Goal: Communication & Community: Answer question/provide support

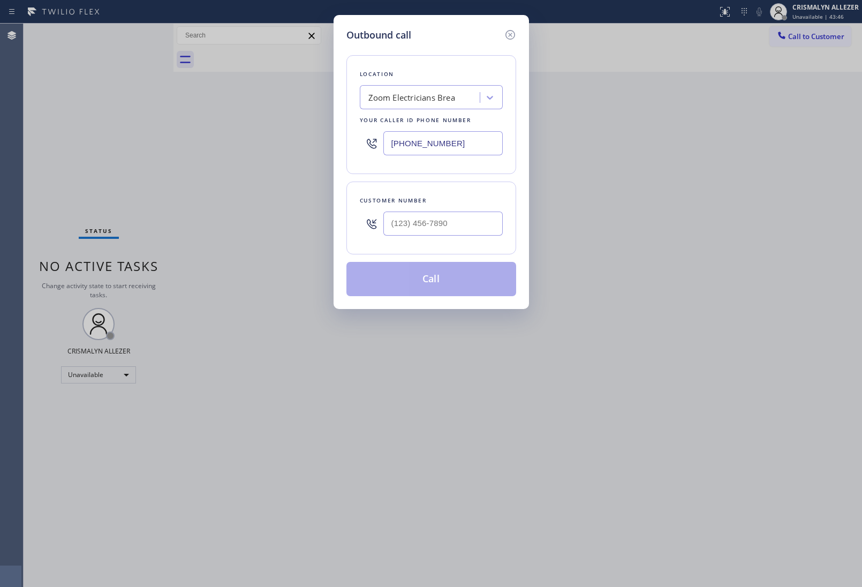
drag, startPoint x: 330, startPoint y: 155, endPoint x: 123, endPoint y: 177, distance: 207.9
click at [111, 171] on div "Outbound call Location Zoom Electricians Brea Your caller id phone number [PHON…" at bounding box center [431, 293] width 862 height 587
paste input "617) 981-4533"
type input "[PHONE_NUMBER]"
click at [434, 226] on input "(___) ___-____" at bounding box center [442, 224] width 119 height 24
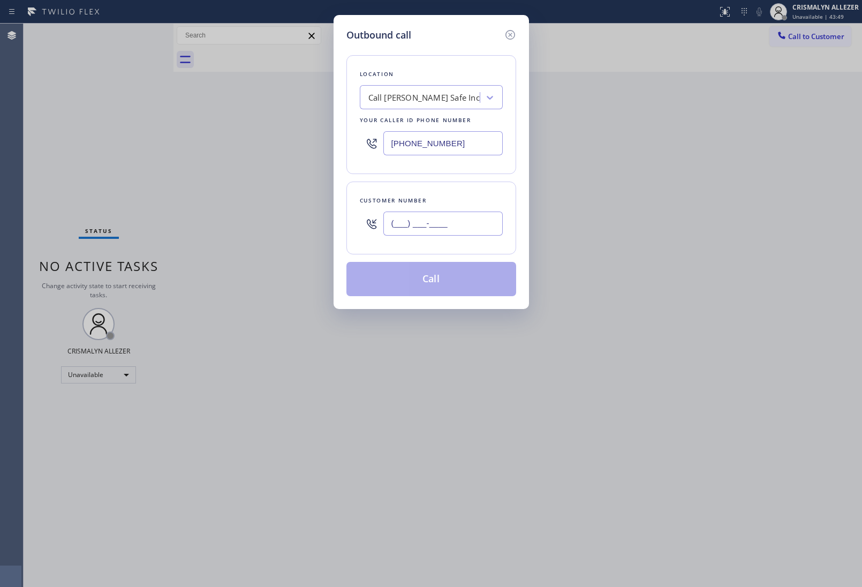
paste input "617) 981-4533"
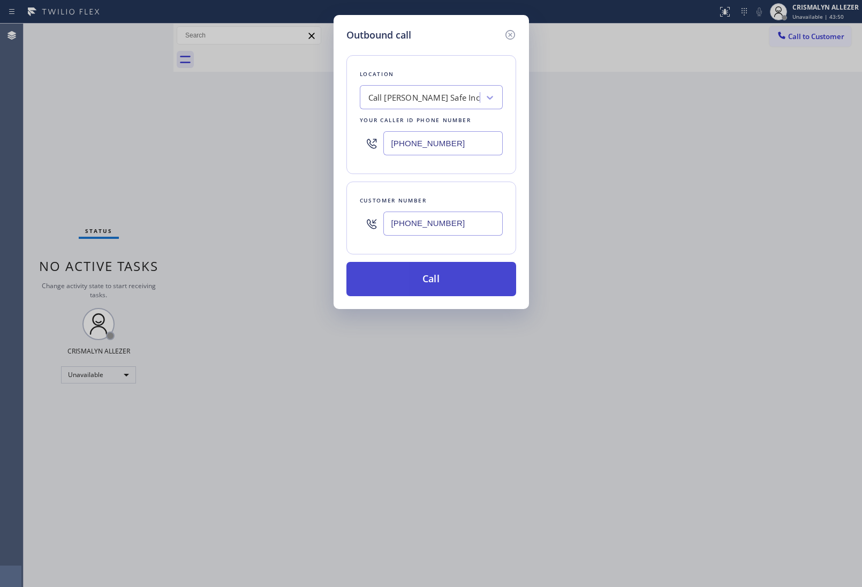
type input "[PHONE_NUMBER]"
click at [430, 281] on button "Call" at bounding box center [432, 279] width 170 height 34
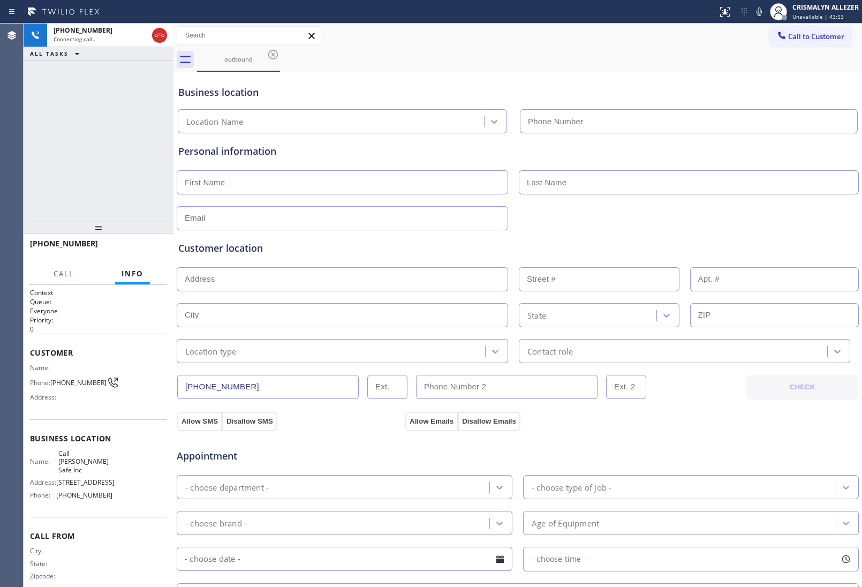
type input "[PHONE_NUMBER]"
click at [134, 249] on span "HANG UP" at bounding box center [142, 248] width 33 height 7
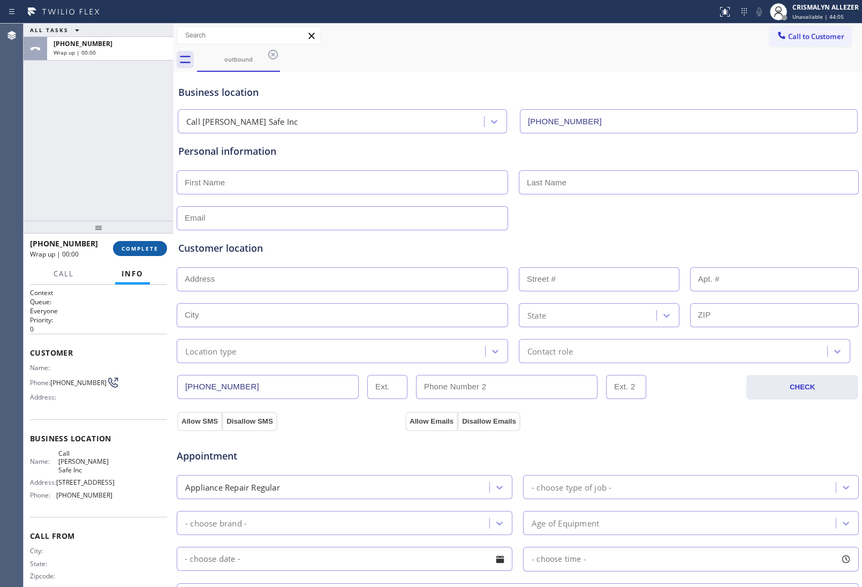
click at [129, 252] on button "COMPLETE" at bounding box center [140, 248] width 54 height 15
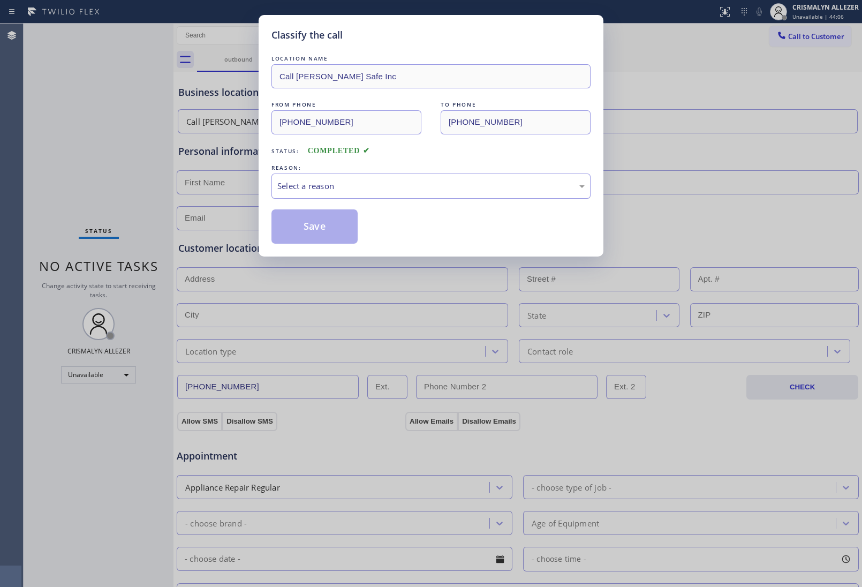
click at [411, 189] on div "Select a reason" at bounding box center [430, 186] width 307 height 12
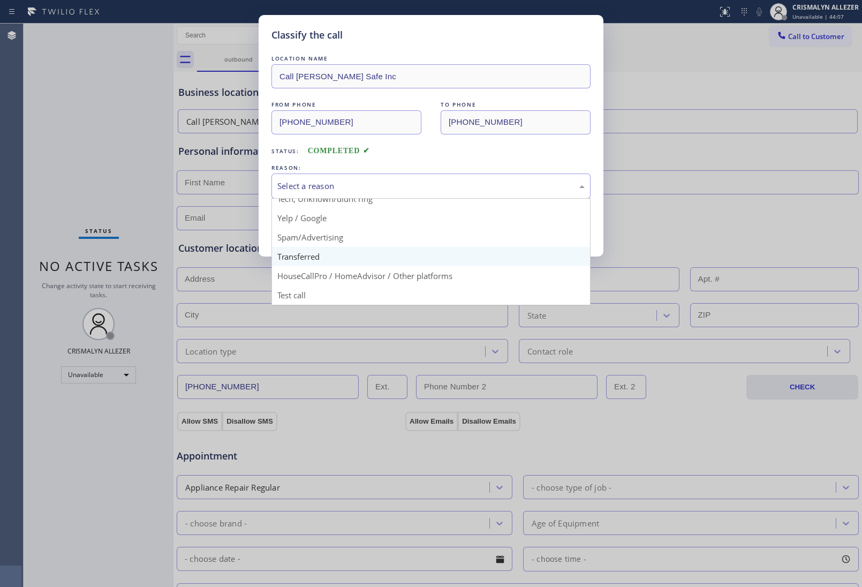
scroll to position [73, 0]
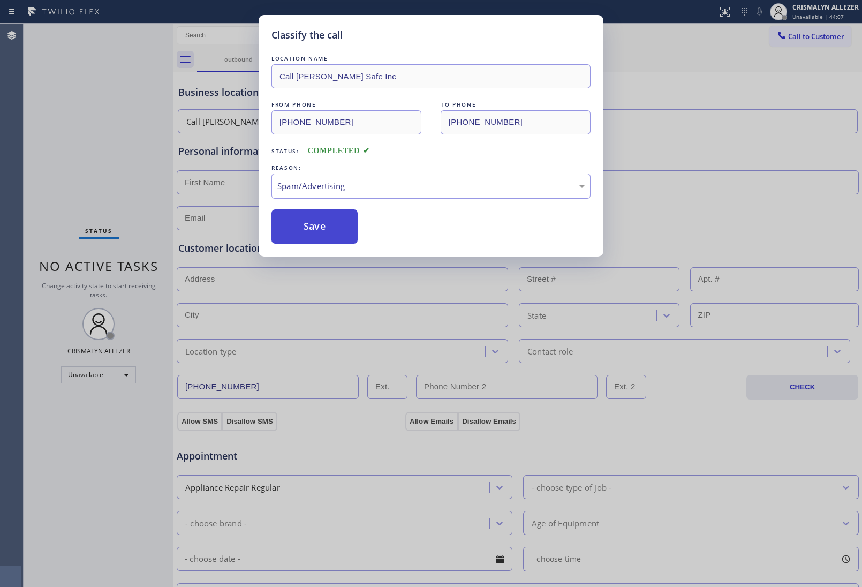
click at [325, 236] on button "Save" at bounding box center [315, 226] width 86 height 34
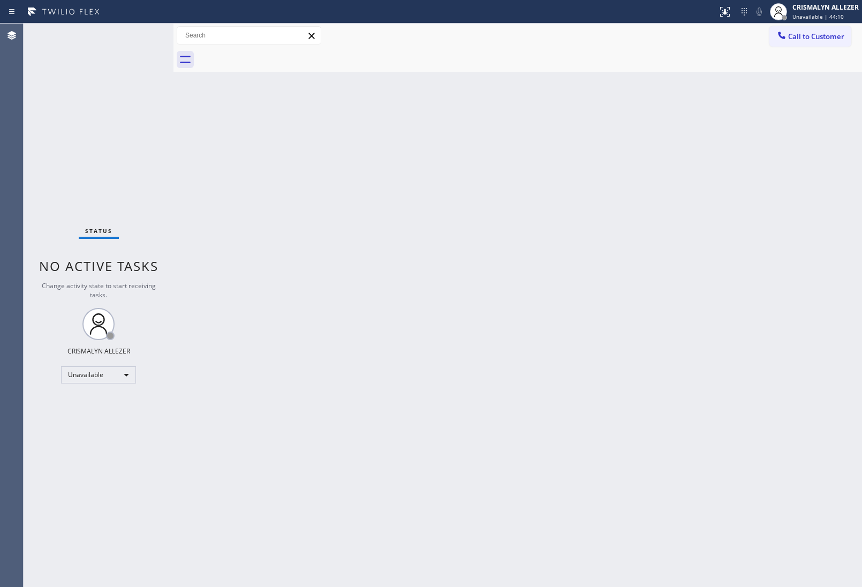
click at [639, 282] on div "Back to Dashboard Change Sender ID Customers Technicians Select a contact Outbo…" at bounding box center [518, 305] width 689 height 563
click at [817, 40] on span "Call to Customer" at bounding box center [816, 37] width 56 height 10
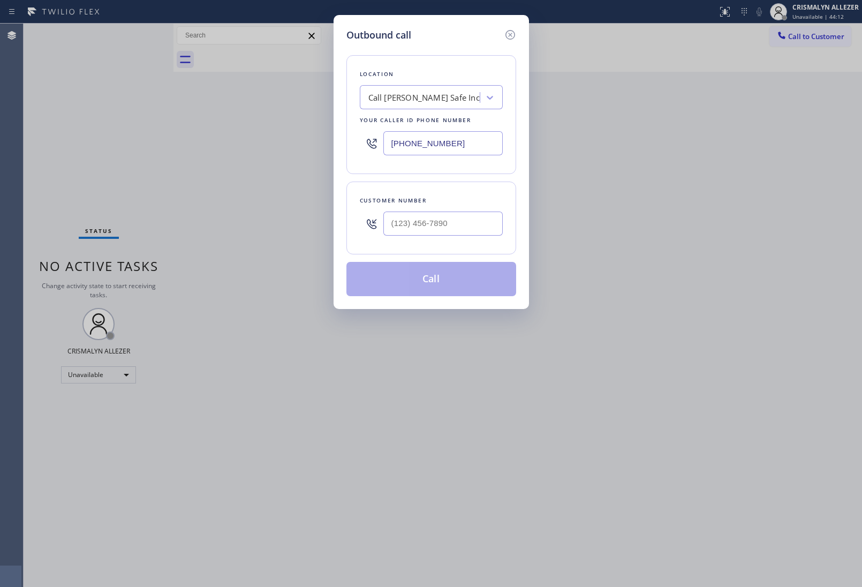
paste input "26) 684-4866"
drag, startPoint x: 247, startPoint y: 132, endPoint x: 237, endPoint y: 155, distance: 25.2
click at [194, 129] on div "Outbound call Location Call [PERSON_NAME] Safe Inc Your caller id phone number …" at bounding box center [431, 293] width 862 height 587
type input "[PHONE_NUMBER]"
click at [464, 217] on input "(___) ___-____" at bounding box center [442, 224] width 119 height 24
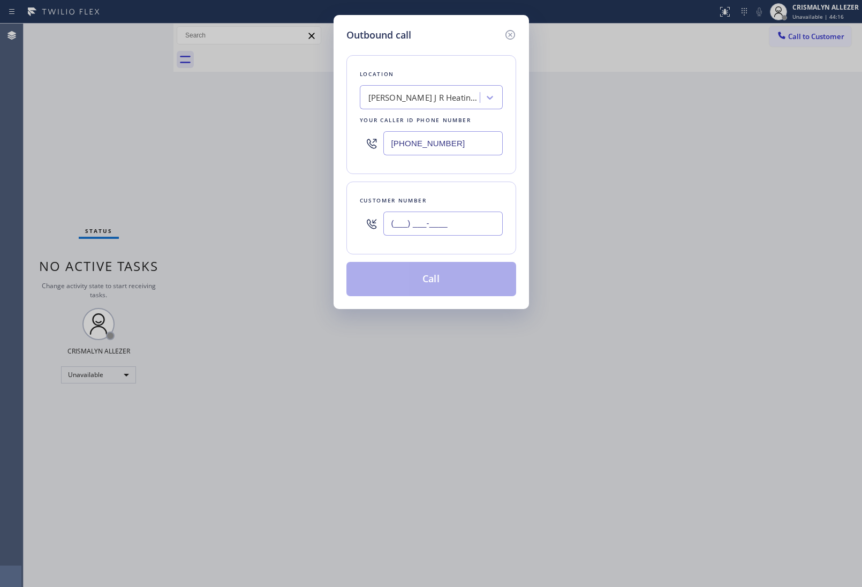
paste input "866) 469-1354"
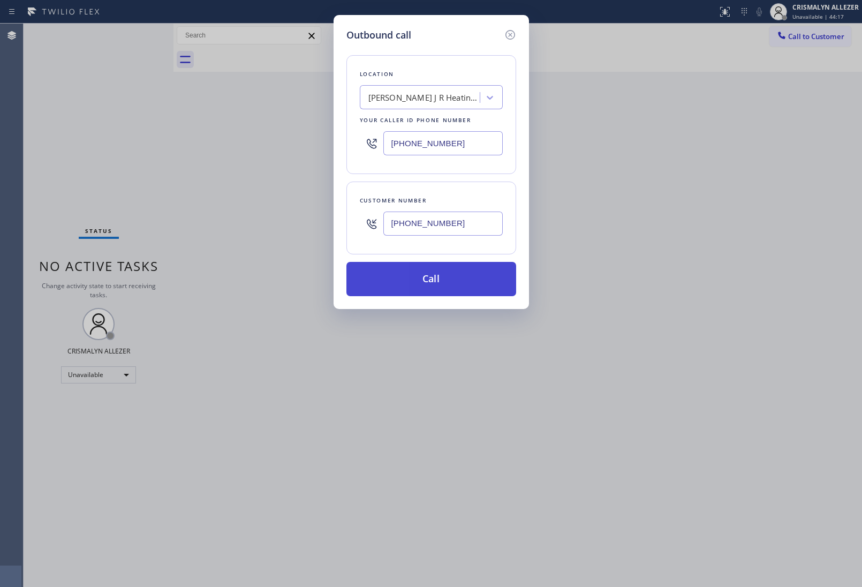
type input "[PHONE_NUMBER]"
click at [435, 285] on button "Call" at bounding box center [432, 279] width 170 height 34
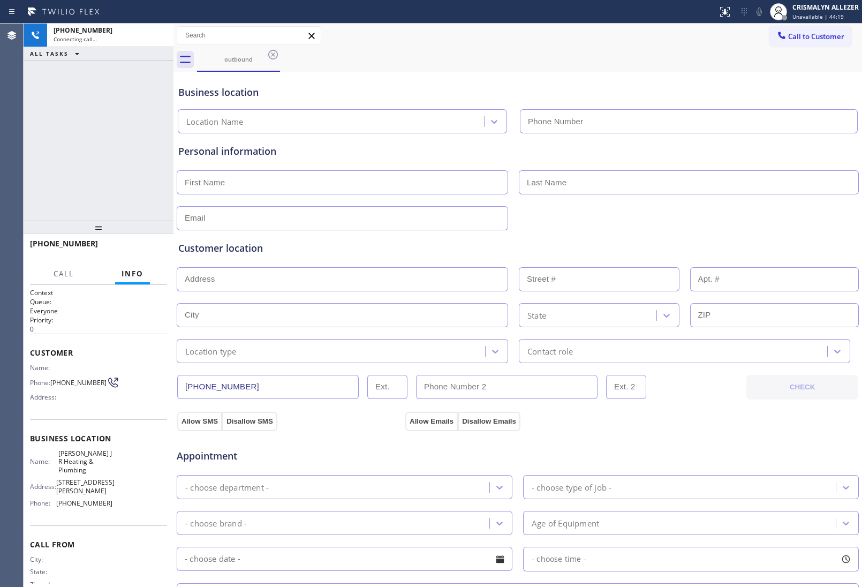
type input "[PHONE_NUMBER]"
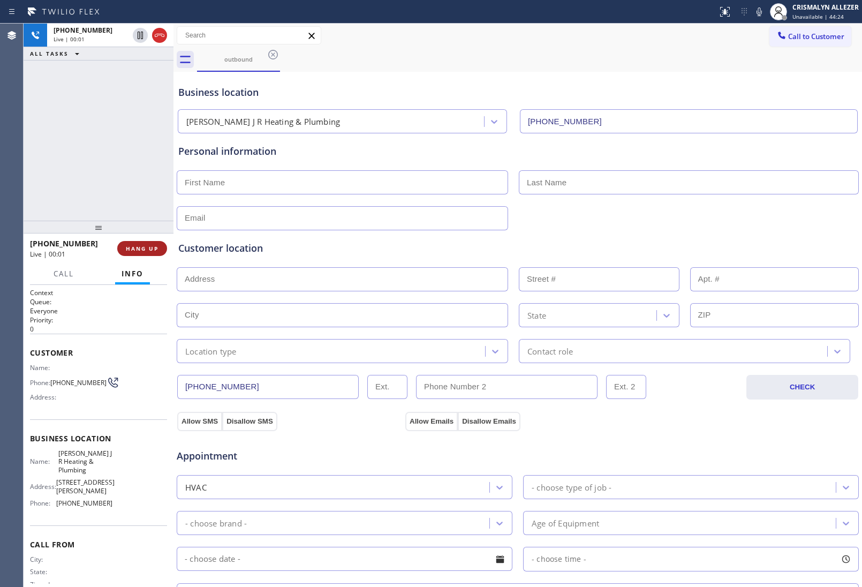
click at [141, 250] on span "HANG UP" at bounding box center [142, 248] width 33 height 7
click at [141, 250] on span "COMPLETE" at bounding box center [140, 248] width 37 height 7
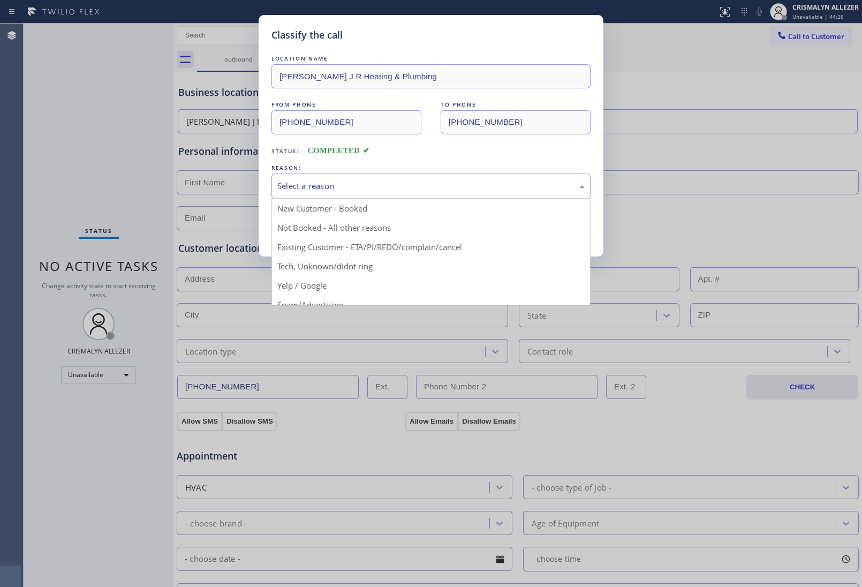
drag, startPoint x: 443, startPoint y: 189, endPoint x: 347, endPoint y: 230, distance: 105.4
click at [440, 192] on div "Select a reason" at bounding box center [430, 186] width 307 height 12
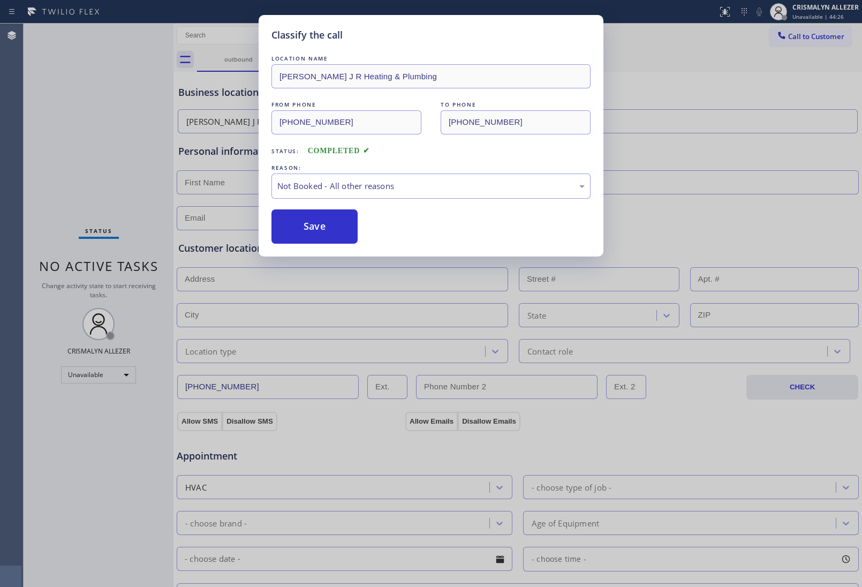
click at [326, 231] on button "Save" at bounding box center [315, 226] width 86 height 34
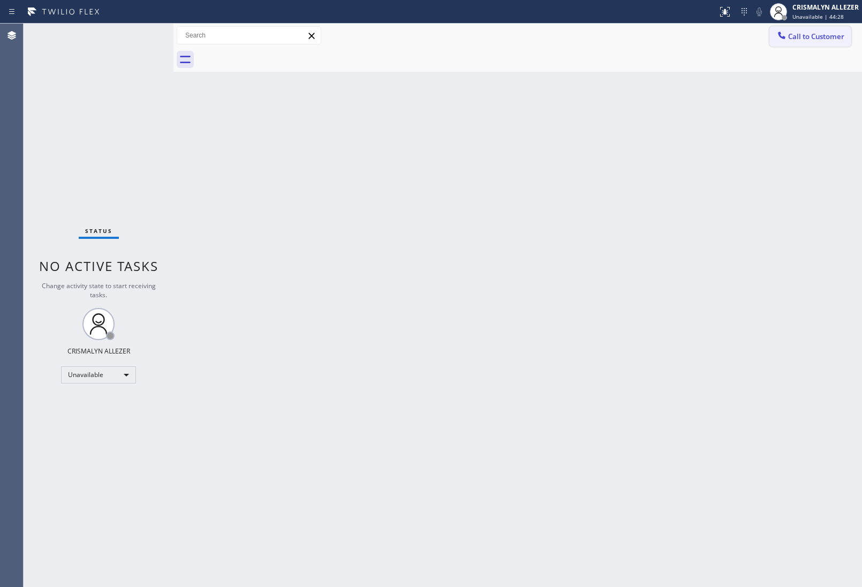
click at [829, 36] on span "Call to Customer" at bounding box center [816, 37] width 56 height 10
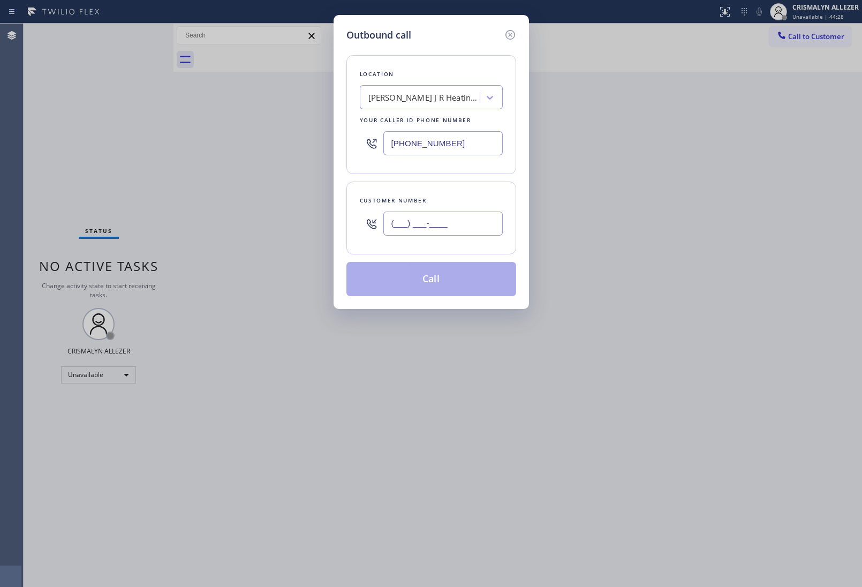
click at [454, 226] on input "(___) ___-____" at bounding box center [442, 224] width 119 height 24
paste input "866) 469-1354"
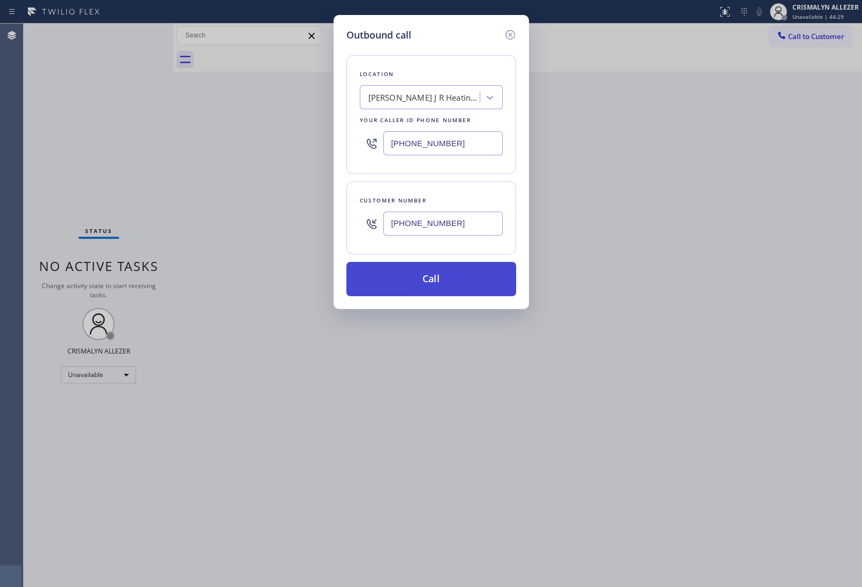
type input "[PHONE_NUMBER]"
click at [430, 296] on button "Call" at bounding box center [432, 279] width 170 height 34
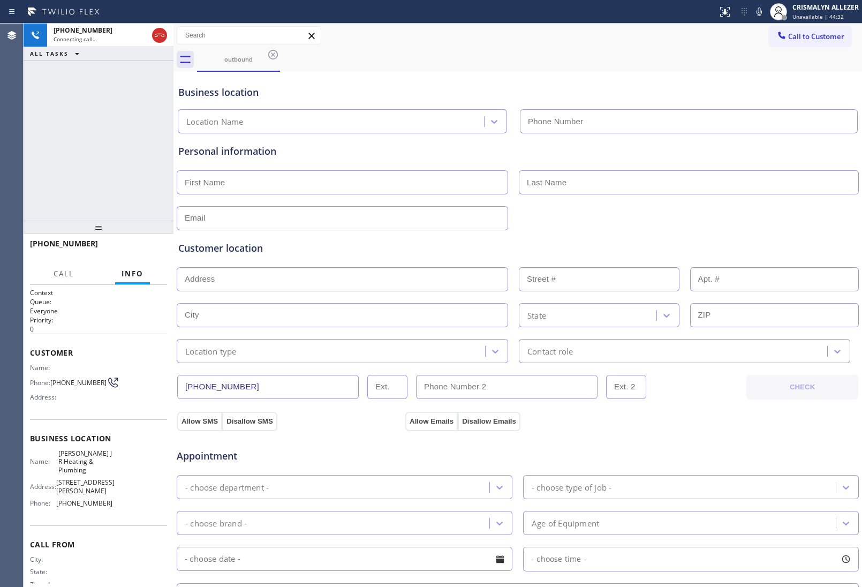
type input "[PHONE_NUMBER]"
click at [135, 248] on span "HANG UP" at bounding box center [142, 248] width 33 height 7
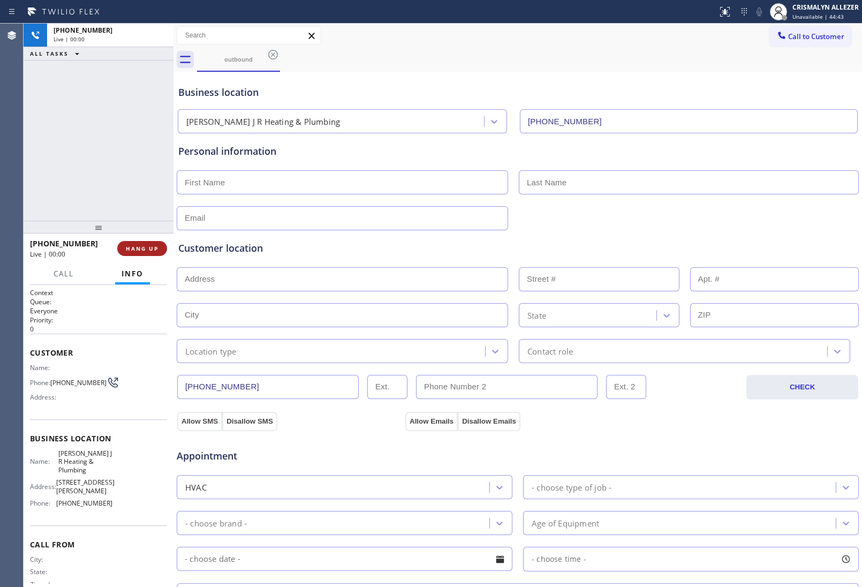
click at [135, 248] on span "HANG UP" at bounding box center [142, 248] width 33 height 7
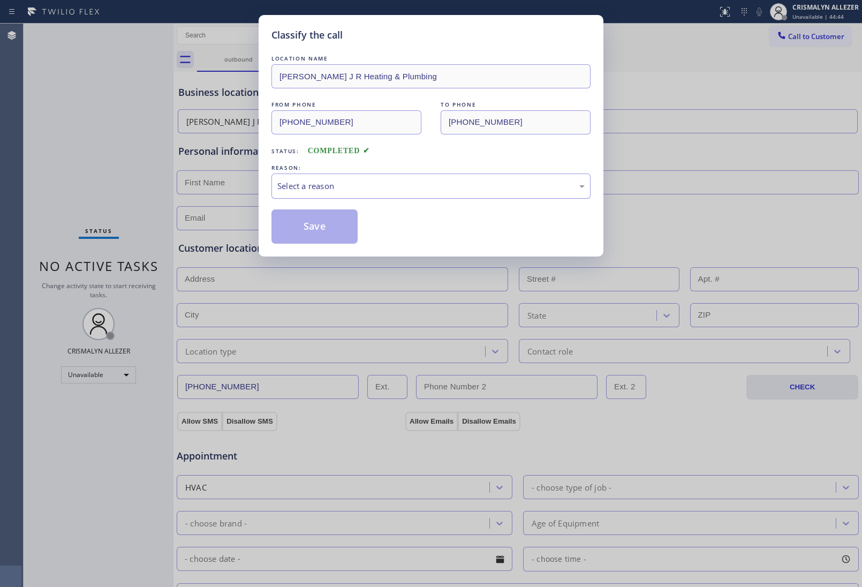
click at [425, 188] on div "Select a reason" at bounding box center [430, 186] width 307 height 12
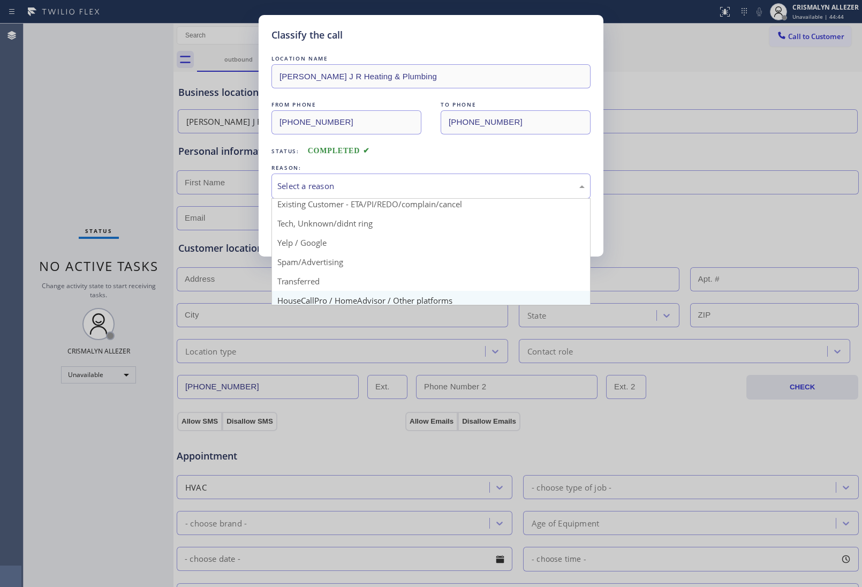
scroll to position [67, 0]
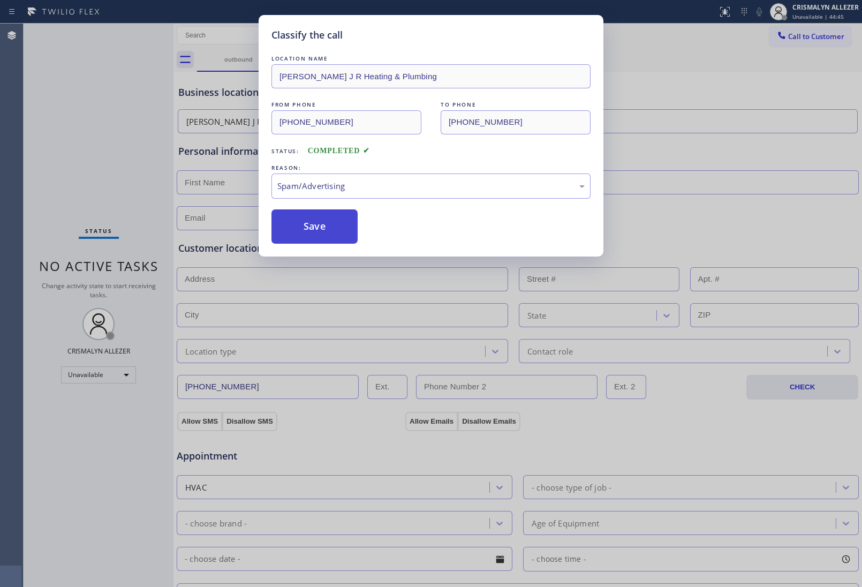
click at [321, 234] on button "Save" at bounding box center [315, 226] width 86 height 34
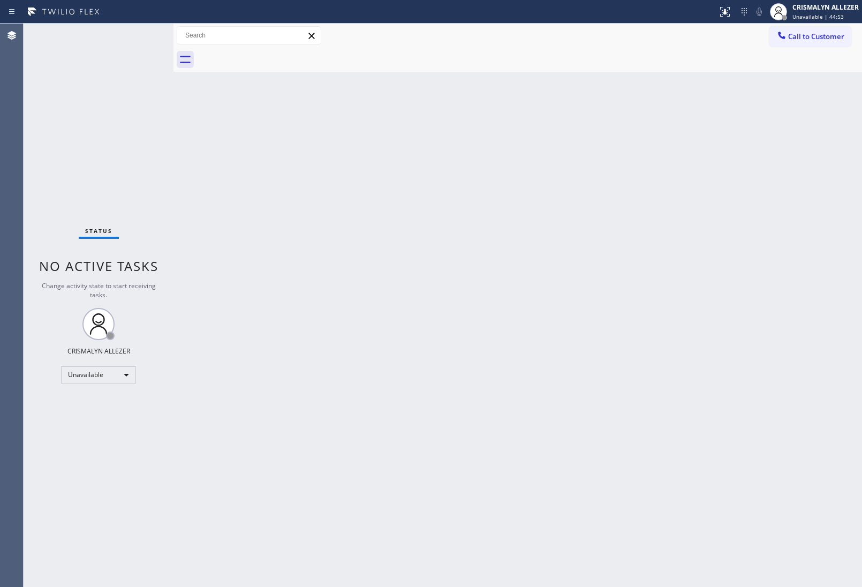
click at [558, 217] on div "Back to Dashboard Change Sender ID Customers Technicians Select a contact Outbo…" at bounding box center [518, 305] width 689 height 563
click at [799, 41] on span "Call to Customer" at bounding box center [816, 37] width 56 height 10
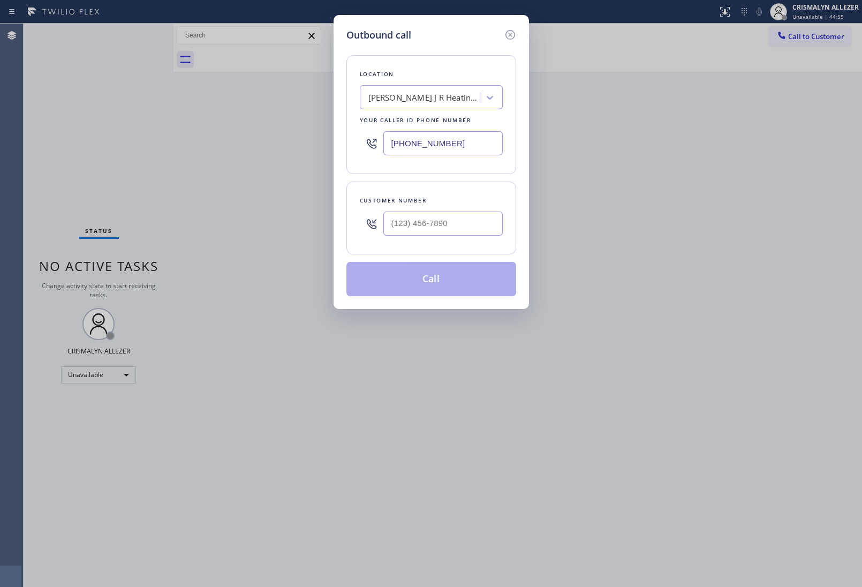
drag, startPoint x: 453, startPoint y: 152, endPoint x: 136, endPoint y: 135, distance: 317.5
click at [145, 135] on div "Outbound call Location [PERSON_NAME] J R Heating & Plumbing Your caller id phon…" at bounding box center [431, 293] width 862 height 587
paste input "206) 309-8891"
type input "[PHONE_NUMBER]"
click at [453, 231] on input "(___) ___-____" at bounding box center [442, 224] width 119 height 24
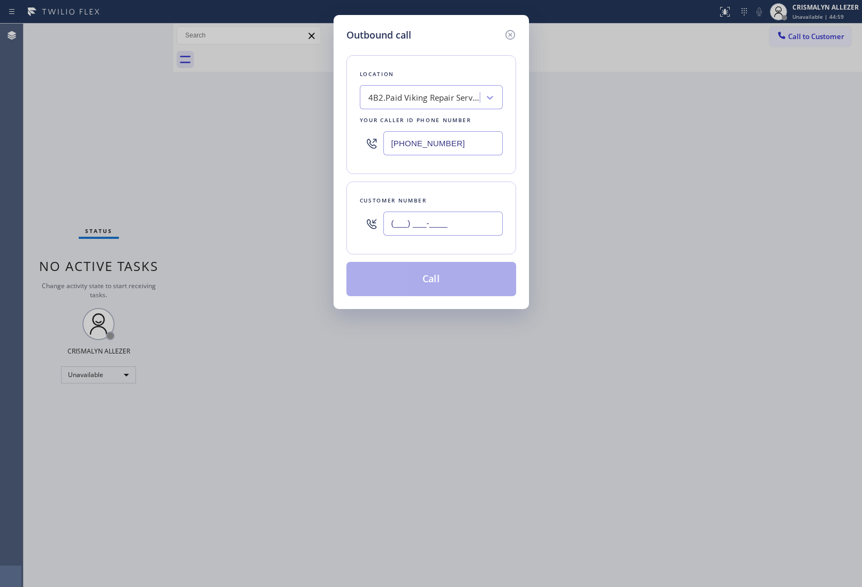
paste input "702) 738-8923"
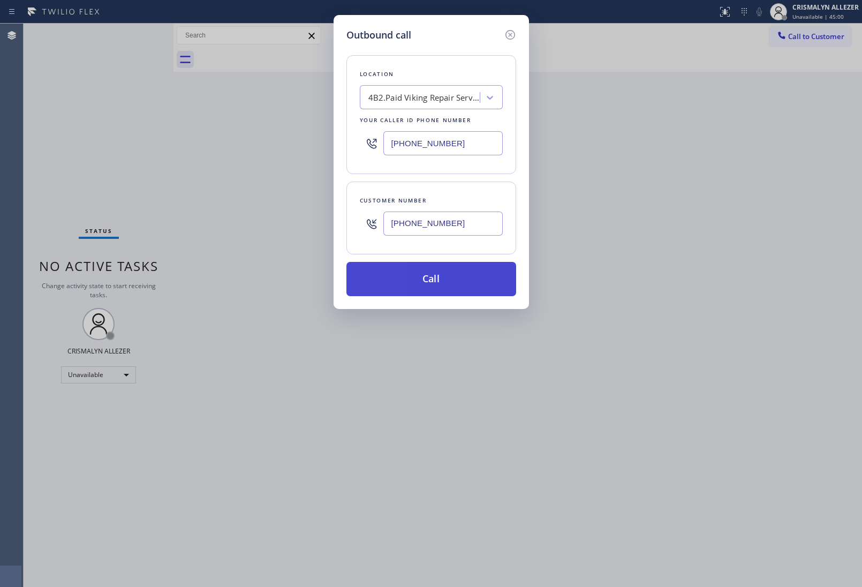
type input "[PHONE_NUMBER]"
click at [435, 282] on button "Call" at bounding box center [432, 279] width 170 height 34
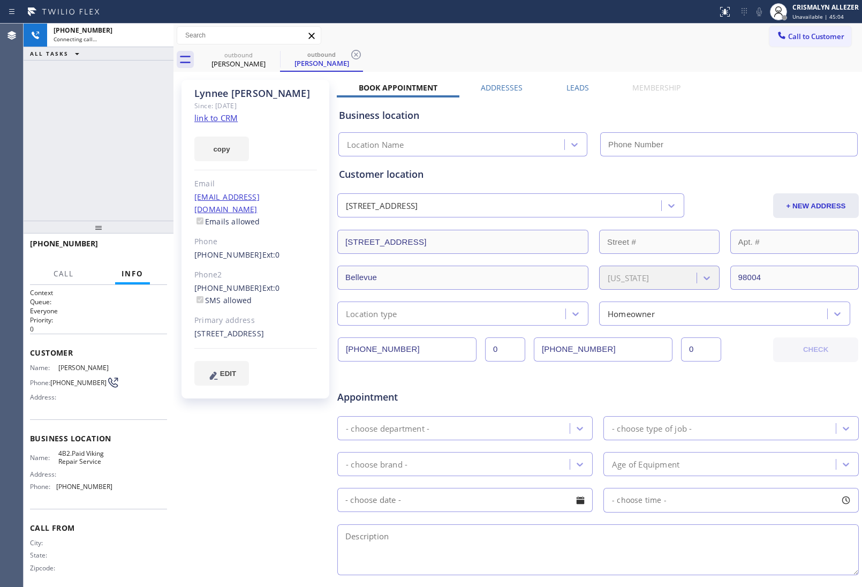
type input "[PHONE_NUMBER]"
click at [144, 248] on span "HANG UP" at bounding box center [142, 248] width 33 height 7
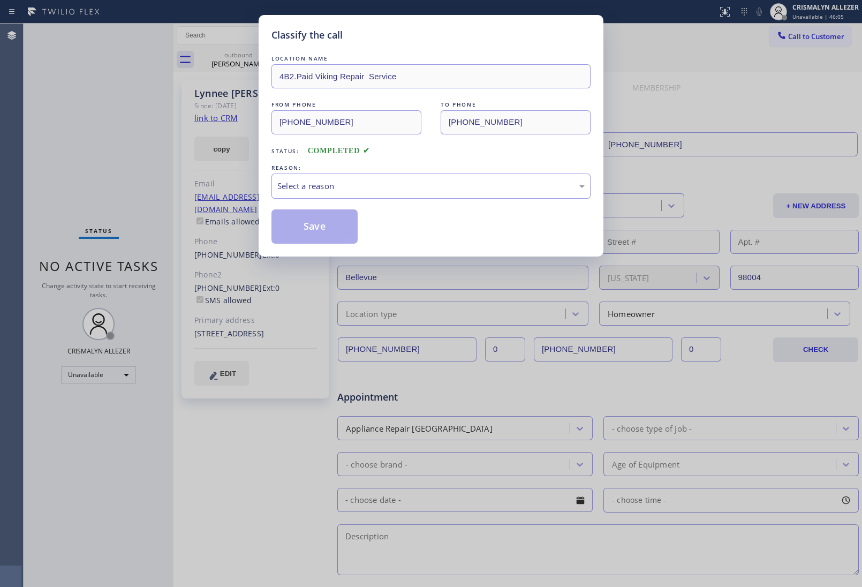
click at [396, 172] on div "REASON:" at bounding box center [431, 167] width 319 height 11
click at [397, 197] on div "Select a reason" at bounding box center [431, 186] width 319 height 25
click at [325, 225] on button "Save" at bounding box center [315, 226] width 86 height 34
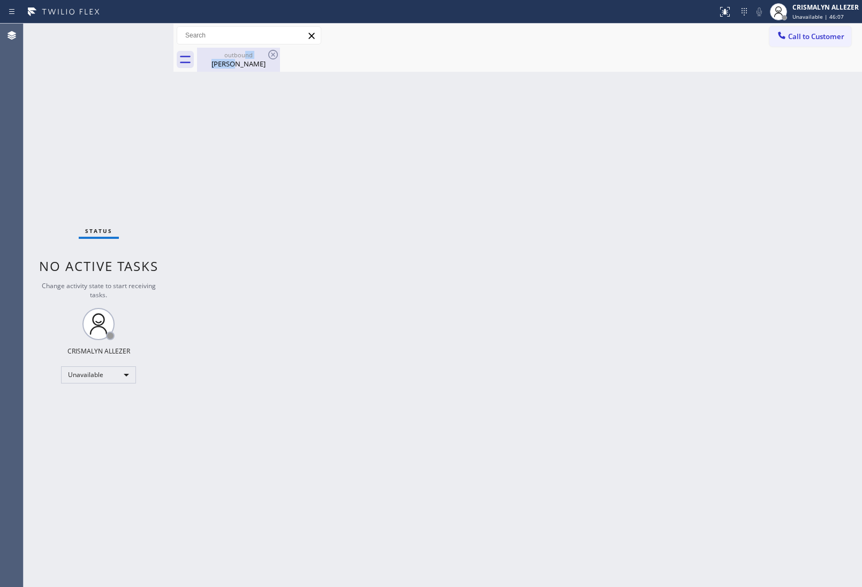
drag, startPoint x: 242, startPoint y: 59, endPoint x: 263, endPoint y: 56, distance: 21.7
click at [252, 56] on div "outbound [PERSON_NAME]" at bounding box center [238, 60] width 81 height 24
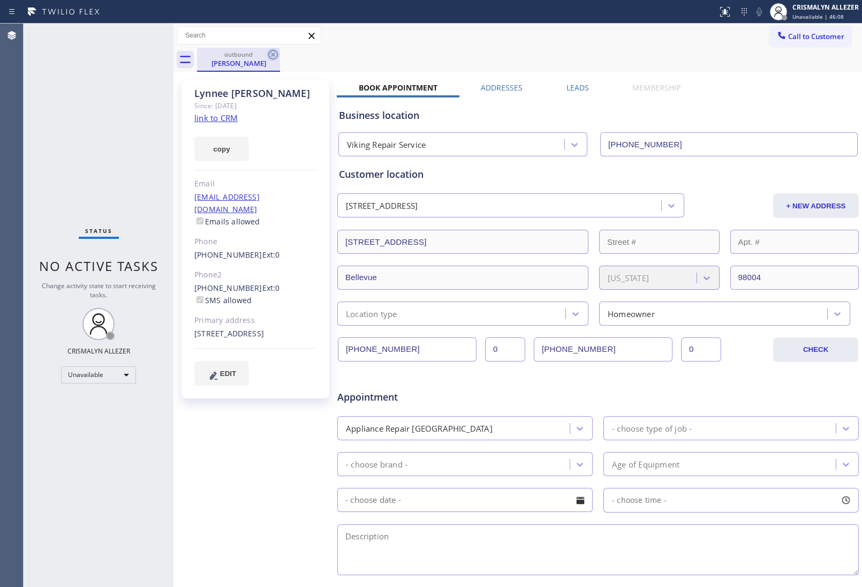
click at [269, 55] on icon at bounding box center [273, 54] width 13 height 13
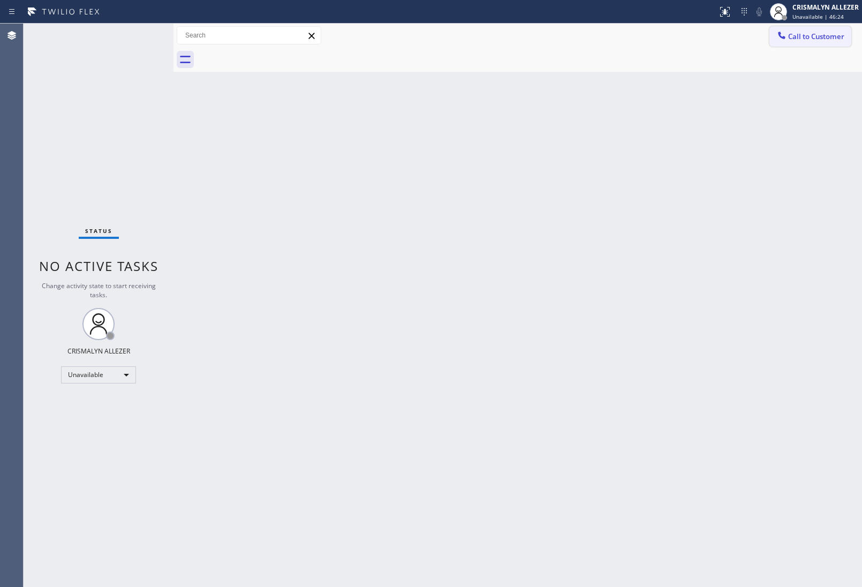
click at [799, 33] on span "Call to Customer" at bounding box center [816, 37] width 56 height 10
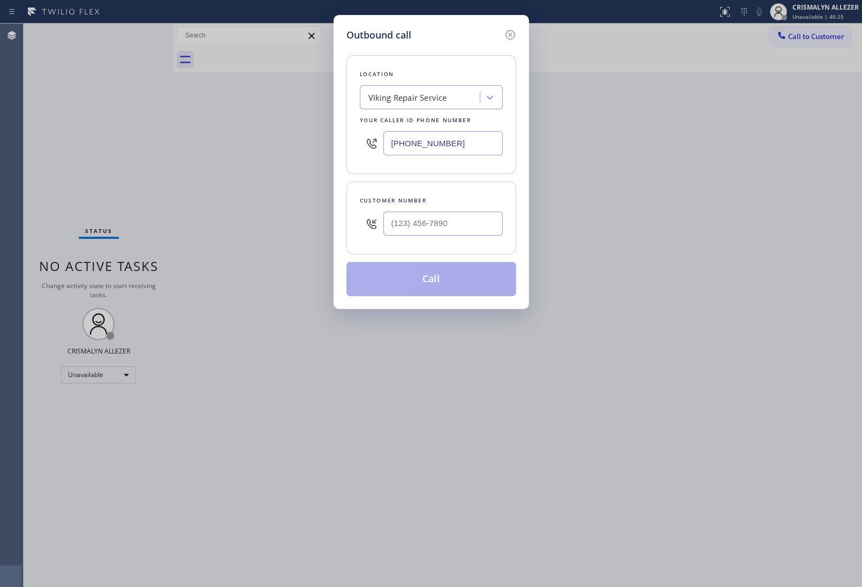
drag, startPoint x: 480, startPoint y: 145, endPoint x: 250, endPoint y: 134, distance: 230.6
click at [250, 134] on div "Outbound call Location Viking Repair Service Your caller id phone number [PHONE…" at bounding box center [431, 293] width 862 height 587
paste input "323) 416-2342"
type input "[PHONE_NUMBER]"
click at [469, 220] on input "(___) ___-____" at bounding box center [442, 224] width 119 height 24
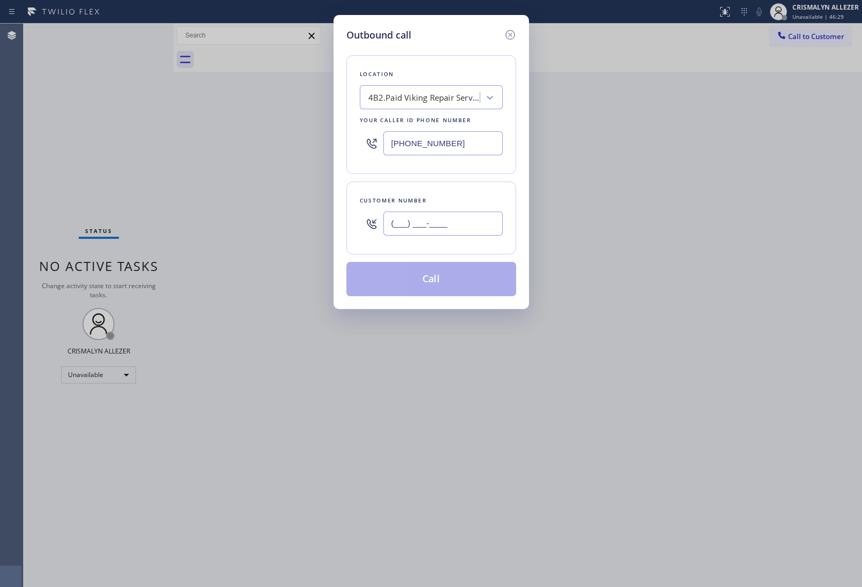
paste input "925) 330-6978"
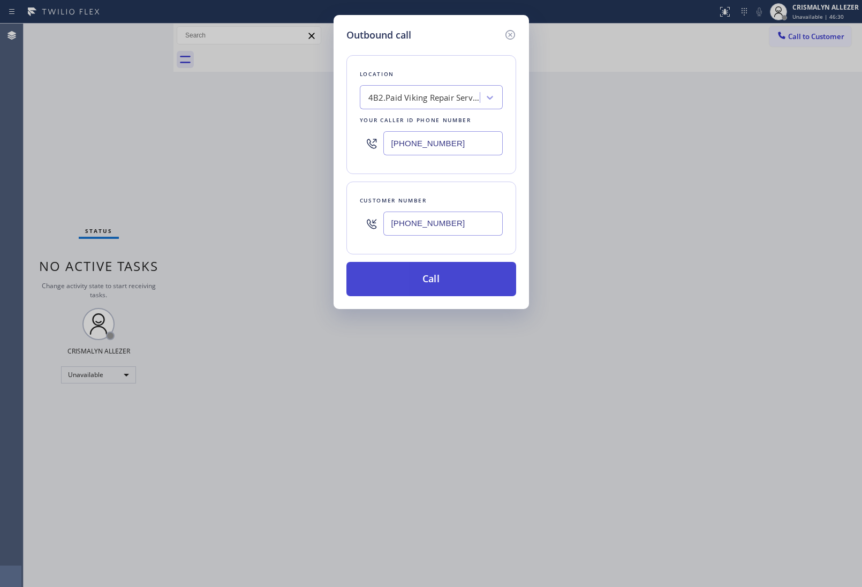
type input "[PHONE_NUMBER]"
click at [430, 284] on button "Call" at bounding box center [432, 279] width 170 height 34
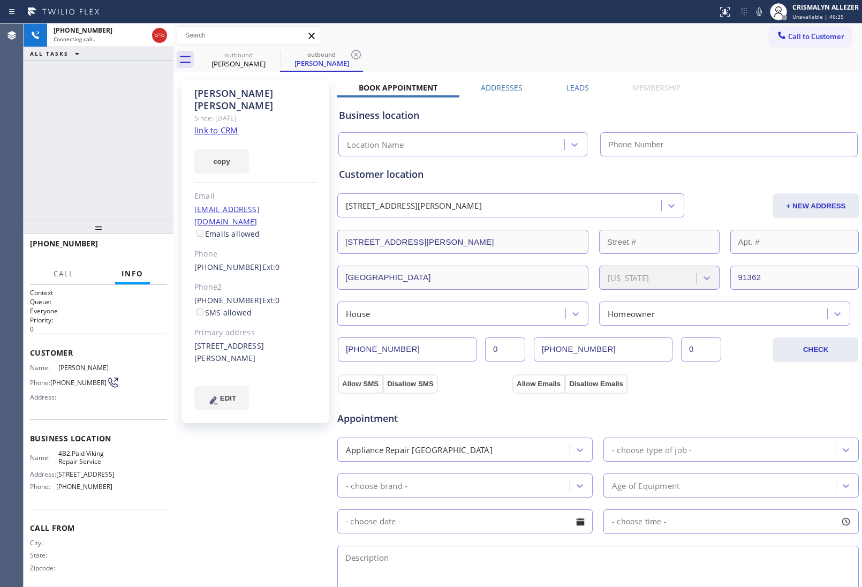
type input "[PHONE_NUMBER]"
click at [127, 245] on span "HANG UP" at bounding box center [142, 248] width 33 height 7
click at [137, 253] on button "HANG UP" at bounding box center [142, 248] width 50 height 15
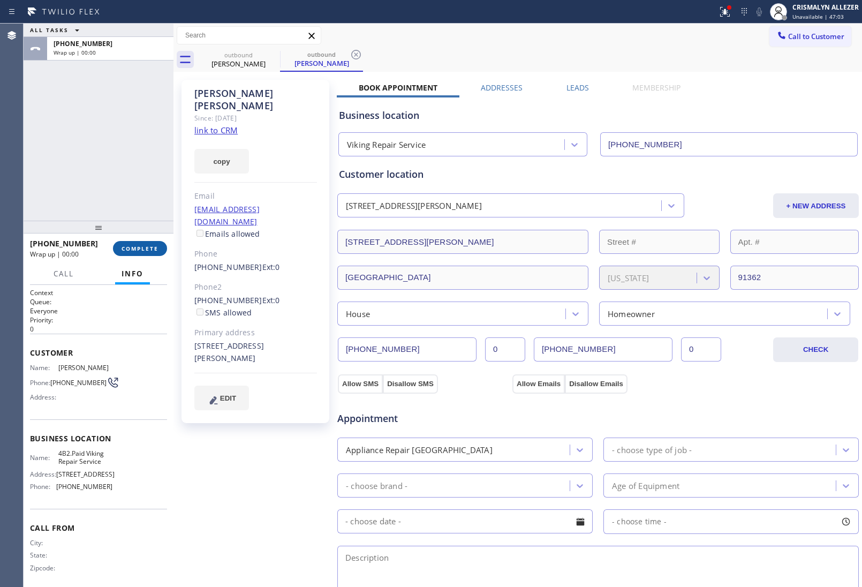
click at [142, 253] on button "COMPLETE" at bounding box center [140, 248] width 54 height 15
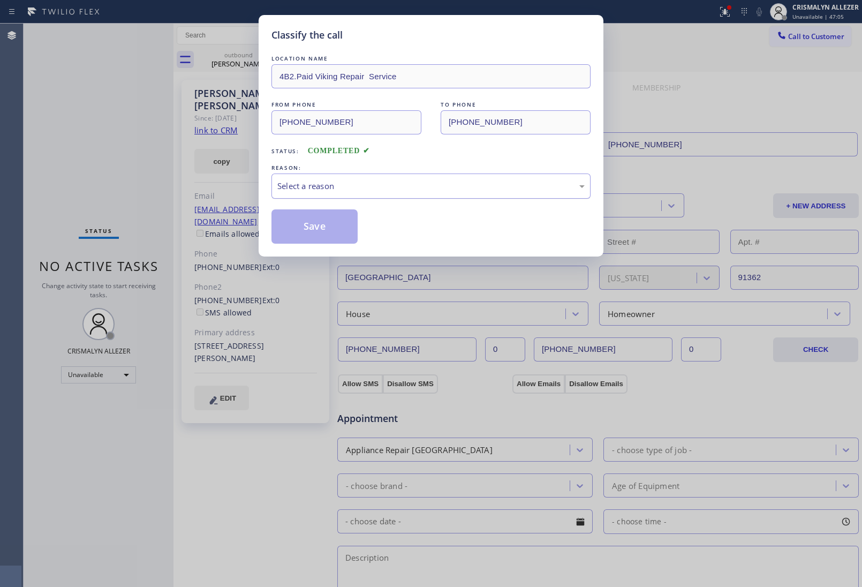
click at [426, 187] on div "Select a reason" at bounding box center [430, 186] width 307 height 12
click at [320, 231] on button "Save" at bounding box center [315, 226] width 86 height 34
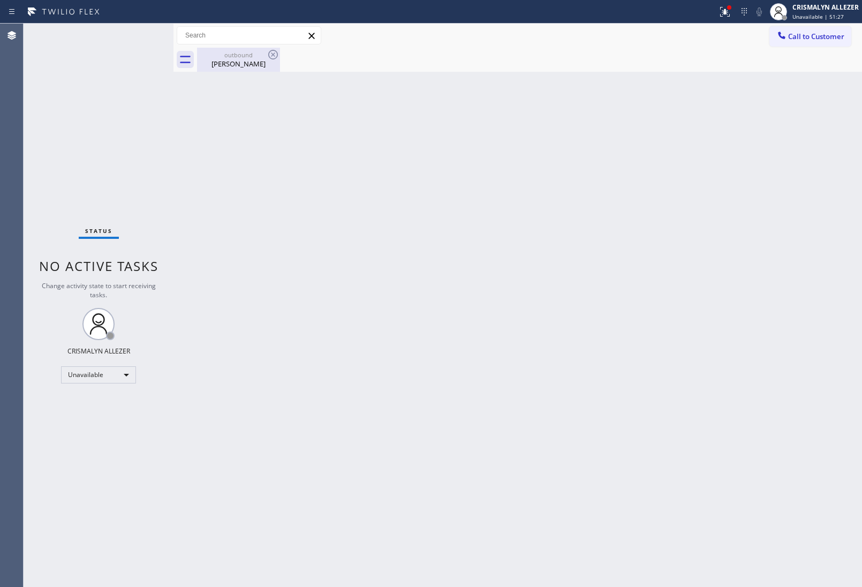
click at [246, 68] on div "[PERSON_NAME]" at bounding box center [238, 64] width 81 height 10
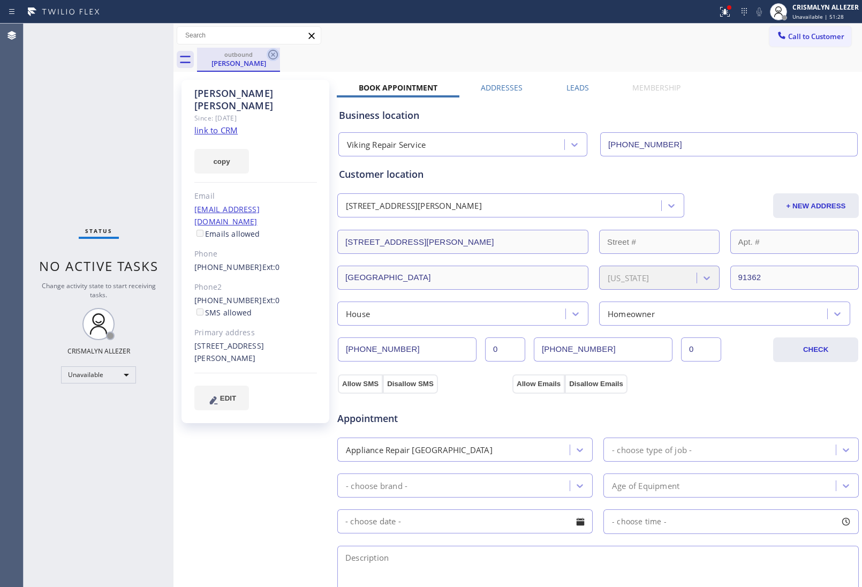
click at [274, 55] on icon at bounding box center [273, 55] width 10 height 10
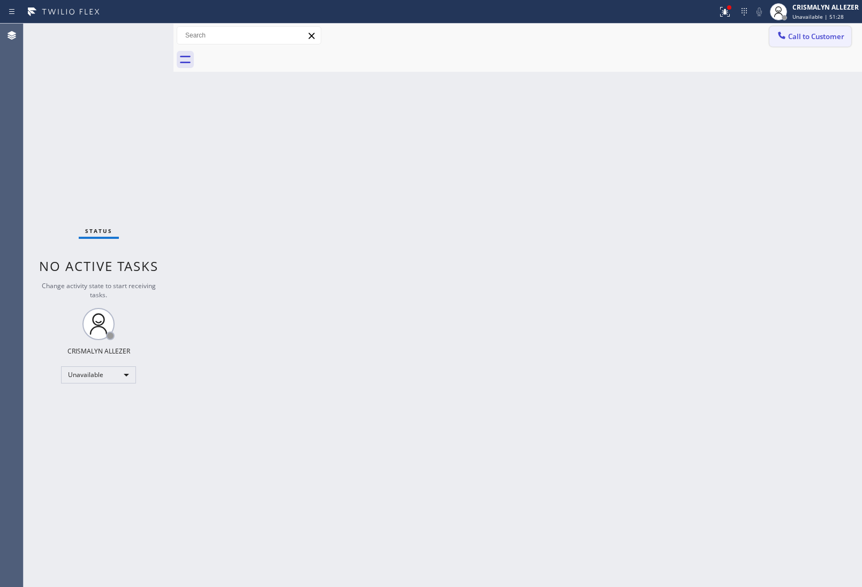
click at [810, 35] on span "Call to Customer" at bounding box center [816, 37] width 56 height 10
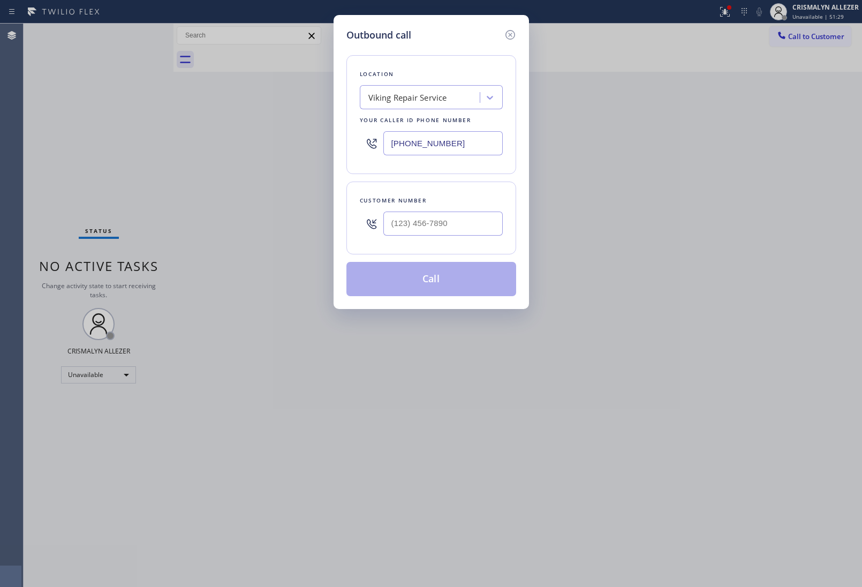
drag, startPoint x: 486, startPoint y: 146, endPoint x: 217, endPoint y: 148, distance: 268.3
click at [272, 146] on div "Outbound call Location Viking Repair Service Your caller id phone number [PHONE…" at bounding box center [431, 293] width 862 height 587
paste input "10) 388-3916"
type input "[PHONE_NUMBER]"
click at [485, 226] on input "(___) ___-____" at bounding box center [442, 224] width 119 height 24
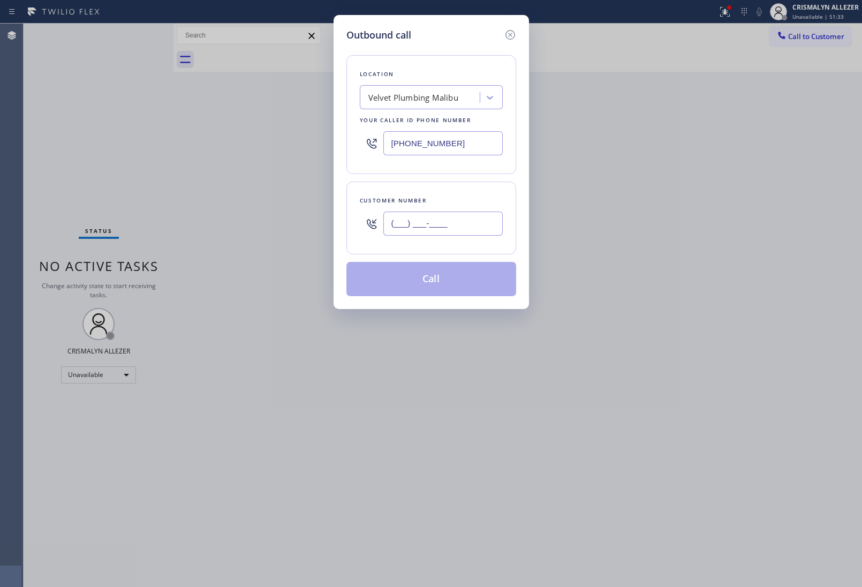
paste input "771) 772-6439"
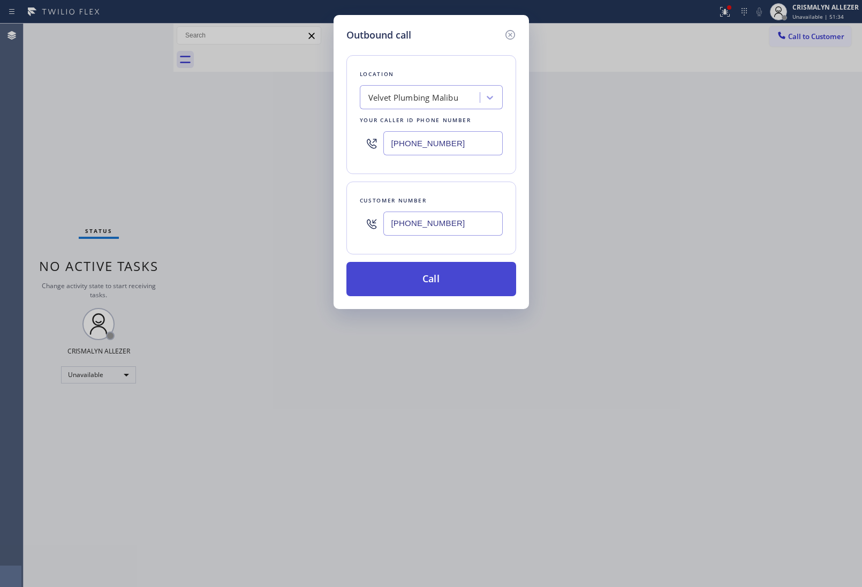
type input "[PHONE_NUMBER]"
click at [439, 285] on button "Call" at bounding box center [432, 279] width 170 height 34
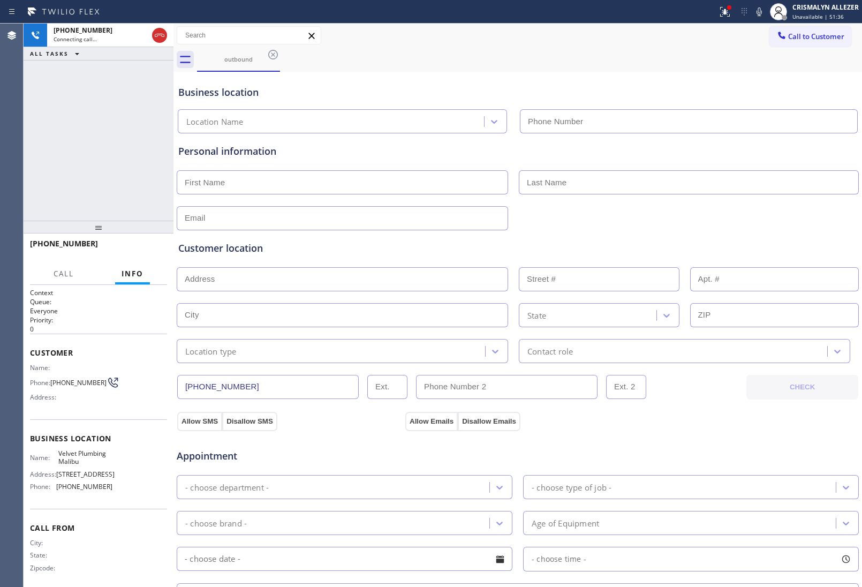
type input "[PHONE_NUMBER]"
click at [137, 250] on span "HANG UP" at bounding box center [142, 248] width 33 height 7
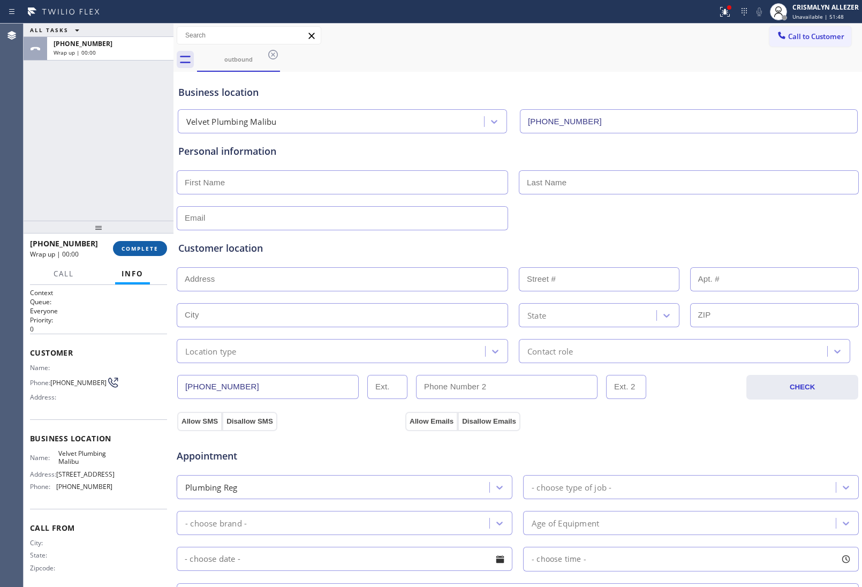
click at [140, 251] on span "COMPLETE" at bounding box center [140, 248] width 37 height 7
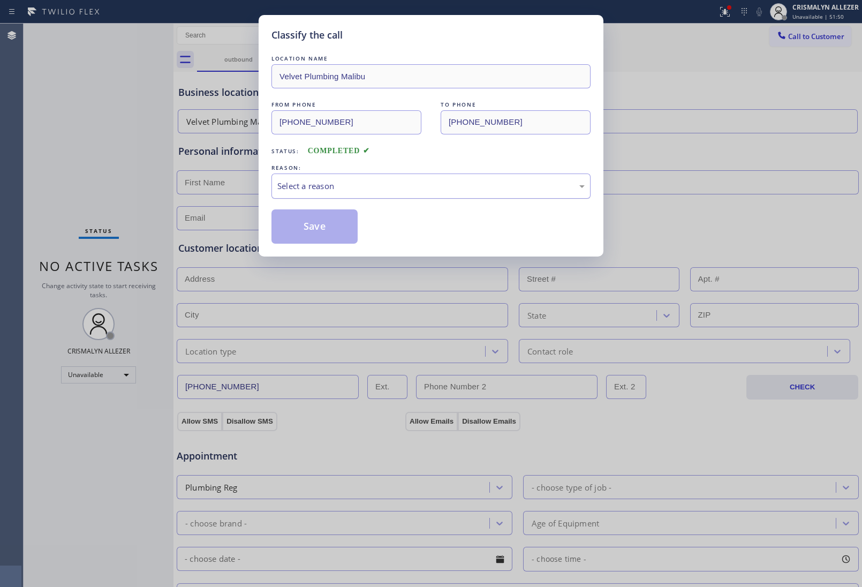
click at [392, 189] on div "Select a reason" at bounding box center [430, 186] width 307 height 12
click at [327, 231] on button "Save" at bounding box center [315, 226] width 86 height 34
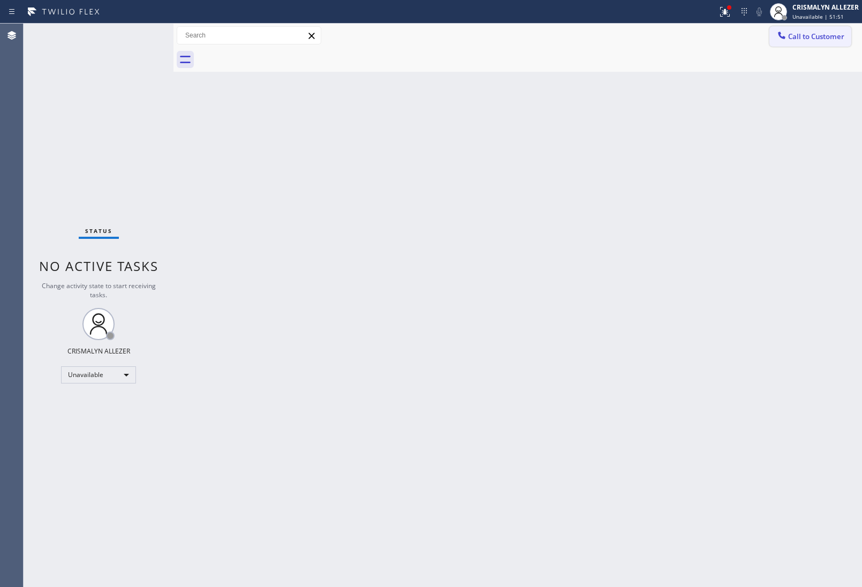
click at [818, 36] on span "Call to Customer" at bounding box center [816, 37] width 56 height 10
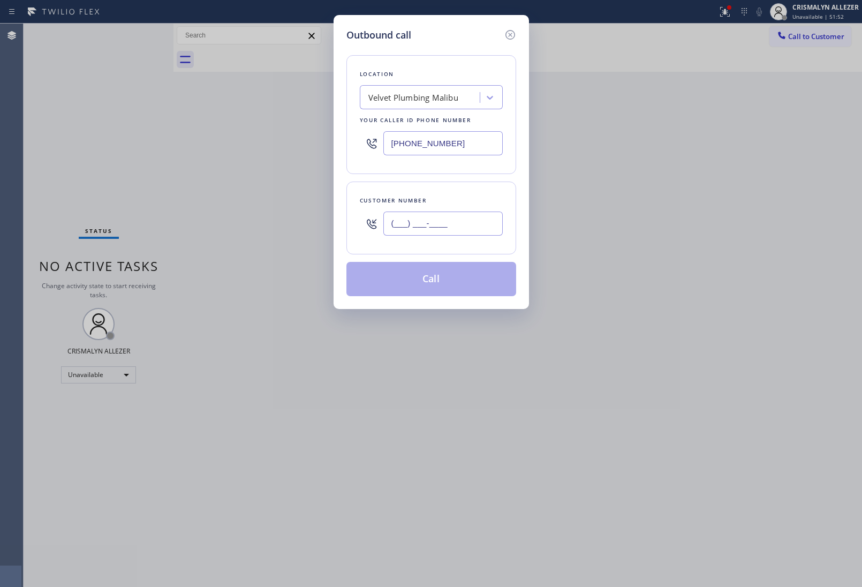
click at [460, 216] on input "(___) ___-____" at bounding box center [442, 224] width 119 height 24
paste input "771) 772-6439"
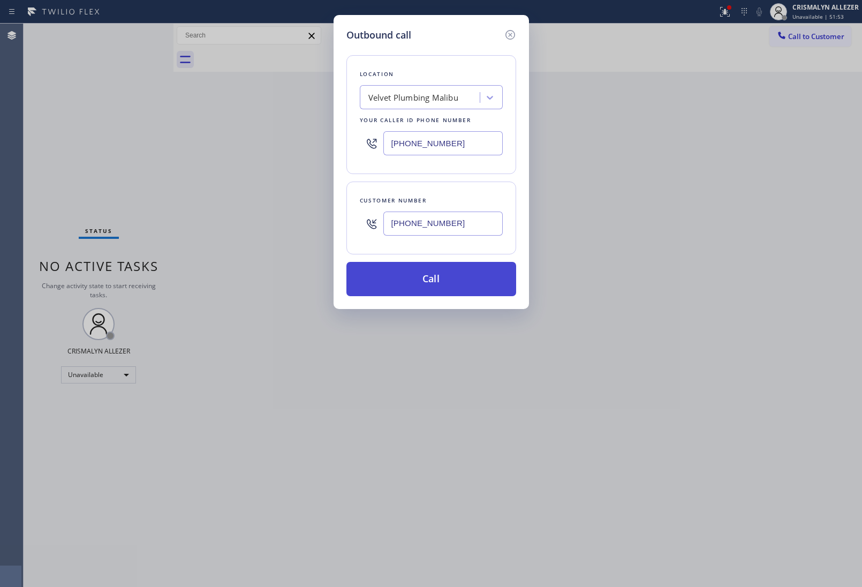
type input "[PHONE_NUMBER]"
click at [433, 292] on button "Call" at bounding box center [432, 279] width 170 height 34
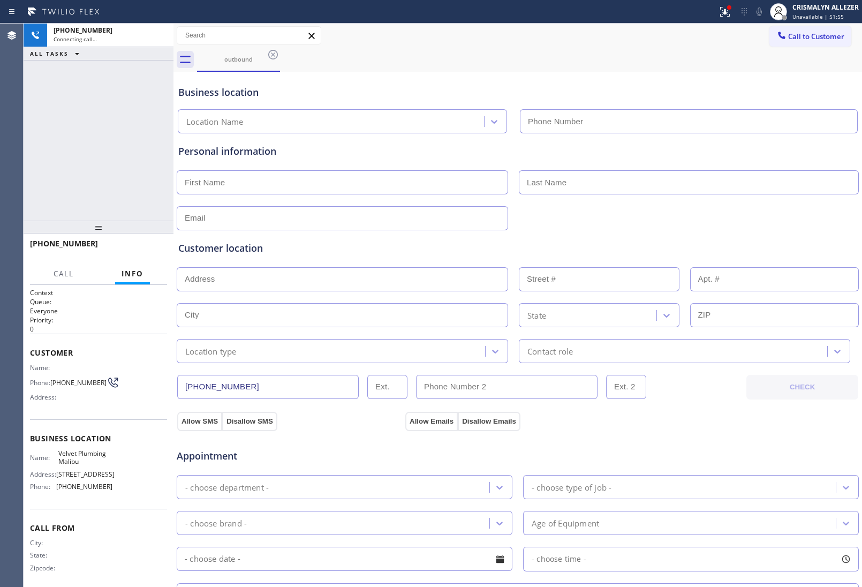
type input "[PHONE_NUMBER]"
click at [143, 253] on button "HANG UP" at bounding box center [142, 248] width 50 height 15
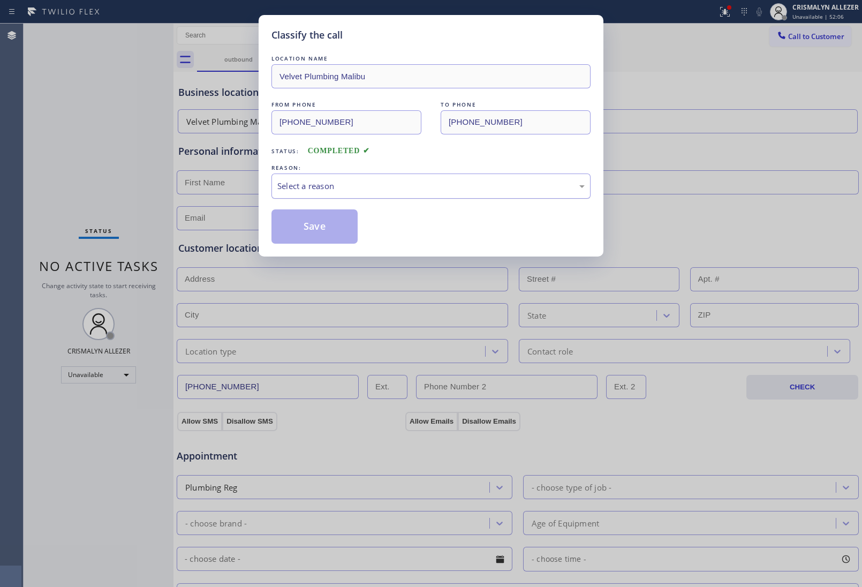
click at [454, 185] on div "Select a reason" at bounding box center [430, 186] width 307 height 12
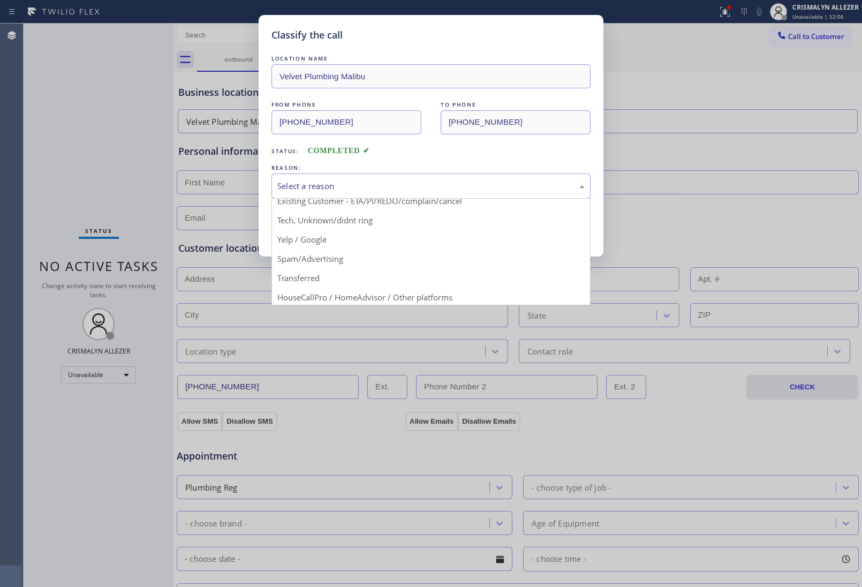
scroll to position [73, 0]
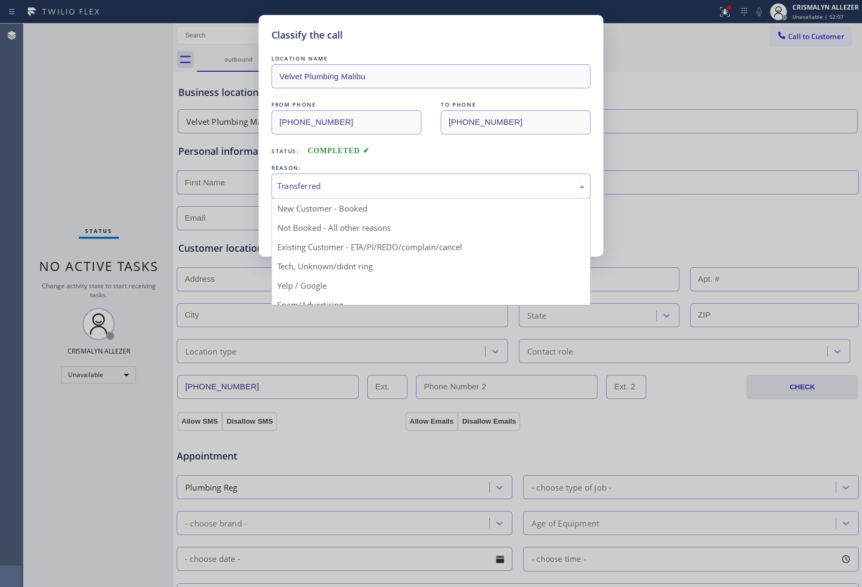
click at [373, 189] on div "Transferred" at bounding box center [430, 186] width 307 height 12
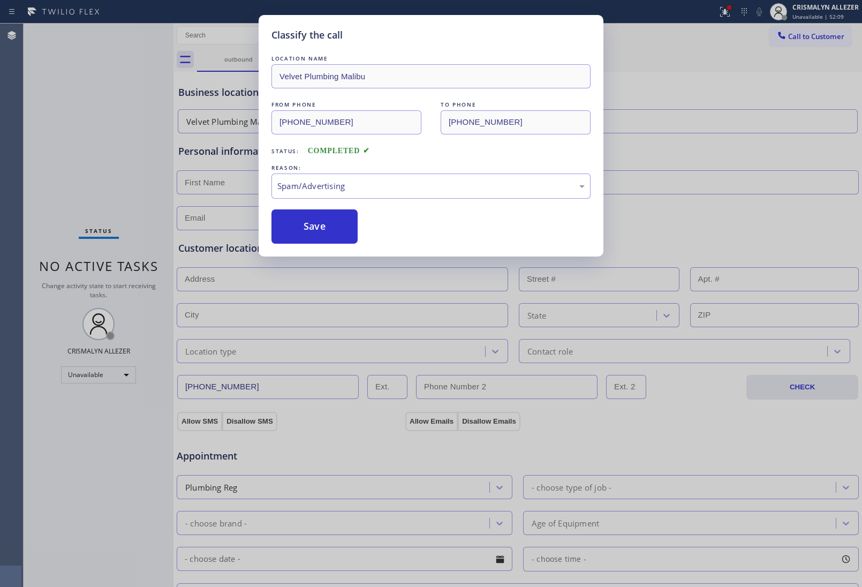
click at [318, 238] on button "Save" at bounding box center [315, 226] width 86 height 34
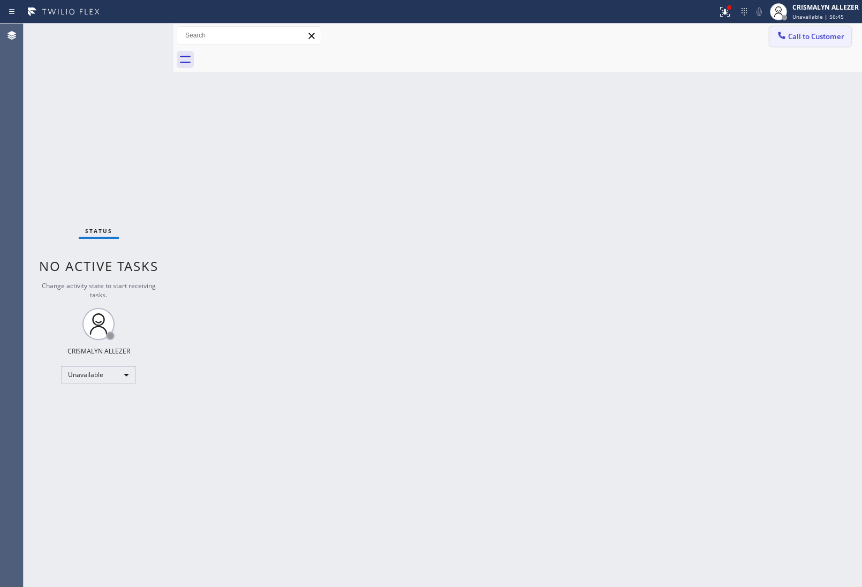
click at [807, 36] on span "Call to Customer" at bounding box center [816, 37] width 56 height 10
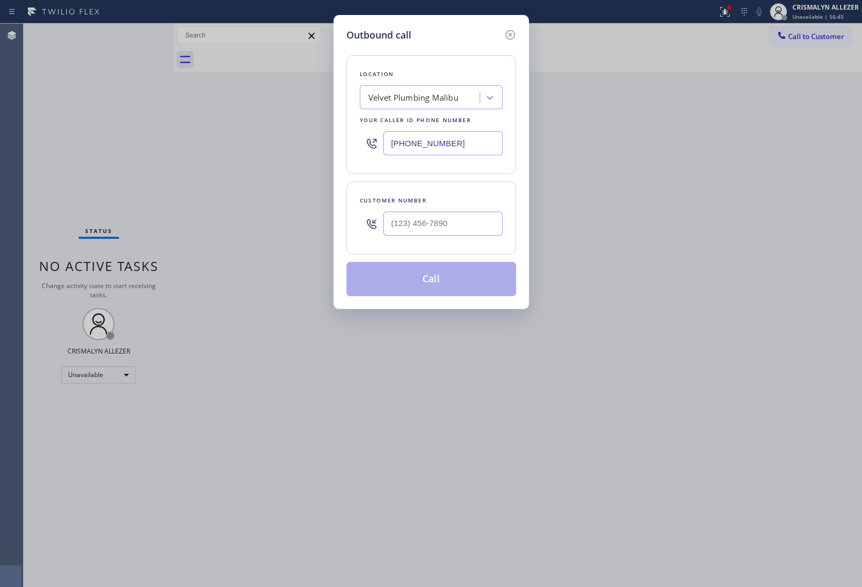
drag, startPoint x: 486, startPoint y: 149, endPoint x: 225, endPoint y: 153, distance: 260.3
click at [234, 153] on div "Outbound call Location Velvet Plumbing [GEOGRAPHIC_DATA] Your caller id phone n…" at bounding box center [431, 293] width 862 height 587
paste input "623) 263-216"
type input "[PHONE_NUMBER]"
click at [469, 219] on input "(___) ___-____" at bounding box center [442, 224] width 119 height 24
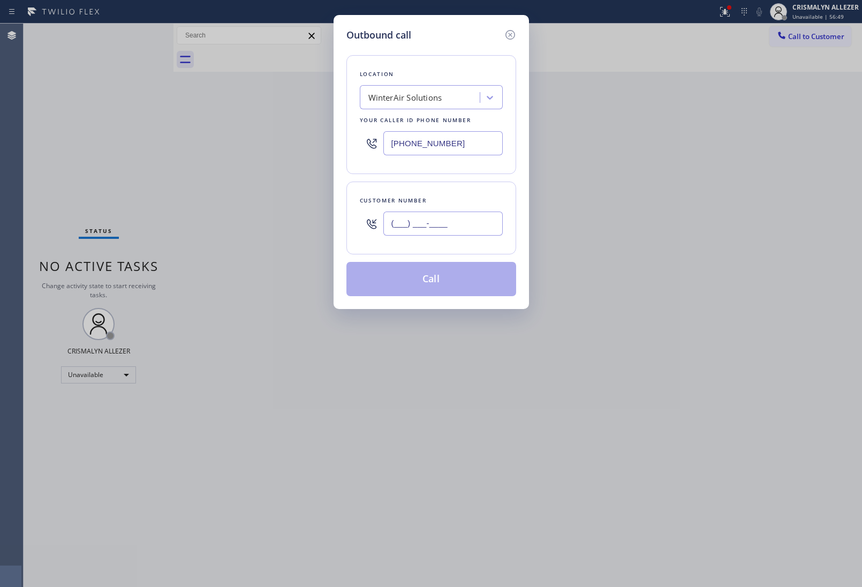
paste input "480) 744-8013"
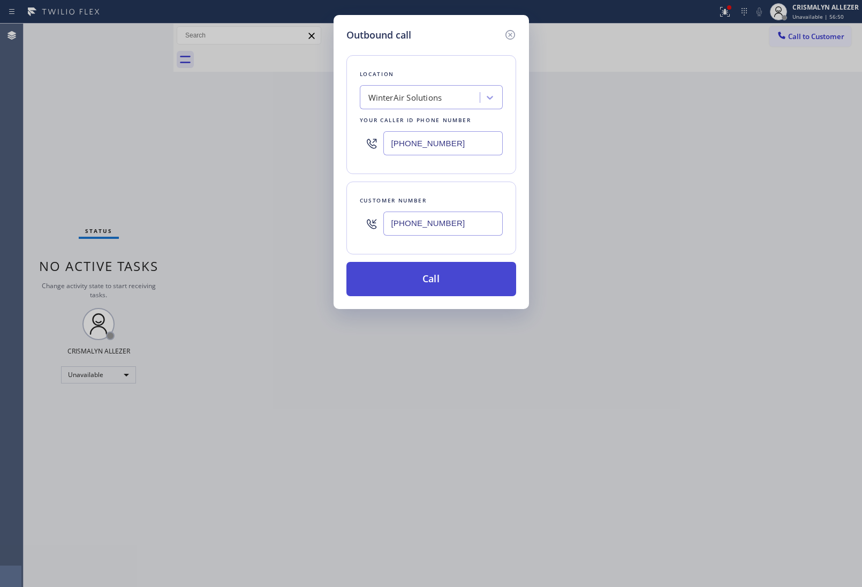
type input "[PHONE_NUMBER]"
click at [438, 283] on button "Call" at bounding box center [432, 279] width 170 height 34
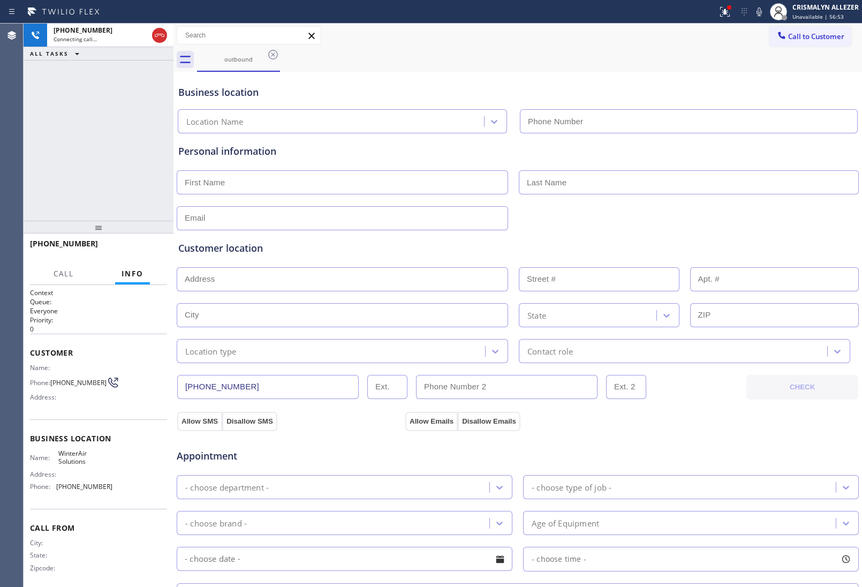
type input "[PHONE_NUMBER]"
click at [144, 252] on button "HANG UP" at bounding box center [142, 248] width 50 height 15
click at [144, 252] on span "HANG UP" at bounding box center [142, 248] width 33 height 7
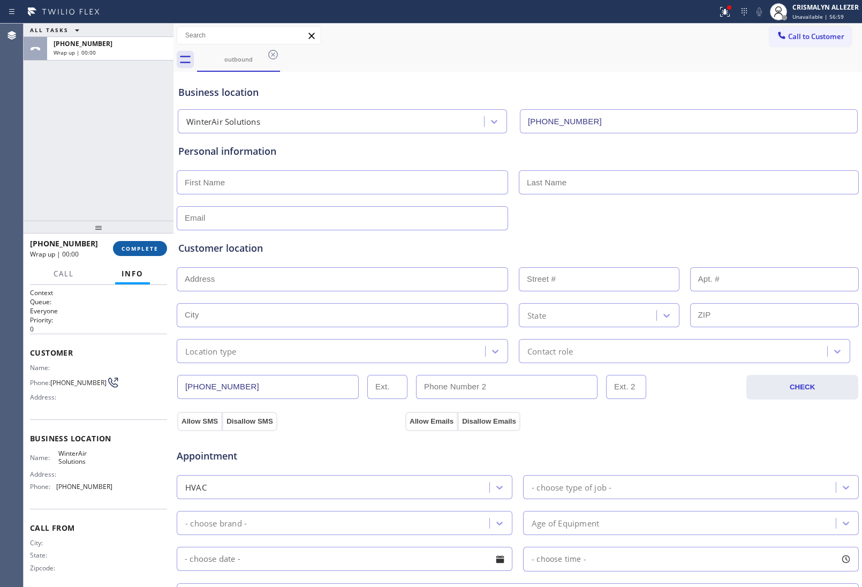
click at [137, 254] on button "COMPLETE" at bounding box center [140, 248] width 54 height 15
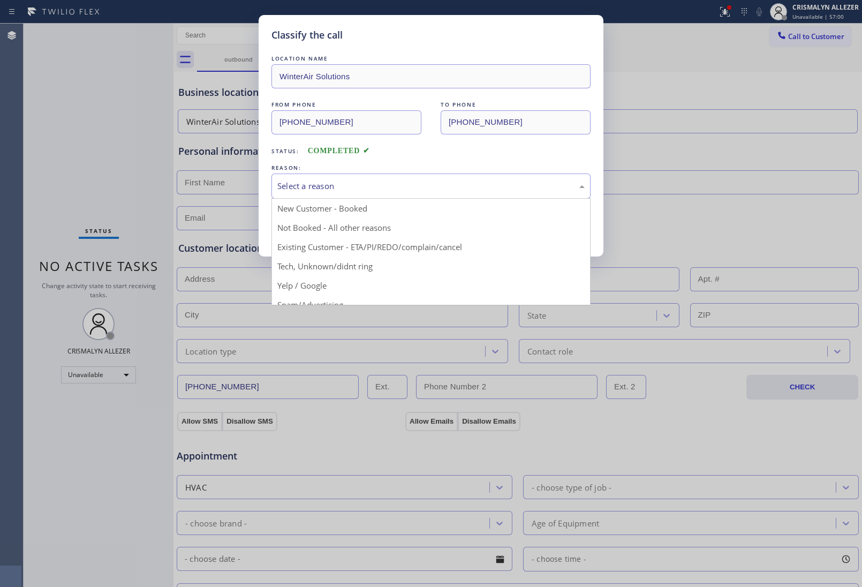
click at [471, 183] on div "Select a reason" at bounding box center [430, 186] width 307 height 12
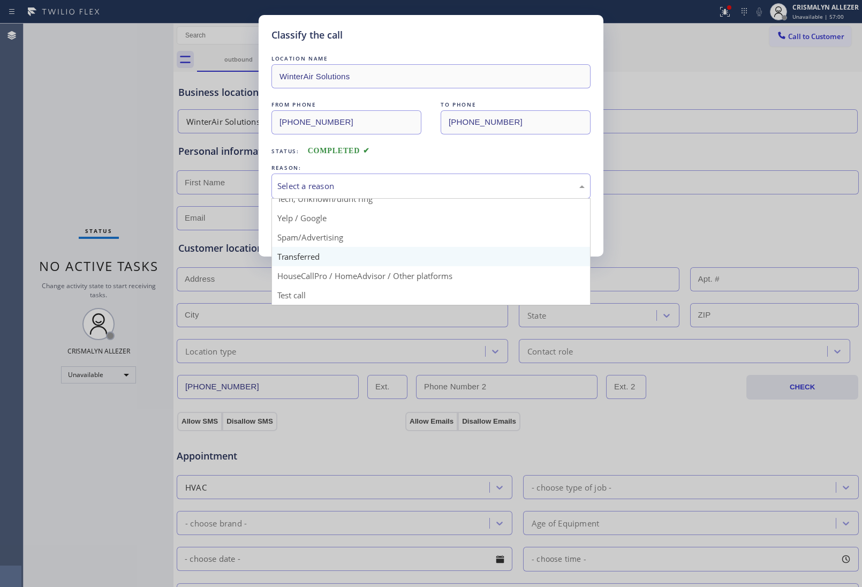
scroll to position [73, 0]
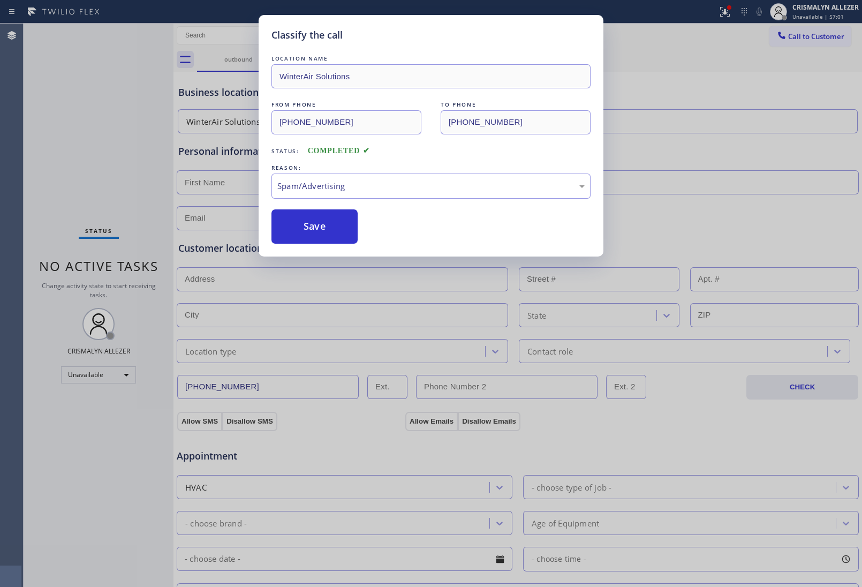
click at [311, 237] on button "Save" at bounding box center [315, 226] width 86 height 34
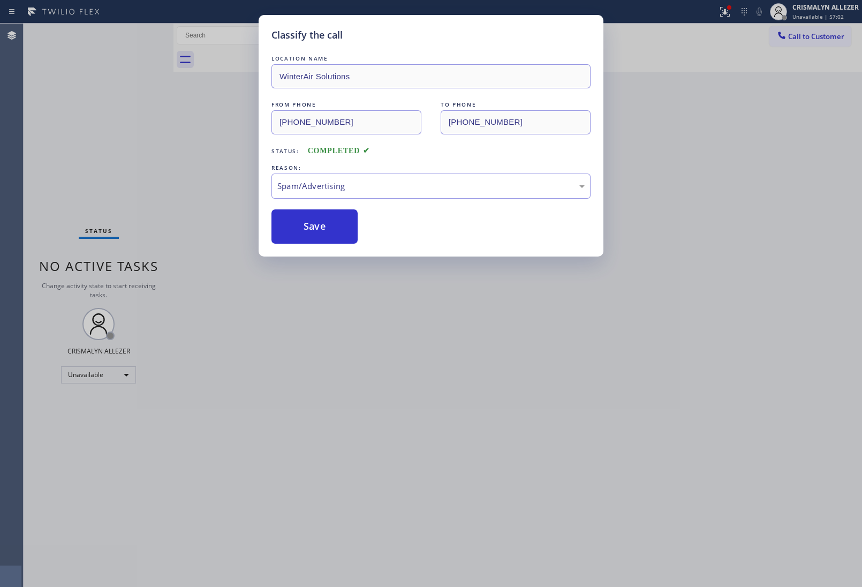
click at [821, 39] on div "Classify the call LOCATION NAME Most Honest Appliance Repair [GEOGRAPHIC_DATA] …" at bounding box center [443, 305] width 839 height 563
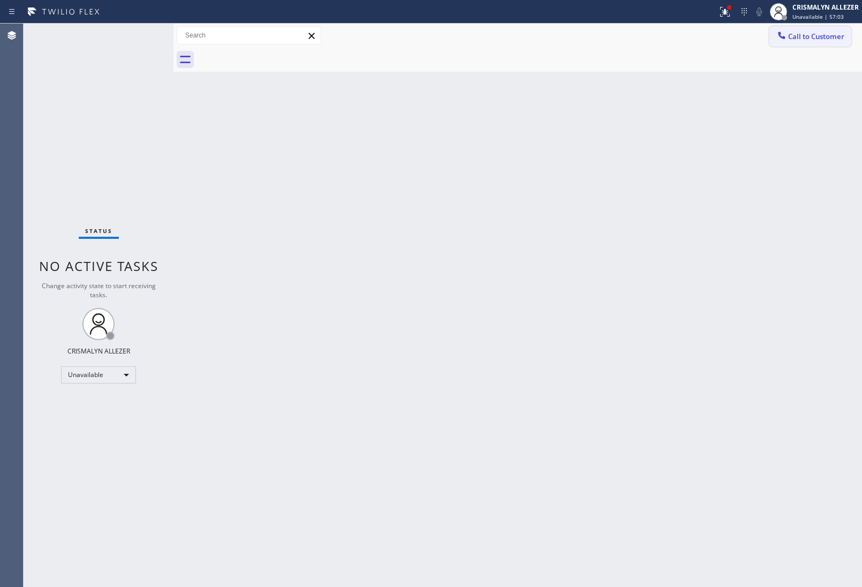
click at [815, 28] on button "Call to Customer" at bounding box center [811, 36] width 82 height 20
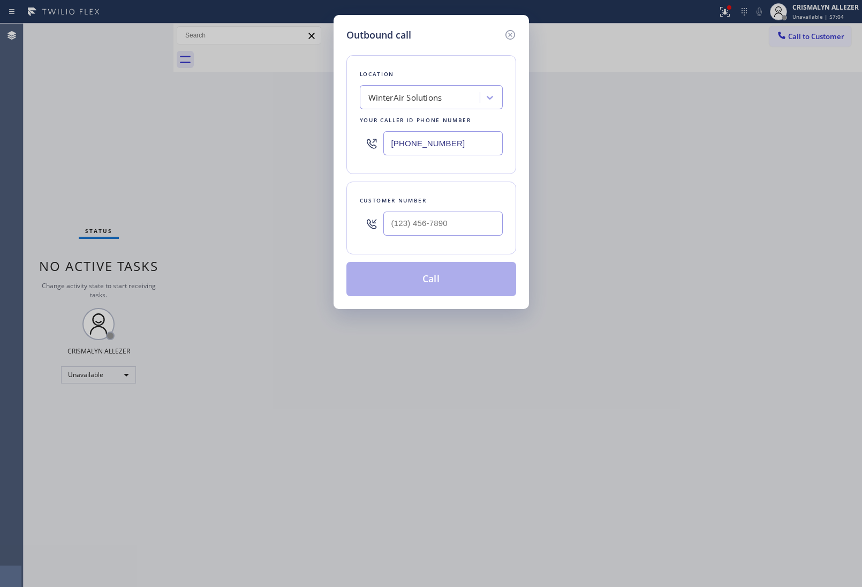
click at [485, 208] on div at bounding box center [442, 223] width 119 height 35
click at [480, 217] on input "(___) ___-____" at bounding box center [442, 224] width 119 height 24
paste input "480) 744-8013"
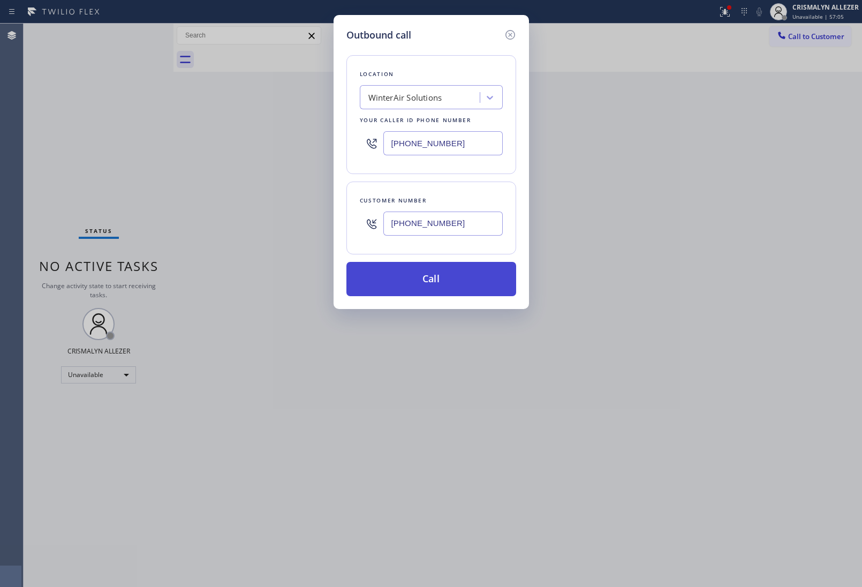
type input "[PHONE_NUMBER]"
click at [421, 296] on button "Call" at bounding box center [432, 279] width 170 height 34
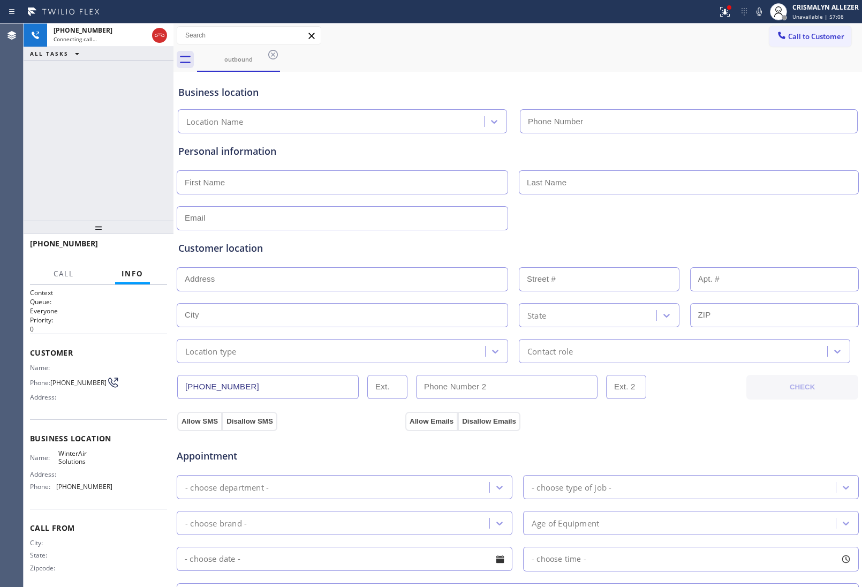
type input "[PHONE_NUMBER]"
click at [145, 252] on button "HANG UP" at bounding box center [142, 248] width 50 height 15
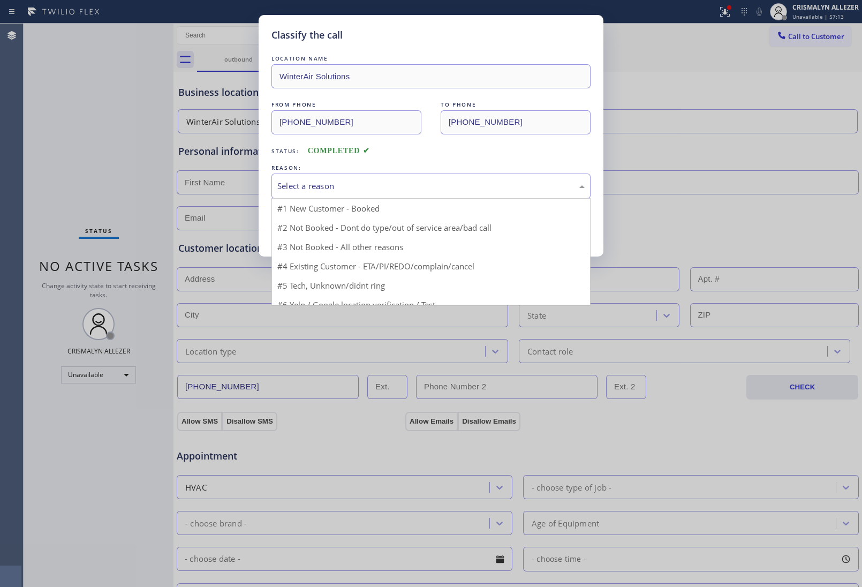
click at [432, 182] on div "Select a reason" at bounding box center [430, 186] width 307 height 12
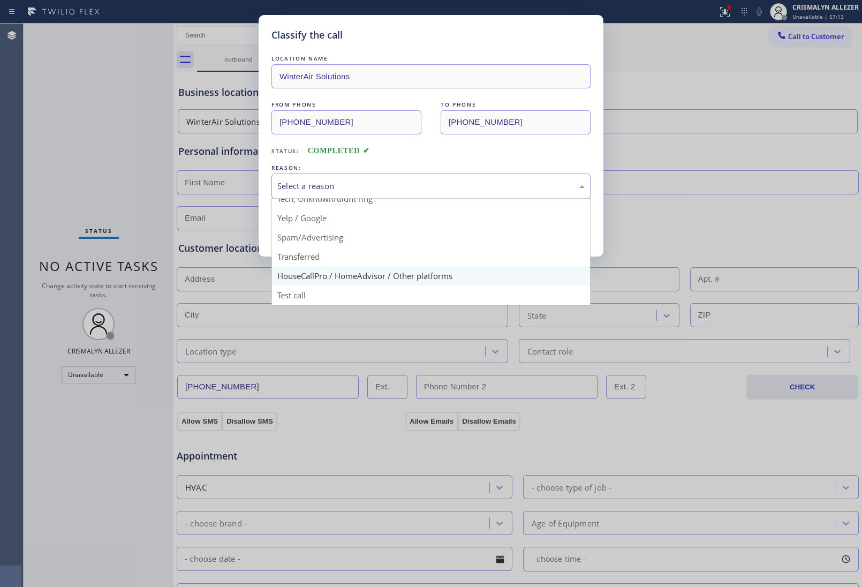
scroll to position [73, 0]
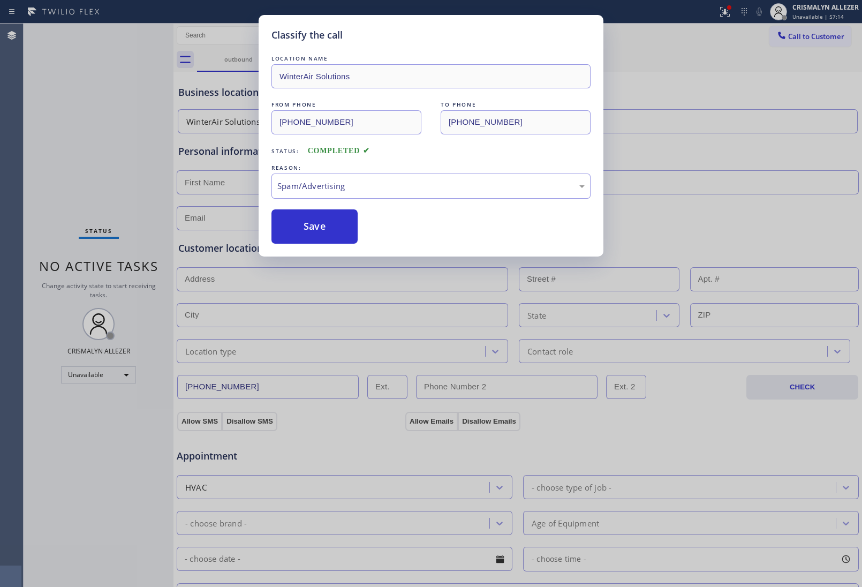
click at [333, 236] on button "Save" at bounding box center [315, 226] width 86 height 34
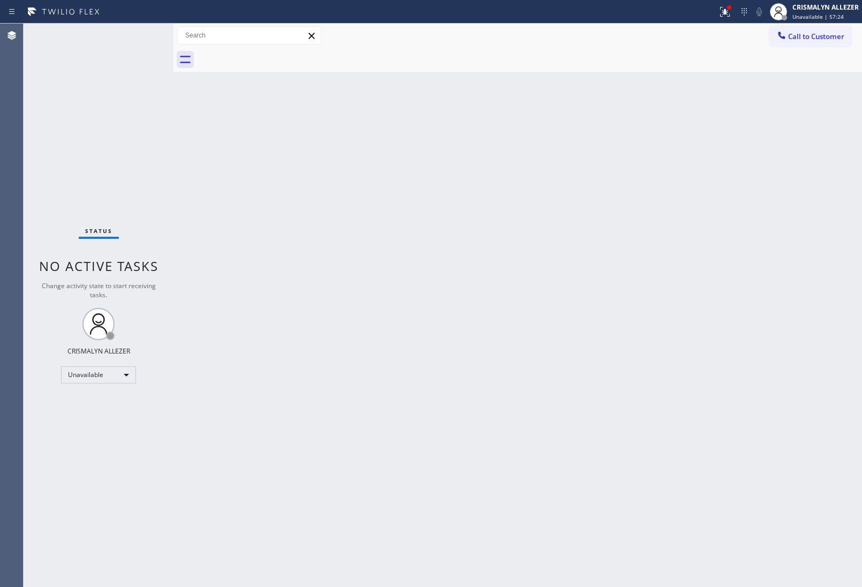
drag, startPoint x: 482, startPoint y: 227, endPoint x: 541, endPoint y: 204, distance: 63.6
click at [488, 221] on div "Back to Dashboard Change Sender ID Customers Technicians Select a contact Outbo…" at bounding box center [518, 305] width 689 height 563
click at [805, 39] on span "Call to Customer" at bounding box center [816, 37] width 56 height 10
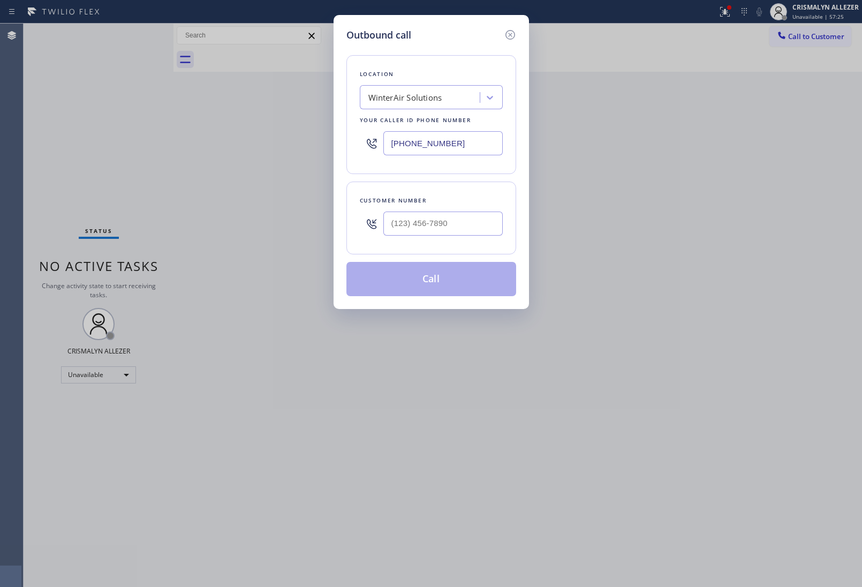
drag, startPoint x: 481, startPoint y: 153, endPoint x: 172, endPoint y: 126, distance: 310.2
click at [186, 126] on div "Outbound call Location WinterAir Solutions Your caller id phone number [PHONE_N…" at bounding box center [431, 293] width 862 height 587
paste input "562) 278-0808"
type input "[PHONE_NUMBER]"
click at [472, 223] on input "(___) ___-____" at bounding box center [442, 224] width 119 height 24
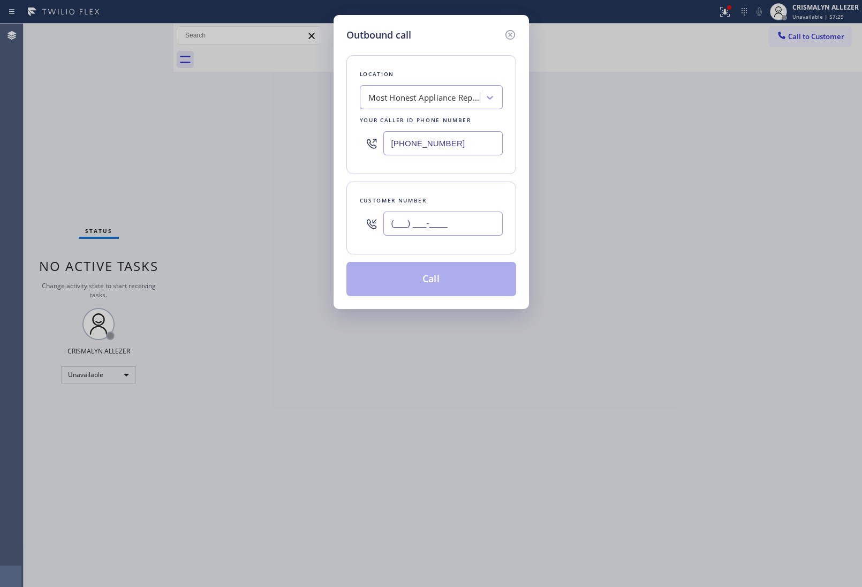
paste input "646) 228-9095"
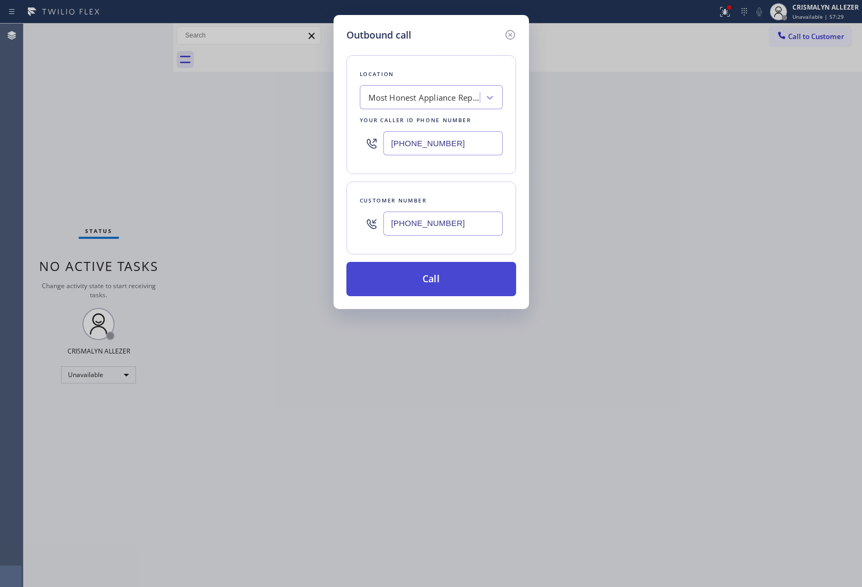
type input "[PHONE_NUMBER]"
click at [427, 288] on button "Call" at bounding box center [432, 279] width 170 height 34
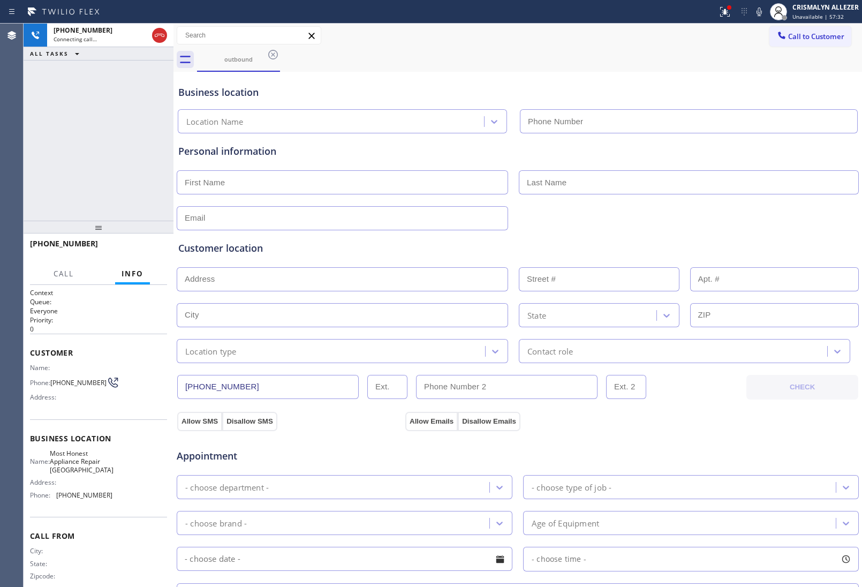
type input "[PHONE_NUMBER]"
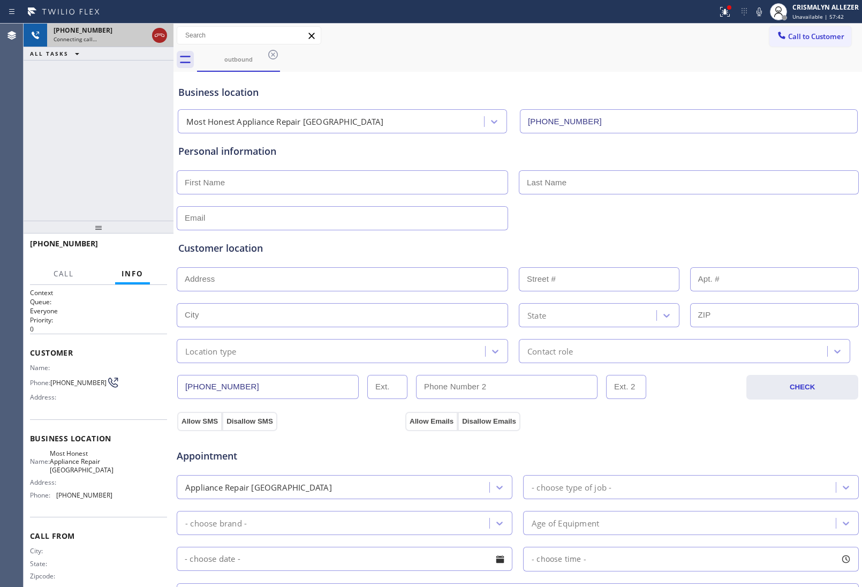
click at [159, 37] on icon at bounding box center [159, 35] width 13 height 13
click at [270, 55] on icon at bounding box center [273, 54] width 13 height 13
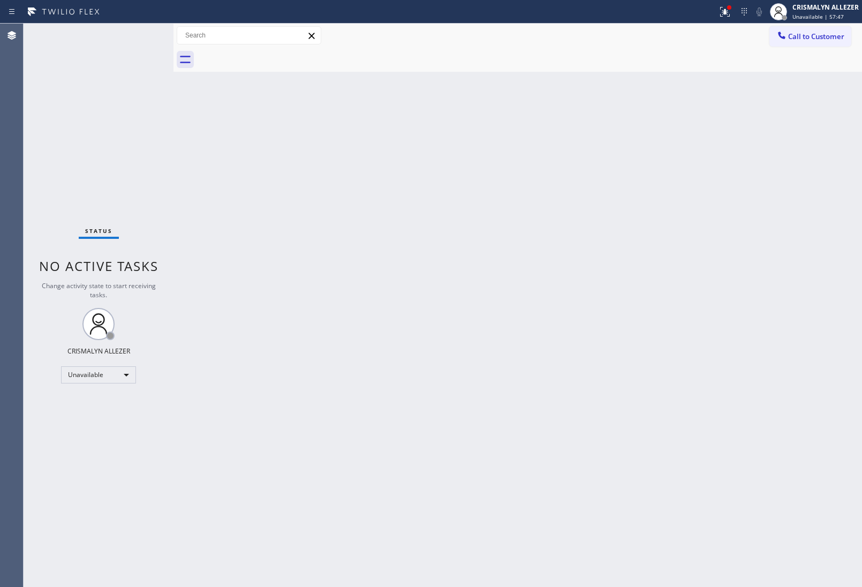
drag, startPoint x: 583, startPoint y: 231, endPoint x: 643, endPoint y: 135, distance: 113.8
click at [583, 231] on div "Back to Dashboard Change Sender ID Customers Technicians Select a contact Outbo…" at bounding box center [518, 305] width 689 height 563
click at [802, 40] on span "Call to Customer" at bounding box center [816, 37] width 56 height 10
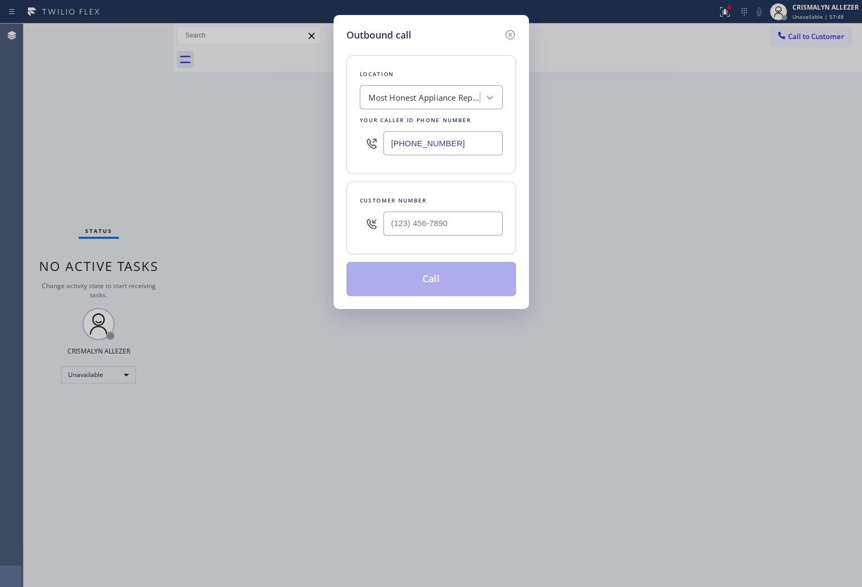
drag, startPoint x: 481, startPoint y: 146, endPoint x: 199, endPoint y: 126, distance: 282.4
click at [322, 129] on div "Outbound call Location Most Honest Appliance Repair [GEOGRAPHIC_DATA] Your call…" at bounding box center [431, 293] width 862 height 587
paste input "813) 437-3313"
type input "[PHONE_NUMBER]"
click at [467, 227] on input "(___) ___-____" at bounding box center [442, 224] width 119 height 24
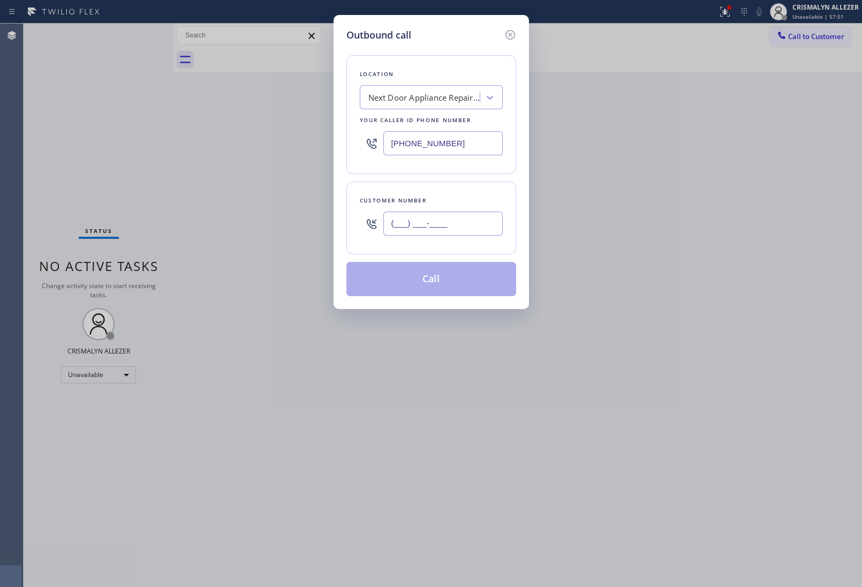
paste input "855) 703-7290"
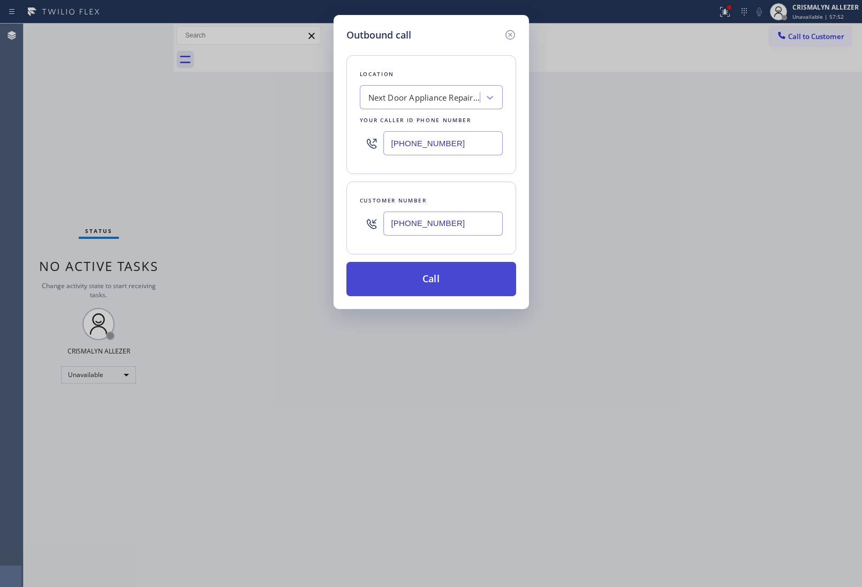
type input "[PHONE_NUMBER]"
click at [429, 287] on button "Call" at bounding box center [432, 279] width 170 height 34
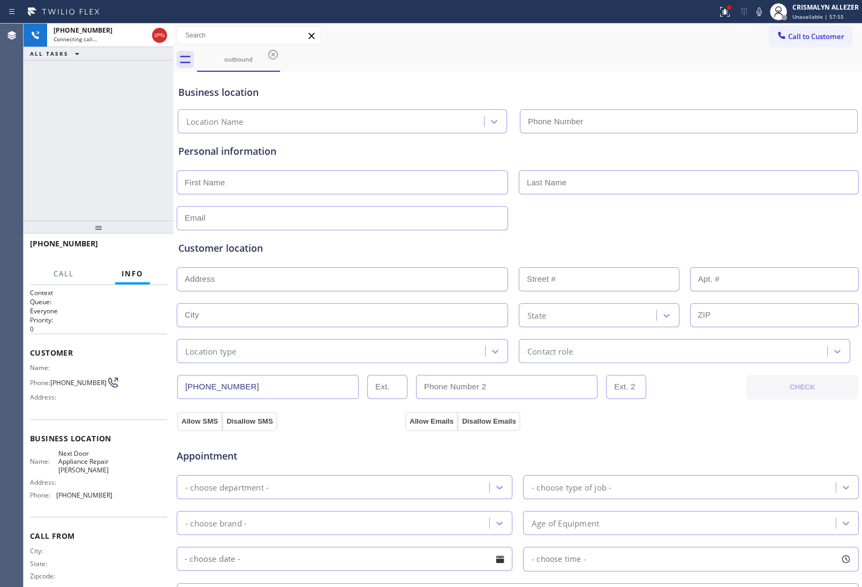
type input "[PHONE_NUMBER]"
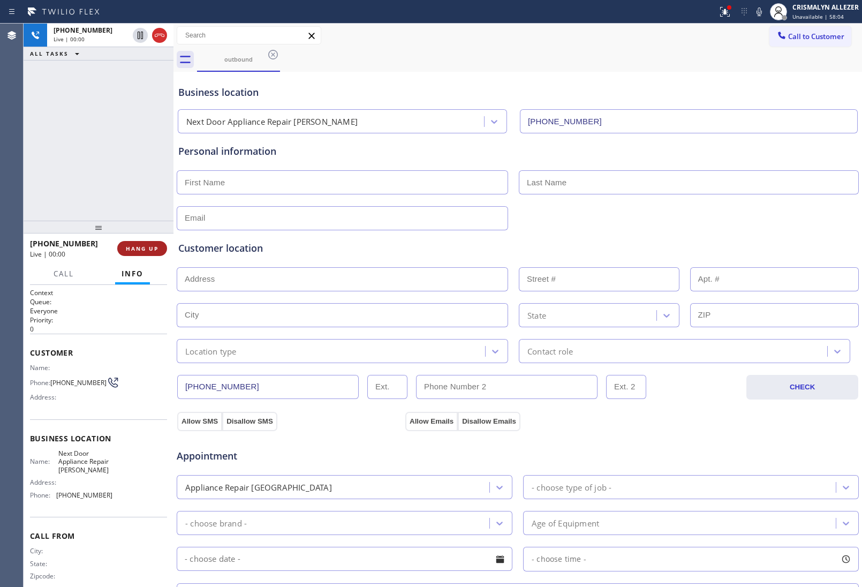
click at [142, 250] on span "HANG UP" at bounding box center [142, 248] width 33 height 7
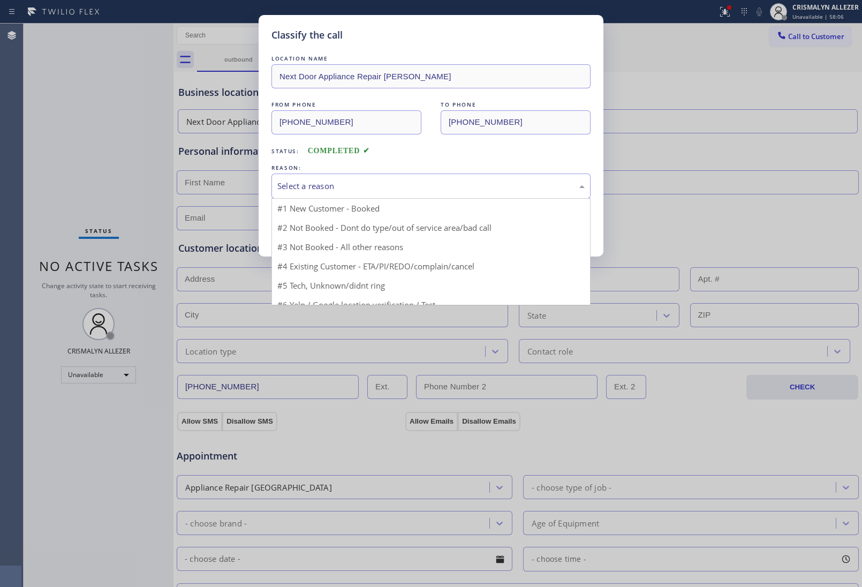
click at [452, 182] on div "Select a reason" at bounding box center [430, 186] width 307 height 12
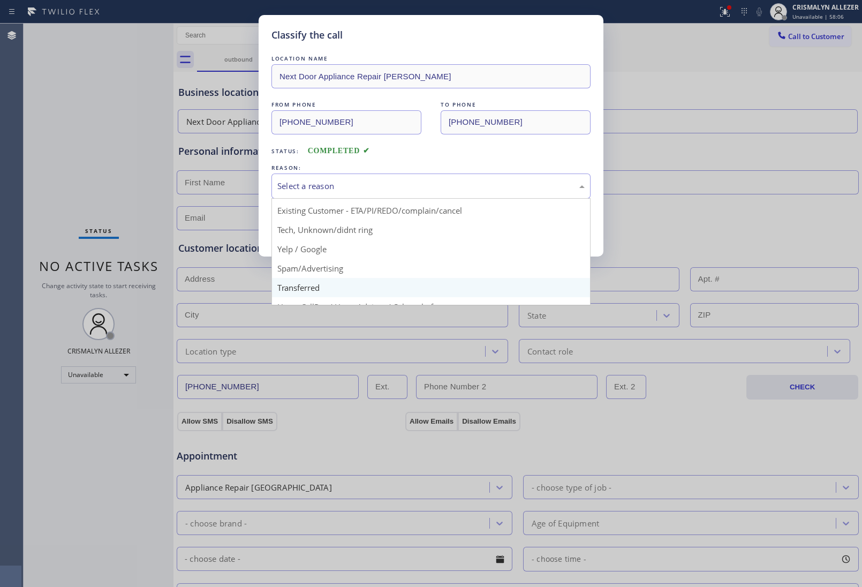
scroll to position [73, 0]
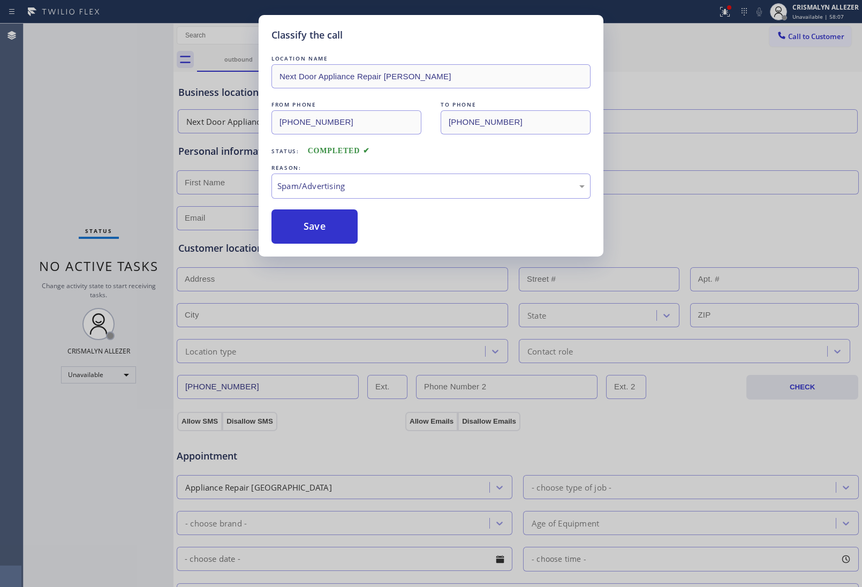
click at [338, 232] on button "Save" at bounding box center [315, 226] width 86 height 34
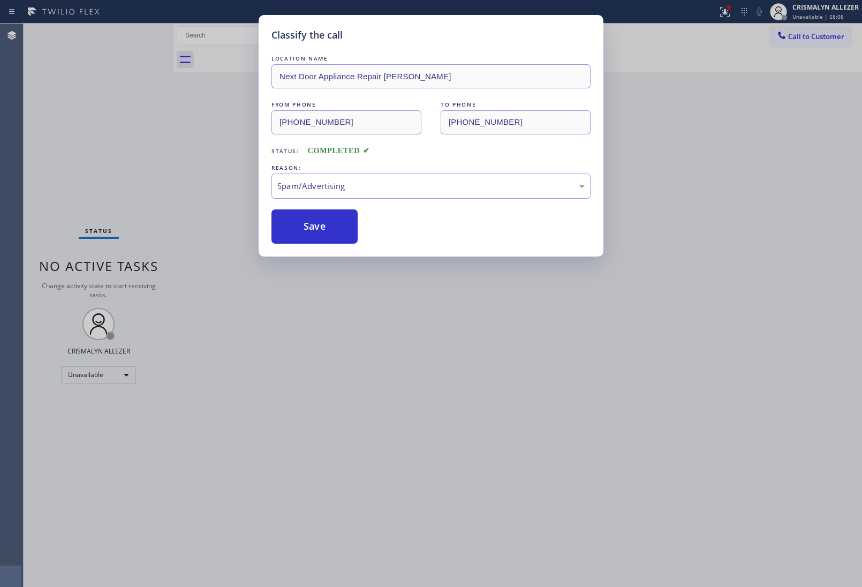
click at [824, 42] on div "Classify the call LOCATION NAME Most Honest Appliance Repair [GEOGRAPHIC_DATA] …" at bounding box center [443, 305] width 839 height 563
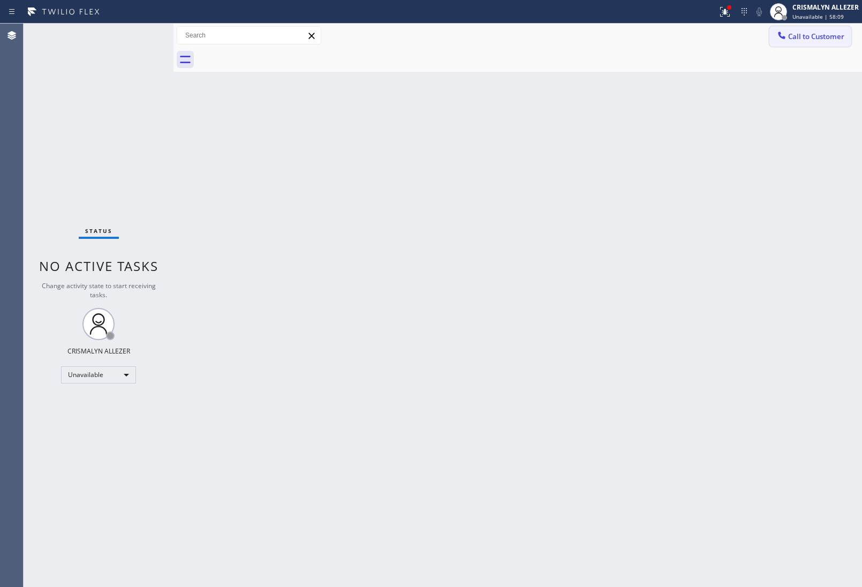
click at [802, 33] on span "Call to Customer" at bounding box center [816, 37] width 56 height 10
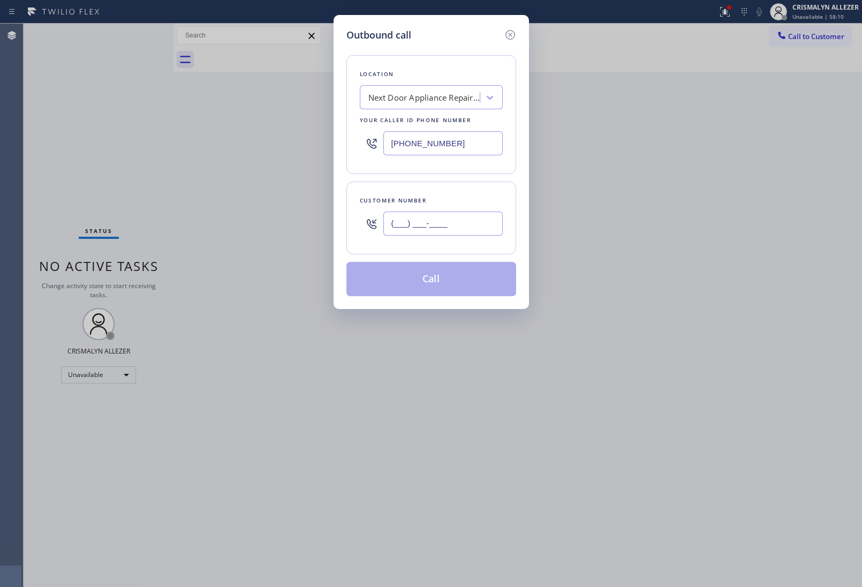
click at [474, 230] on input "(___) ___-____" at bounding box center [442, 224] width 119 height 24
paste input "855) 703-7290"
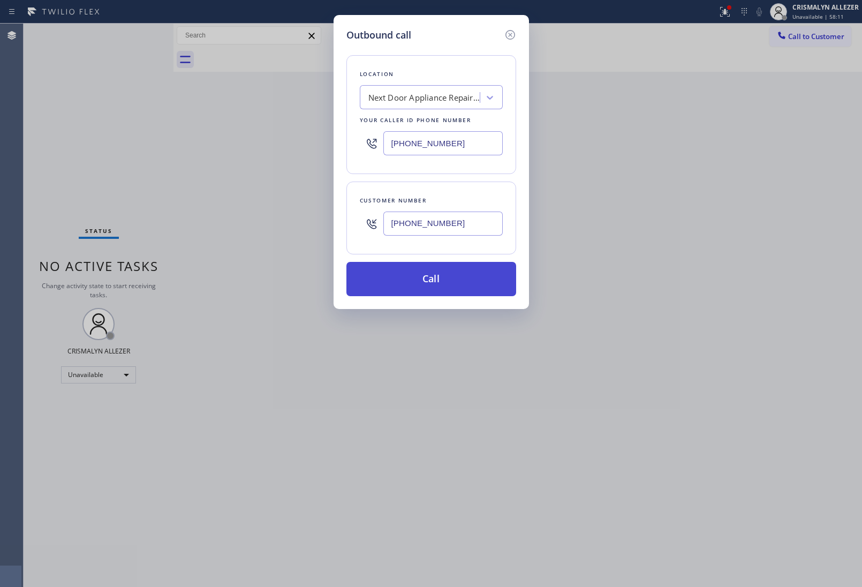
type input "[PHONE_NUMBER]"
click at [435, 293] on button "Call" at bounding box center [432, 279] width 170 height 34
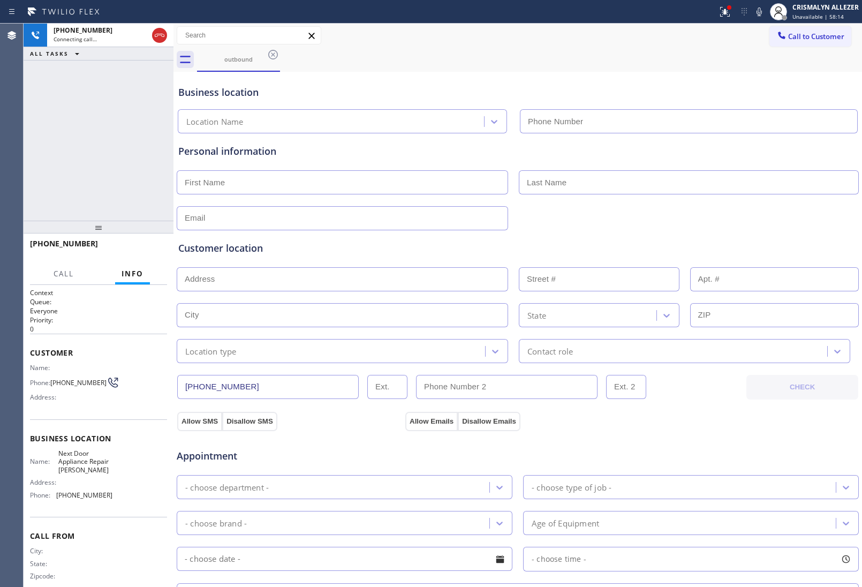
type input "[PHONE_NUMBER]"
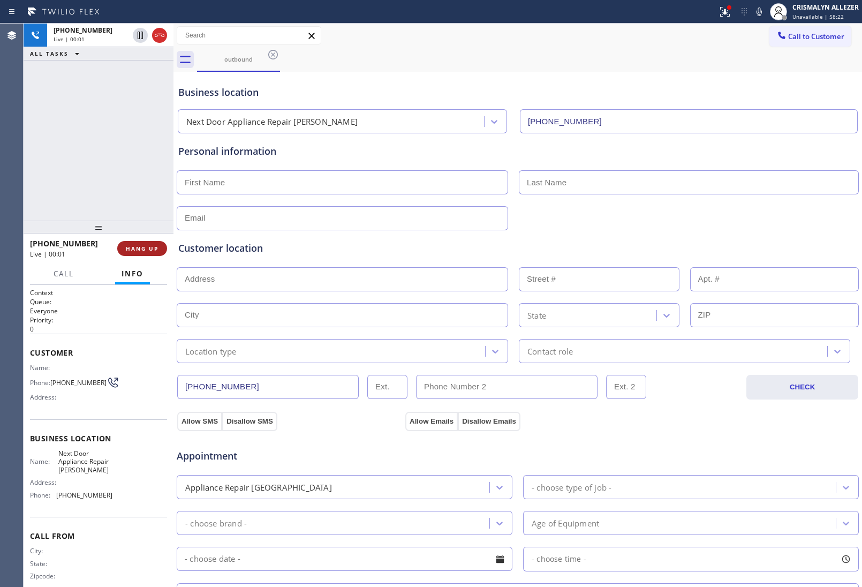
click at [143, 253] on button "HANG UP" at bounding box center [142, 248] width 50 height 15
click at [129, 247] on span "COMPLETE" at bounding box center [140, 248] width 37 height 7
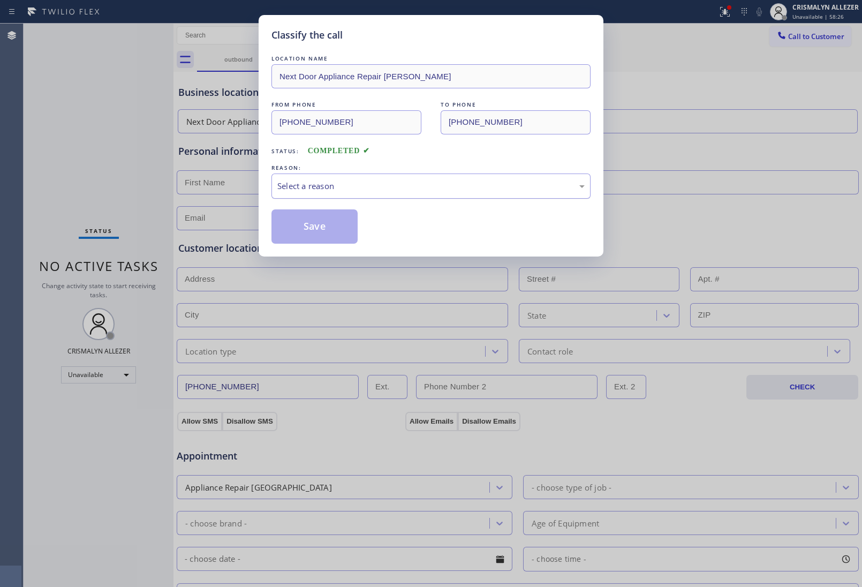
click at [432, 183] on div "Select a reason" at bounding box center [430, 186] width 307 height 12
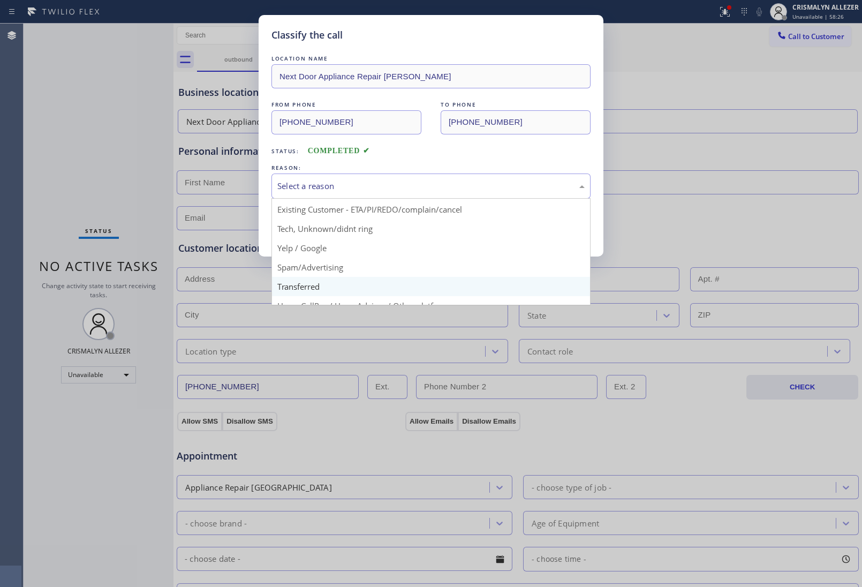
scroll to position [73, 0]
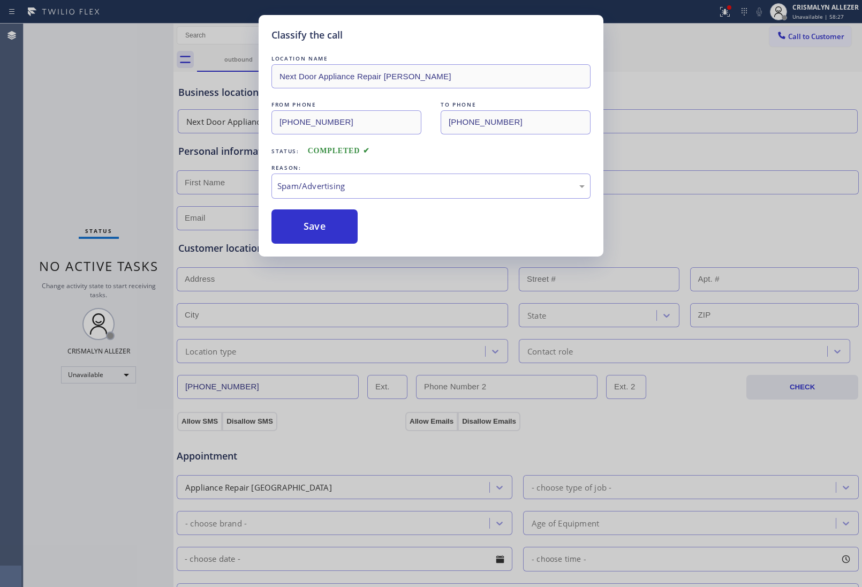
click at [325, 234] on button "Save" at bounding box center [315, 226] width 86 height 34
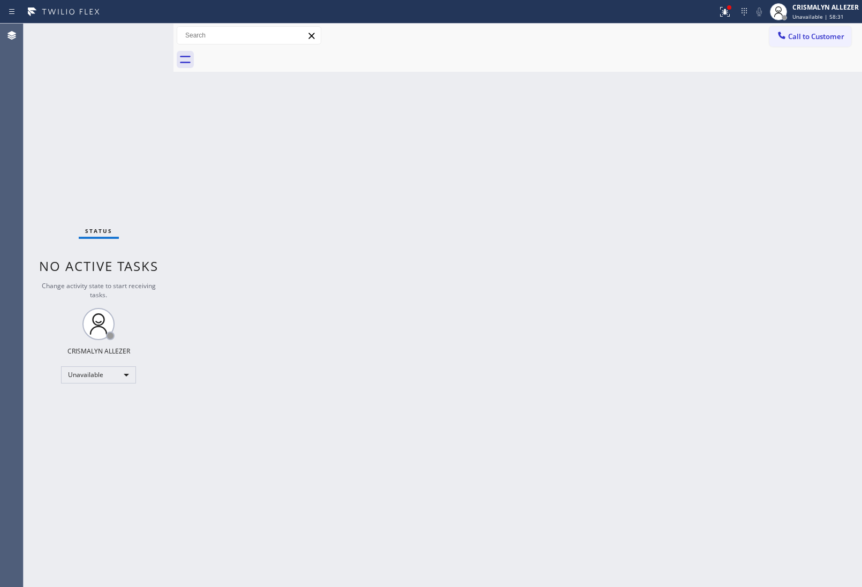
drag, startPoint x: 488, startPoint y: 220, endPoint x: 612, endPoint y: 137, distance: 149.1
click at [493, 216] on div "Back to Dashboard Change Sender ID Customers Technicians Select a contact Outbo…" at bounding box center [518, 305] width 689 height 563
click at [823, 39] on button "Call to Customer" at bounding box center [811, 36] width 82 height 20
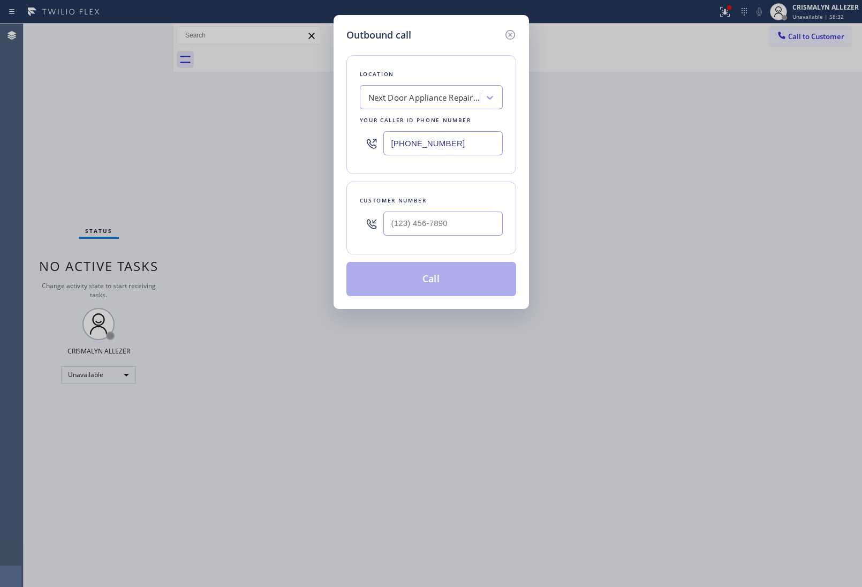
click at [822, 40] on div "Outbound call Location Next Door Appliance Repair [PERSON_NAME] Your caller id …" at bounding box center [431, 293] width 862 height 587
drag, startPoint x: 456, startPoint y: 151, endPoint x: 213, endPoint y: 124, distance: 245.1
click at [225, 124] on div "Outbound call Location Next Door Appliance Repair [PERSON_NAME] Your caller id …" at bounding box center [431, 293] width 862 height 587
paste input "562) 632-4501"
type input "[PHONE_NUMBER]"
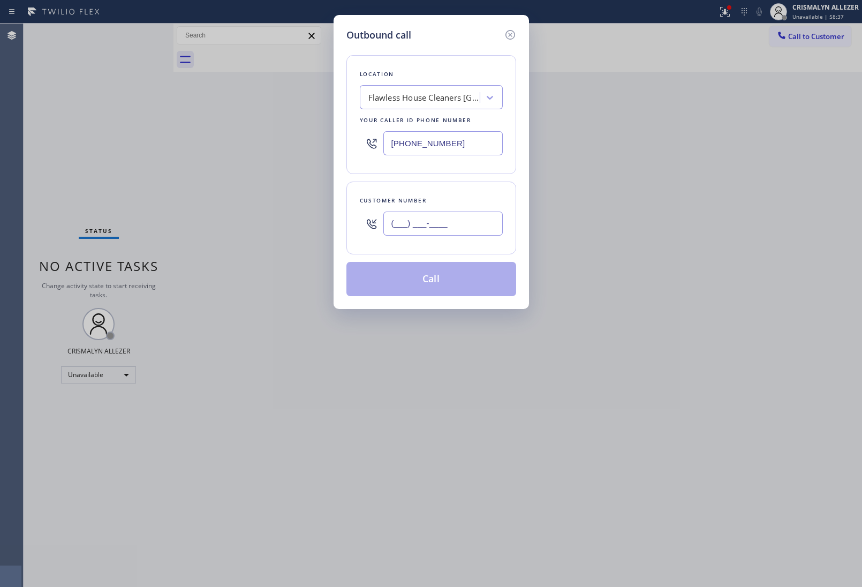
click at [483, 222] on input "(___) ___-____" at bounding box center [442, 224] width 119 height 24
paste input "562) 543-0318"
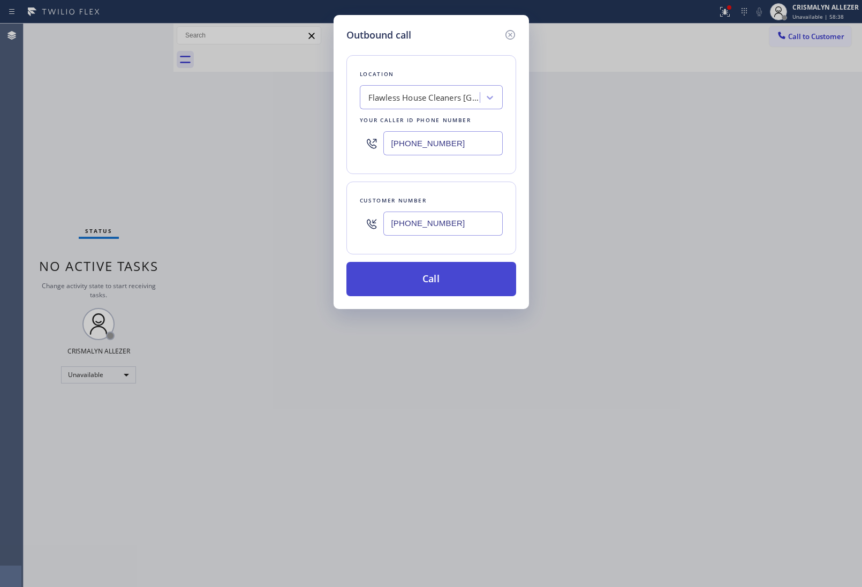
type input "[PHONE_NUMBER]"
click at [440, 275] on button "Call" at bounding box center [432, 279] width 170 height 34
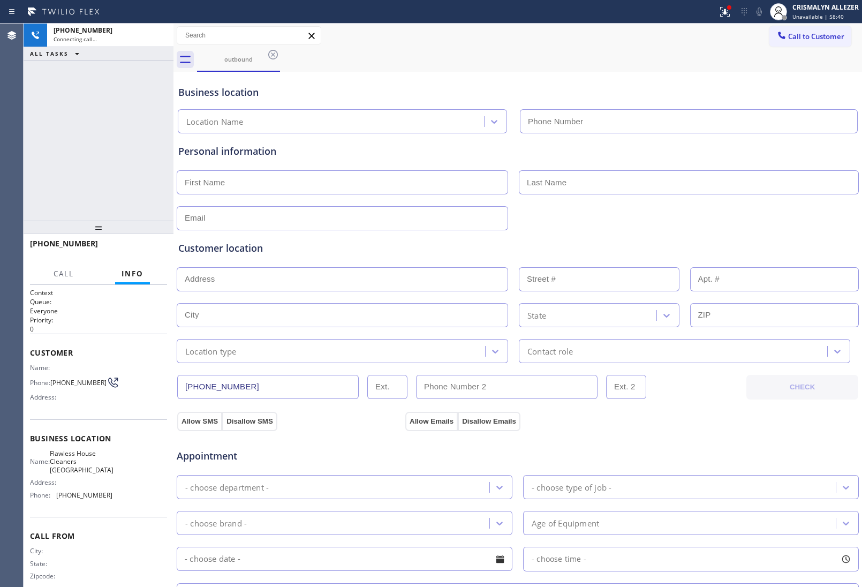
type input "[PHONE_NUMBER]"
click at [131, 252] on span "HANG UP" at bounding box center [142, 248] width 33 height 7
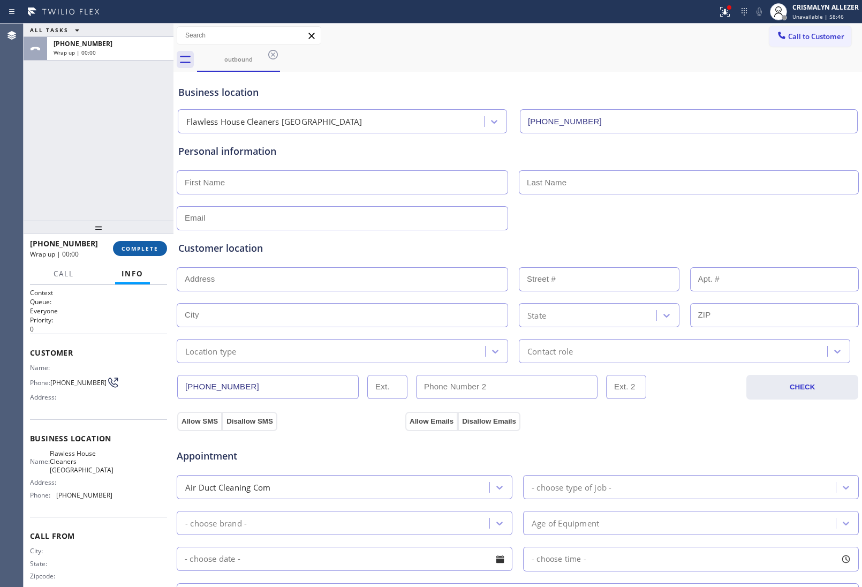
click at [140, 250] on span "COMPLETE" at bounding box center [140, 248] width 37 height 7
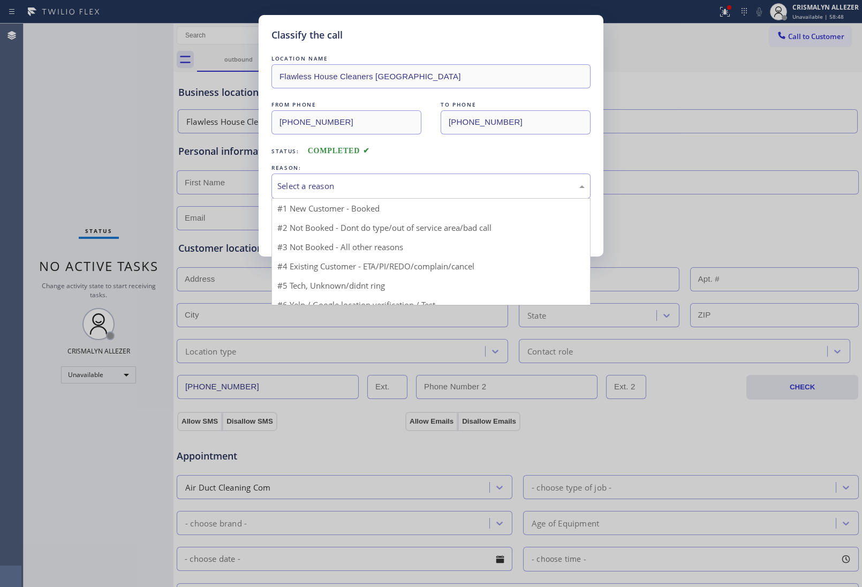
click at [424, 186] on div "Select a reason" at bounding box center [430, 186] width 307 height 12
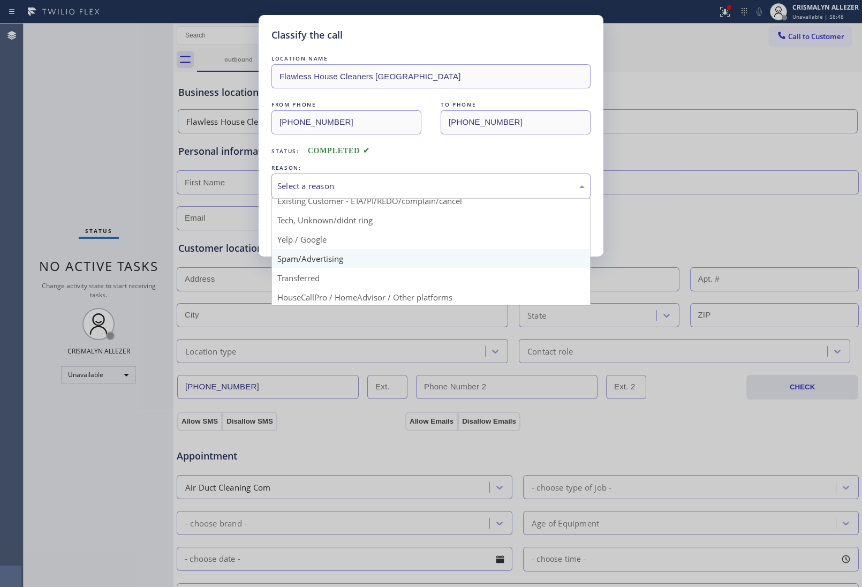
scroll to position [73, 0]
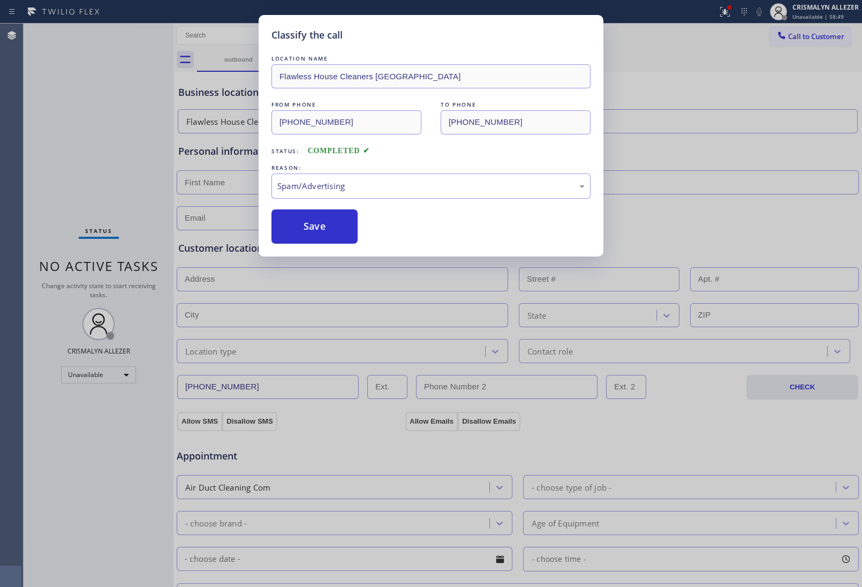
click at [330, 231] on button "Save" at bounding box center [315, 226] width 86 height 34
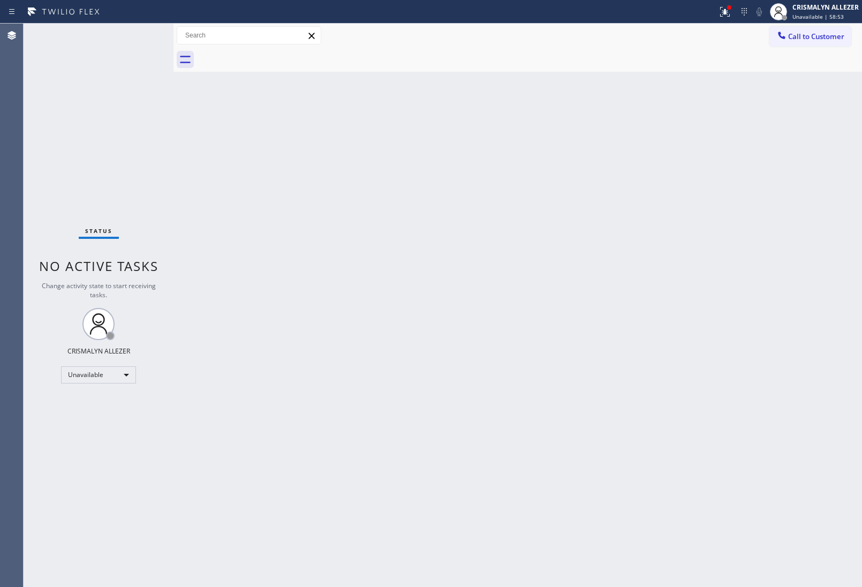
click at [601, 250] on div "Back to Dashboard Change Sender ID Customers Technicians Select a contact Outbo…" at bounding box center [518, 305] width 689 height 563
click at [826, 39] on span "Call to Customer" at bounding box center [816, 37] width 56 height 10
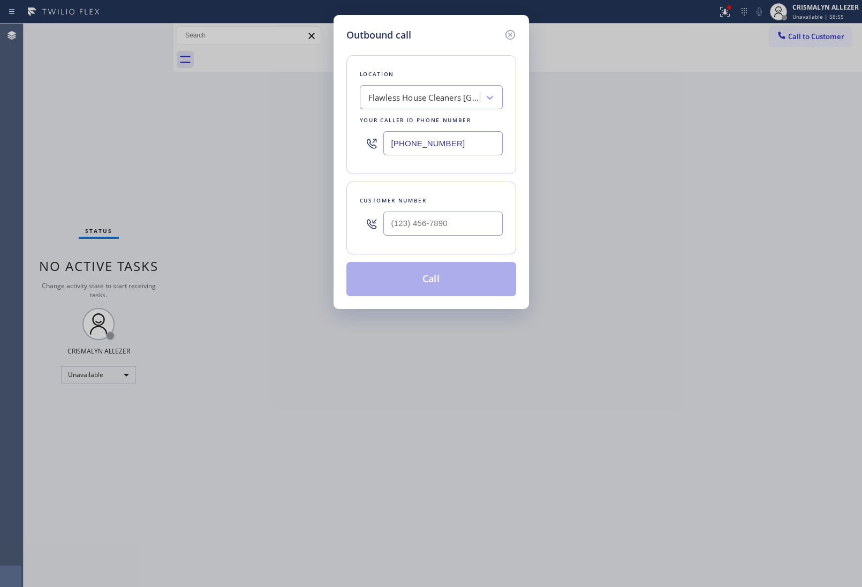
paste input "805) 813-878"
drag, startPoint x: 469, startPoint y: 148, endPoint x: 213, endPoint y: 127, distance: 256.9
click at [215, 127] on div "Outbound call Location Flawless House Cleaners [GEOGRAPHIC_DATA] Your caller id…" at bounding box center [431, 293] width 862 height 587
type input "[PHONE_NUMBER]"
click at [478, 227] on input "(___) ___-____" at bounding box center [442, 224] width 119 height 24
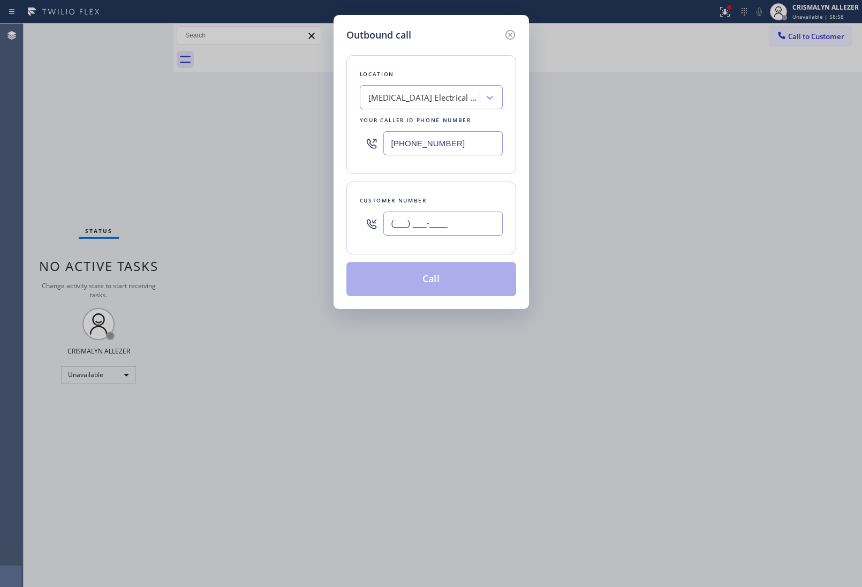
paste input "800) 754-0961"
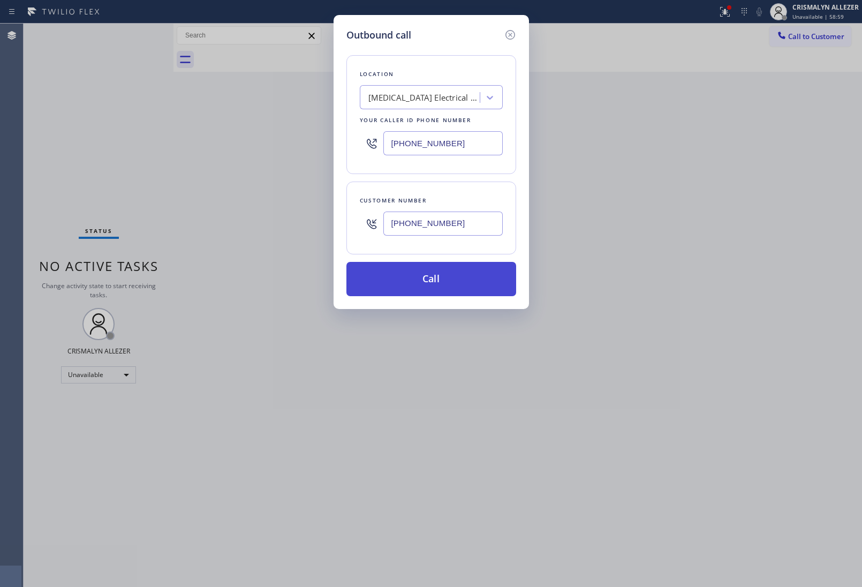
type input "[PHONE_NUMBER]"
click at [442, 281] on button "Call" at bounding box center [432, 279] width 170 height 34
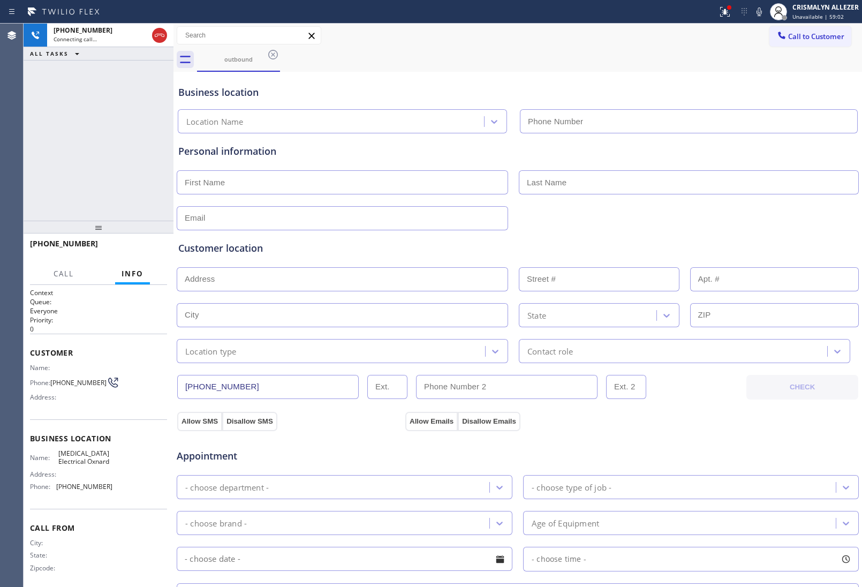
type input "[PHONE_NUMBER]"
click at [134, 250] on span "HANG UP" at bounding box center [142, 248] width 33 height 7
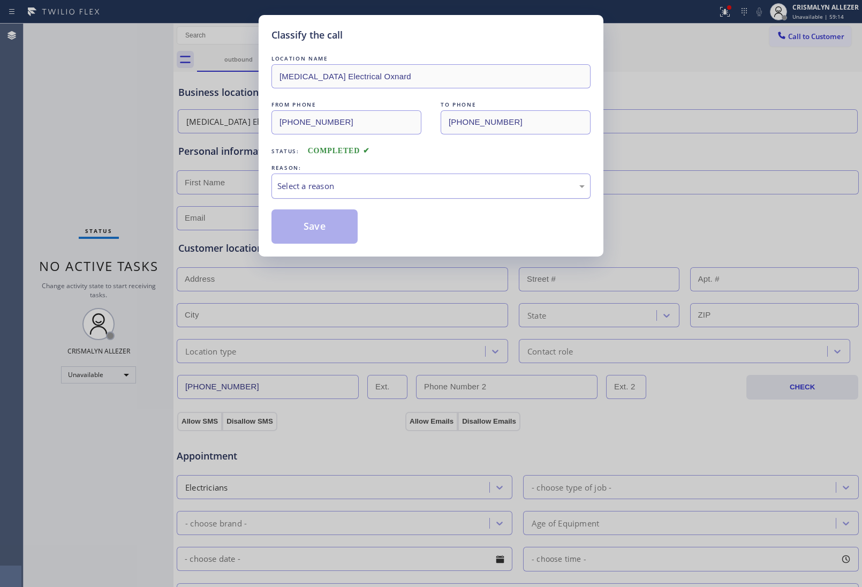
click at [400, 192] on div "Select a reason" at bounding box center [430, 186] width 307 height 12
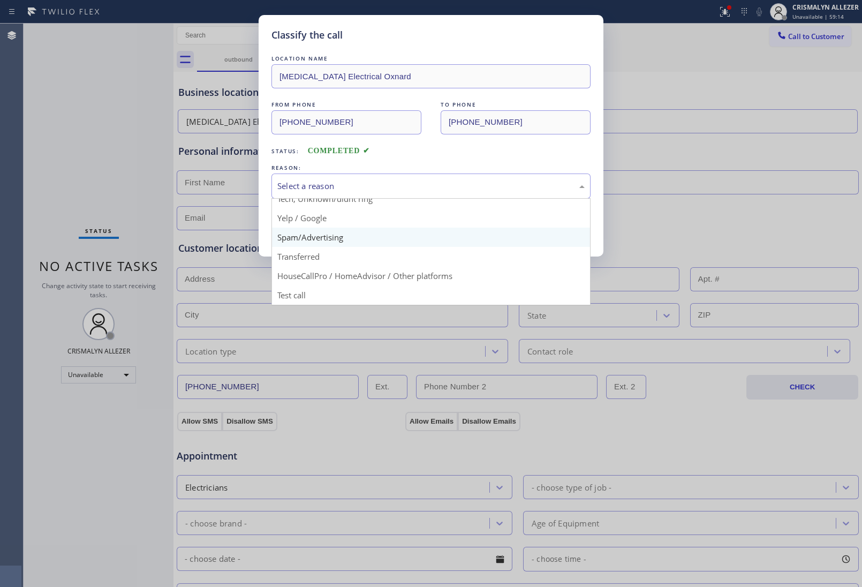
scroll to position [73, 0]
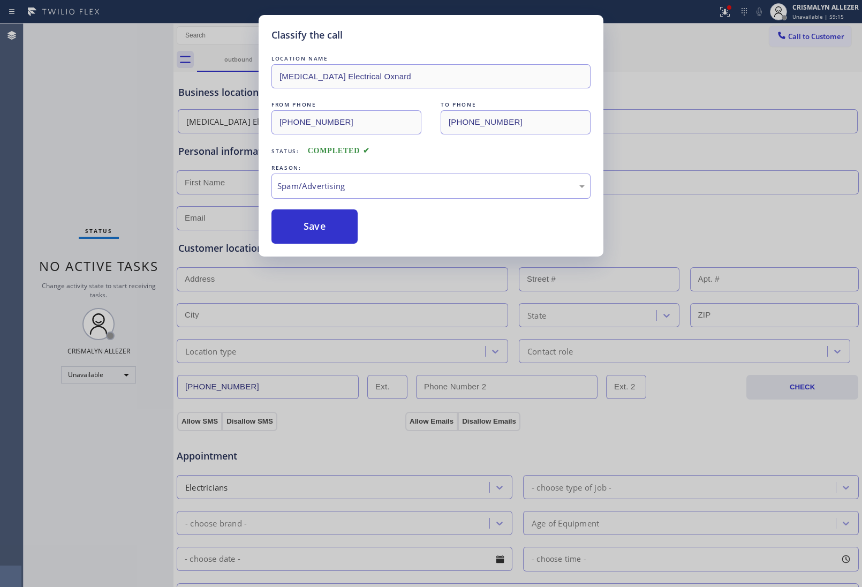
click at [328, 236] on button "Save" at bounding box center [315, 226] width 86 height 34
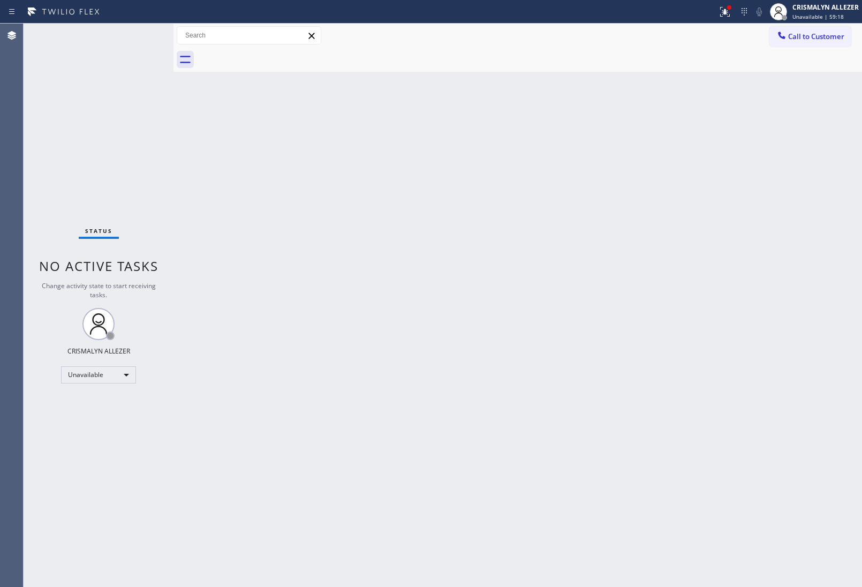
click at [584, 258] on div "Back to Dashboard Change Sender ID Customers Technicians Select a contact Outbo…" at bounding box center [518, 305] width 689 height 563
click at [809, 39] on span "Call to Customer" at bounding box center [816, 37] width 56 height 10
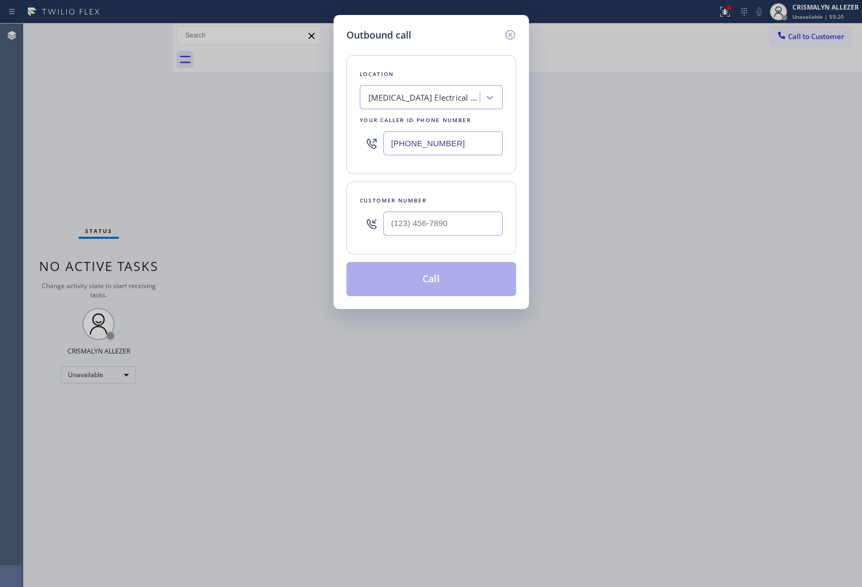
drag, startPoint x: 477, startPoint y: 145, endPoint x: 289, endPoint y: 126, distance: 188.9
click at [292, 126] on div "Outbound call Location [MEDICAL_DATA] Electrical Oxnard Your caller id phone nu…" at bounding box center [431, 293] width 862 height 587
paste input "204-4624"
type input "[PHONE_NUMBER]"
click at [459, 226] on input "(___) ___-____" at bounding box center [442, 224] width 119 height 24
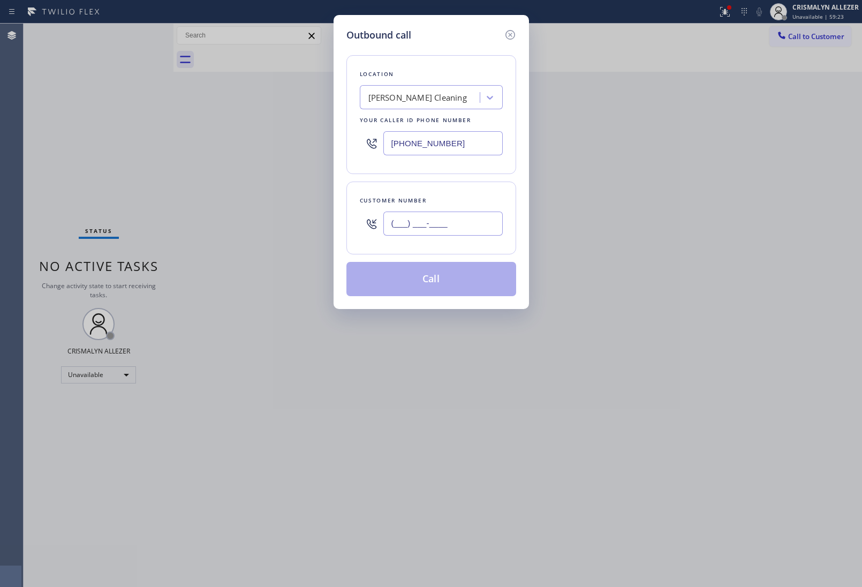
paste input "808) 515-7000"
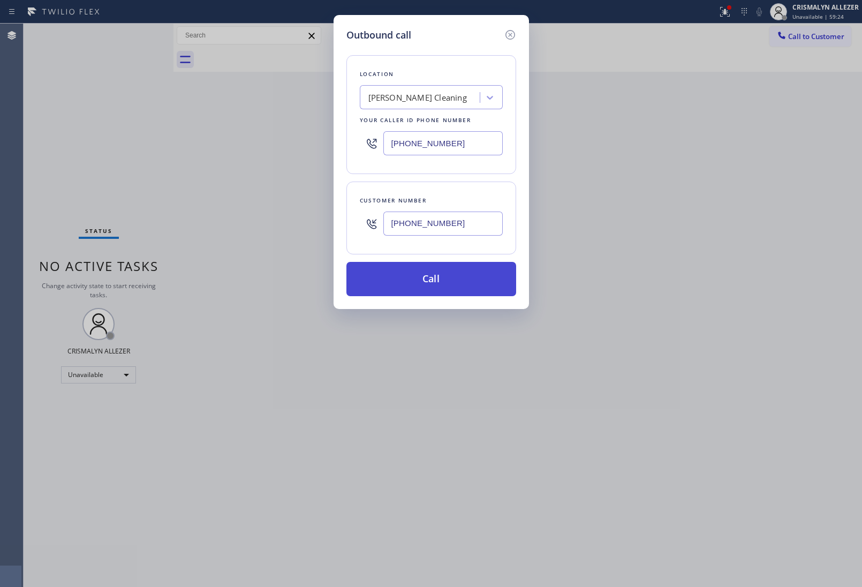
type input "[PHONE_NUMBER]"
click at [430, 284] on button "Call" at bounding box center [432, 279] width 170 height 34
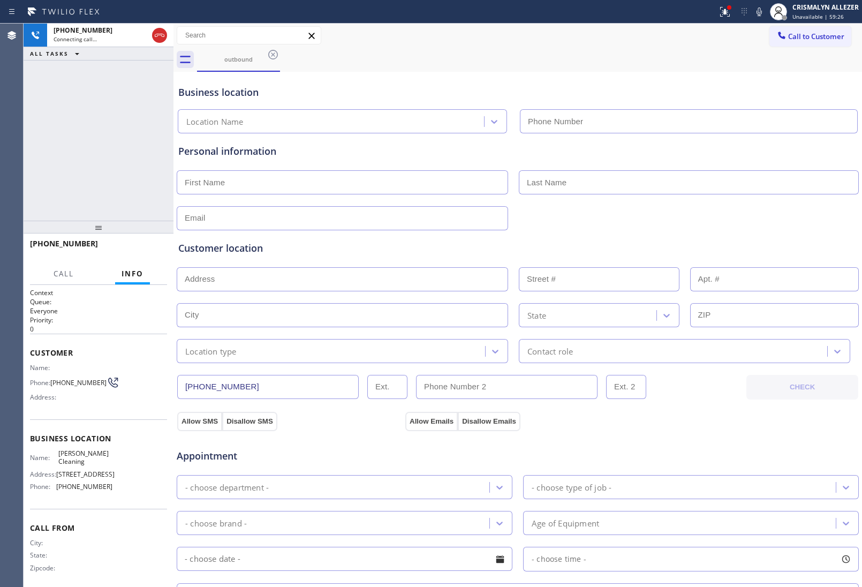
type input "[PHONE_NUMBER]"
click at [139, 250] on span "HANG UP" at bounding box center [142, 248] width 33 height 7
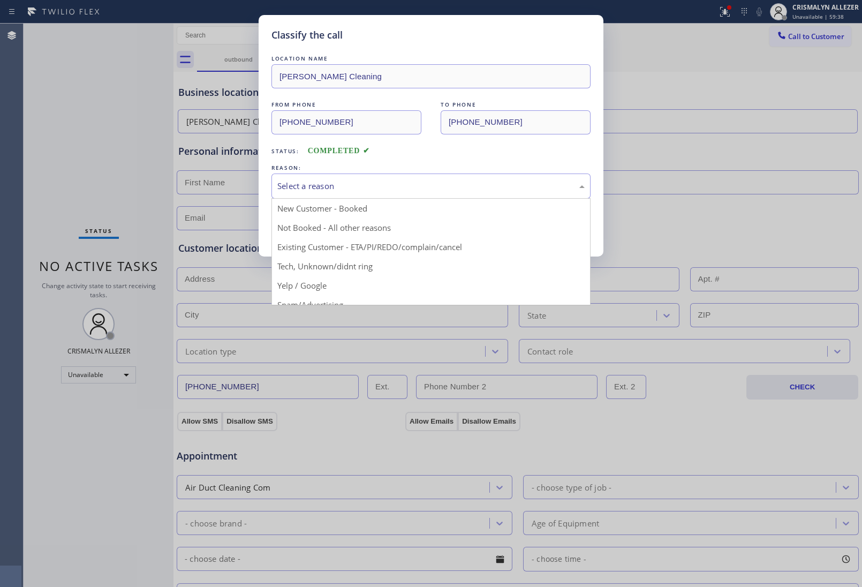
click at [403, 189] on div "Select a reason" at bounding box center [430, 186] width 307 height 12
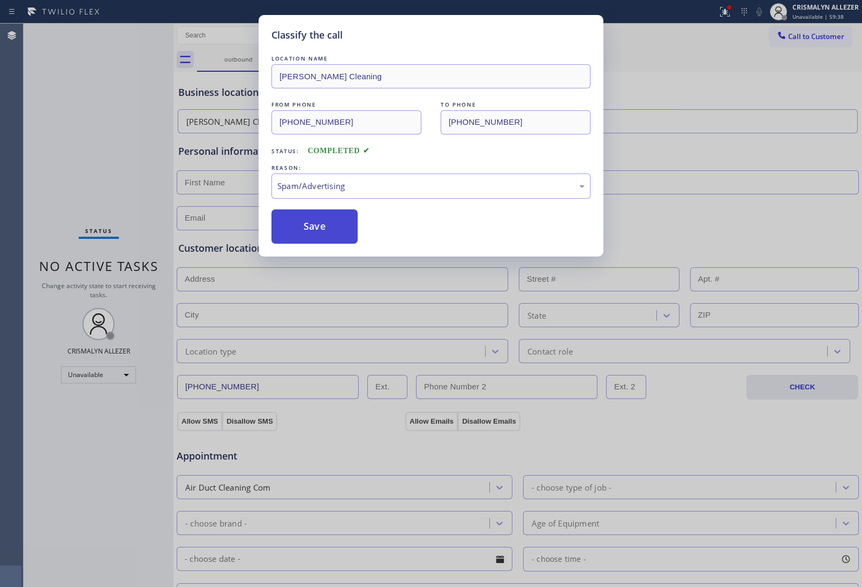
click at [326, 239] on button "Save" at bounding box center [315, 226] width 86 height 34
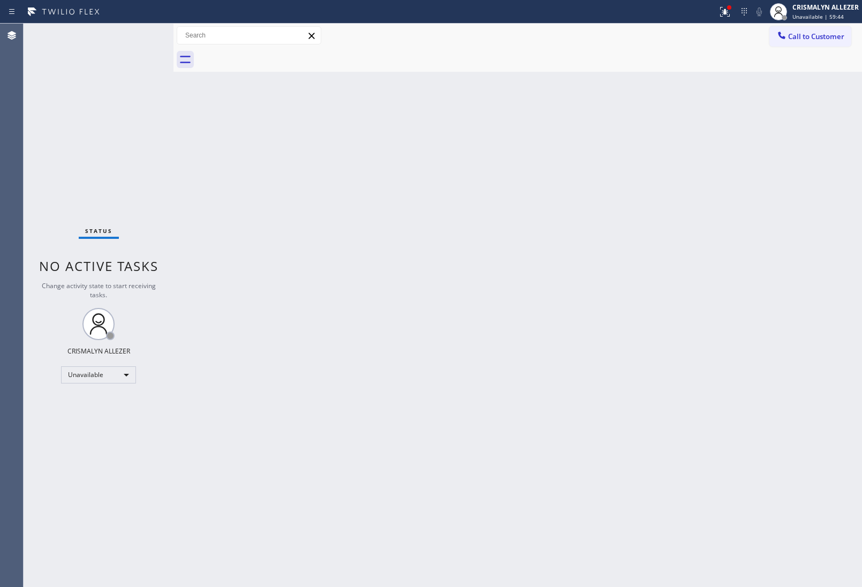
drag, startPoint x: 585, startPoint y: 268, endPoint x: 633, endPoint y: 216, distance: 71.3
click at [585, 267] on div "Back to Dashboard Change Sender ID Customers Technicians Select a contact Outbo…" at bounding box center [518, 305] width 689 height 563
click at [837, 34] on span "Call to Customer" at bounding box center [816, 37] width 56 height 10
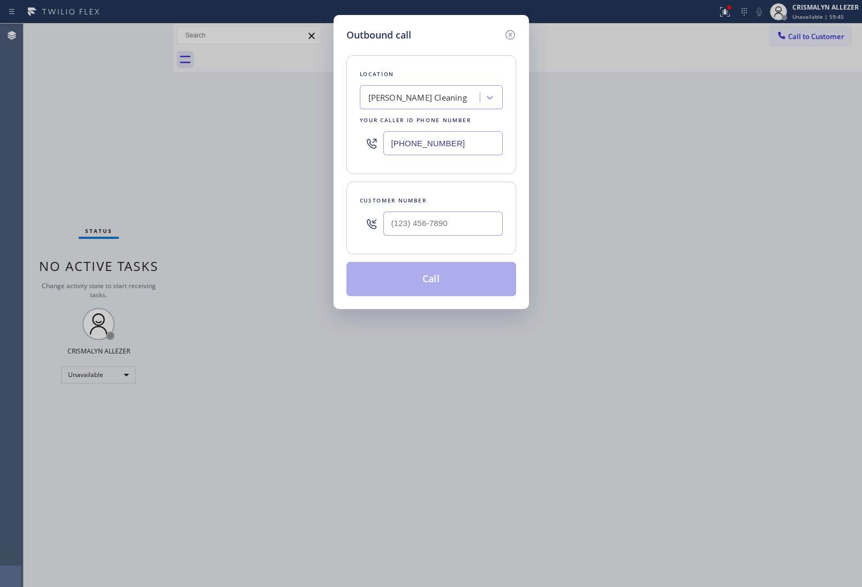
drag, startPoint x: 475, startPoint y: 145, endPoint x: 186, endPoint y: 147, distance: 288.7
click at [213, 148] on div "Outbound call Location [PERSON_NAME] Cleaning Your caller id phone number [PHON…" at bounding box center [431, 293] width 862 height 587
paste input "206) 203-8787"
type input "[PHONE_NUMBER]"
click at [462, 228] on input "(___) ___-____" at bounding box center [442, 224] width 119 height 24
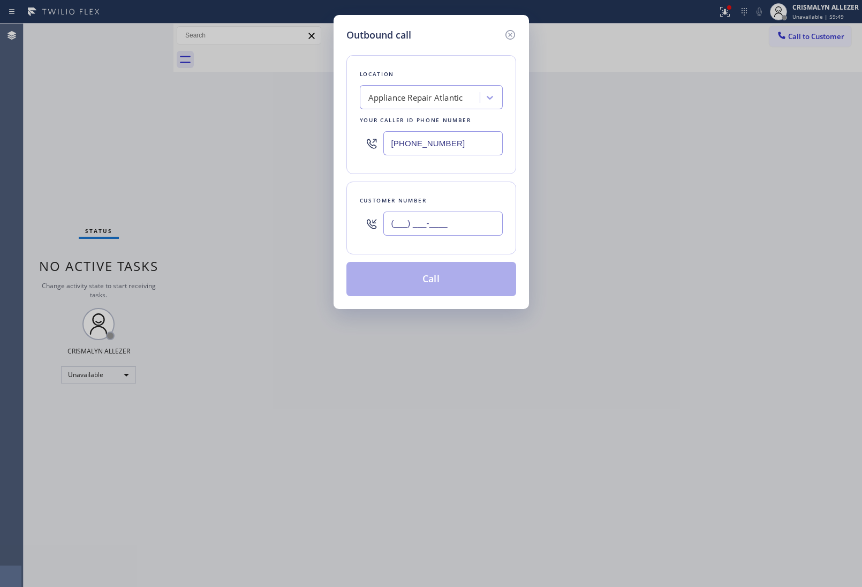
paste input "609) 719-2485"
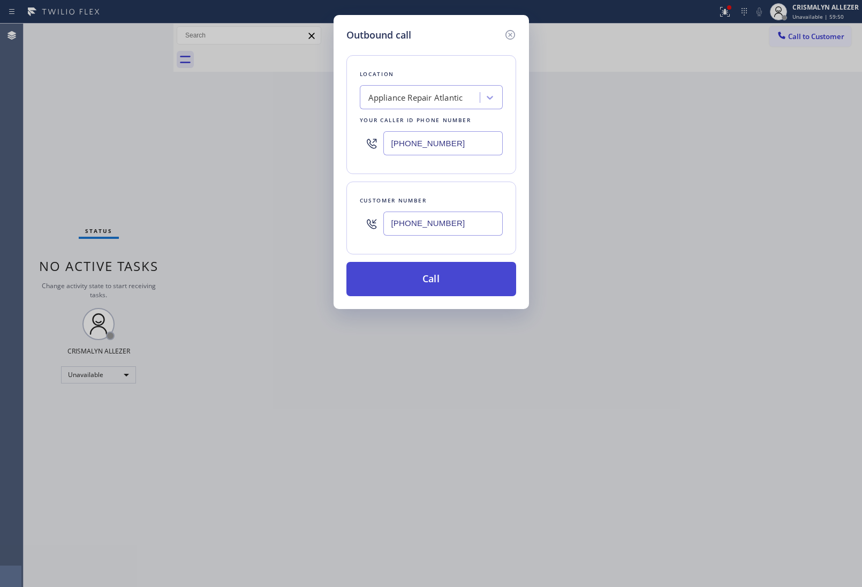
type input "[PHONE_NUMBER]"
click at [438, 282] on button "Call" at bounding box center [432, 279] width 170 height 34
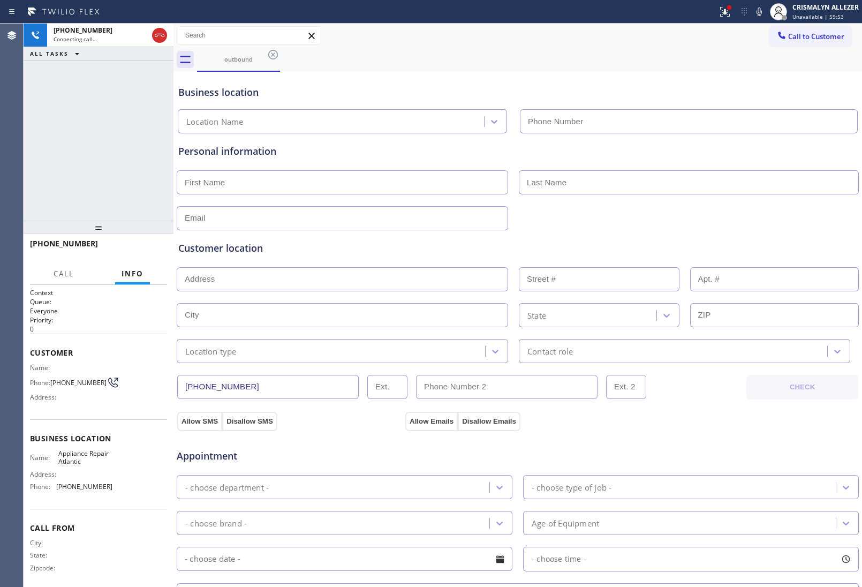
type input "[PHONE_NUMBER]"
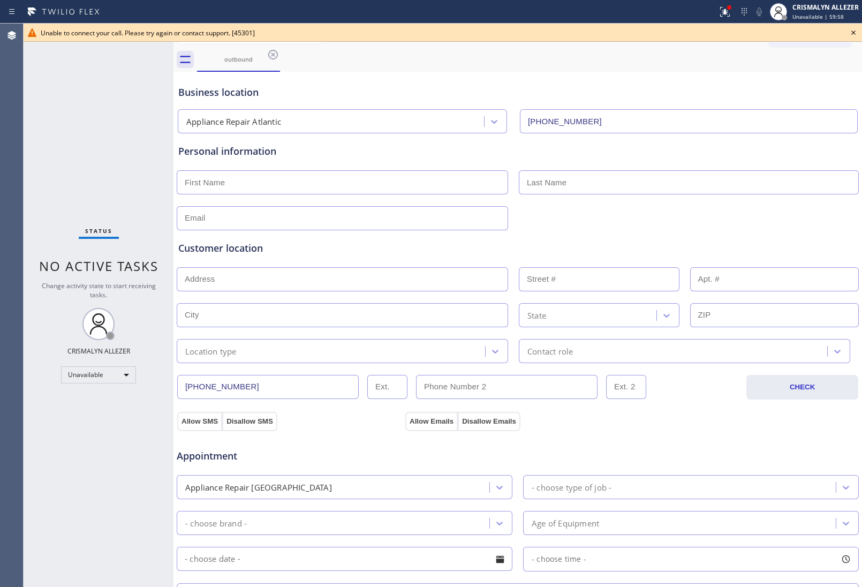
drag, startPoint x: 577, startPoint y: 264, endPoint x: 649, endPoint y: 220, distance: 84.1
click at [582, 261] on div "Customer location >> ADD NEW ADDRESS << + NEW ADDRESS State Location type Conta…" at bounding box center [517, 302] width 679 height 122
click at [852, 31] on icon at bounding box center [853, 32] width 13 height 13
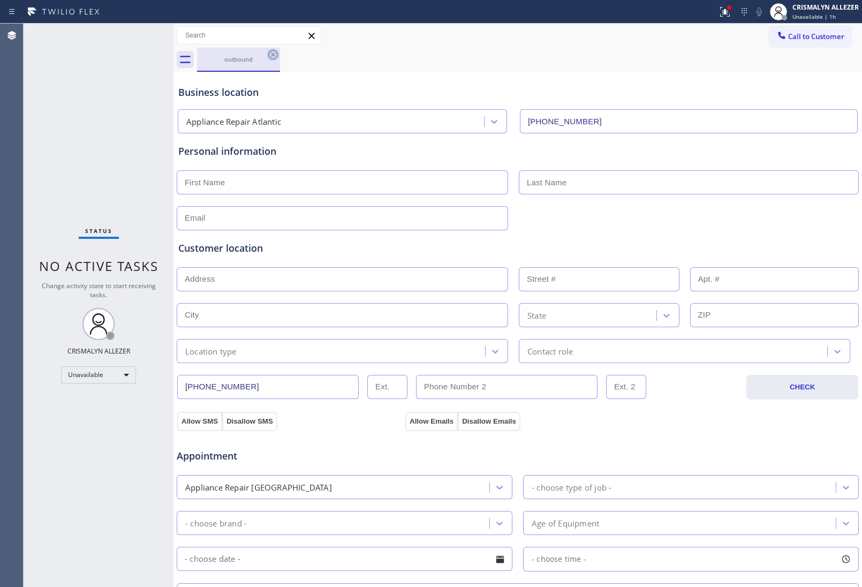
click at [271, 55] on icon at bounding box center [273, 54] width 13 height 13
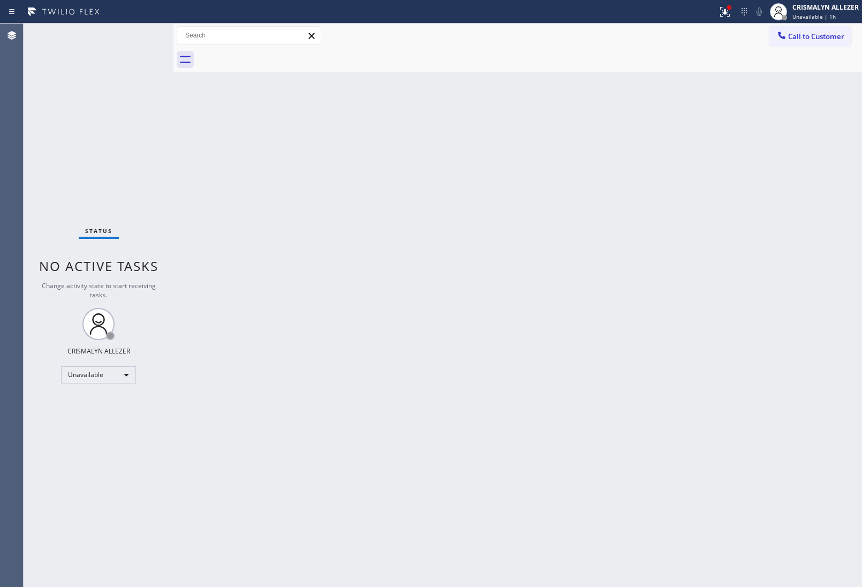
click at [646, 222] on div "Back to Dashboard Change Sender ID Customers Technicians Select a contact Outbo…" at bounding box center [518, 305] width 689 height 563
click at [807, 39] on span "Call to Customer" at bounding box center [816, 37] width 56 height 10
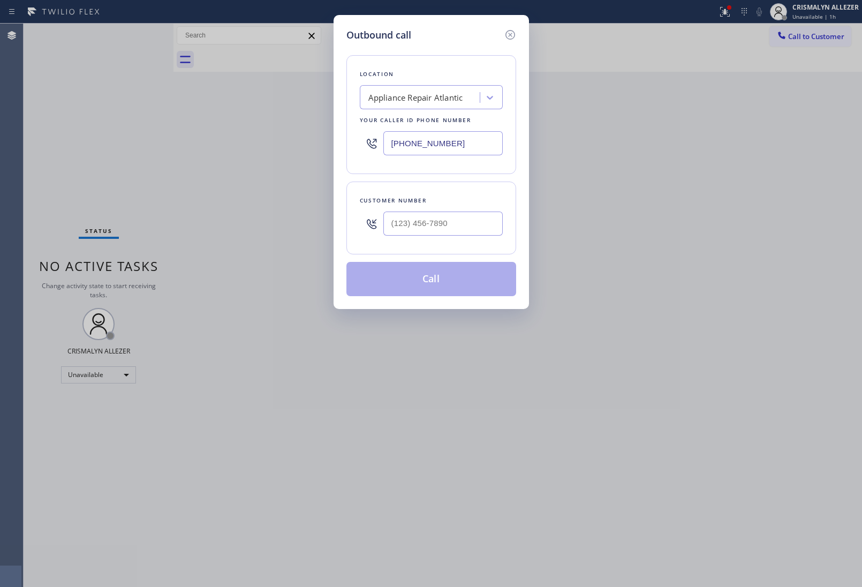
drag, startPoint x: 411, startPoint y: 146, endPoint x: 148, endPoint y: 153, distance: 263.6
click at [150, 141] on div "Outbound call Location Appliance Repair Atlantic Your caller id phone number [P…" at bounding box center [431, 293] width 862 height 587
paste input "631) 252-3323"
type input "[PHONE_NUMBER]"
click at [464, 231] on input "(___) ___-____" at bounding box center [442, 224] width 119 height 24
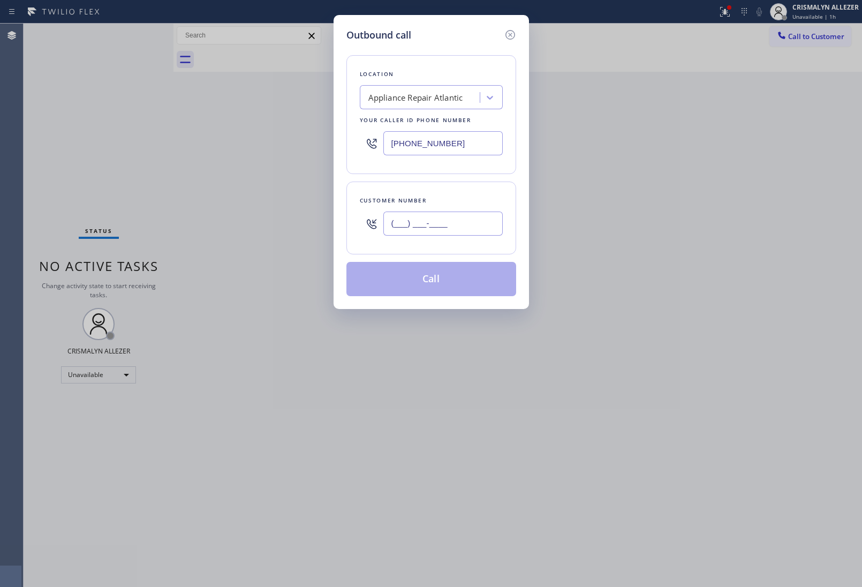
paste input "877) 672-1565"
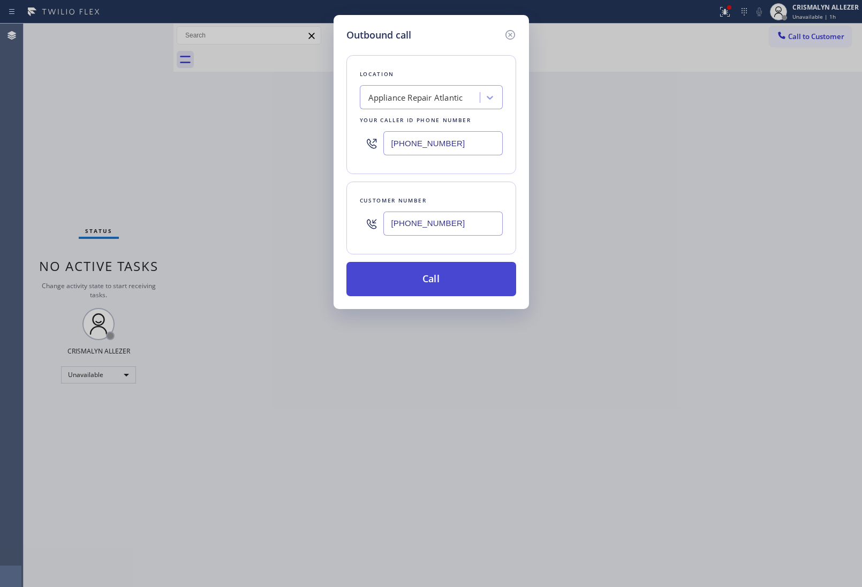
type input "[PHONE_NUMBER]"
click at [428, 288] on button "Call" at bounding box center [432, 279] width 170 height 34
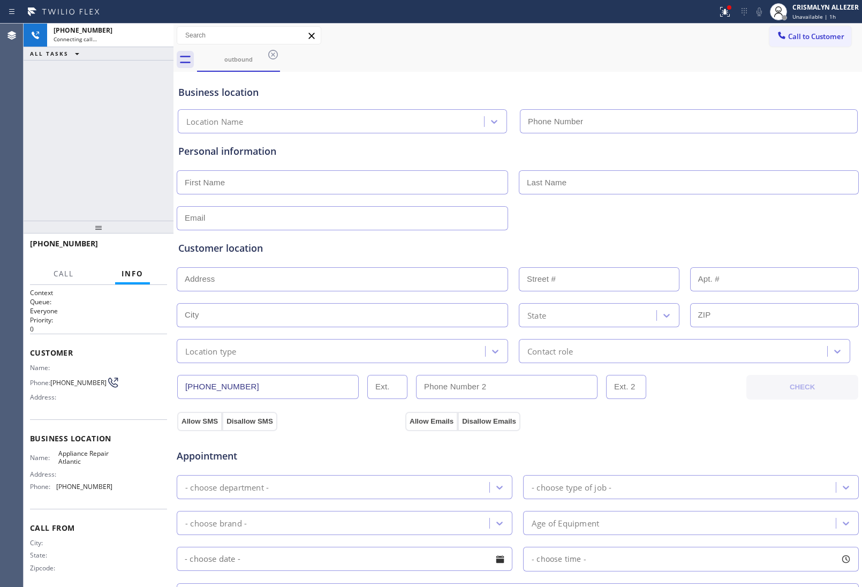
type input "[PHONE_NUMBER]"
click at [133, 250] on span "HANG UP" at bounding box center [142, 248] width 33 height 7
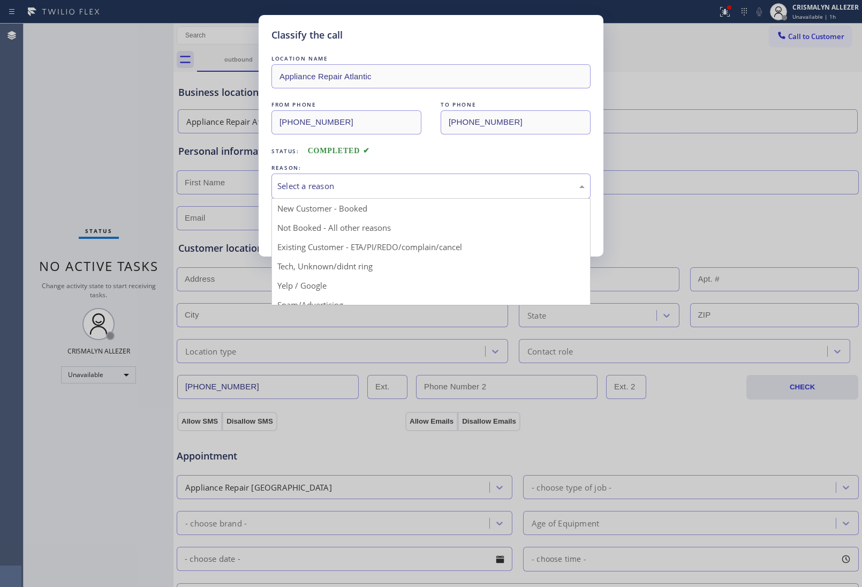
click at [427, 186] on div "Select a reason" at bounding box center [430, 186] width 307 height 12
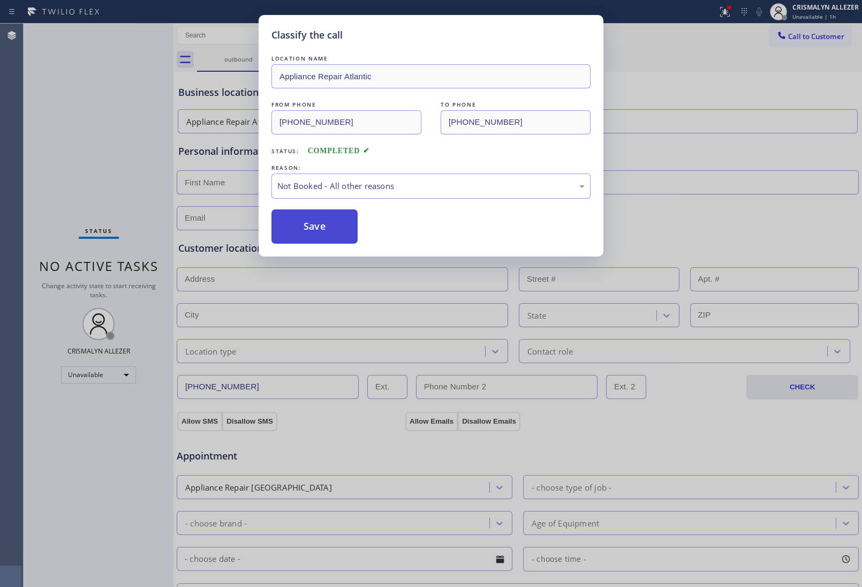
click at [319, 237] on button "Save" at bounding box center [315, 226] width 86 height 34
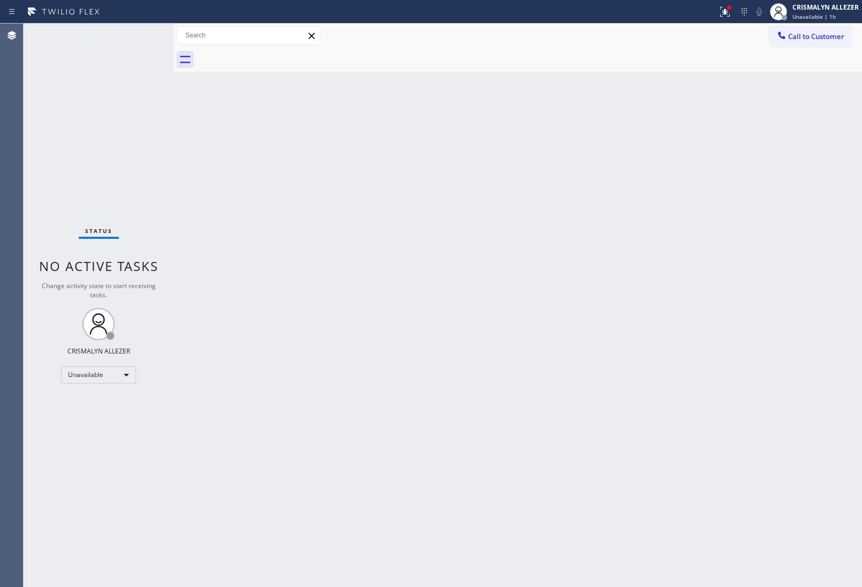
drag, startPoint x: 824, startPoint y: 43, endPoint x: 821, endPoint y: 65, distance: 22.1
click at [824, 47] on div "Call to Customer Outbound call Location Search location Your caller id phone nu…" at bounding box center [518, 36] width 689 height 24
click at [823, 35] on span "Call to Customer" at bounding box center [816, 37] width 56 height 10
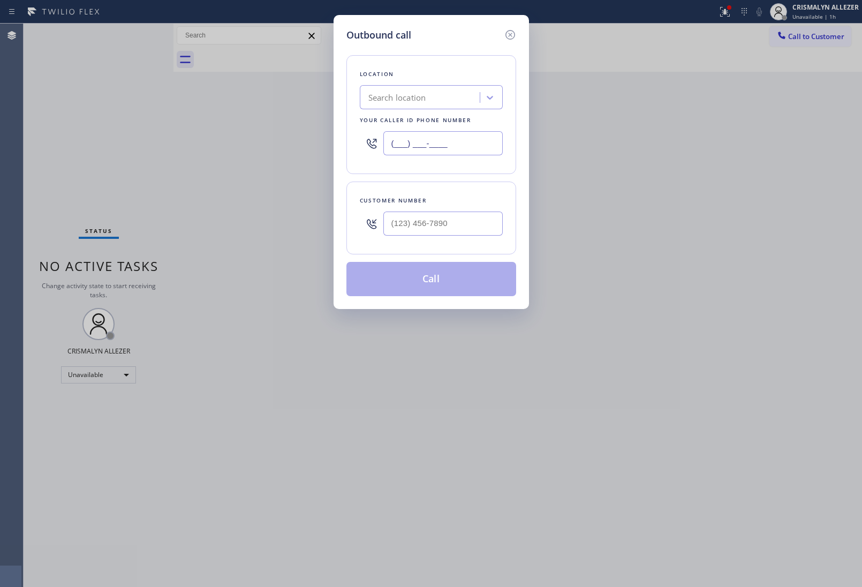
drag, startPoint x: 464, startPoint y: 138, endPoint x: 220, endPoint y: 133, distance: 243.8
click at [220, 133] on div "Outbound call Location Search location Your caller id phone number (___) ___-__…" at bounding box center [431, 293] width 862 height 587
paste input "631) 252-3323"
type input "[PHONE_NUMBER]"
click at [473, 222] on input "(___) ___-____" at bounding box center [442, 224] width 119 height 24
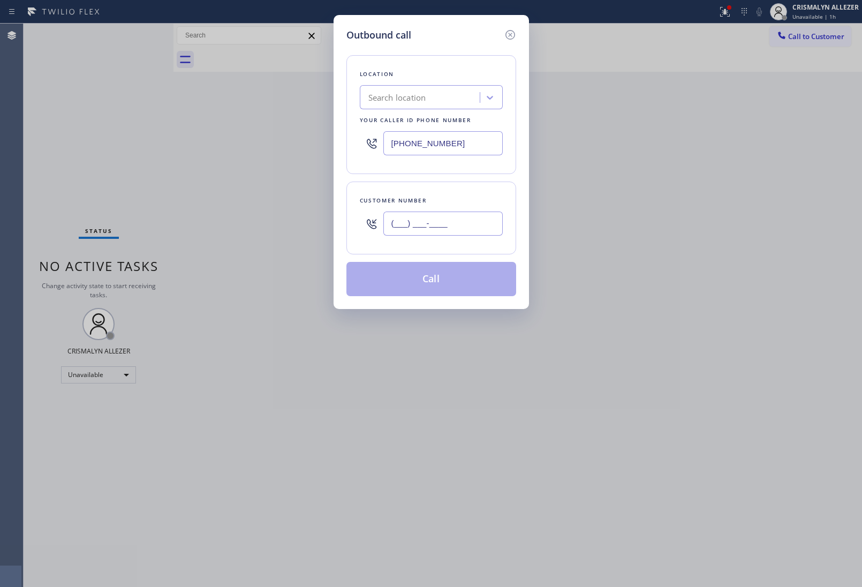
paste input "631) 252-3323"
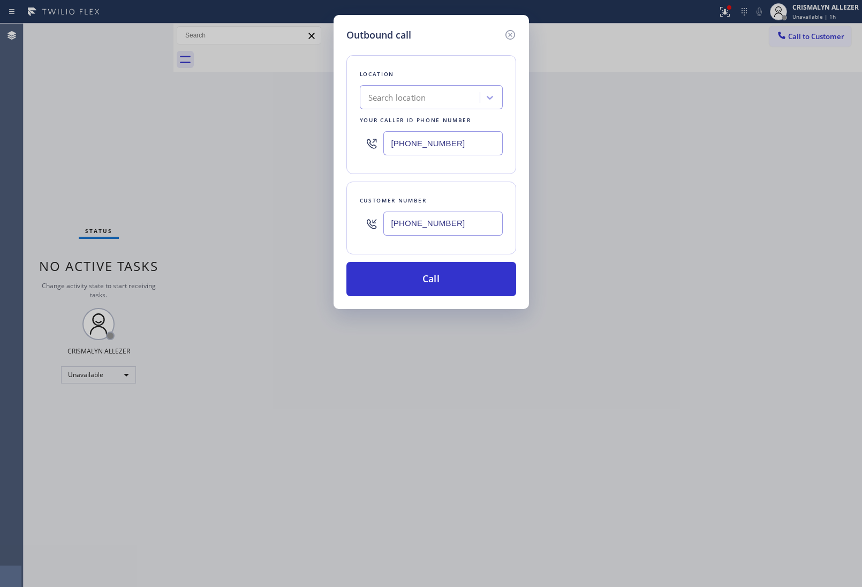
type input "[PHONE_NUMBER]"
drag, startPoint x: 464, startPoint y: 143, endPoint x: 246, endPoint y: 146, distance: 217.5
click at [249, 146] on div "Outbound call Location Search location Your caller id phone number [PHONE_NUMBE…" at bounding box center [431, 293] width 862 height 587
paste input "877) 672-1565"
type input "[PHONE_NUMBER]"
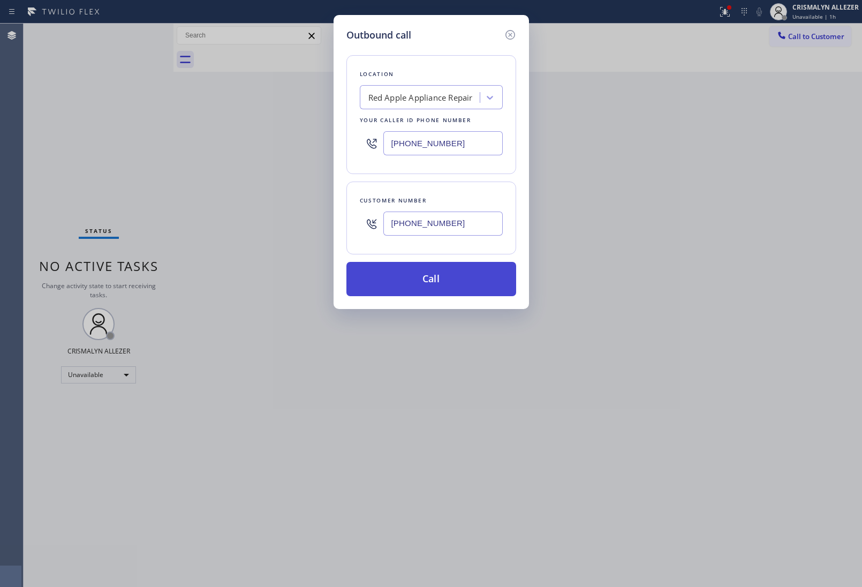
click at [438, 277] on button "Call" at bounding box center [432, 279] width 170 height 34
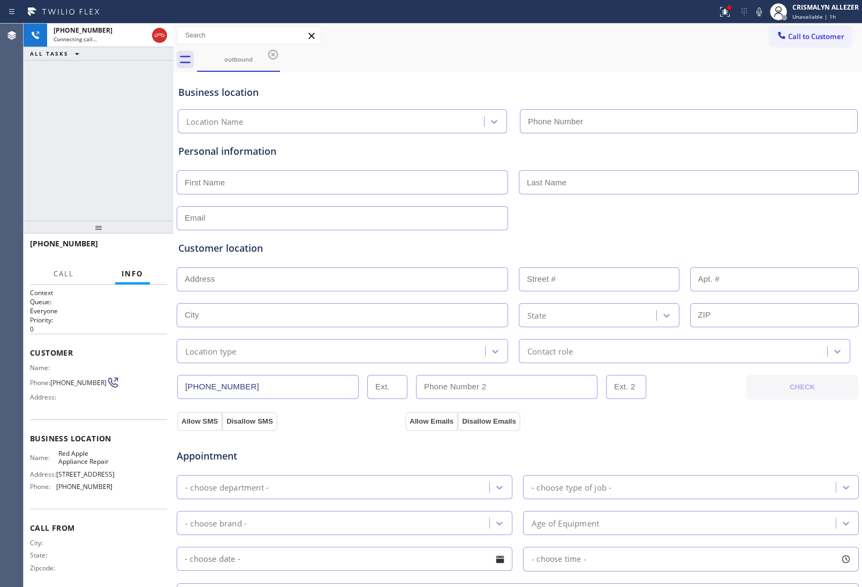
type input "[PHONE_NUMBER]"
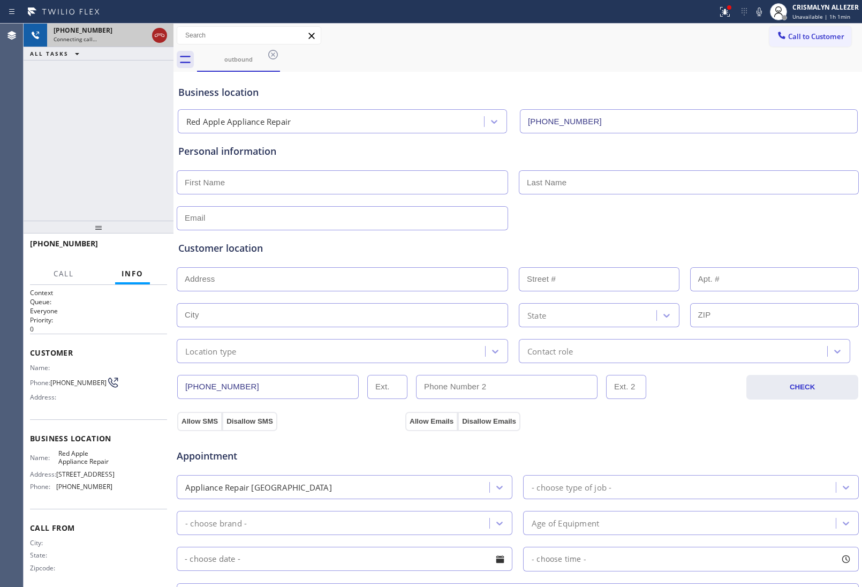
click at [161, 33] on icon at bounding box center [159, 35] width 13 height 13
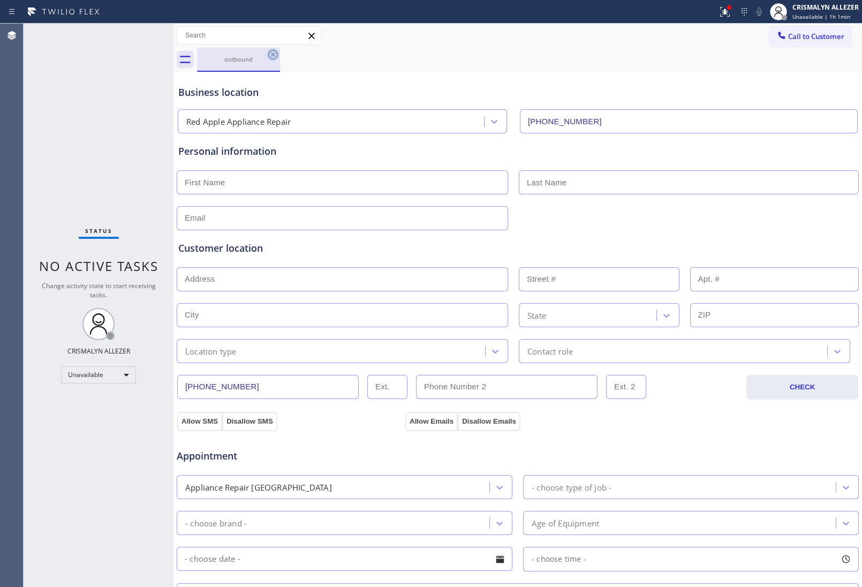
click at [272, 57] on icon at bounding box center [273, 54] width 13 height 13
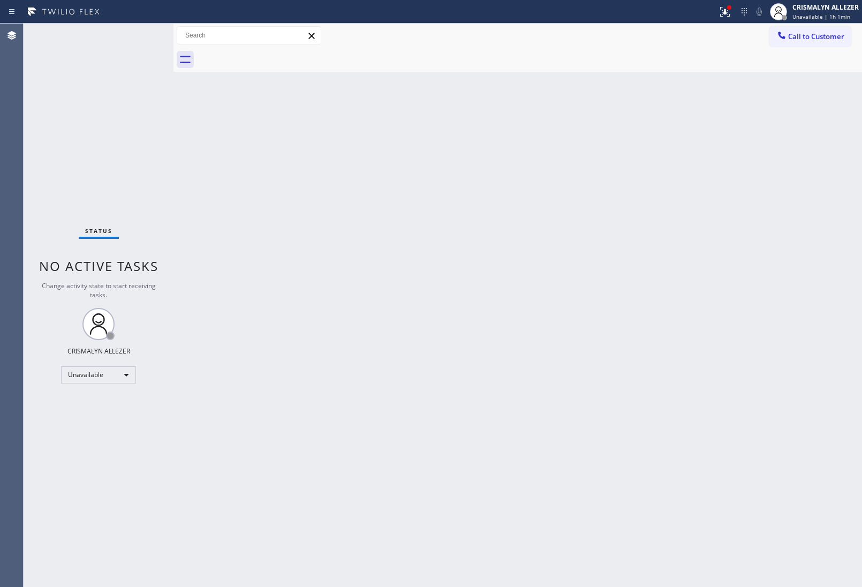
drag, startPoint x: 462, startPoint y: 204, endPoint x: 668, endPoint y: 137, distance: 217.3
click at [463, 201] on div "Back to Dashboard Change Sender ID Customers Technicians Select a contact Outbo…" at bounding box center [518, 305] width 689 height 563
click at [830, 46] on button "Call to Customer" at bounding box center [811, 36] width 82 height 20
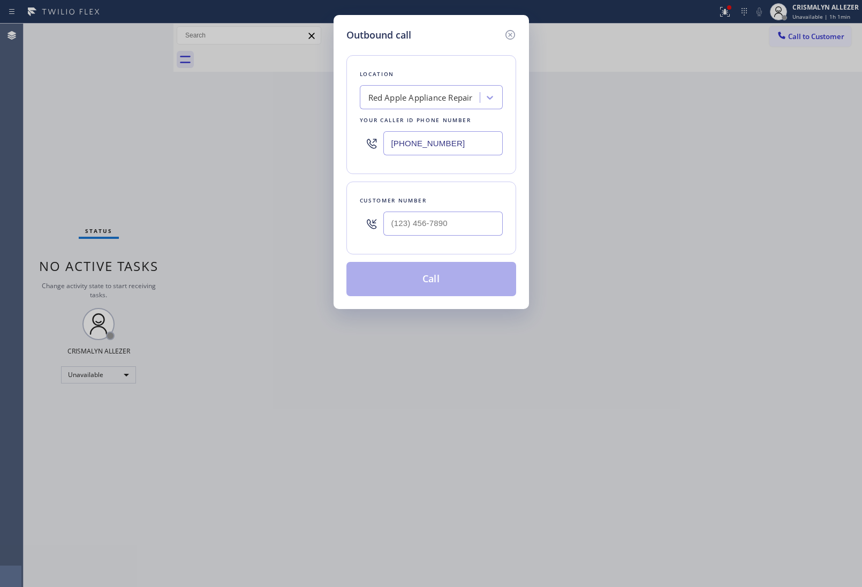
drag, startPoint x: 493, startPoint y: 147, endPoint x: 270, endPoint y: 132, distance: 223.4
click at [270, 132] on div "Outbound call Location Red Apple Appliance Repair Your caller id phone number […" at bounding box center [431, 293] width 862 height 587
paste input "408) 638-4780"
type input "[PHONE_NUMBER]"
click at [437, 233] on input "(___) ___-____" at bounding box center [442, 224] width 119 height 24
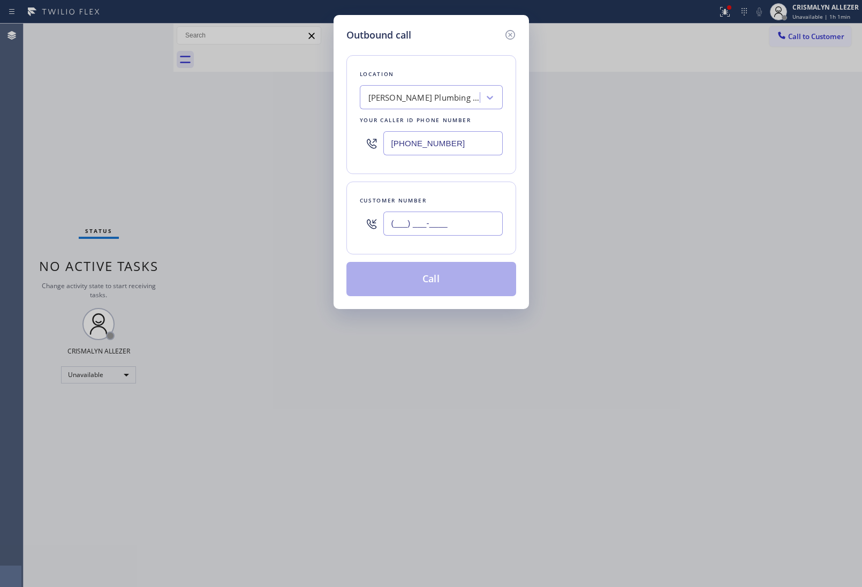
paste input "925) 989-6101"
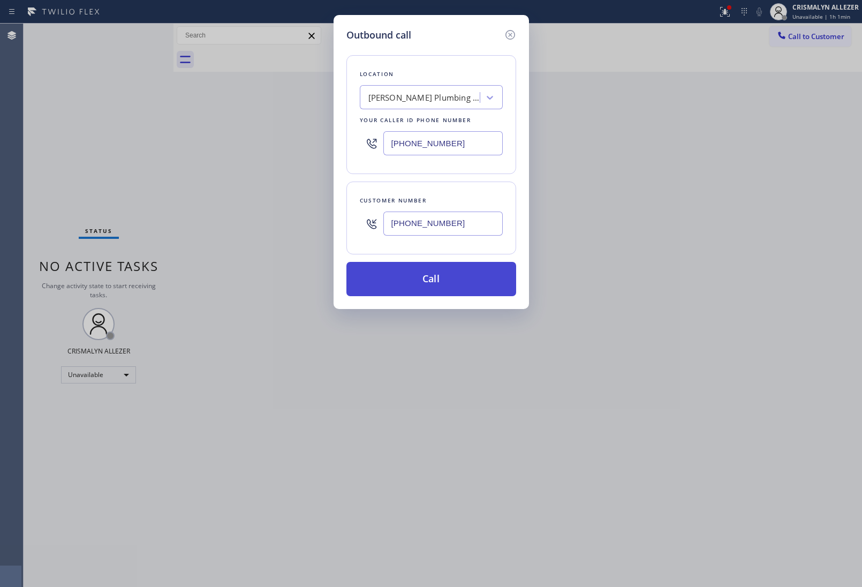
type input "[PHONE_NUMBER]"
click at [427, 274] on button "Call" at bounding box center [432, 279] width 170 height 34
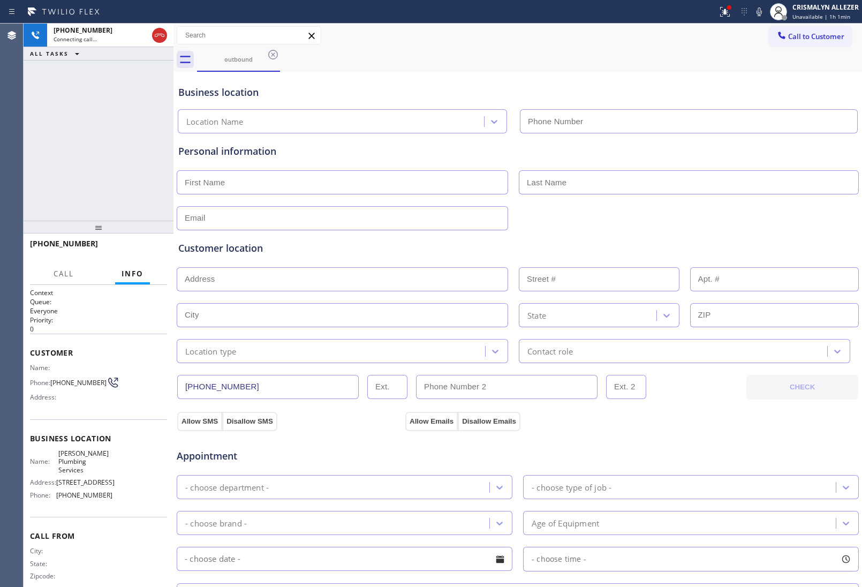
type input "[PHONE_NUMBER]"
click at [143, 250] on span "HANG UP" at bounding box center [142, 248] width 33 height 7
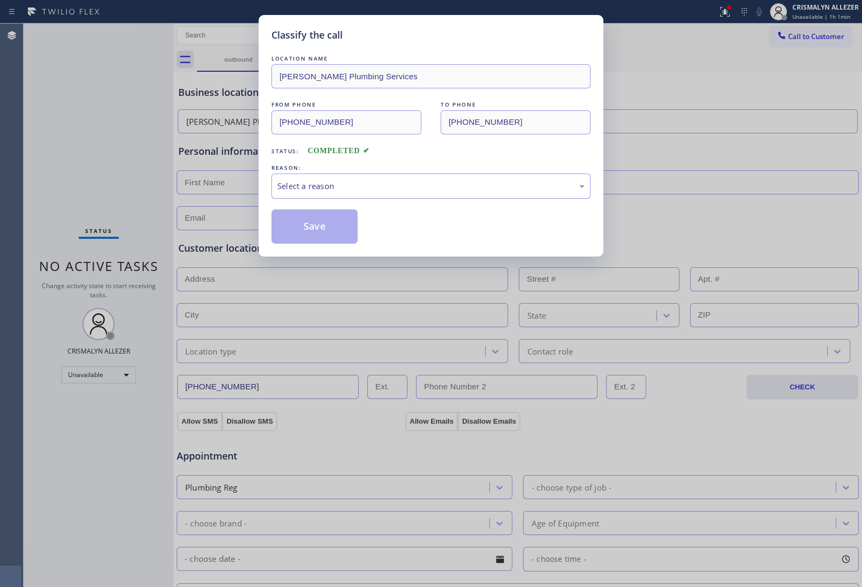
click at [362, 191] on div "Select a reason" at bounding box center [430, 186] width 307 height 12
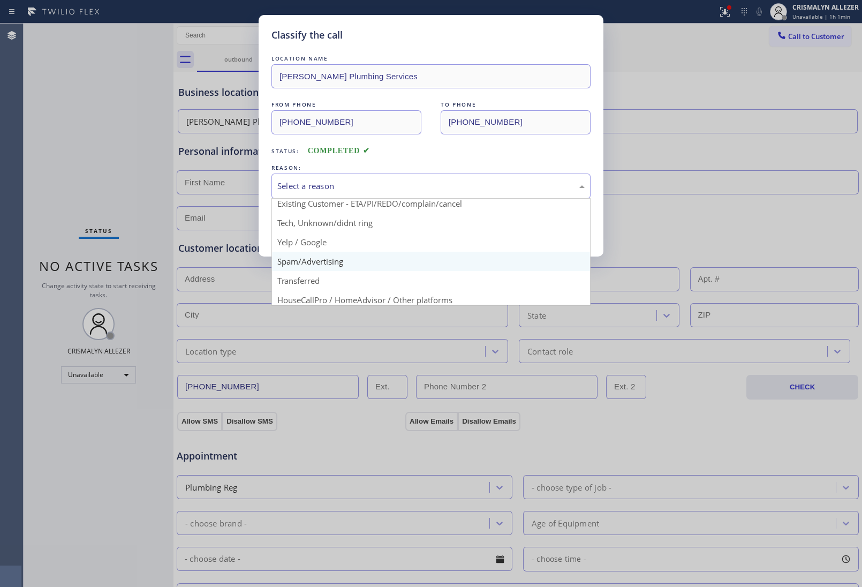
scroll to position [67, 0]
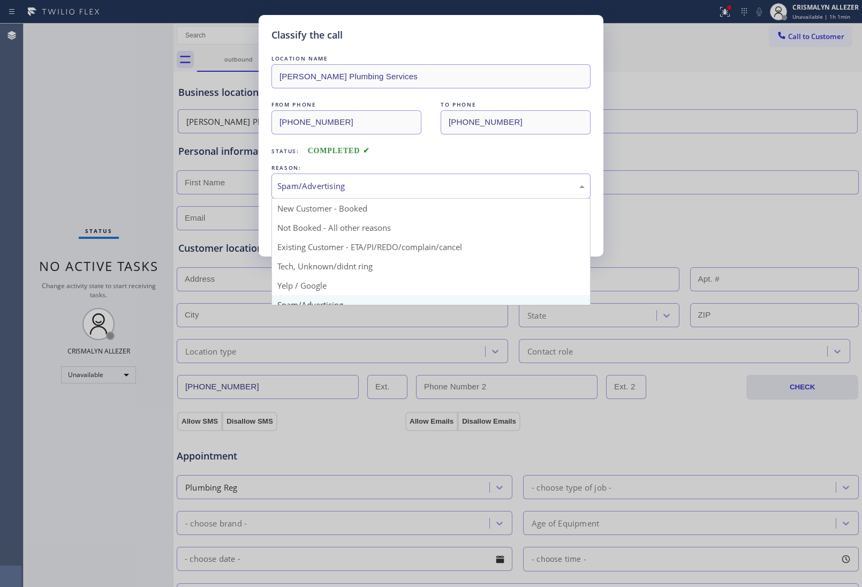
click at [424, 182] on div "Spam/Advertising" at bounding box center [430, 186] width 307 height 12
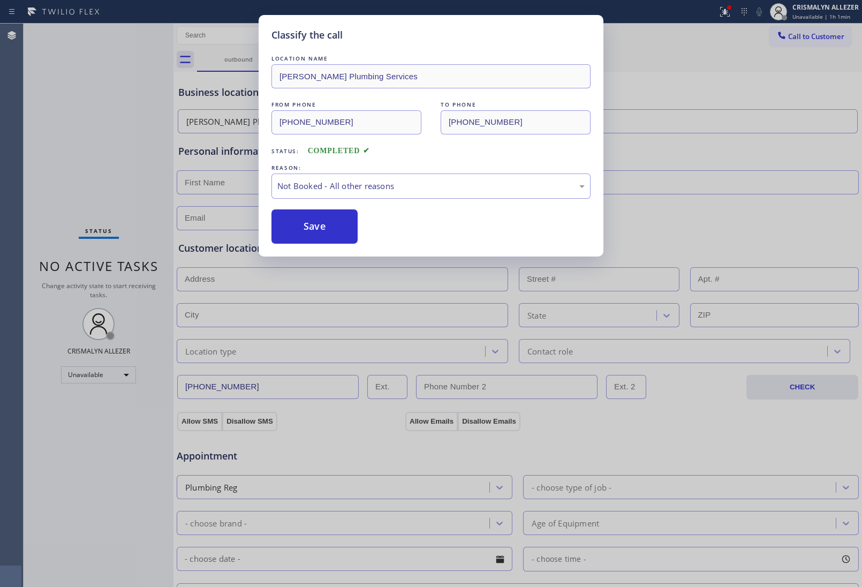
click at [313, 232] on button "Save" at bounding box center [315, 226] width 86 height 34
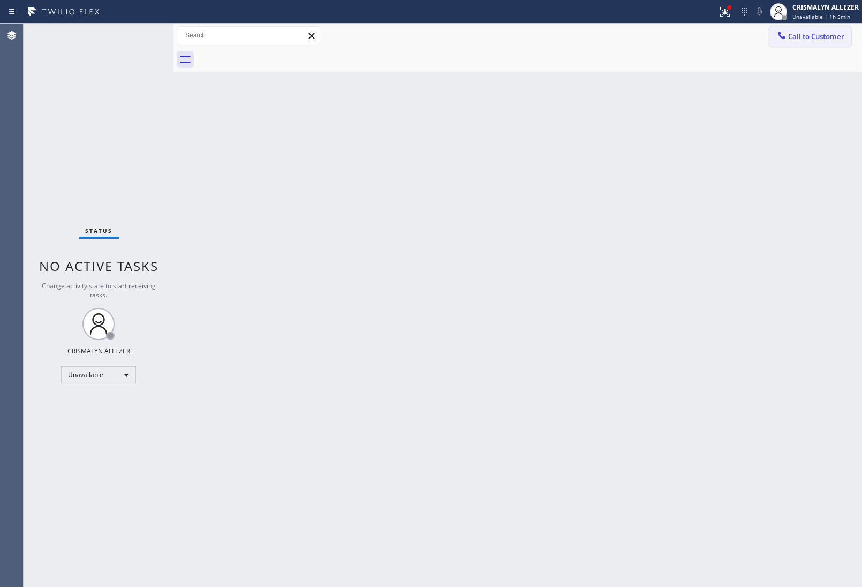
click at [810, 35] on span "Call to Customer" at bounding box center [816, 37] width 56 height 10
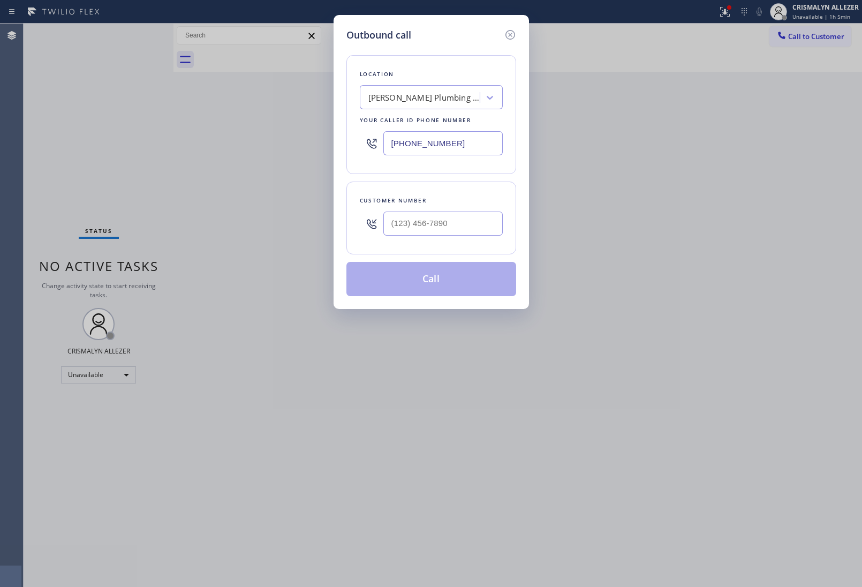
drag, startPoint x: 422, startPoint y: 148, endPoint x: 113, endPoint y: 146, distance: 309.0
click at [236, 148] on div "Outbound call Location [PERSON_NAME] Plumbing Services Your caller id phone num…" at bounding box center [431, 293] width 862 height 587
paste input "650) 620-704"
type input "[PHONE_NUMBER]"
click at [475, 228] on input "(___) ___-____" at bounding box center [442, 224] width 119 height 24
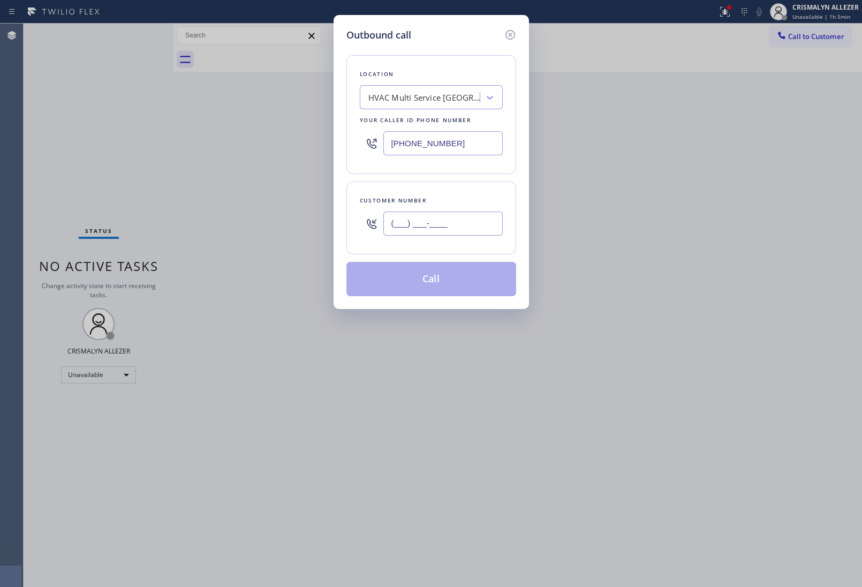
paste input "650) 897-1684"
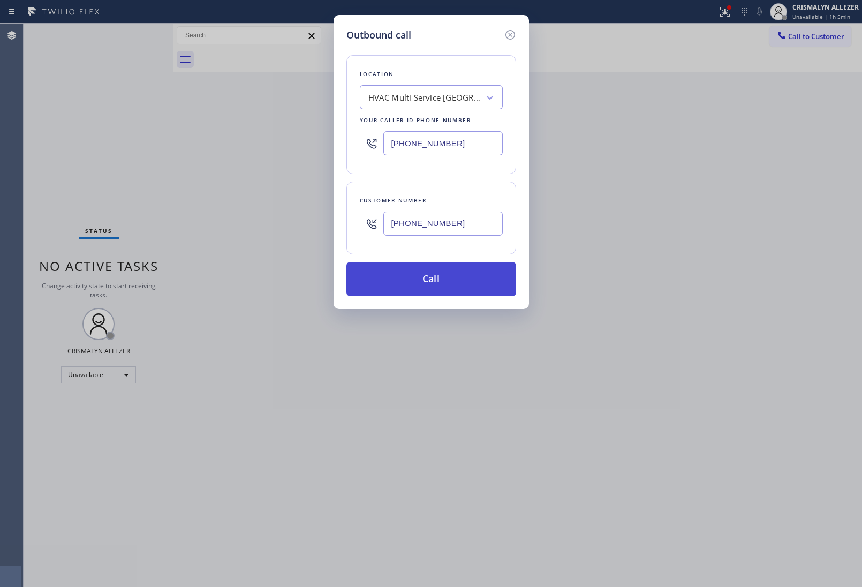
type input "[PHONE_NUMBER]"
click at [434, 292] on button "Call" at bounding box center [432, 279] width 170 height 34
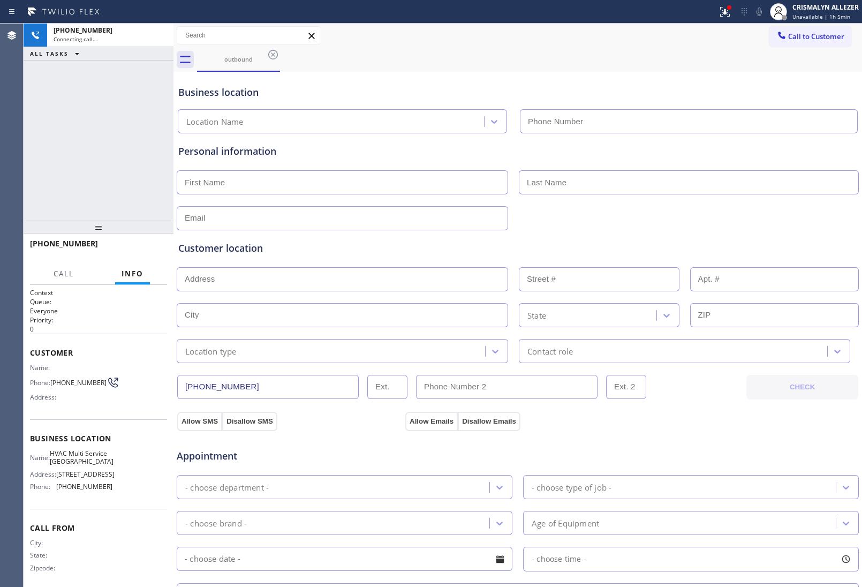
type input "[PHONE_NUMBER]"
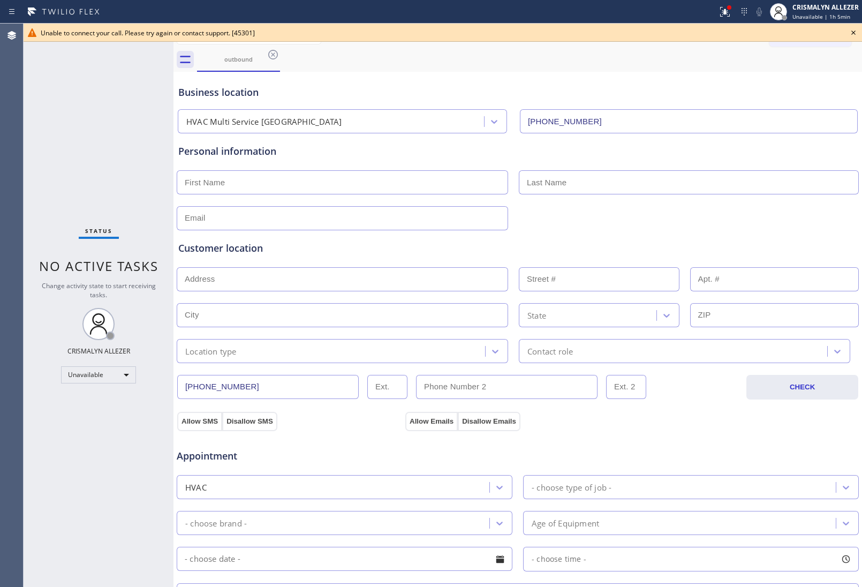
click at [566, 65] on div "outbound" at bounding box center [529, 60] width 665 height 24
drag, startPoint x: 849, startPoint y: 24, endPoint x: 853, endPoint y: 31, distance: 7.9
click at [851, 27] on div "Unable to connect your call. Please try again or contact support. [45301]" at bounding box center [443, 33] width 839 height 18
click at [853, 31] on icon at bounding box center [854, 33] width 4 height 4
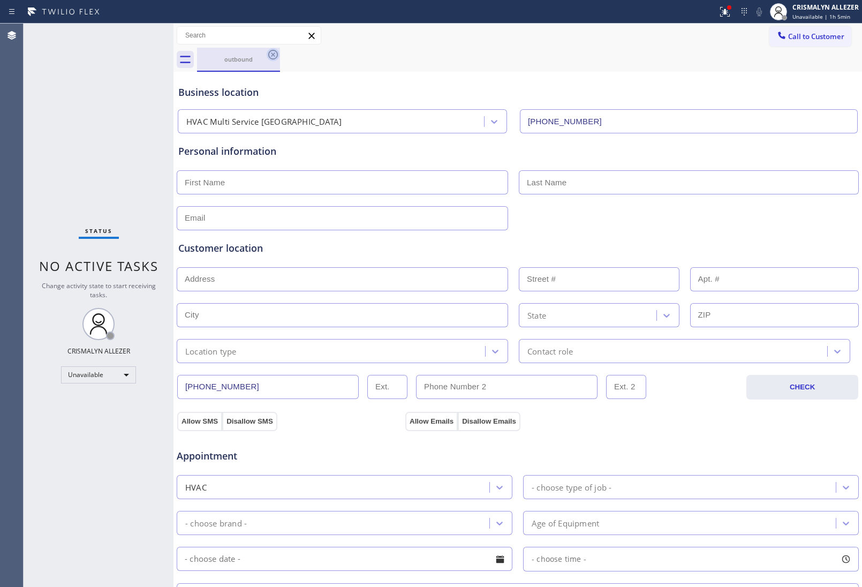
click at [275, 57] on icon at bounding box center [273, 54] width 13 height 13
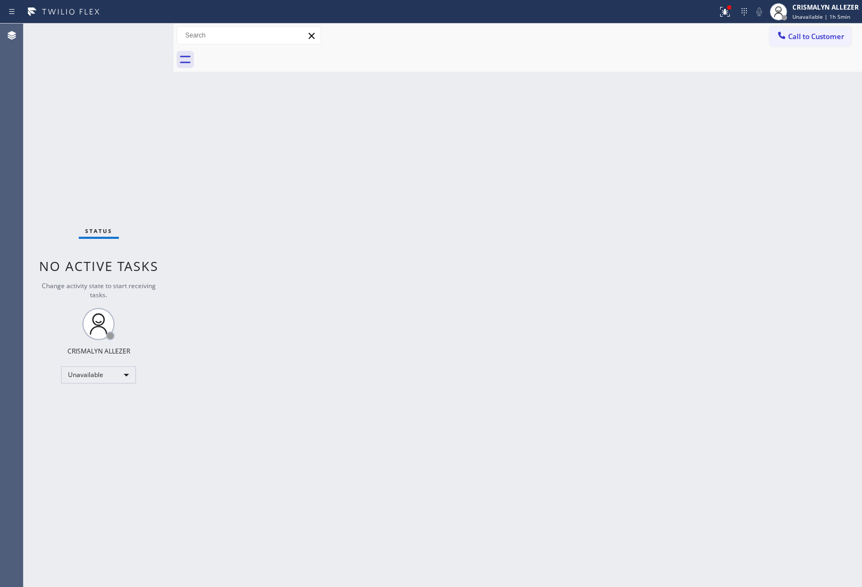
drag, startPoint x: 545, startPoint y: 237, endPoint x: 783, endPoint y: 84, distance: 283.3
click at [548, 234] on div "Back to Dashboard Change Sender ID Customers Technicians Select a contact Outbo…" at bounding box center [518, 305] width 689 height 563
click at [802, 40] on span "Call to Customer" at bounding box center [816, 37] width 56 height 10
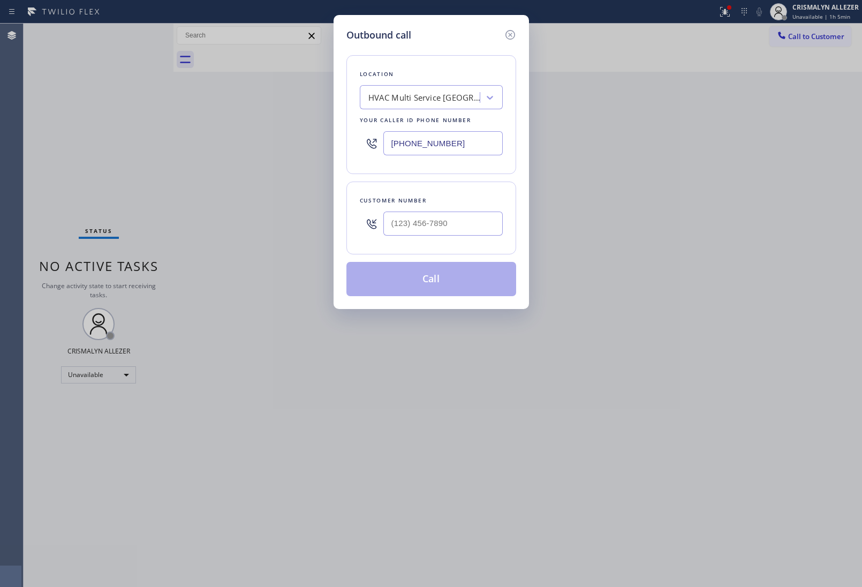
drag, startPoint x: 486, startPoint y: 145, endPoint x: 116, endPoint y: 157, distance: 370.3
click at [196, 156] on div "Outbound call Location HVAC Multi Service [GEOGRAPHIC_DATA] Your caller id phon…" at bounding box center [431, 293] width 862 height 587
paste input "480) 339-009"
type input "[PHONE_NUMBER]"
click at [452, 224] on input "(___) ___-____" at bounding box center [442, 224] width 119 height 24
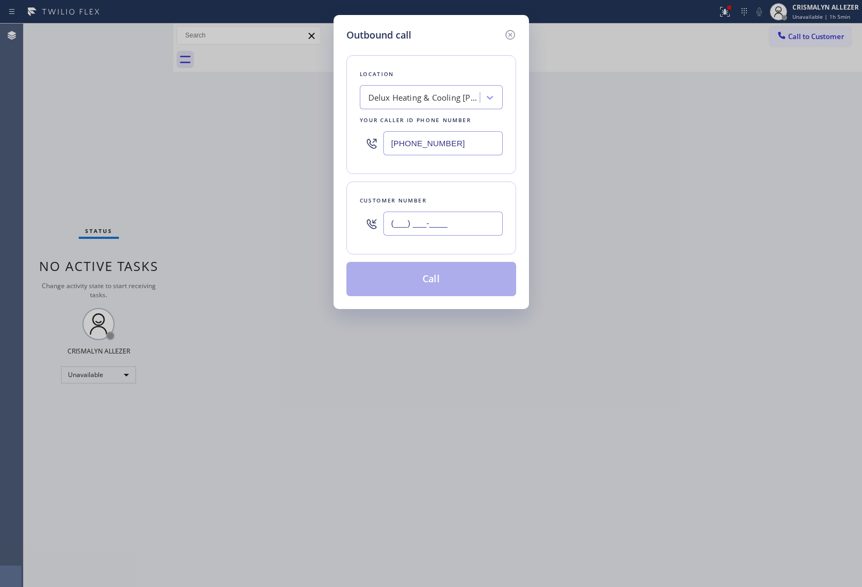
paste input "480) 480-4132"
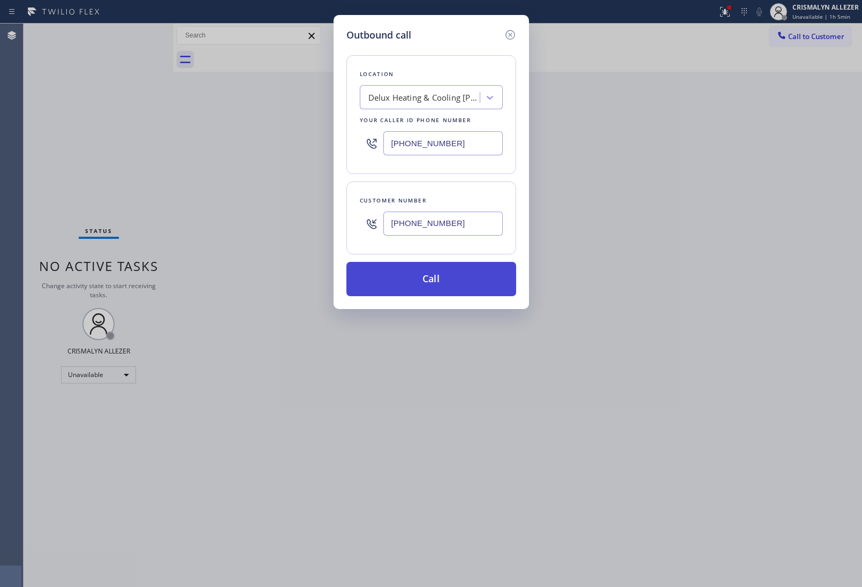
type input "[PHONE_NUMBER]"
click at [434, 284] on button "Call" at bounding box center [432, 279] width 170 height 34
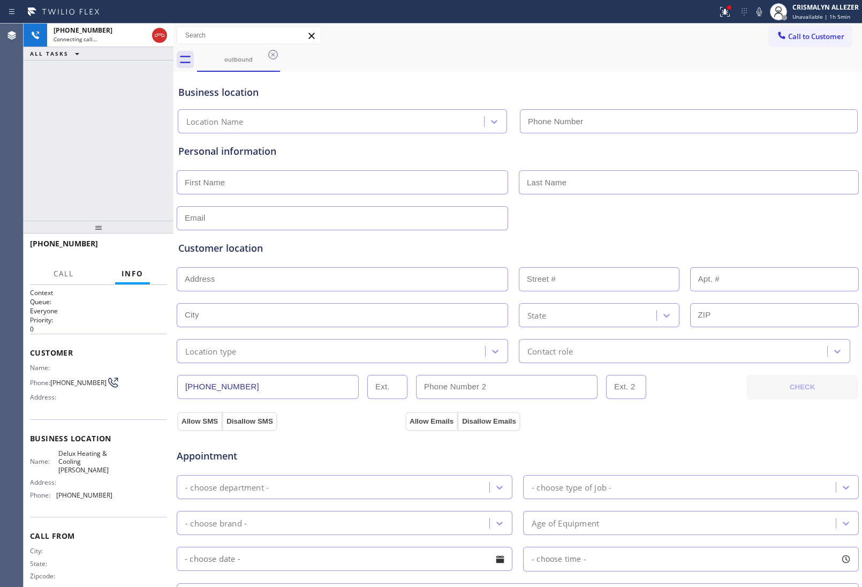
type input "[PHONE_NUMBER]"
click at [137, 249] on span "HANG UP" at bounding box center [142, 248] width 33 height 7
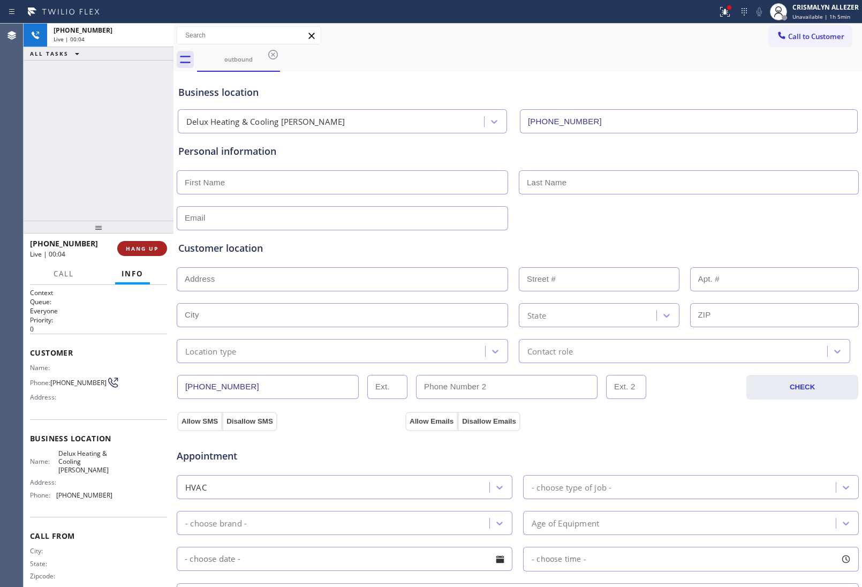
click at [137, 249] on span "HANG UP" at bounding box center [142, 248] width 33 height 7
click at [132, 252] on span "COMPLETE" at bounding box center [140, 248] width 37 height 7
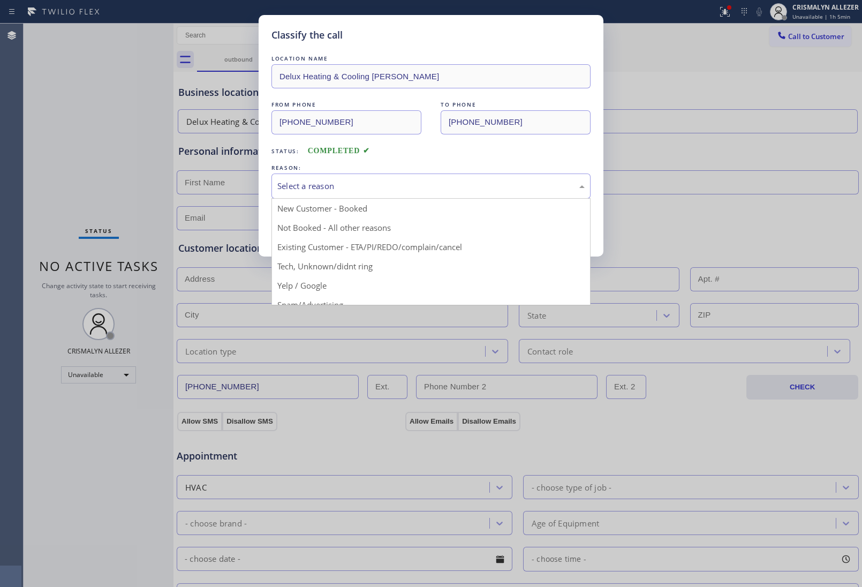
click at [433, 188] on div "Select a reason" at bounding box center [430, 186] width 307 height 12
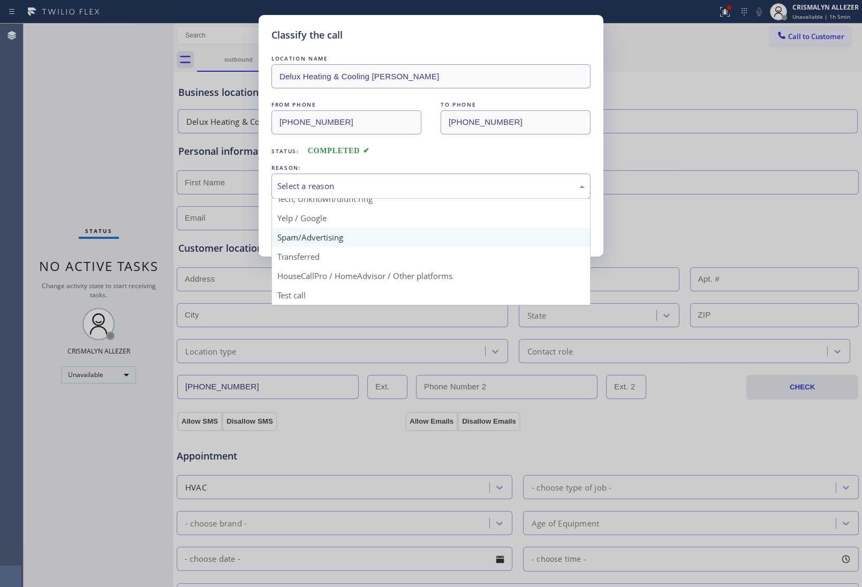
scroll to position [73, 0]
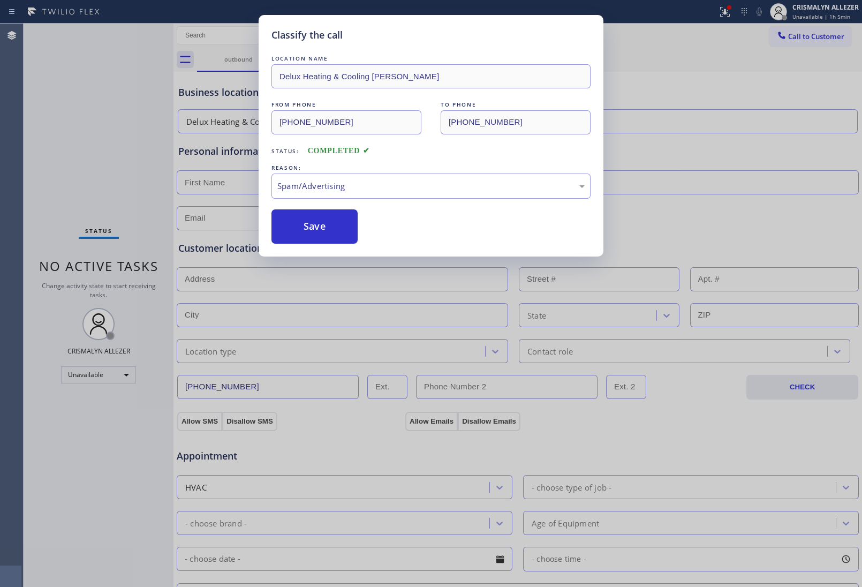
click at [315, 231] on button "Save" at bounding box center [315, 226] width 86 height 34
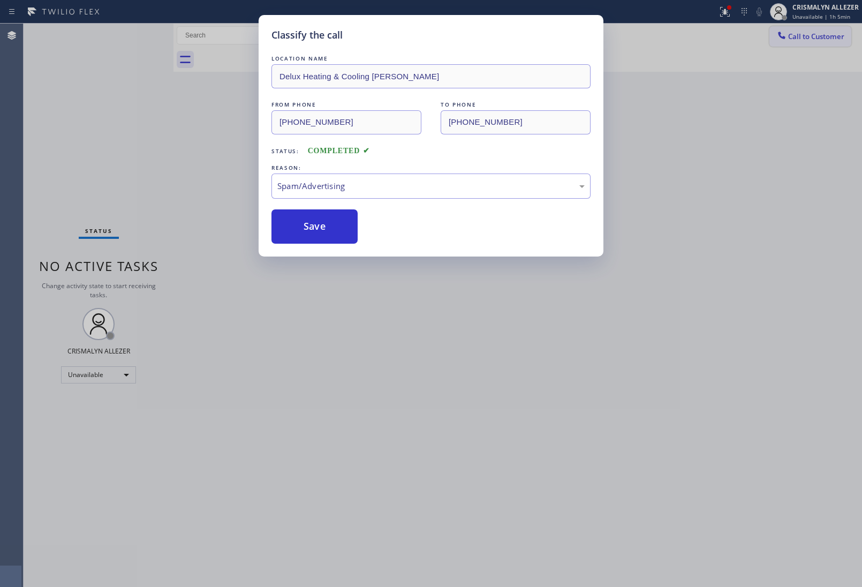
click at [831, 34] on span "Call to Customer" at bounding box center [816, 37] width 56 height 10
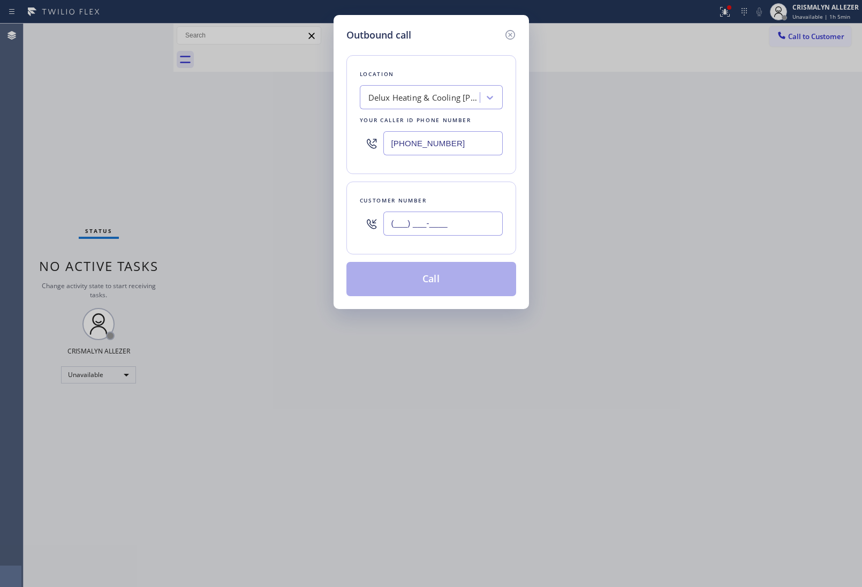
click at [470, 227] on input "(___) ___-____" at bounding box center [442, 224] width 119 height 24
paste input "480) 480-4132"
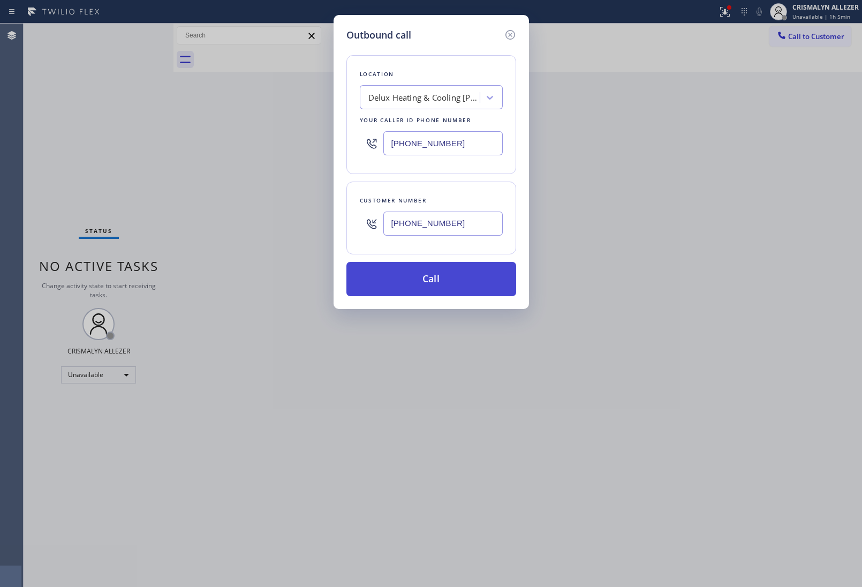
type input "[PHONE_NUMBER]"
click at [448, 279] on button "Call" at bounding box center [432, 279] width 170 height 34
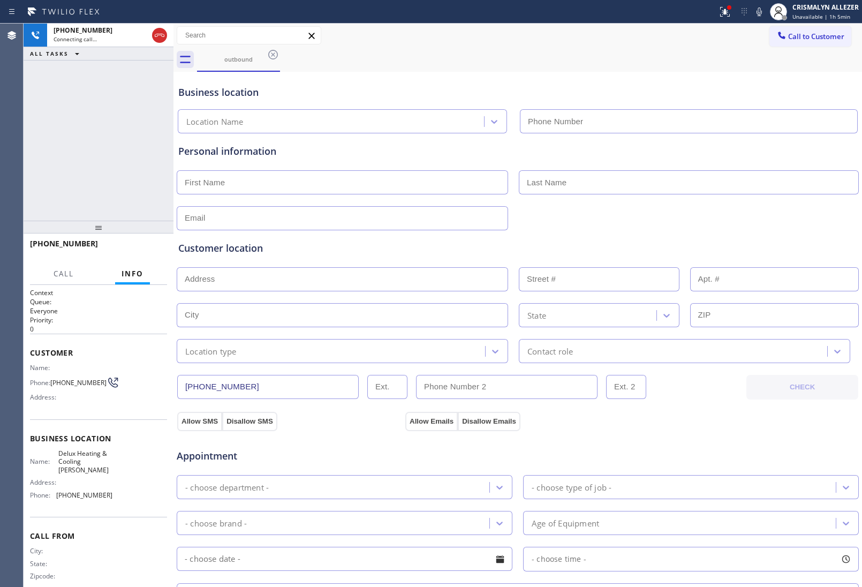
type input "[PHONE_NUMBER]"
click at [144, 245] on span "HANG UP" at bounding box center [142, 248] width 33 height 7
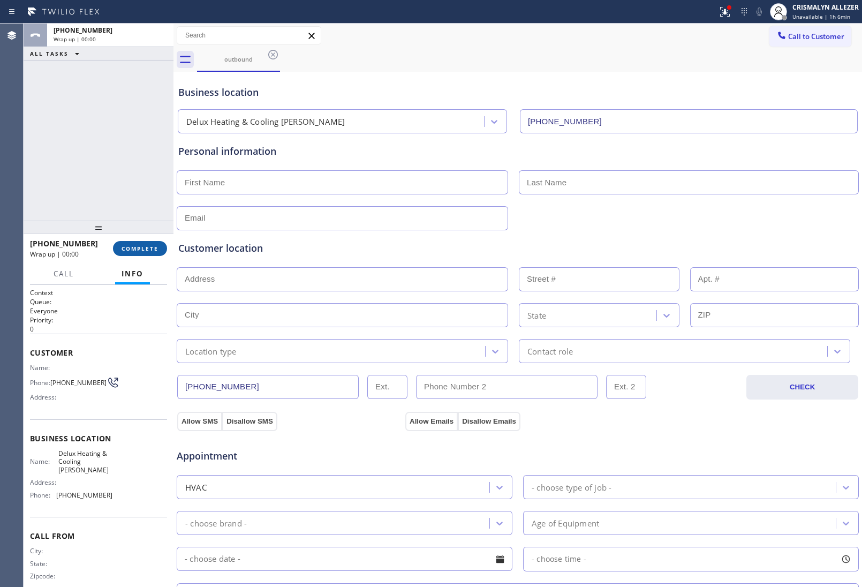
click at [144, 245] on span "COMPLETE" at bounding box center [140, 248] width 37 height 7
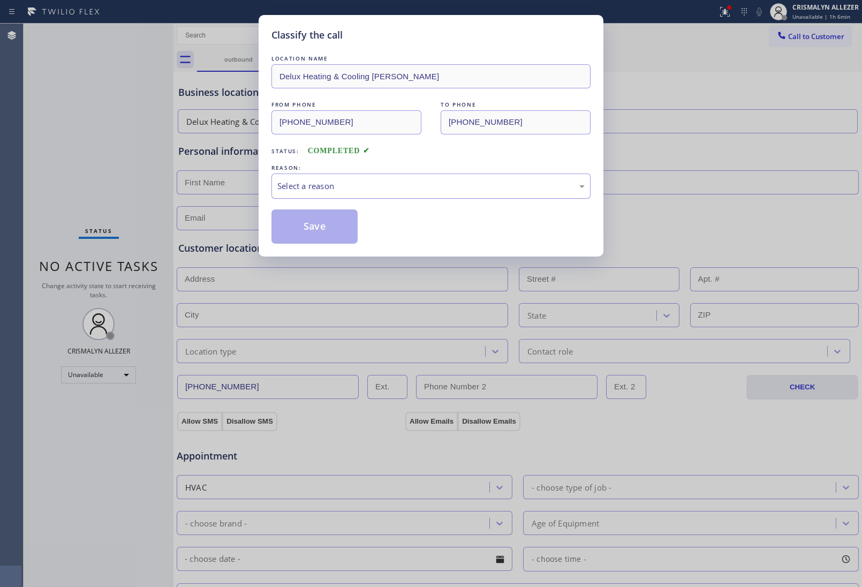
click at [434, 186] on div "Select a reason" at bounding box center [430, 186] width 307 height 12
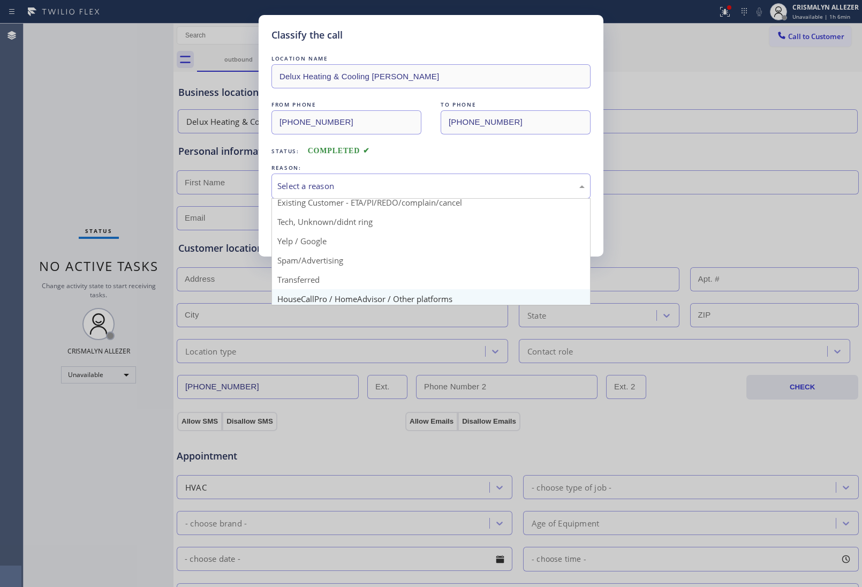
scroll to position [73, 0]
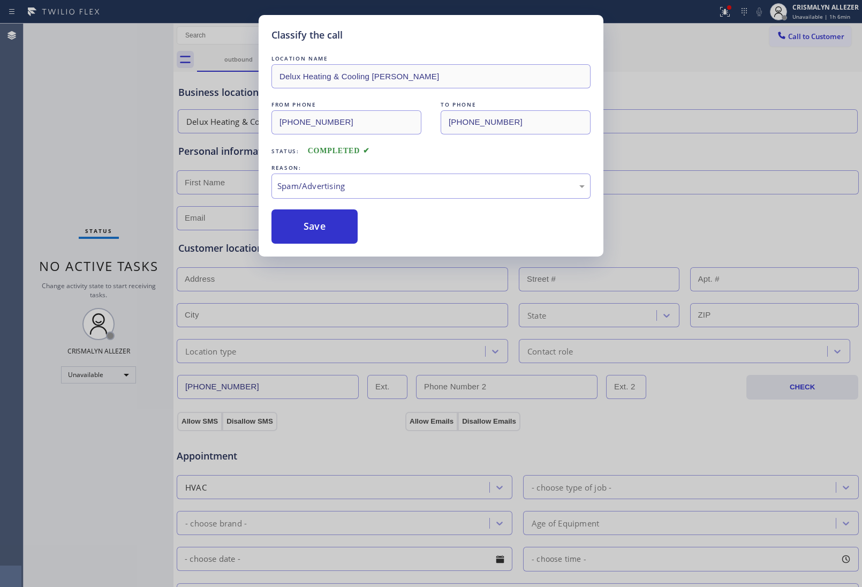
click at [311, 239] on button "Save" at bounding box center [315, 226] width 86 height 34
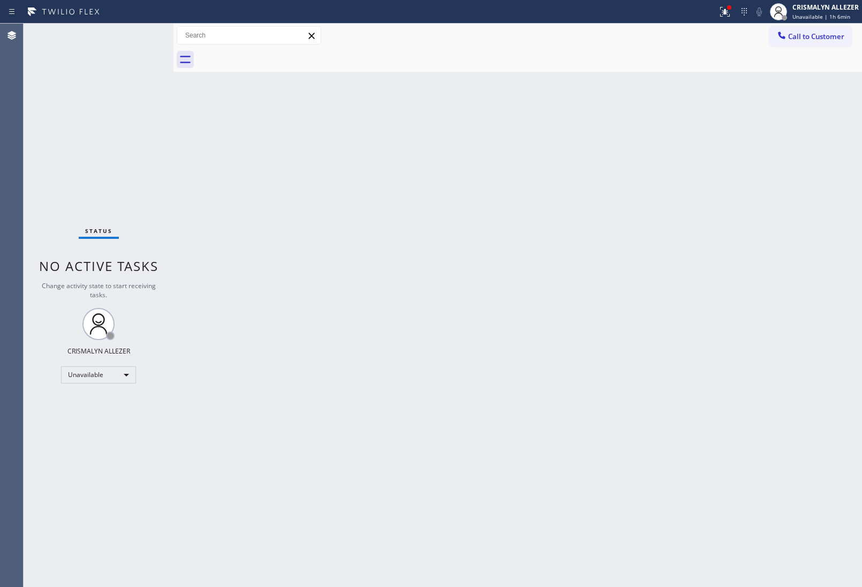
drag, startPoint x: 576, startPoint y: 205, endPoint x: 584, endPoint y: 197, distance: 11.0
click at [584, 197] on div "Back to Dashboard Change Sender ID Customers Technicians Select a contact Outbo…" at bounding box center [518, 305] width 689 height 563
click at [796, 36] on span "Call to Customer" at bounding box center [816, 37] width 56 height 10
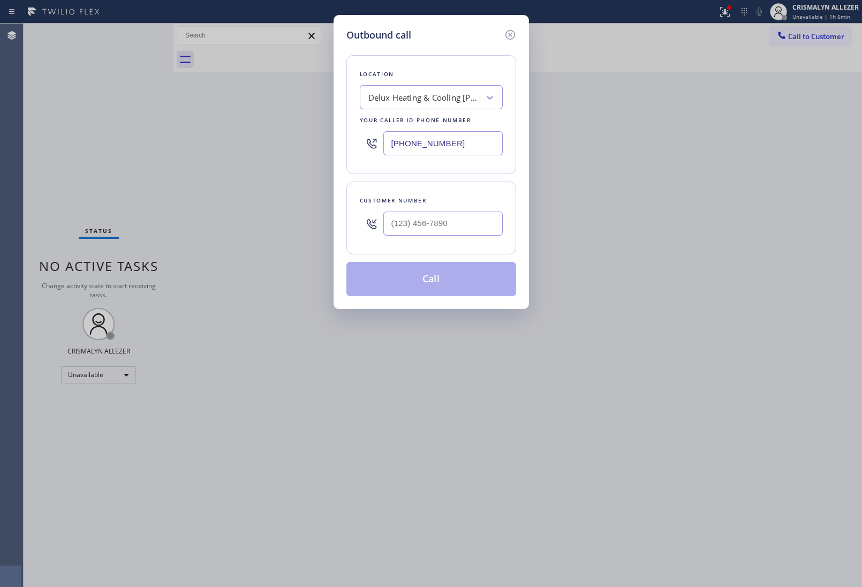
drag, startPoint x: 493, startPoint y: 142, endPoint x: 160, endPoint y: 164, distance: 333.9
click at [208, 161] on div "Outbound call Location Delux Heating & Cooling [PERSON_NAME] Your caller id pho…" at bounding box center [431, 293] width 862 height 587
paste input "619) 304-7485"
type input "[PHONE_NUMBER]"
click at [464, 215] on input "(___) ___-____" at bounding box center [442, 224] width 119 height 24
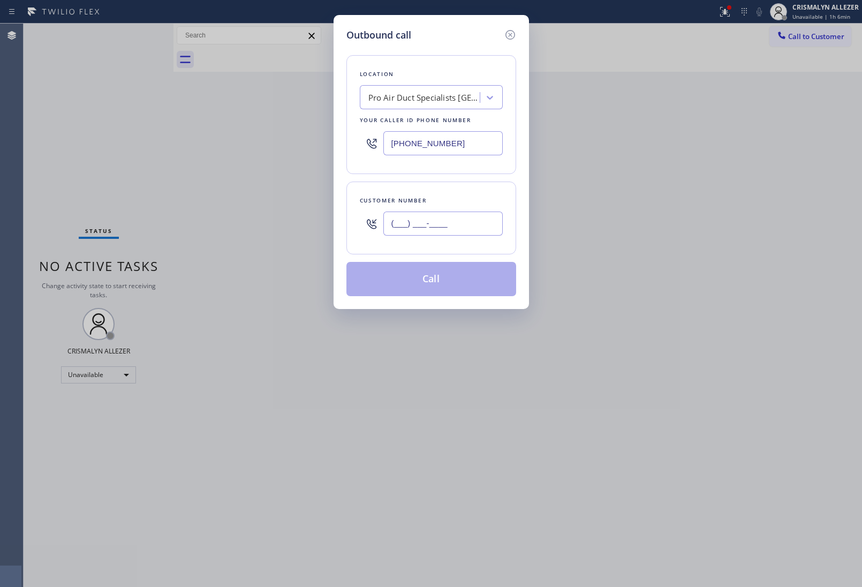
paste input "719) 792-3561"
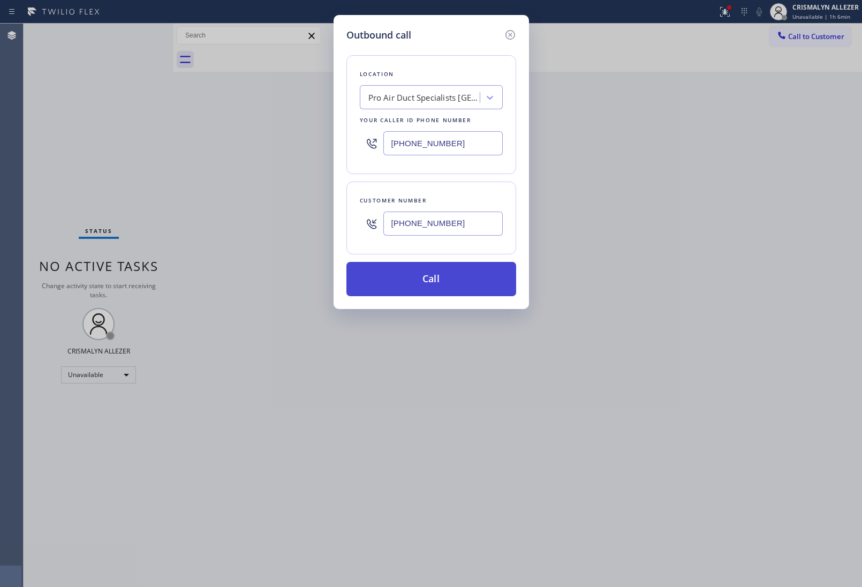
type input "[PHONE_NUMBER]"
click at [445, 272] on button "Call" at bounding box center [432, 279] width 170 height 34
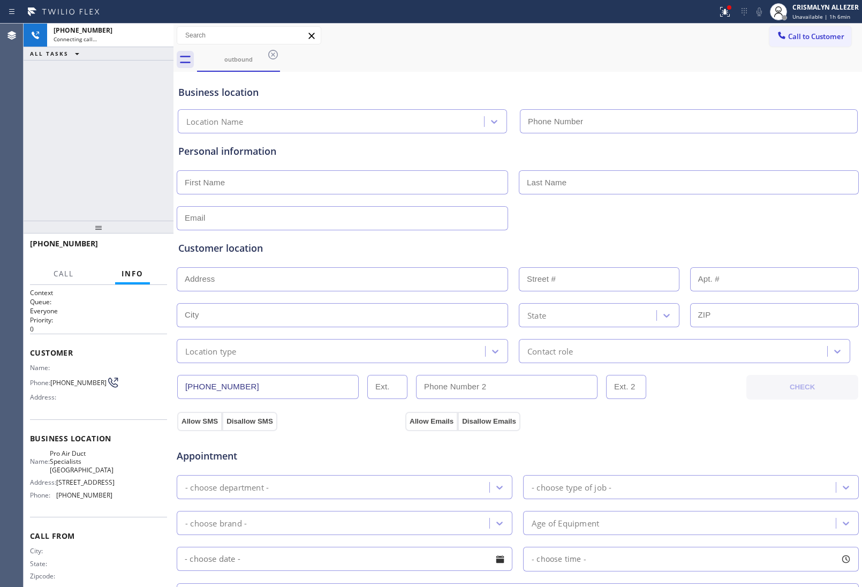
type input "[PHONE_NUMBER]"
click at [133, 252] on button "HANG UP" at bounding box center [142, 248] width 50 height 15
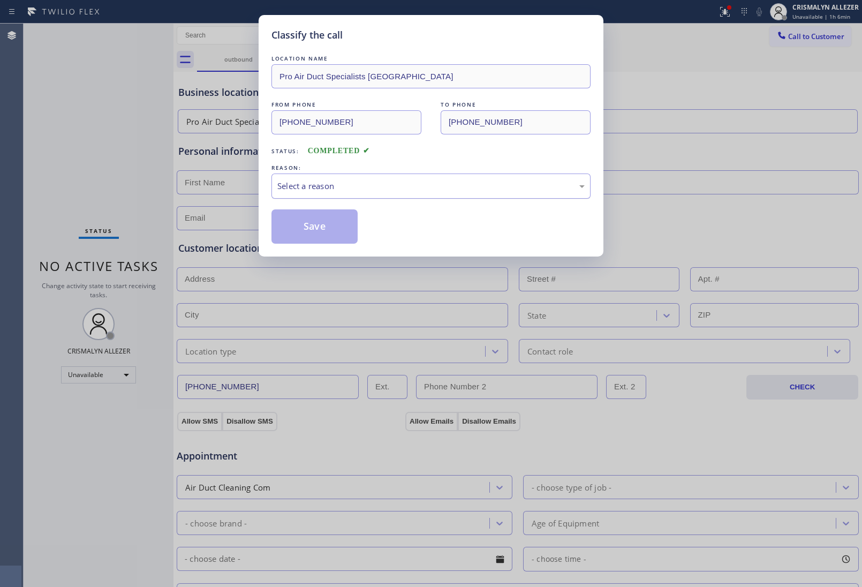
click at [420, 185] on div "Select a reason" at bounding box center [430, 186] width 307 height 12
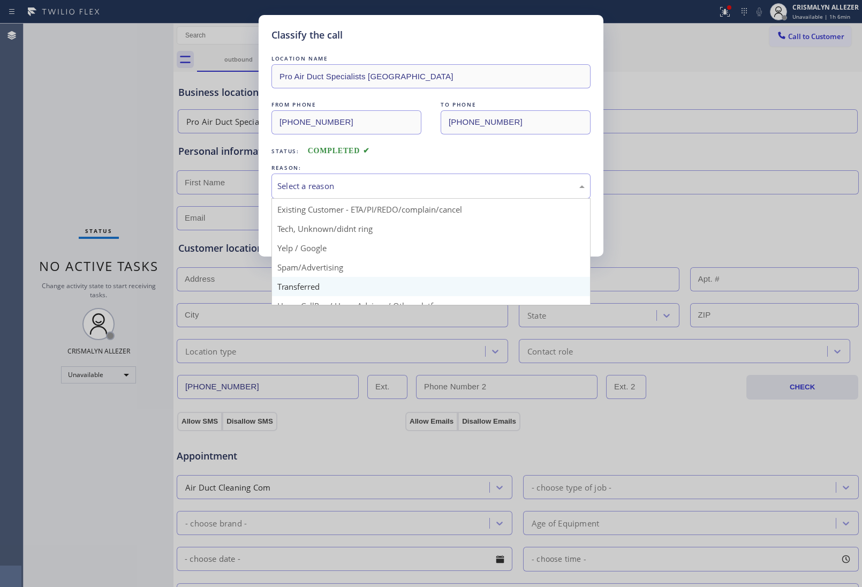
scroll to position [73, 0]
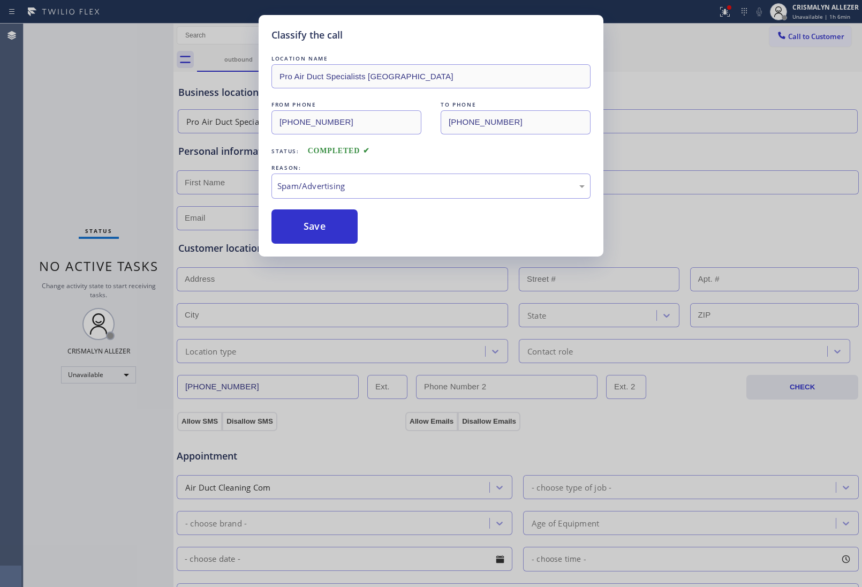
click at [319, 239] on button "Save" at bounding box center [315, 226] width 86 height 34
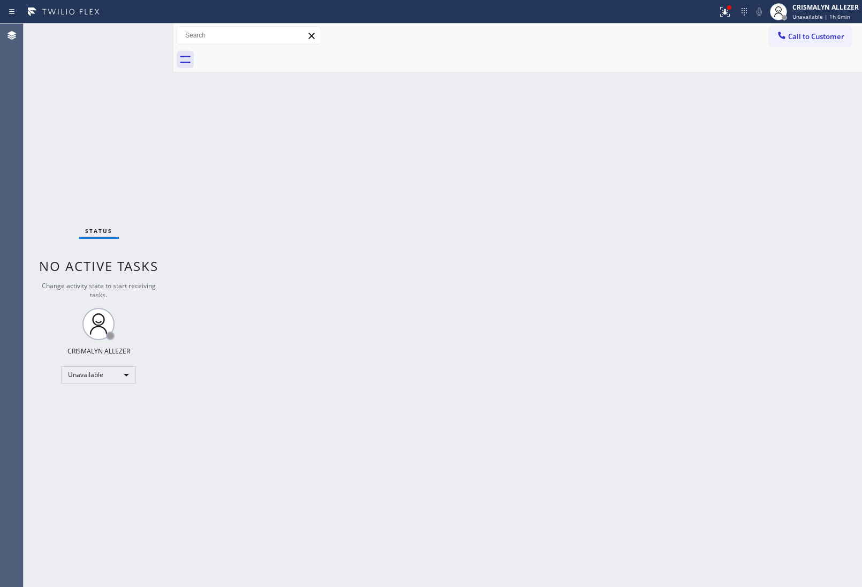
click at [638, 237] on div "Back to Dashboard Change Sender ID Customers Technicians Select a contact Outbo…" at bounding box center [518, 305] width 689 height 563
click at [831, 42] on button "Call to Customer" at bounding box center [811, 36] width 82 height 20
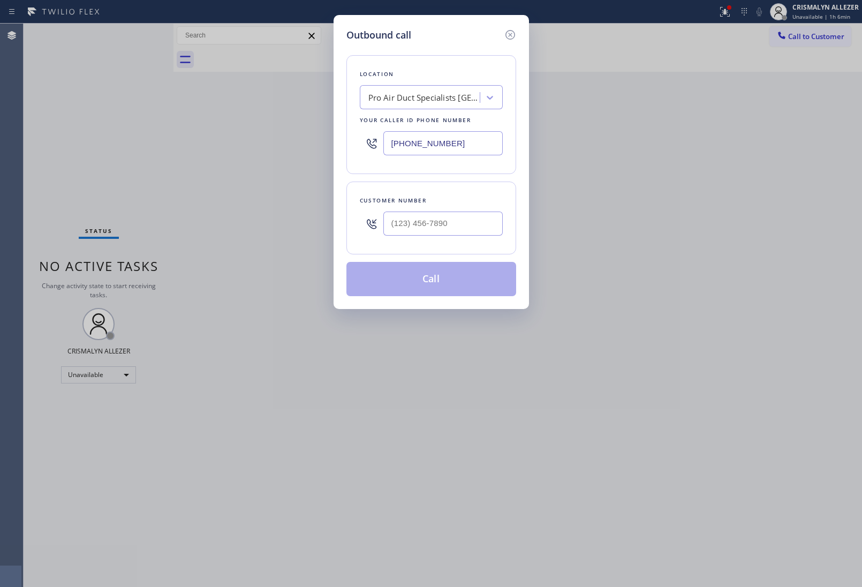
drag, startPoint x: 191, startPoint y: 140, endPoint x: 180, endPoint y: 138, distance: 10.9
click at [180, 138] on div "Outbound call Location Pro Air Duct Specialists [GEOGRAPHIC_DATA] Your caller i…" at bounding box center [431, 293] width 862 height 587
paste input "805) 876-9180"
type input "[PHONE_NUMBER]"
click at [469, 228] on input "(___) ___-____" at bounding box center [442, 224] width 119 height 24
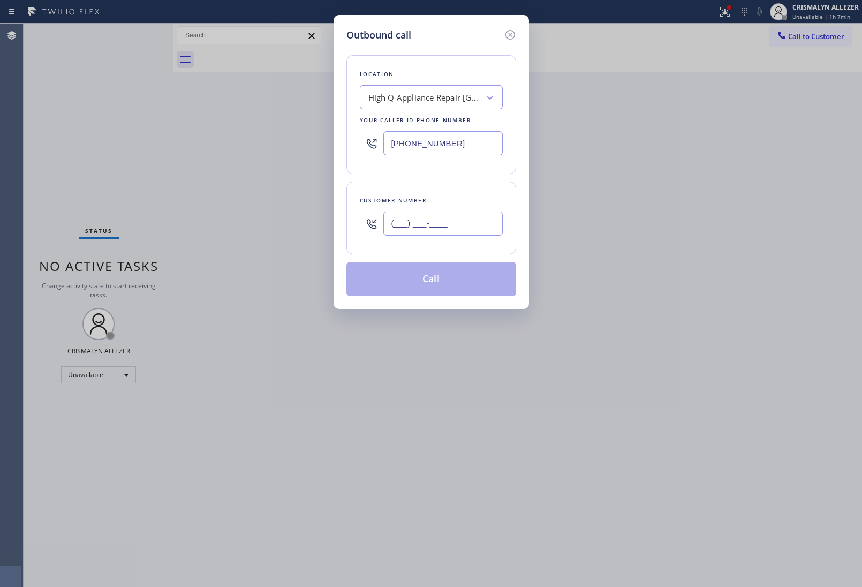
paste input "805) 795-0891"
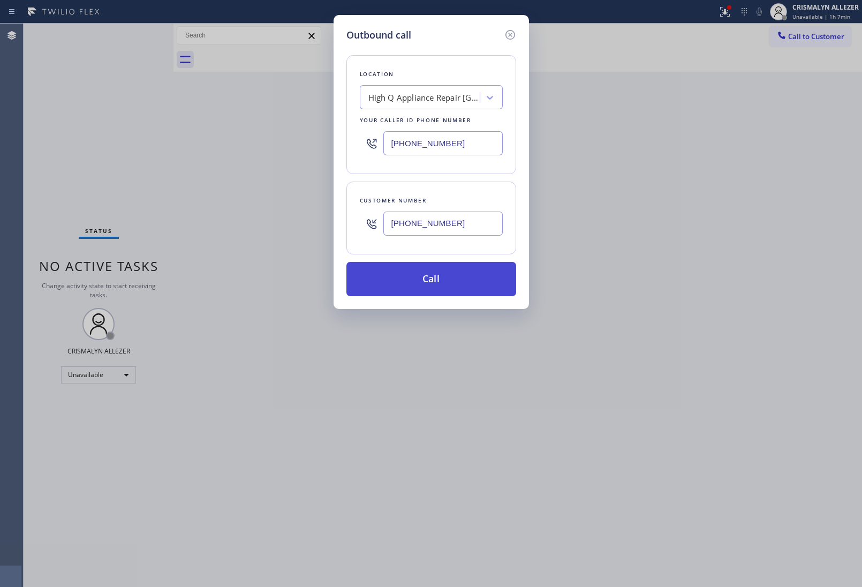
type input "[PHONE_NUMBER]"
click at [432, 285] on button "Call" at bounding box center [432, 279] width 170 height 34
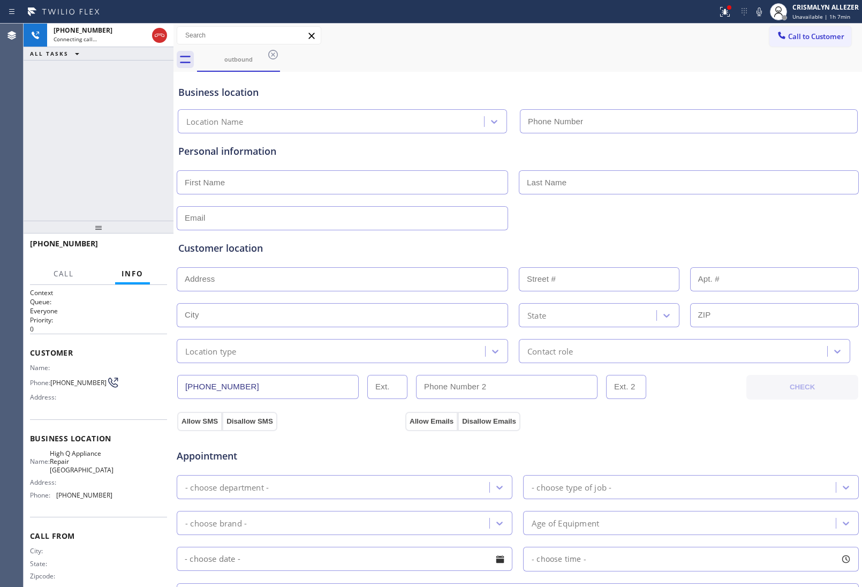
type input "[PHONE_NUMBER]"
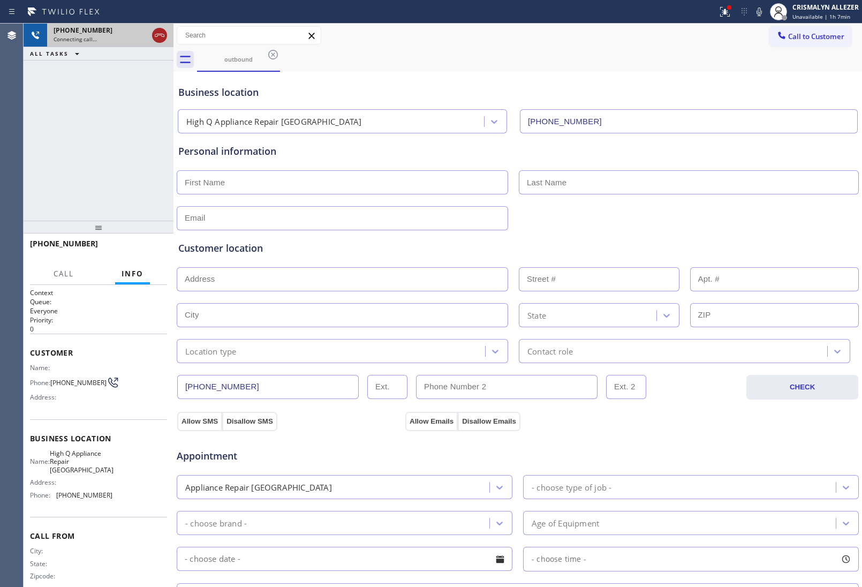
click at [161, 36] on icon at bounding box center [159, 35] width 13 height 13
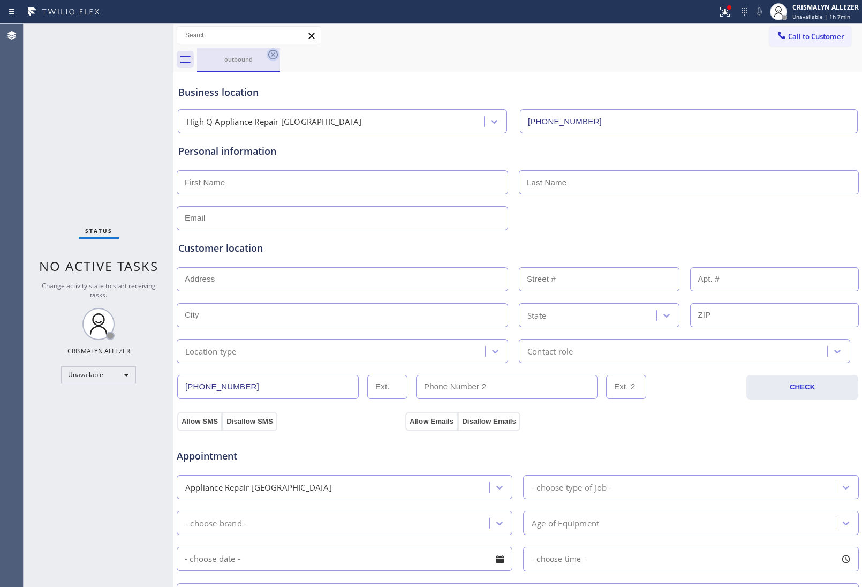
click at [272, 54] on icon at bounding box center [273, 55] width 10 height 10
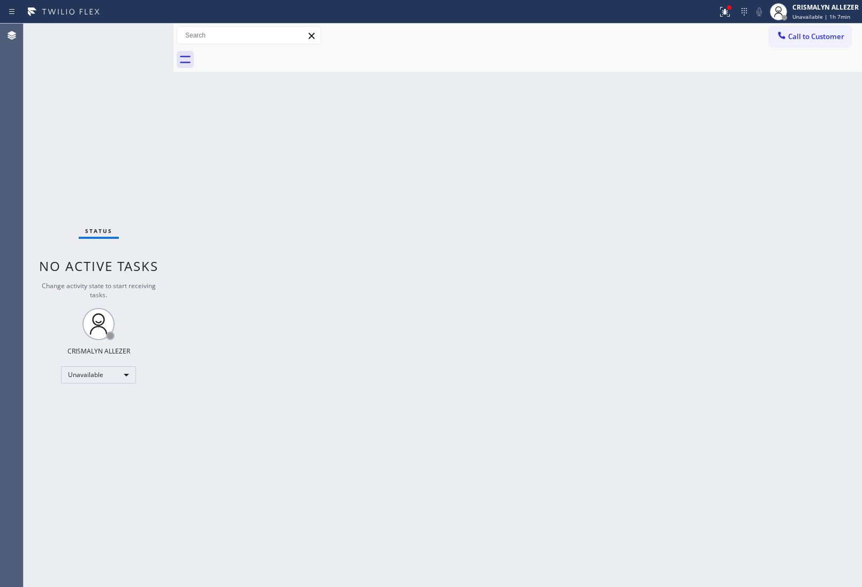
drag, startPoint x: 652, startPoint y: 170, endPoint x: 675, endPoint y: 138, distance: 38.8
click at [652, 170] on div "Back to Dashboard Change Sender ID Customers Technicians Select a contact Outbo…" at bounding box center [518, 305] width 689 height 563
click at [802, 40] on span "Call to Customer" at bounding box center [816, 37] width 56 height 10
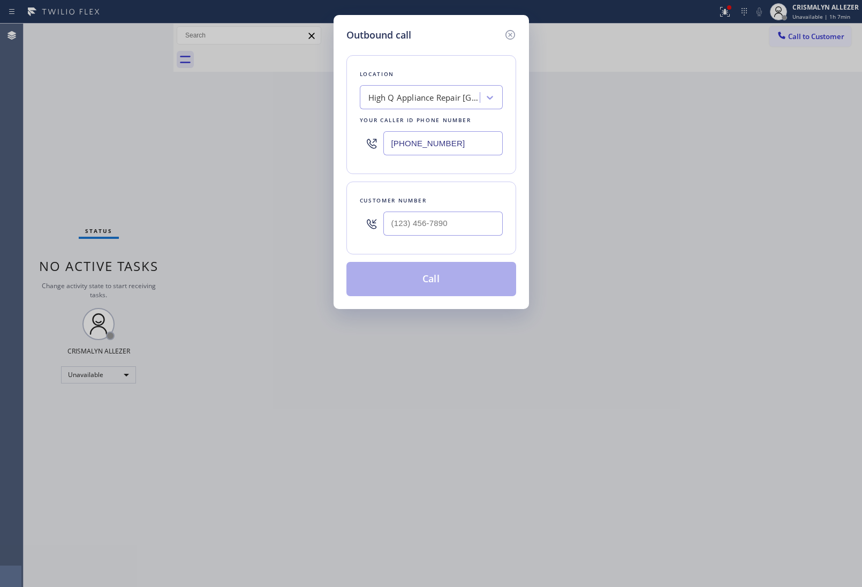
drag, startPoint x: 471, startPoint y: 141, endPoint x: 174, endPoint y: 145, distance: 297.3
click at [204, 145] on div "Outbound call Location High Q Appliance Repair [GEOGRAPHIC_DATA] Your caller id…" at bounding box center [431, 293] width 862 height 587
paste input "323) 250-9327"
type input "[PHONE_NUMBER]"
drag, startPoint x: 462, startPoint y: 242, endPoint x: 459, endPoint y: 228, distance: 13.8
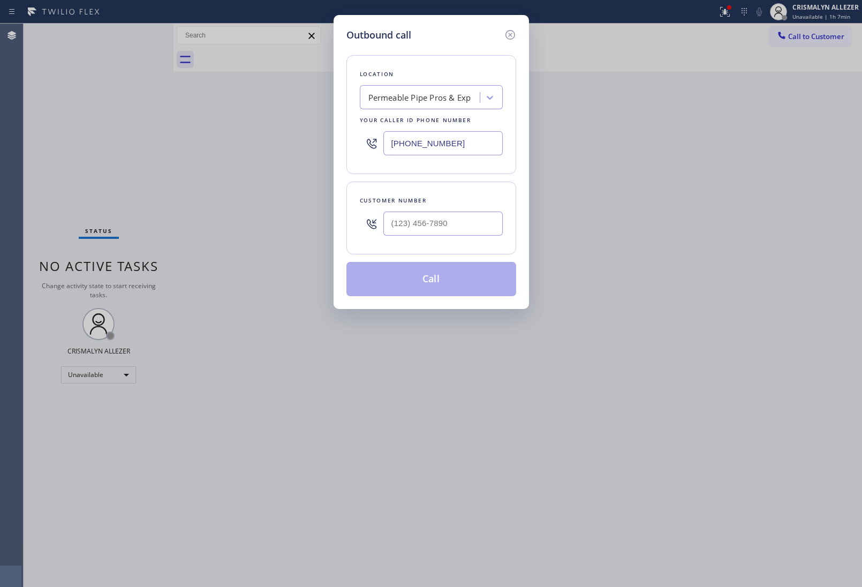
click at [462, 241] on div at bounding box center [442, 223] width 119 height 35
click at [459, 228] on input "(___) ___-____" at bounding box center [442, 224] width 119 height 24
paste input "323) 393-1804"
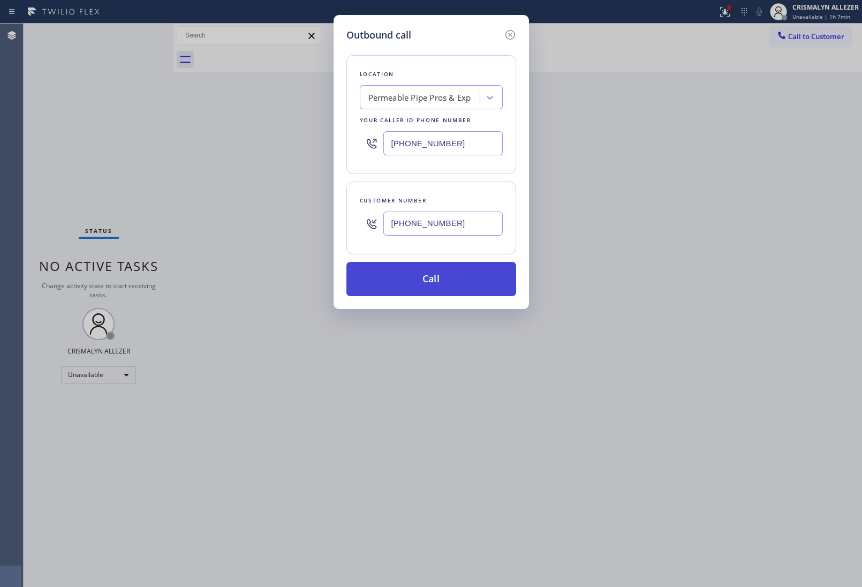
type input "[PHONE_NUMBER]"
click at [437, 287] on button "Call" at bounding box center [432, 279] width 170 height 34
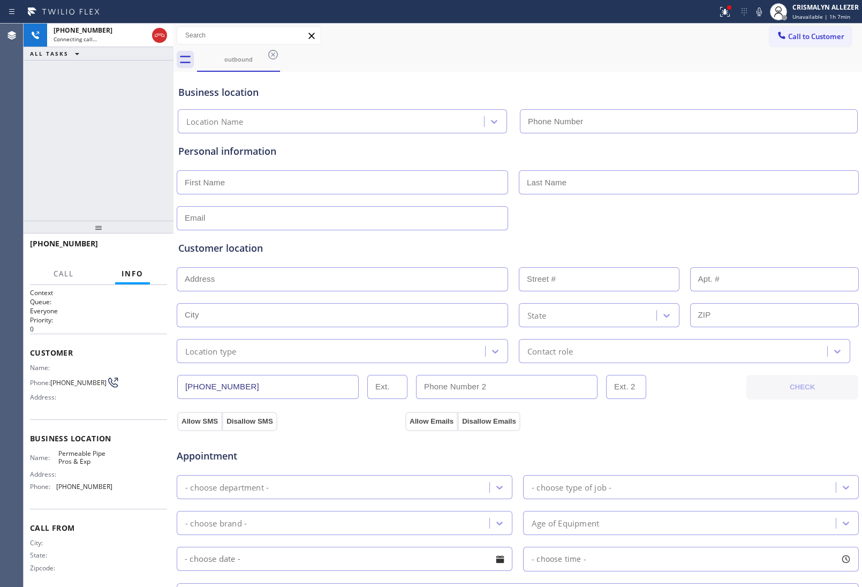
type input "[PHONE_NUMBER]"
click at [137, 251] on span "HANG UP" at bounding box center [142, 248] width 33 height 7
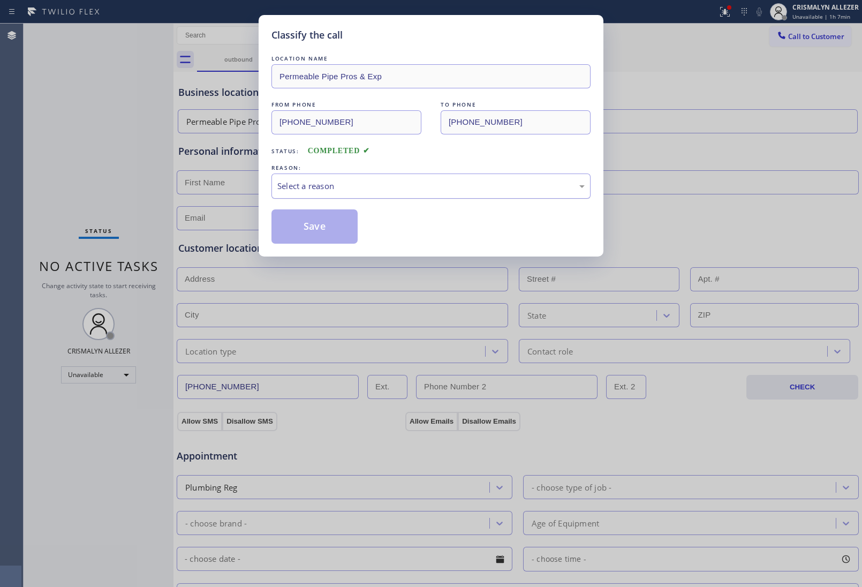
click at [412, 189] on div "Select a reason" at bounding box center [430, 186] width 307 height 12
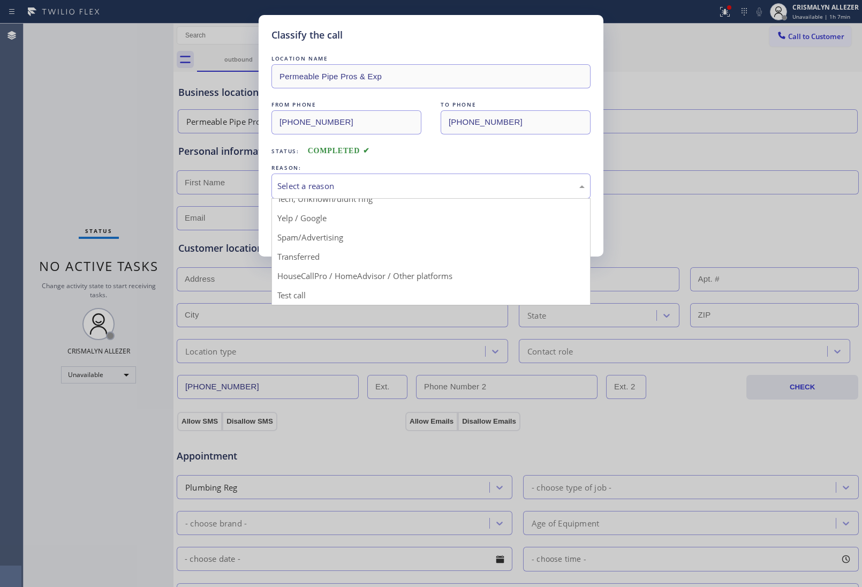
scroll to position [73, 0]
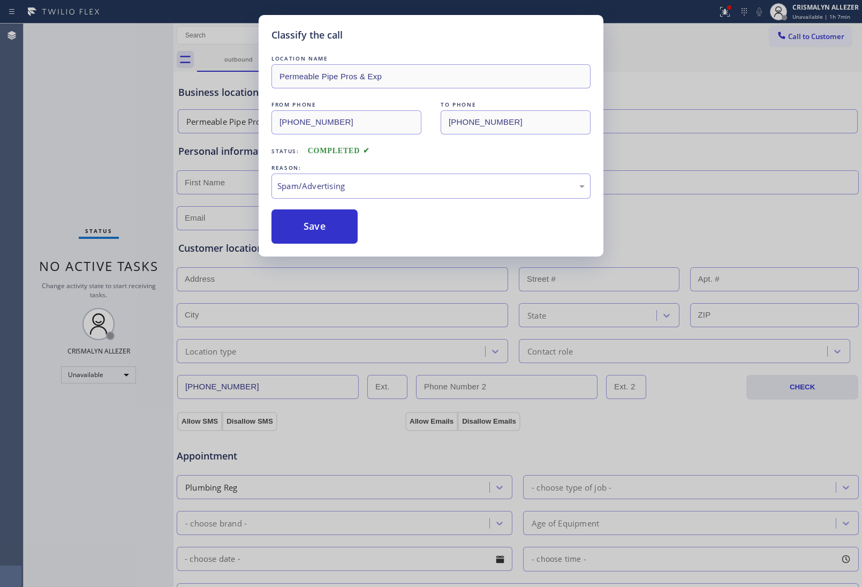
click at [330, 236] on button "Save" at bounding box center [315, 226] width 86 height 34
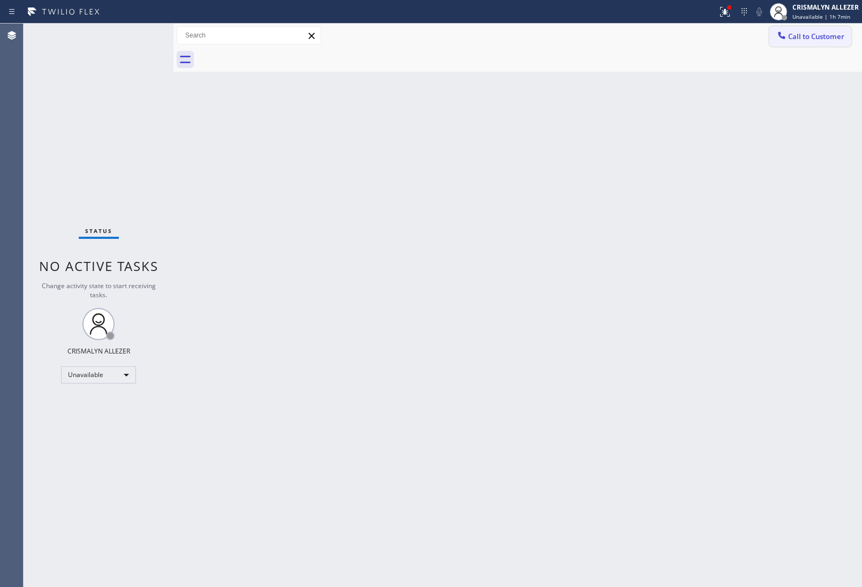
click at [815, 43] on button "Call to Customer" at bounding box center [811, 36] width 82 height 20
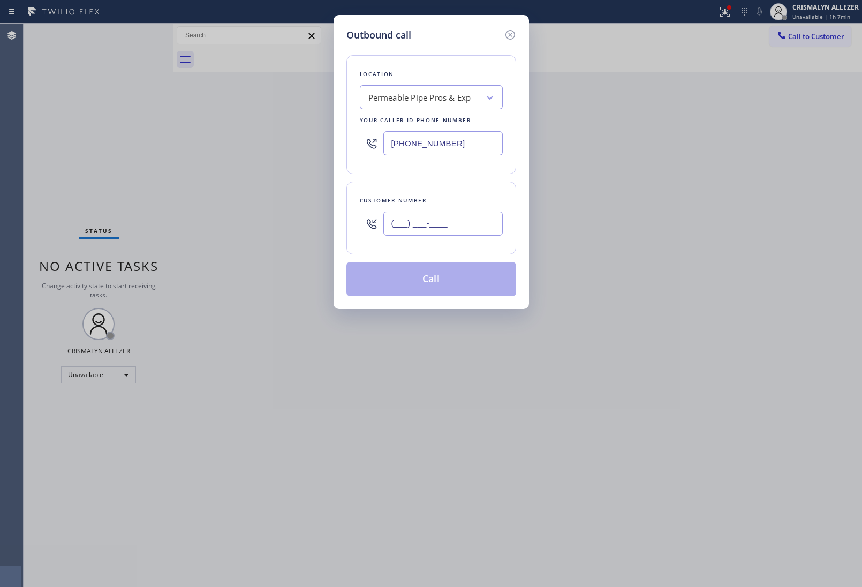
click at [471, 234] on input "(___) ___-____" at bounding box center [442, 224] width 119 height 24
paste input "323) 393-1804"
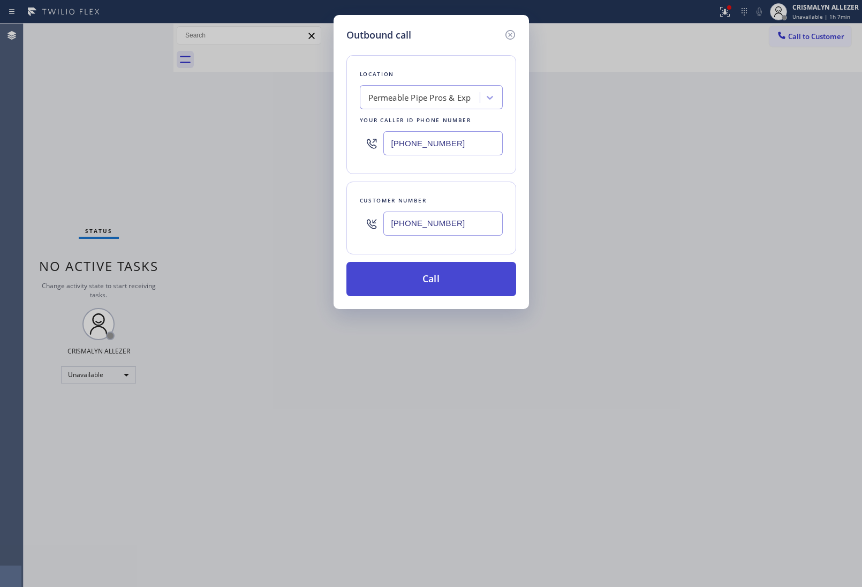
type input "[PHONE_NUMBER]"
click at [445, 284] on button "Call" at bounding box center [432, 279] width 170 height 34
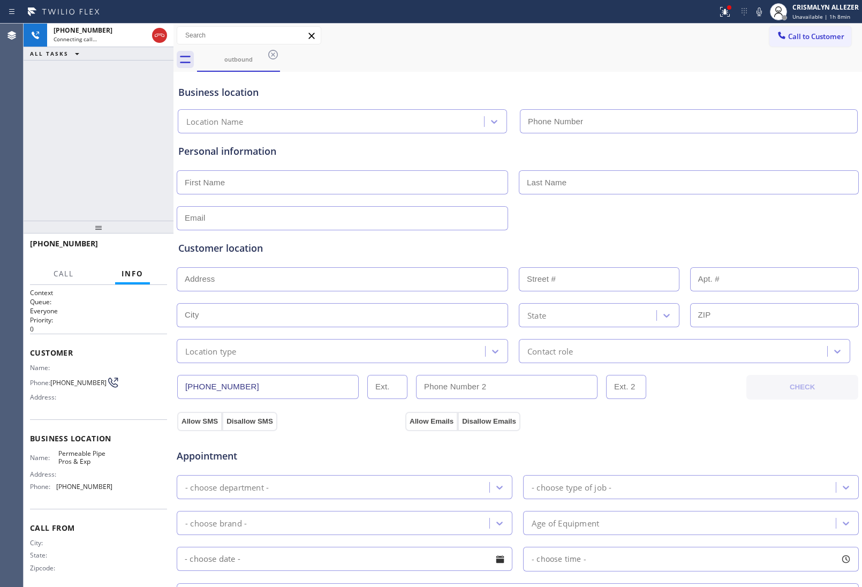
type input "[PHONE_NUMBER]"
click at [139, 252] on button "HANG UP" at bounding box center [142, 248] width 50 height 15
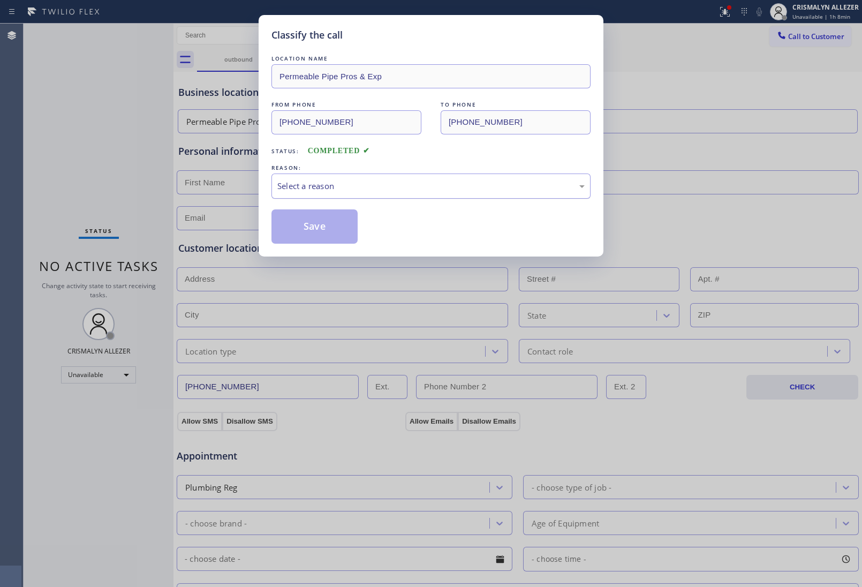
click at [429, 185] on div "Select a reason" at bounding box center [430, 186] width 307 height 12
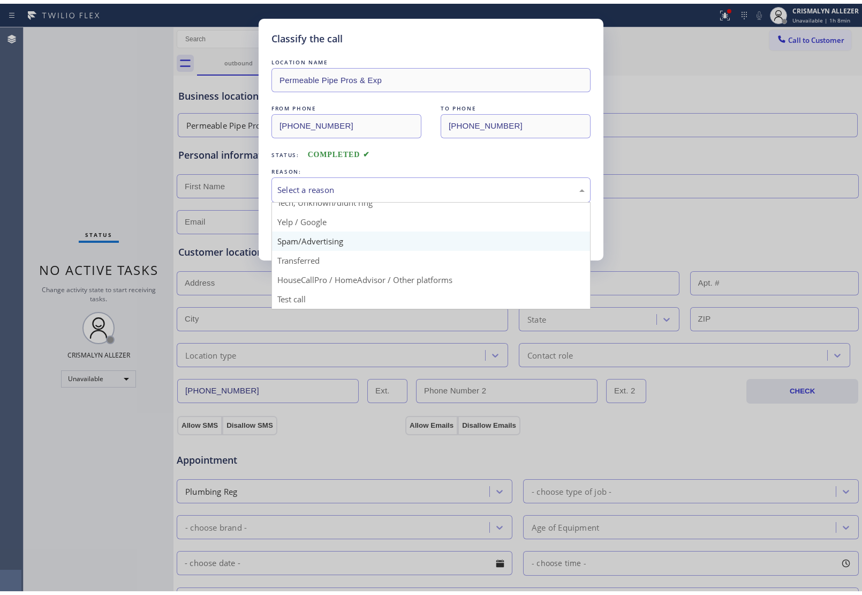
scroll to position [73, 0]
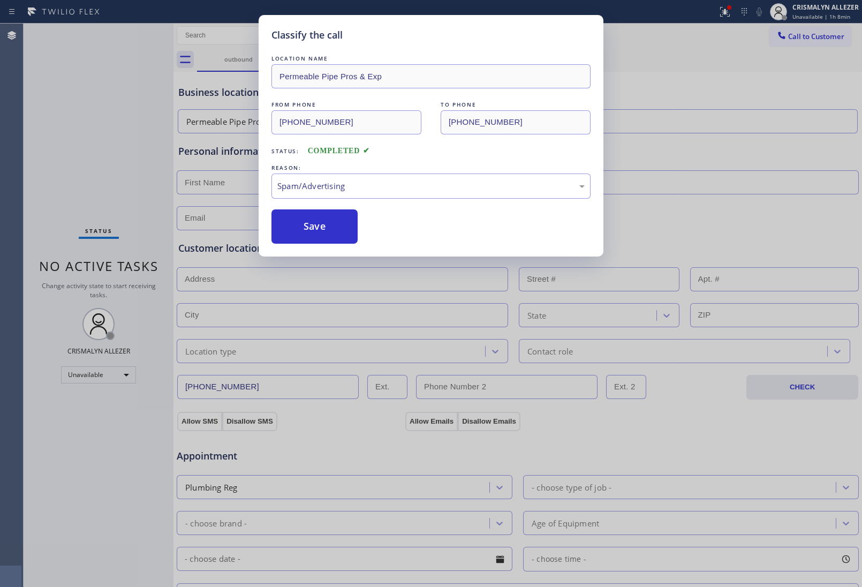
click at [309, 231] on button "Save" at bounding box center [315, 226] width 86 height 34
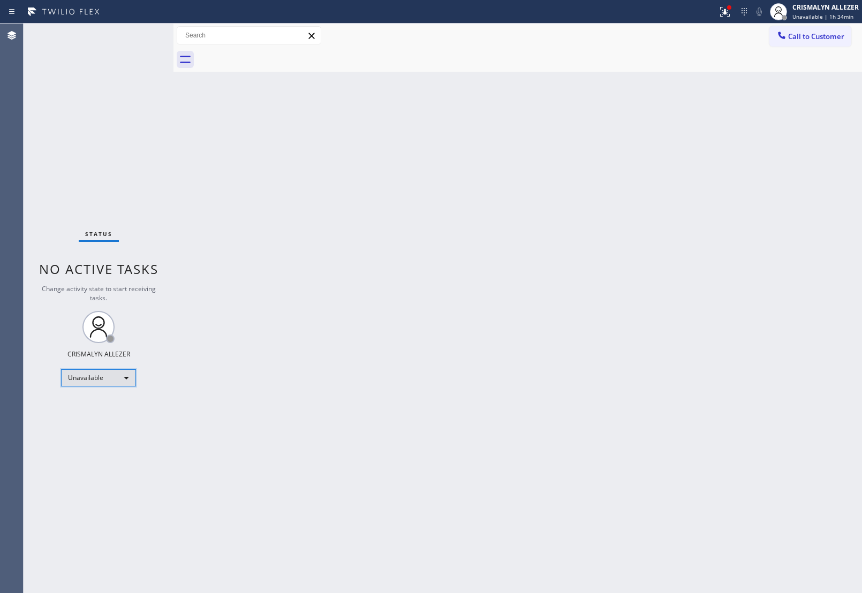
click at [126, 374] on div "Unavailable" at bounding box center [98, 378] width 75 height 17
click at [111, 432] on li "Break" at bounding box center [98, 433] width 73 height 13
click at [119, 380] on div "Break" at bounding box center [98, 378] width 75 height 17
click at [118, 417] on li "Unavailable" at bounding box center [98, 419] width 73 height 13
click at [823, 41] on button "Call to Customer" at bounding box center [811, 36] width 82 height 20
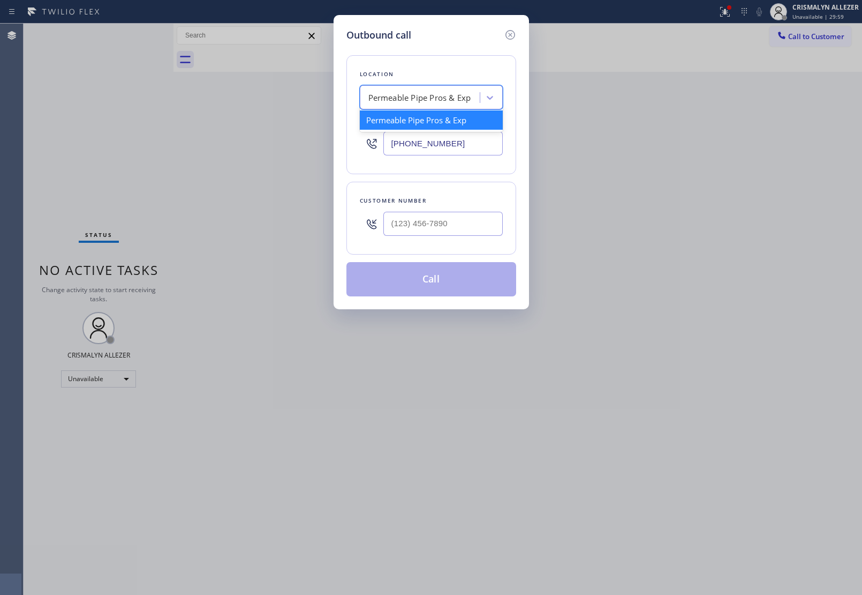
click at [438, 101] on div "Permeable Pipe Pros & Exp" at bounding box center [419, 98] width 103 height 12
paste input "[MEDICAL_DATA] Electrical [GEOGRAPHIC_DATA]"
type input "[MEDICAL_DATA] Electrical [GEOGRAPHIC_DATA]"
click at [432, 127] on div "[MEDICAL_DATA] Electrical [GEOGRAPHIC_DATA]" at bounding box center [431, 125] width 143 height 30
type input "[PHONE_NUMBER]"
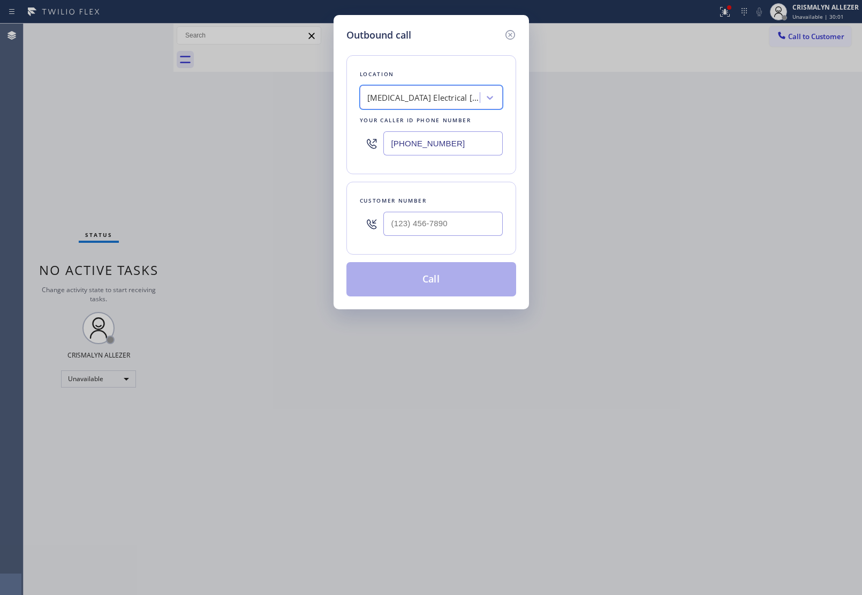
scroll to position [0, 1]
click at [455, 225] on input "(___) ___-____" at bounding box center [442, 224] width 119 height 24
paste input "949) 742-1974"
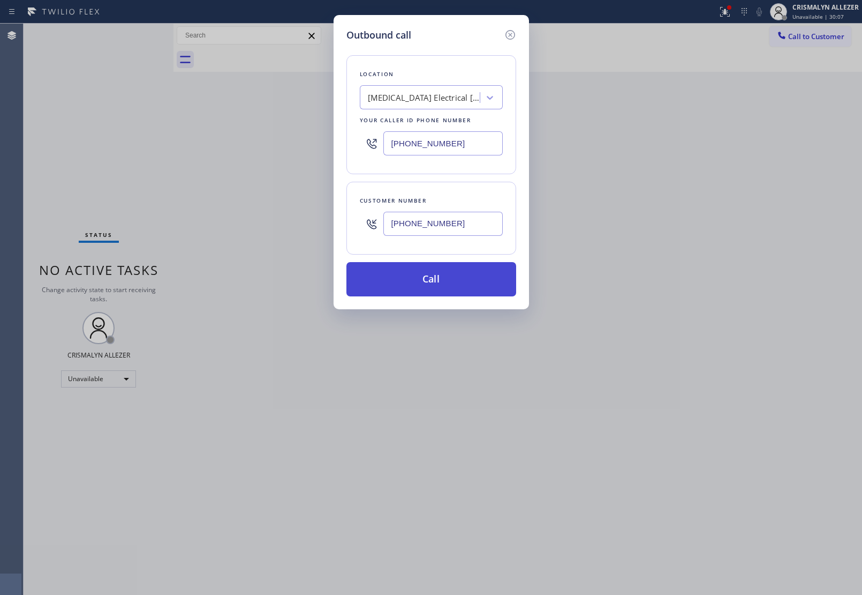
type input "[PHONE_NUMBER]"
click at [443, 279] on button "Call" at bounding box center [432, 279] width 170 height 34
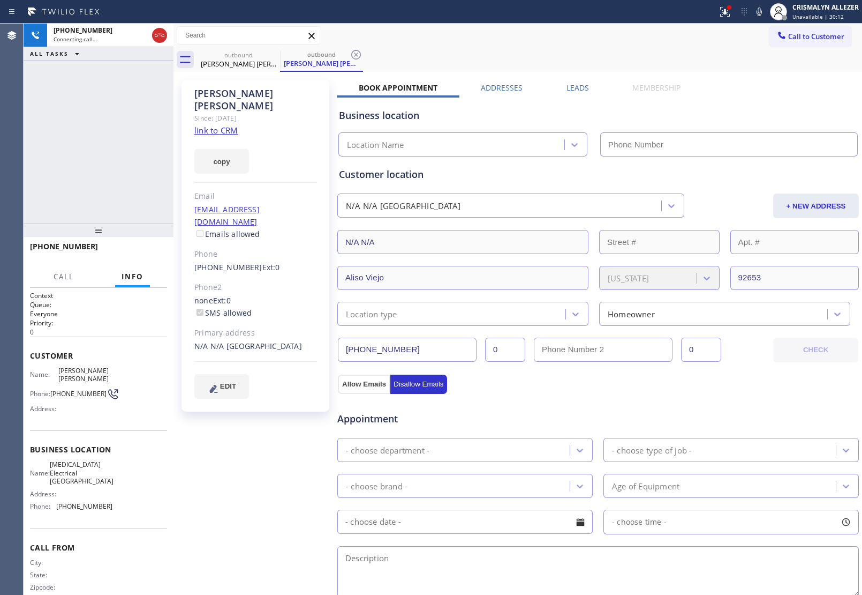
type input "[PHONE_NUMBER]"
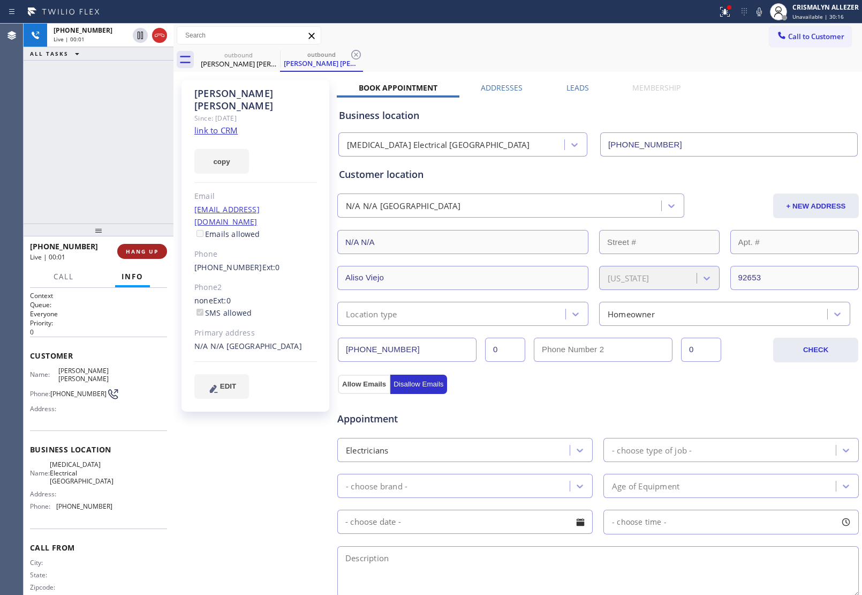
click at [142, 248] on span "HANG UP" at bounding box center [142, 250] width 33 height 7
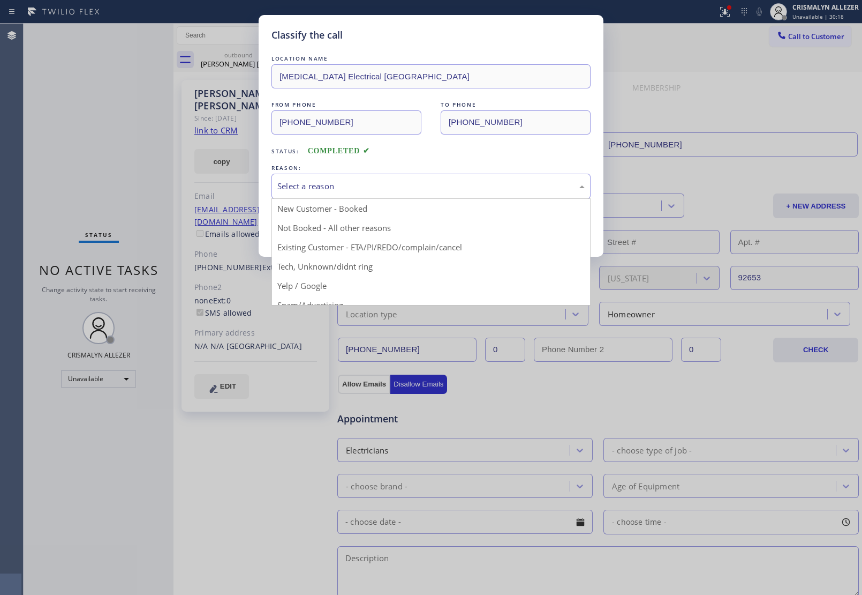
click at [458, 191] on div "Select a reason" at bounding box center [430, 186] width 307 height 12
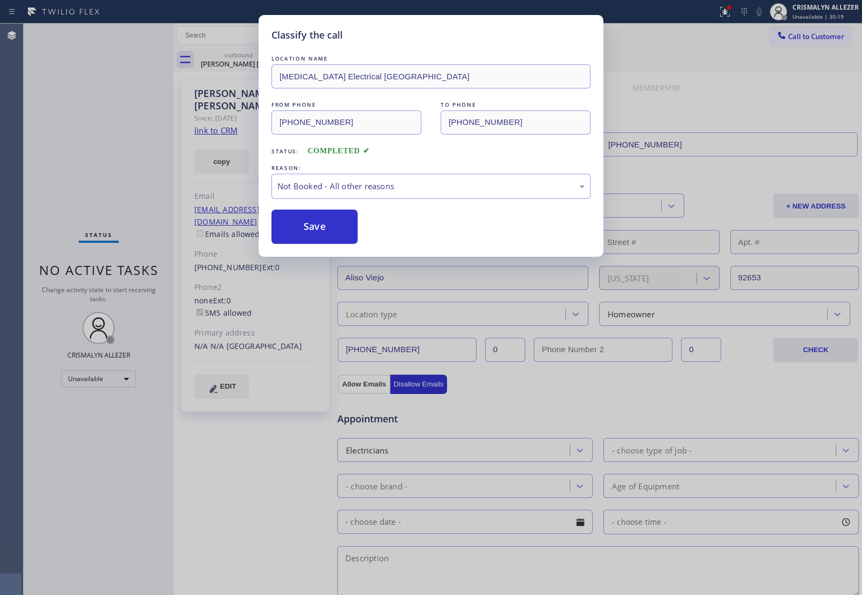
click at [327, 221] on button "Save" at bounding box center [315, 226] width 86 height 34
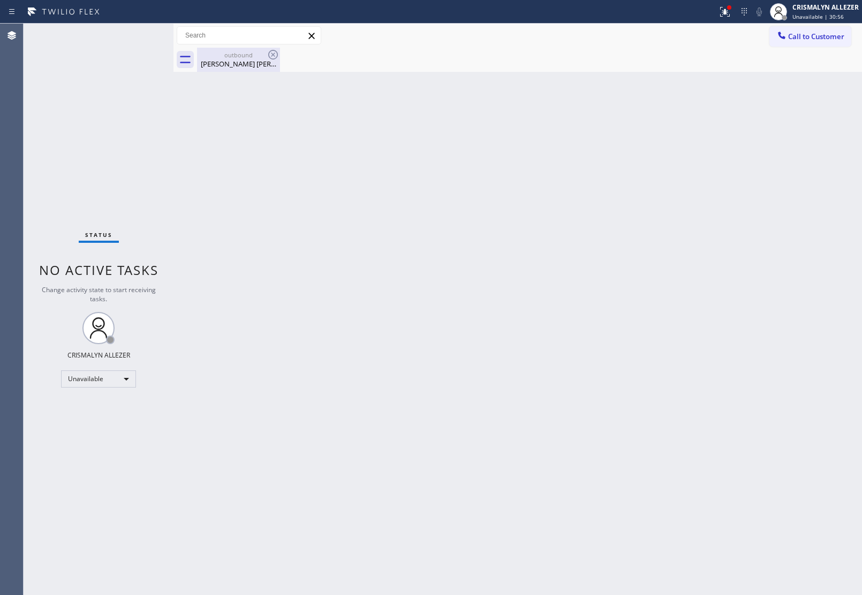
drag, startPoint x: 243, startPoint y: 66, endPoint x: 262, endPoint y: 54, distance: 23.1
click at [245, 64] on div "[PERSON_NAME] [PERSON_NAME]" at bounding box center [238, 64] width 81 height 10
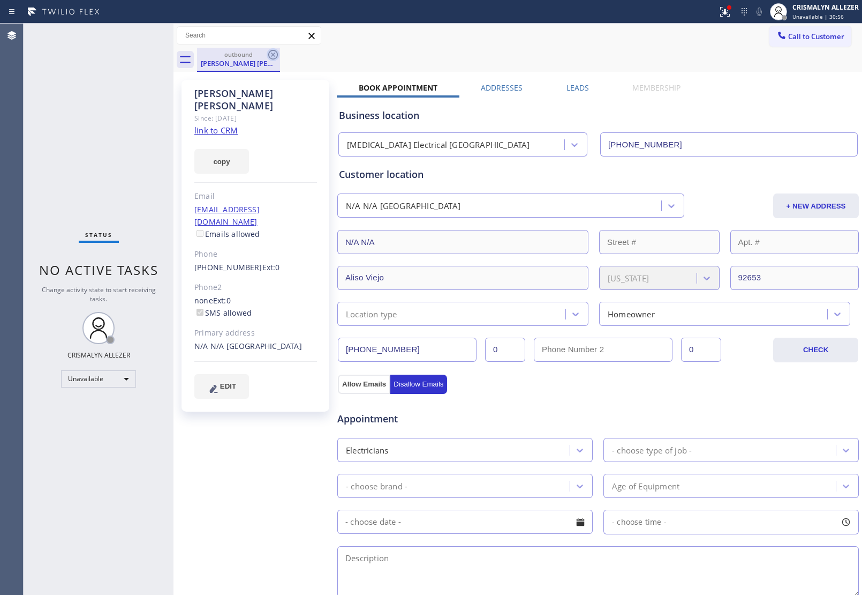
click at [273, 52] on icon at bounding box center [273, 54] width 13 height 13
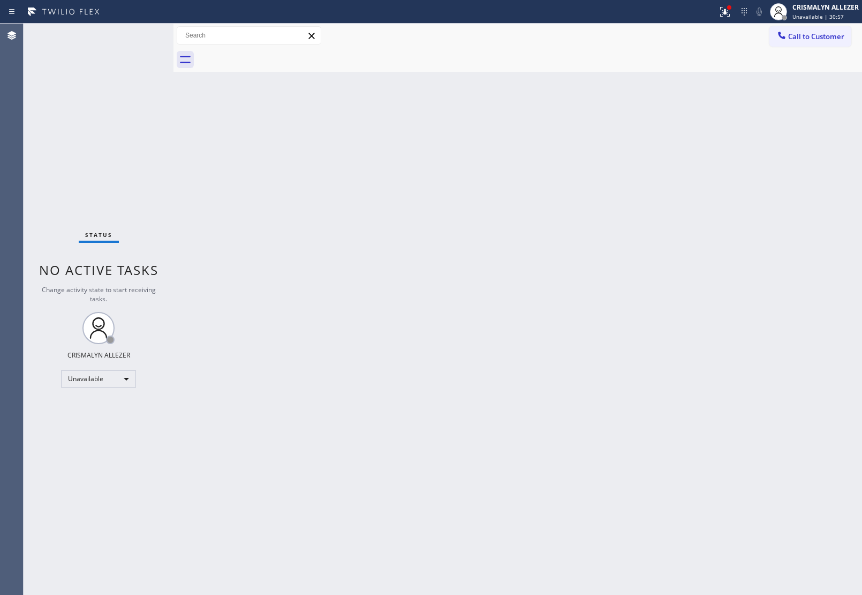
drag, startPoint x: 797, startPoint y: 29, endPoint x: 732, endPoint y: 78, distance: 81.5
click at [798, 29] on button "Call to Customer" at bounding box center [811, 36] width 82 height 20
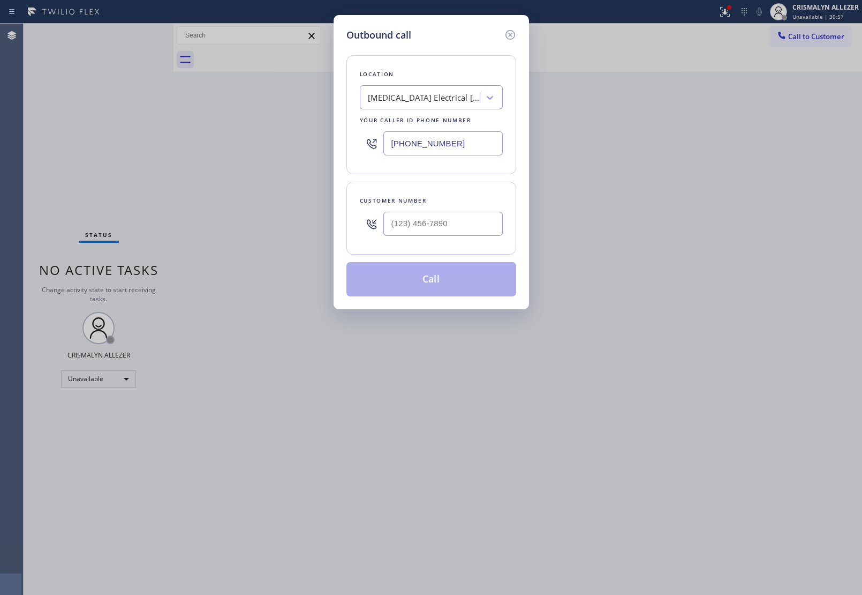
drag, startPoint x: 489, startPoint y: 136, endPoint x: 212, endPoint y: 118, distance: 278.0
click at [220, 121] on div "Outbound call Location [MEDICAL_DATA] Electrical [GEOGRAPHIC_DATA] Your caller …" at bounding box center [431, 297] width 862 height 595
paste input "805) 420-7474"
type input "[PHONE_NUMBER]"
click at [447, 238] on div at bounding box center [442, 223] width 119 height 35
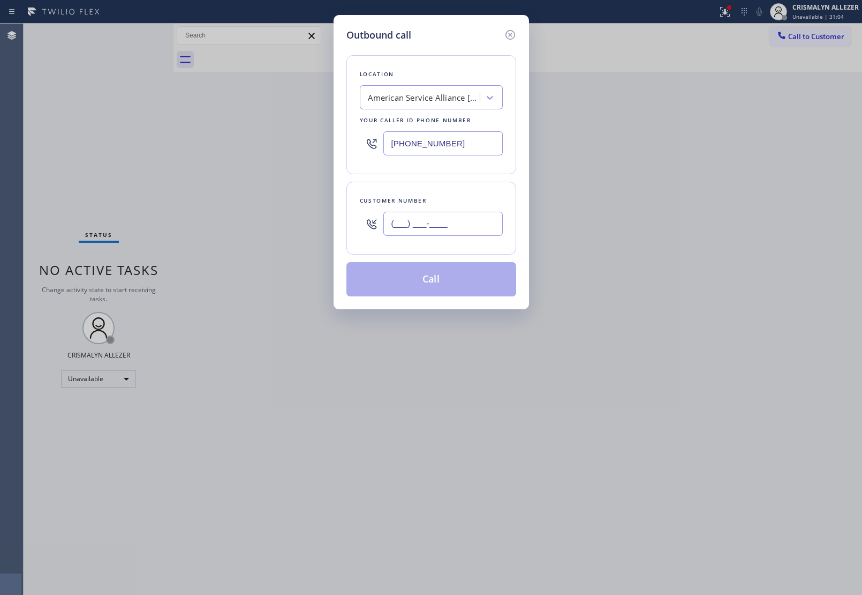
click at [456, 228] on input "(___) ___-____" at bounding box center [442, 224] width 119 height 24
paste input "805) 915-8902"
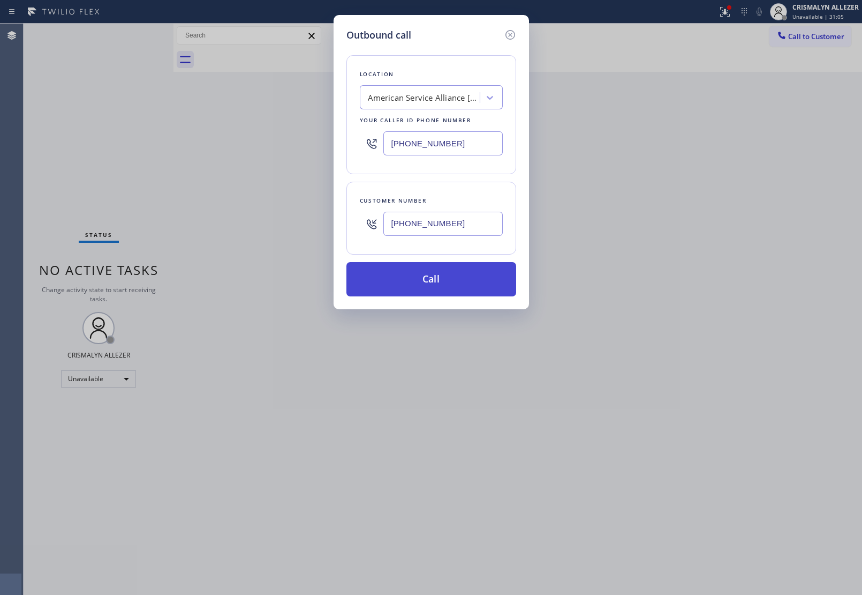
type input "[PHONE_NUMBER]"
click at [435, 281] on button "Call" at bounding box center [432, 279] width 170 height 34
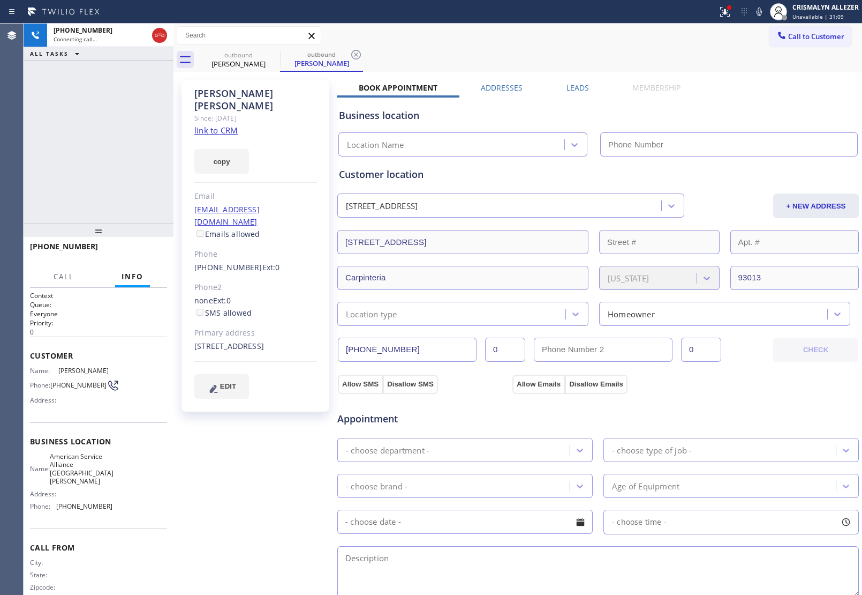
type input "[PHONE_NUMBER]"
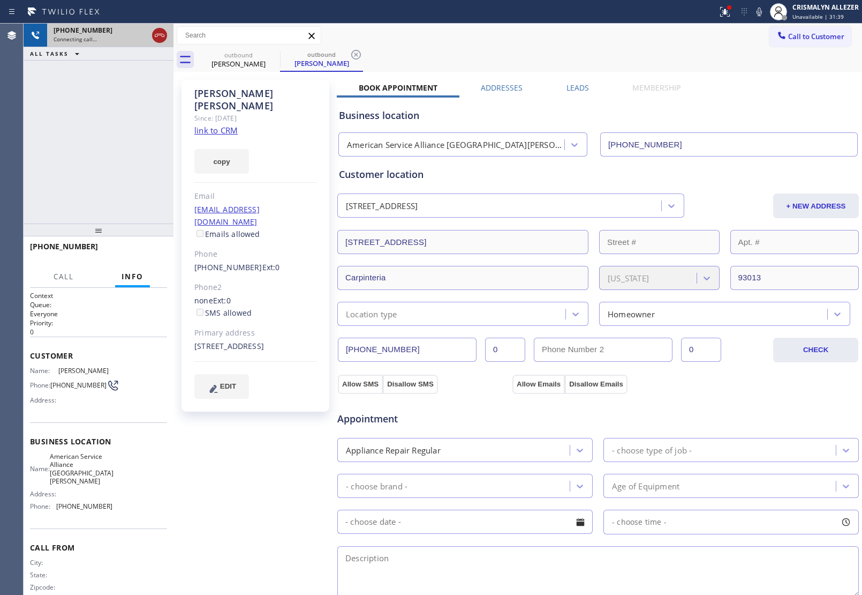
click at [162, 29] on icon at bounding box center [159, 35] width 13 height 13
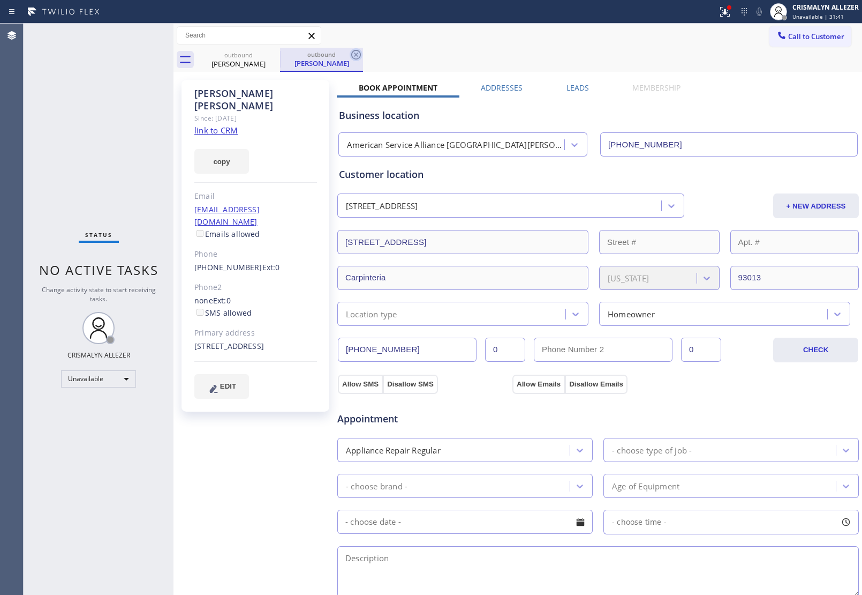
click at [356, 55] on icon at bounding box center [356, 54] width 13 height 13
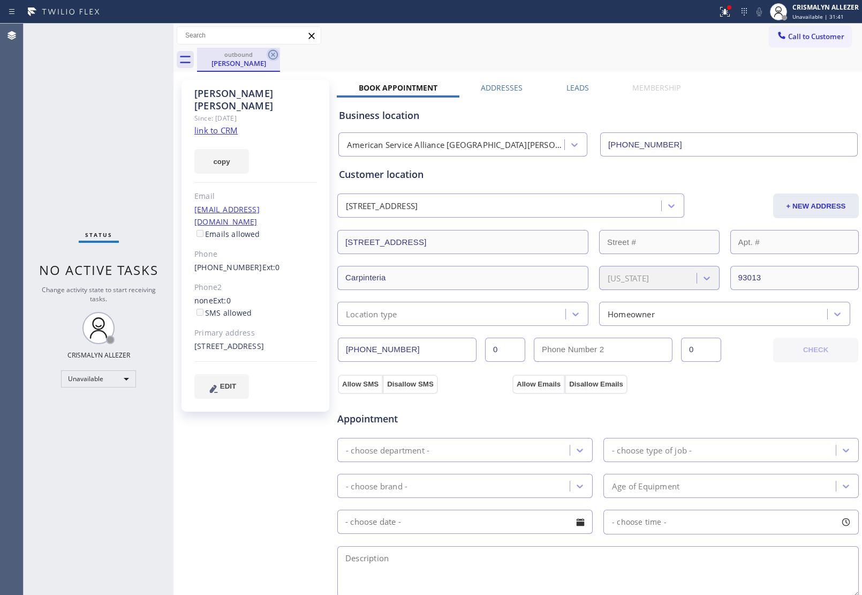
click at [273, 54] on icon at bounding box center [273, 54] width 13 height 13
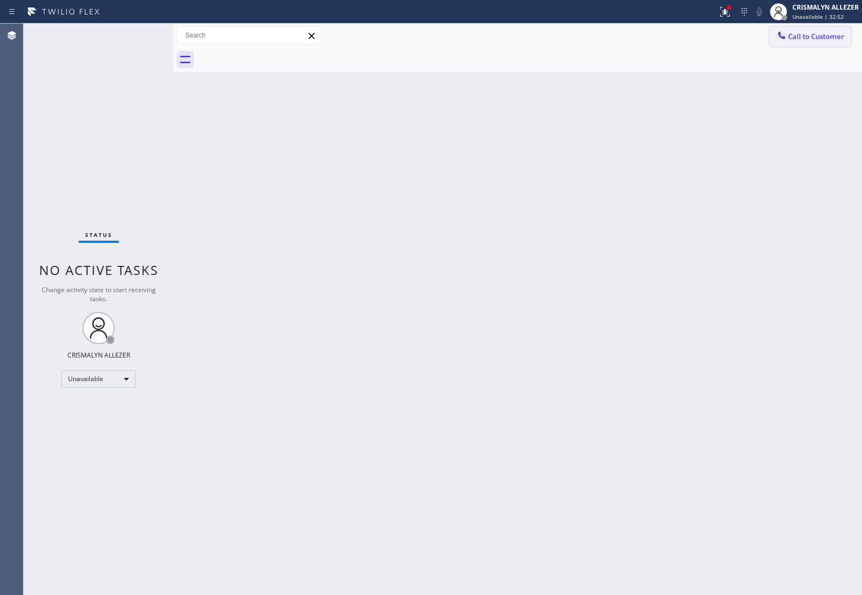
drag, startPoint x: 797, startPoint y: 37, endPoint x: 769, endPoint y: 50, distance: 30.9
click at [793, 41] on span "Call to Customer" at bounding box center [816, 37] width 56 height 10
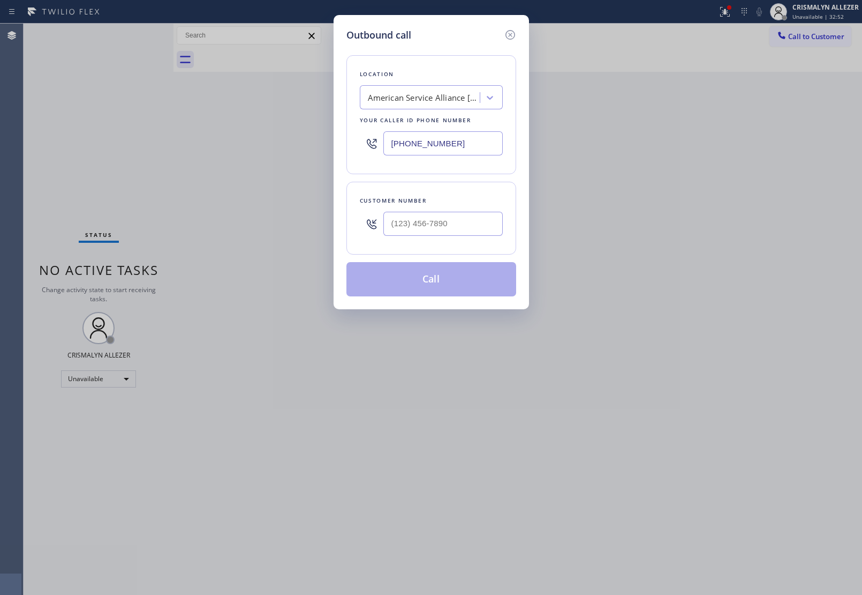
drag, startPoint x: 466, startPoint y: 149, endPoint x: 151, endPoint y: 142, distance: 315.0
click at [163, 142] on div "Outbound call Location American Service Alliance [GEOGRAPHIC_DATA][PERSON_NAME]…" at bounding box center [431, 297] width 862 height 595
paste input "347) 284-6179"
type input "[PHONE_NUMBER]"
click at [467, 225] on input "(___) ___-____" at bounding box center [442, 224] width 119 height 24
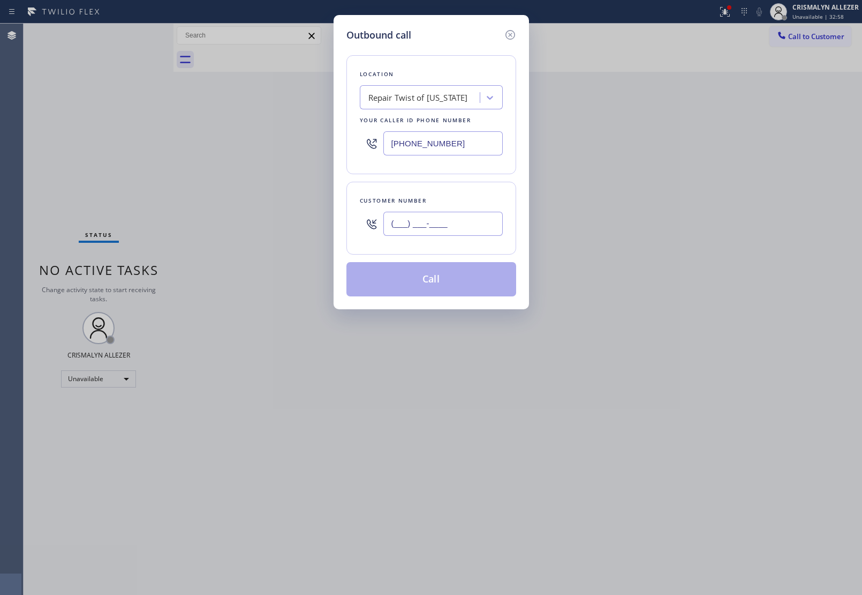
paste input "347) 284-6179"
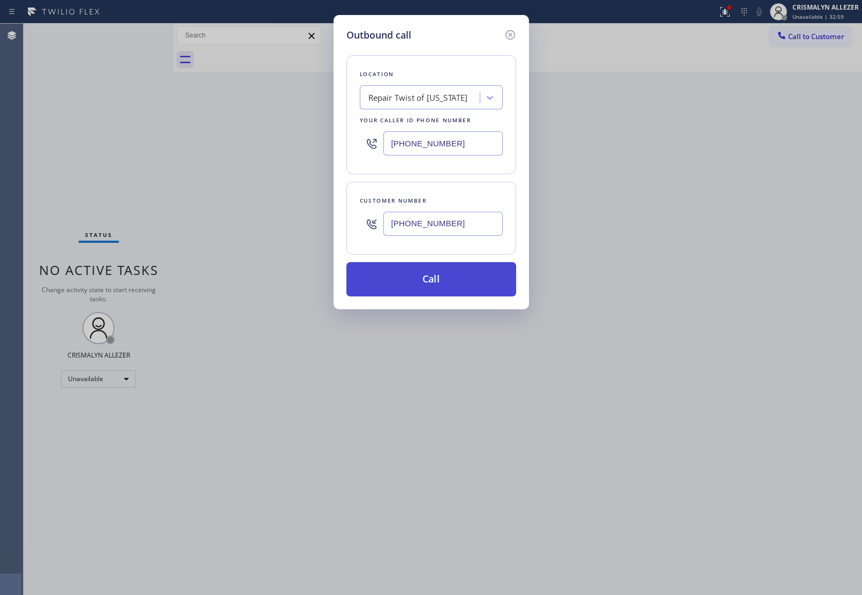
type input "[PHONE_NUMBER]"
click at [434, 292] on button "Call" at bounding box center [432, 279] width 170 height 34
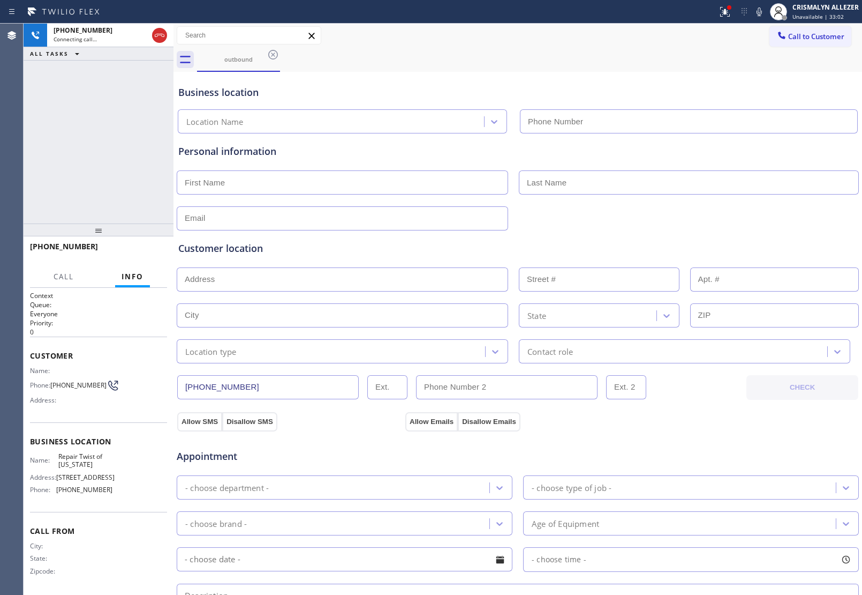
type input "[PHONE_NUMBER]"
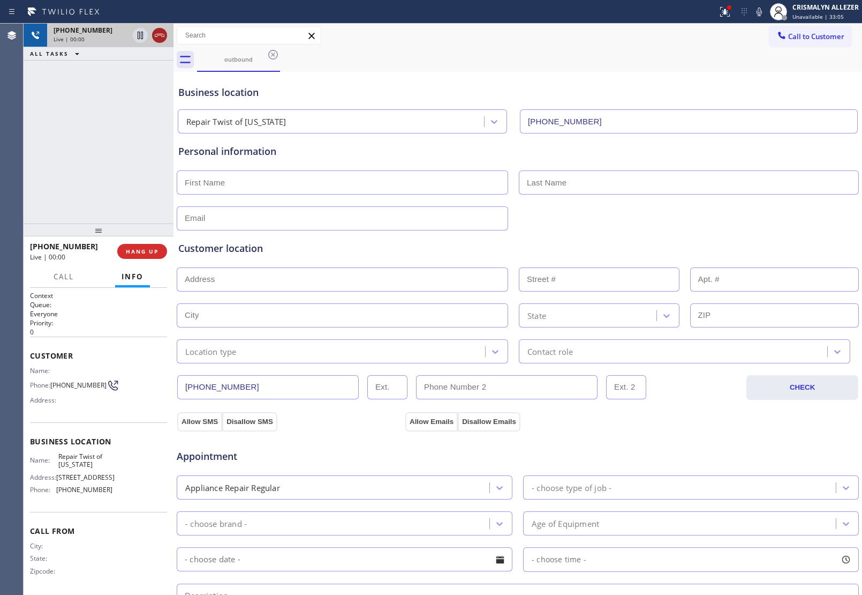
click at [155, 35] on icon at bounding box center [159, 35] width 13 height 13
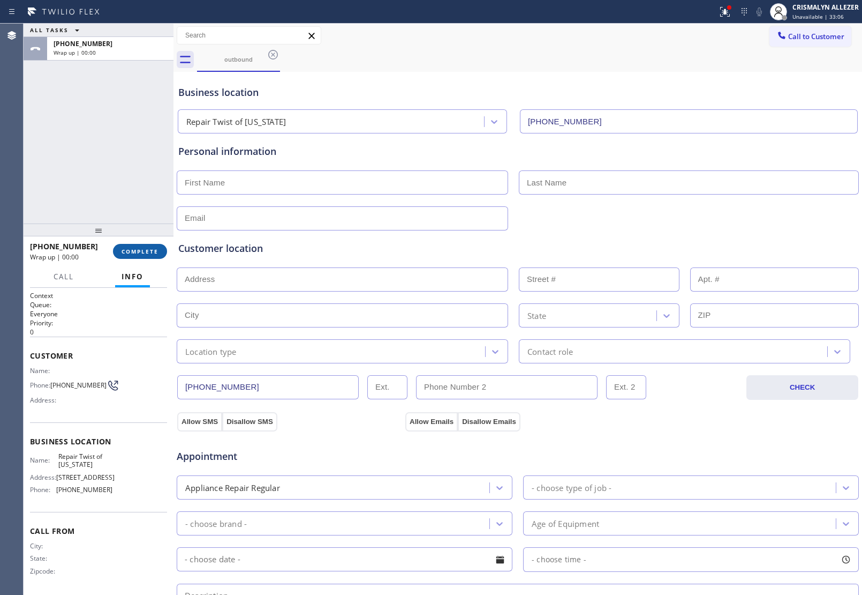
click at [137, 244] on button "COMPLETE" at bounding box center [140, 251] width 54 height 15
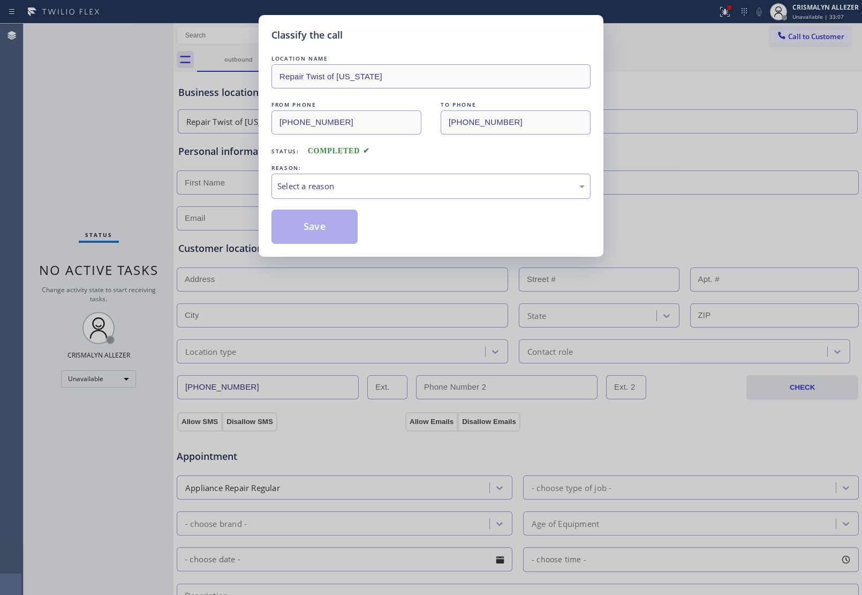
click at [500, 173] on div "REASON:" at bounding box center [431, 167] width 319 height 11
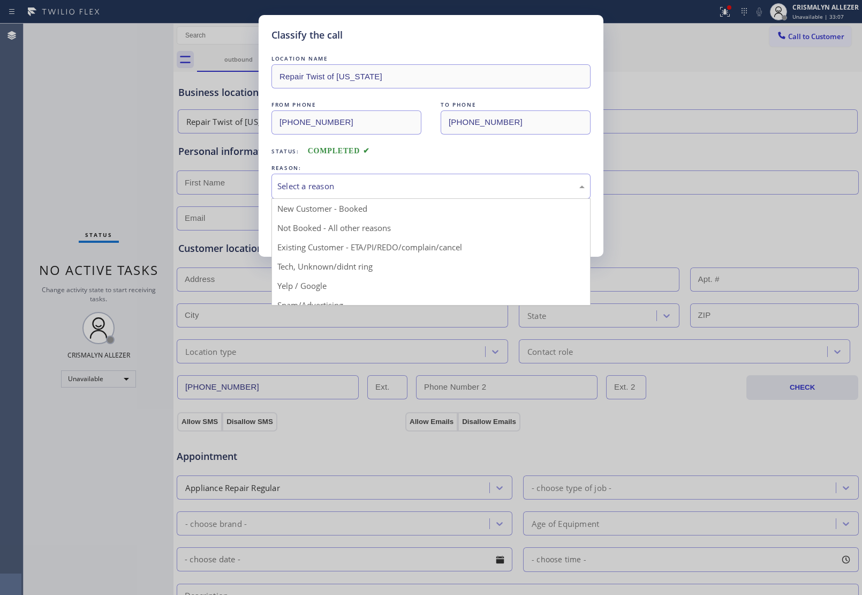
drag, startPoint x: 352, startPoint y: 194, endPoint x: 336, endPoint y: 229, distance: 38.8
click at [351, 199] on div "Select a reason New Customer - Booked Not Booked - All other reasons Existing C…" at bounding box center [431, 186] width 319 height 25
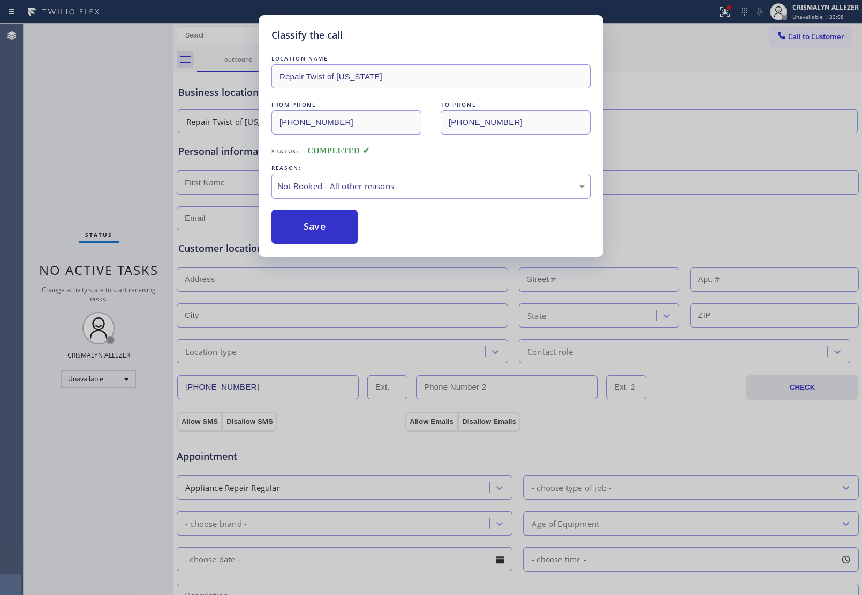
click at [334, 232] on button "Save" at bounding box center [315, 226] width 86 height 34
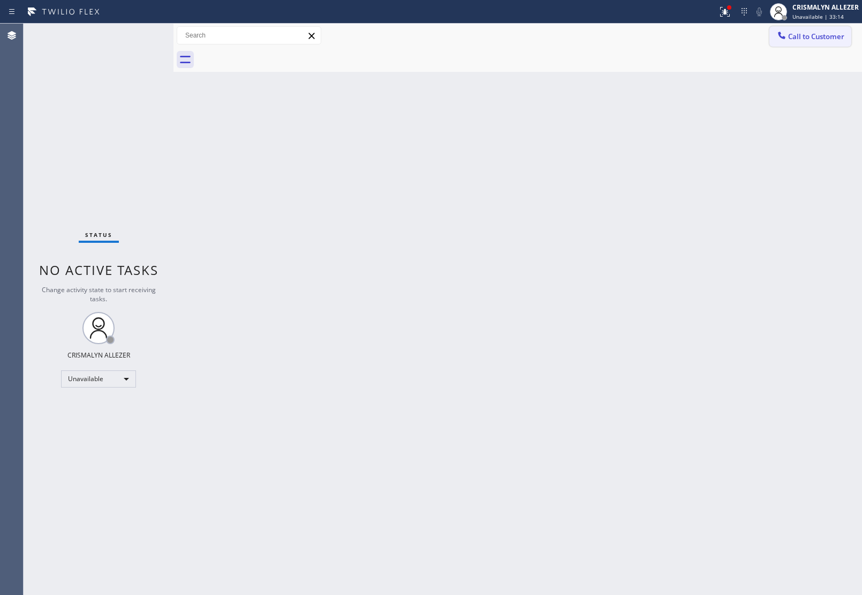
click at [809, 36] on span "Call to Customer" at bounding box center [816, 37] width 56 height 10
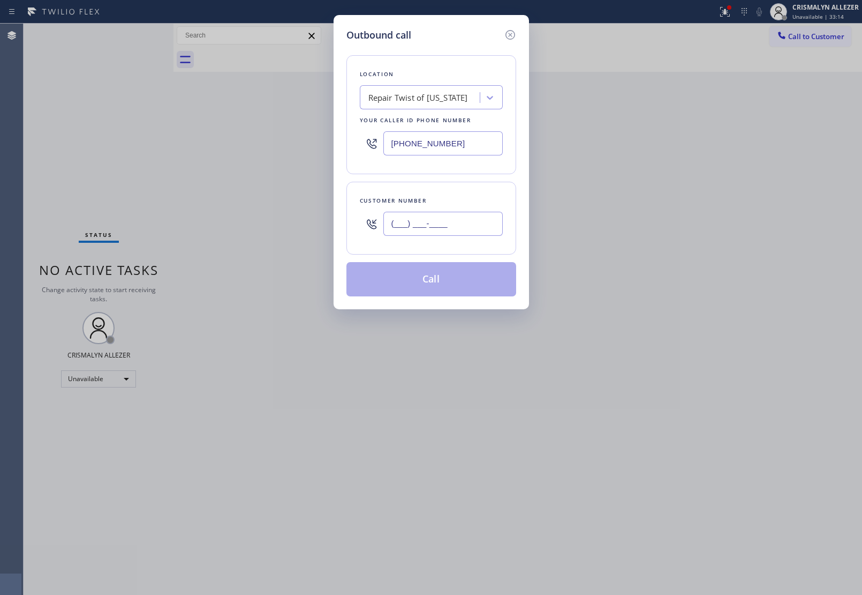
click at [477, 217] on input "(___) ___-____" at bounding box center [442, 224] width 119 height 24
paste input "929) 204-3135"
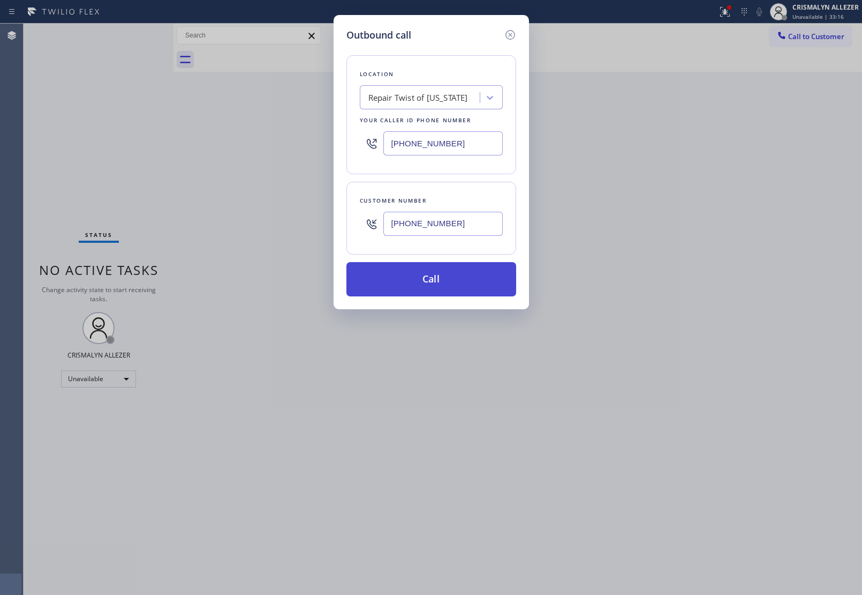
type input "[PHONE_NUMBER]"
click at [455, 287] on button "Call" at bounding box center [432, 279] width 170 height 34
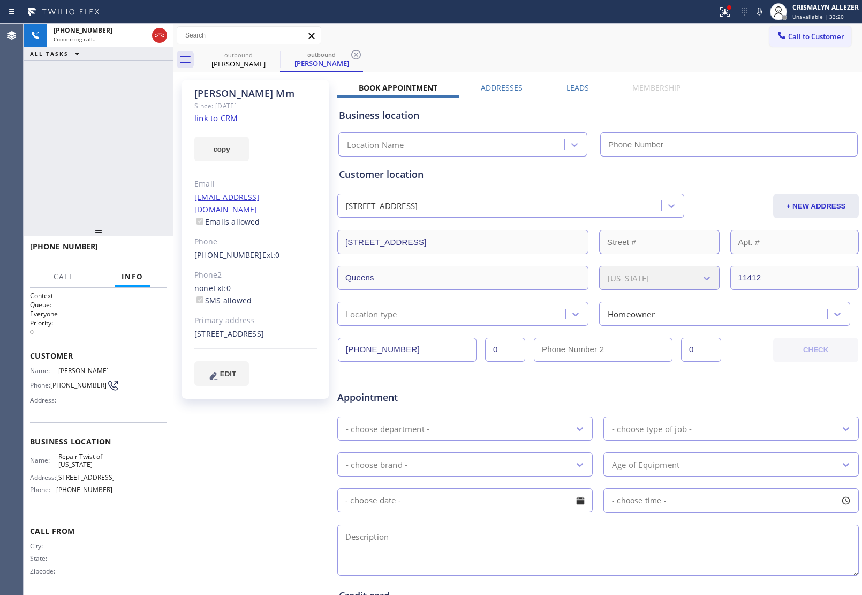
type input "[PHONE_NUMBER]"
click at [134, 253] on span "HANG UP" at bounding box center [142, 250] width 33 height 7
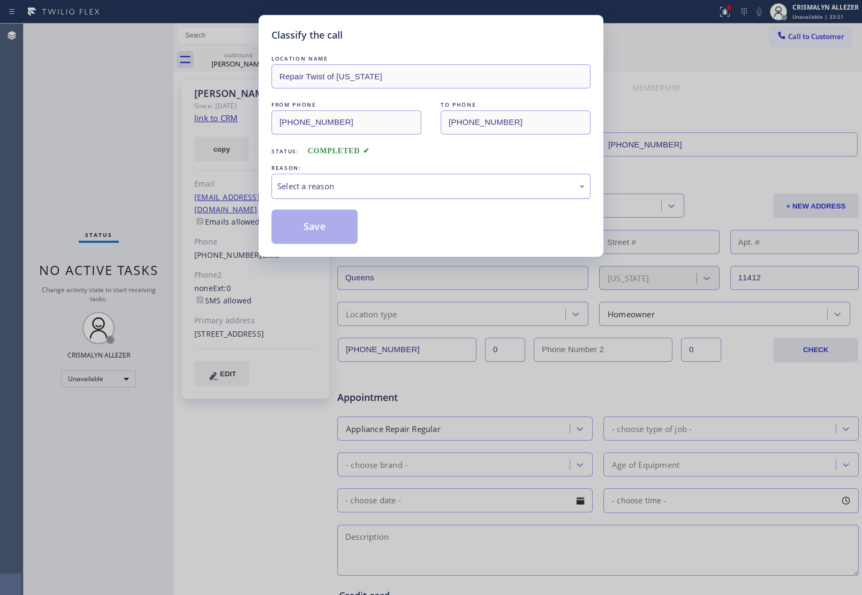
click at [440, 189] on div "Select a reason" at bounding box center [430, 186] width 307 height 12
click at [341, 225] on button "Save" at bounding box center [315, 226] width 86 height 34
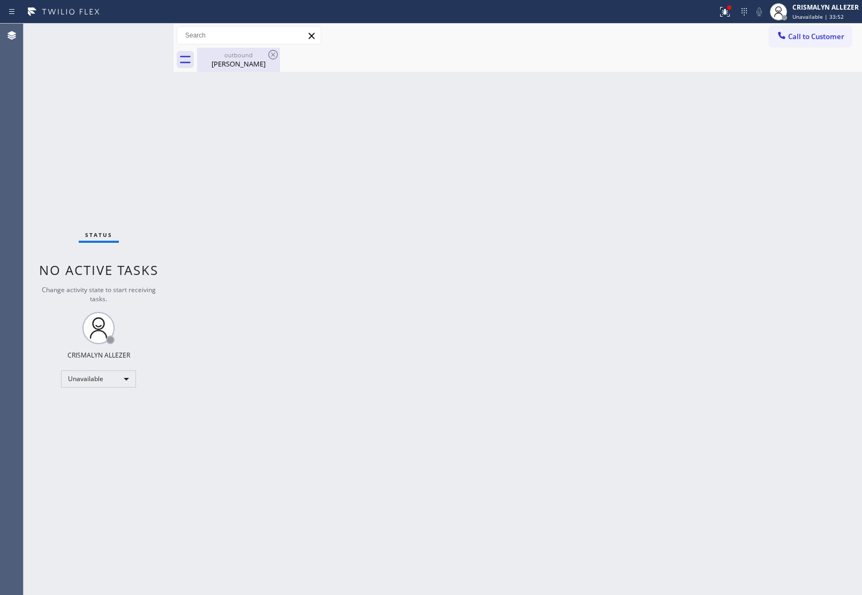
click at [238, 62] on div "[PERSON_NAME]" at bounding box center [238, 64] width 81 height 10
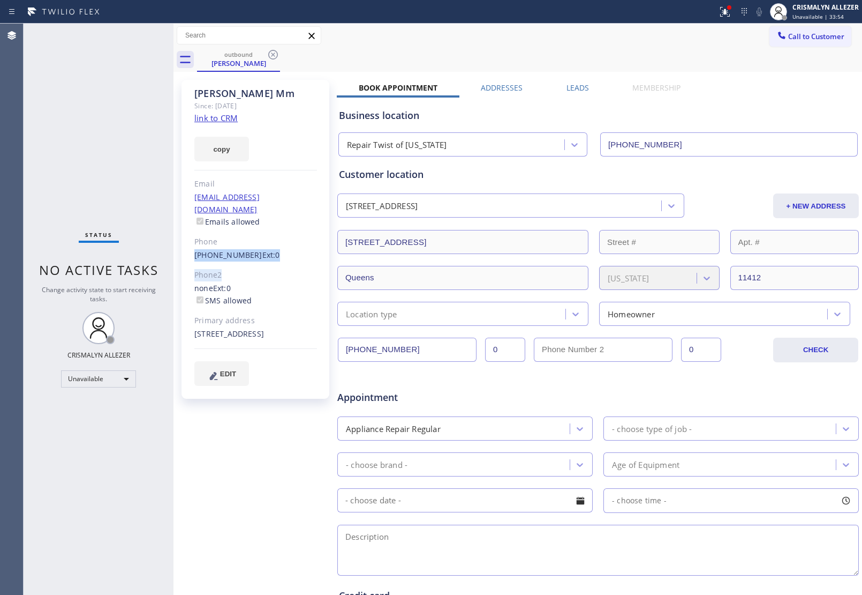
drag, startPoint x: 191, startPoint y: 242, endPoint x: 245, endPoint y: 250, distance: 54.7
click at [245, 250] on div "[PERSON_NAME] Since: [DATE] link to CRM copy Email [EMAIL_ADDRESS][DOMAIN_NAME]…" at bounding box center [256, 239] width 148 height 319
click at [174, 258] on div at bounding box center [174, 309] width 0 height 571
drag, startPoint x: 186, startPoint y: 239, endPoint x: 247, endPoint y: 242, distance: 61.7
click at [247, 242] on div "[PERSON_NAME] Since: [DATE] link to CRM copy Email [EMAIL_ADDRESS][DOMAIN_NAME]…" at bounding box center [256, 239] width 148 height 319
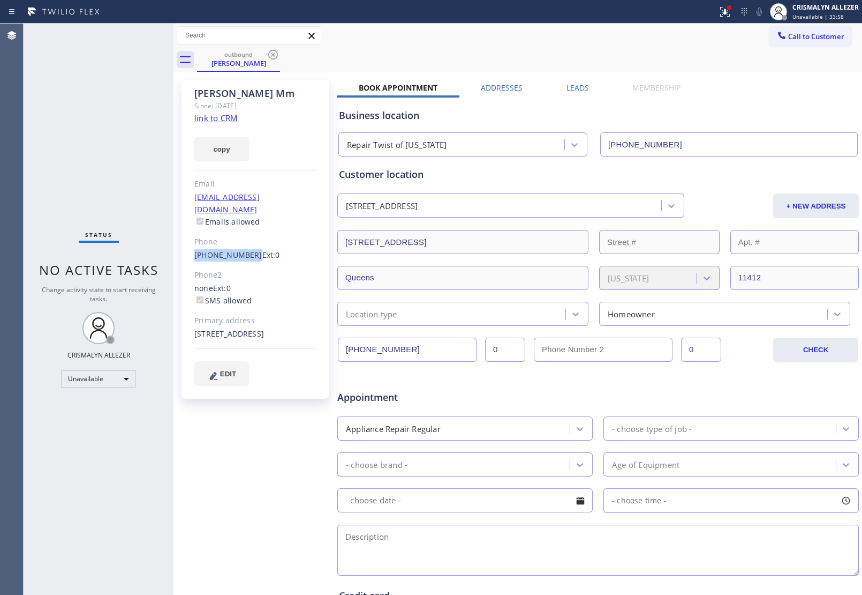
copy link "[PHONE_NUMBER]"
click at [274, 55] on icon at bounding box center [273, 55] width 10 height 10
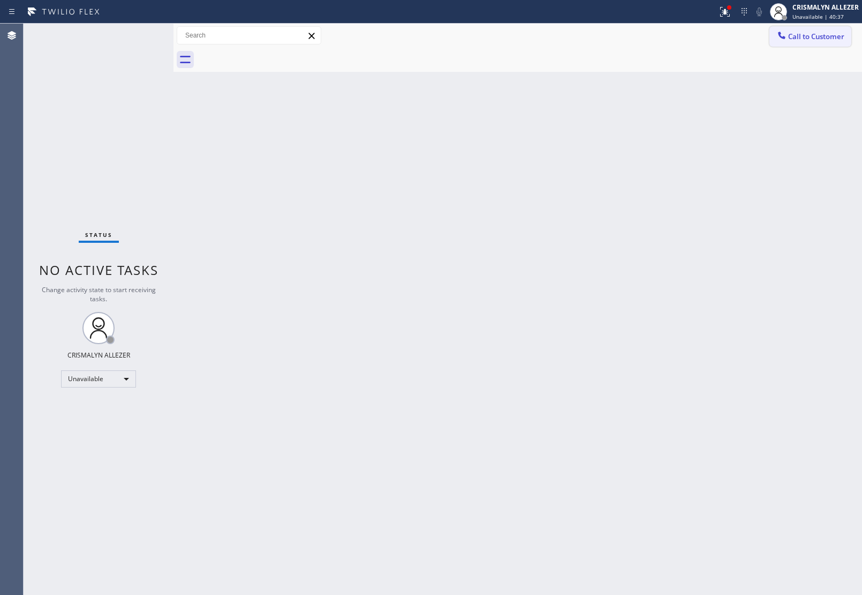
click at [818, 31] on button "Call to Customer" at bounding box center [811, 36] width 82 height 20
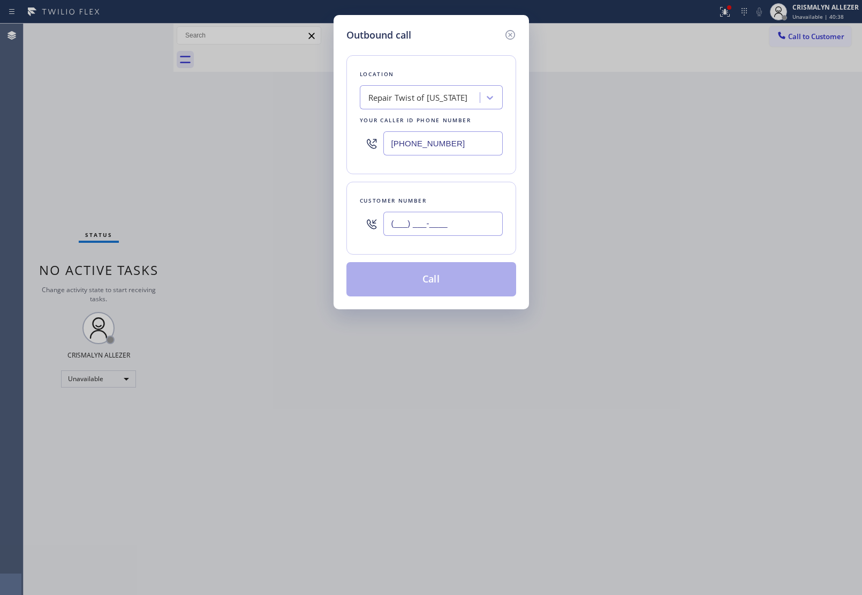
click at [494, 233] on input "(___) ___-____" at bounding box center [442, 224] width 119 height 24
paste input "509) 334-8567"
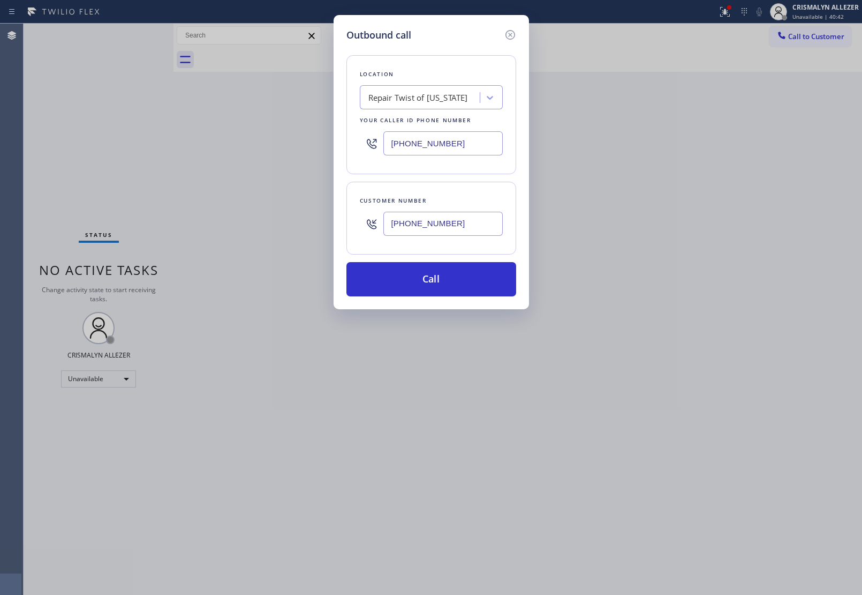
type input "[PHONE_NUMBER]"
click at [441, 100] on div "Repair Twist of [US_STATE]" at bounding box center [418, 98] width 100 height 12
paste input "Most Honest Appliance Repair [GEOGRAPHIC_DATA]"
type input "Most Honest Appliance Repair [GEOGRAPHIC_DATA]"
click at [440, 126] on div "Most Honest Appliance Repair [GEOGRAPHIC_DATA]" at bounding box center [431, 125] width 143 height 30
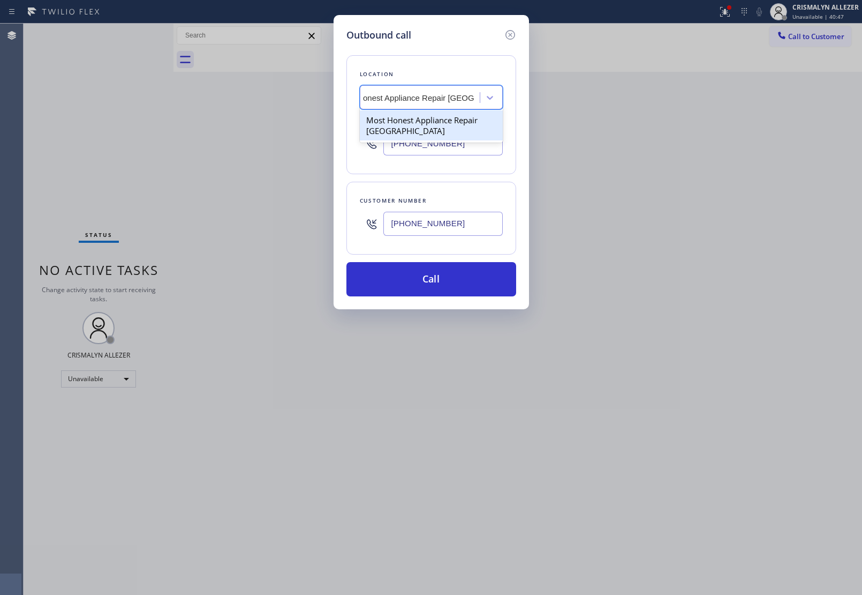
type input "[PHONE_NUMBER]"
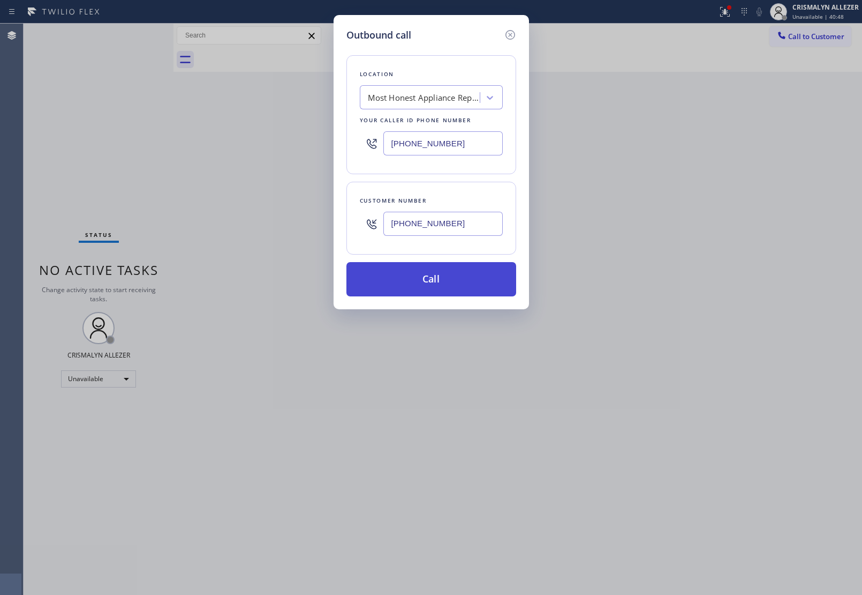
click at [447, 284] on button "Call" at bounding box center [432, 279] width 170 height 34
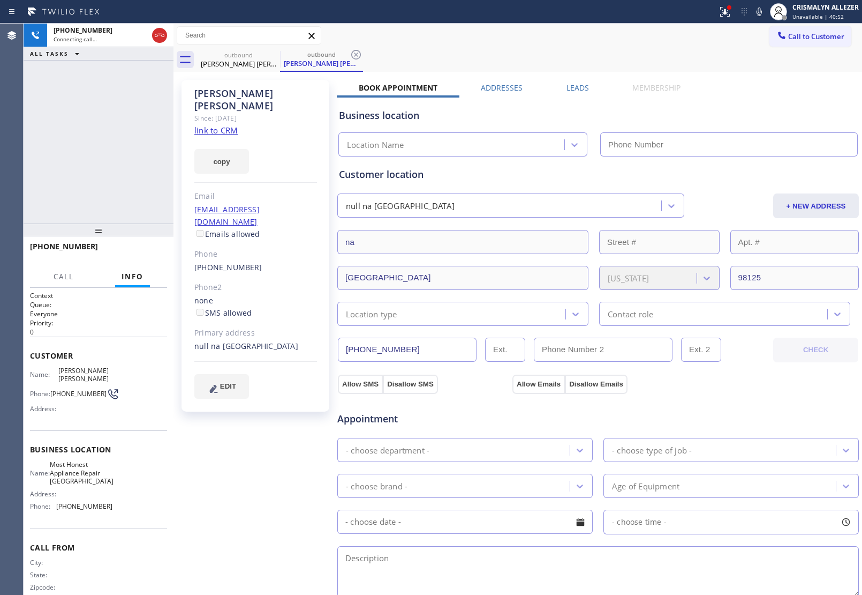
type input "[PHONE_NUMBER]"
drag, startPoint x: 153, startPoint y: 35, endPoint x: 184, endPoint y: 91, distance: 64.0
click at [157, 41] on icon at bounding box center [159, 35] width 13 height 13
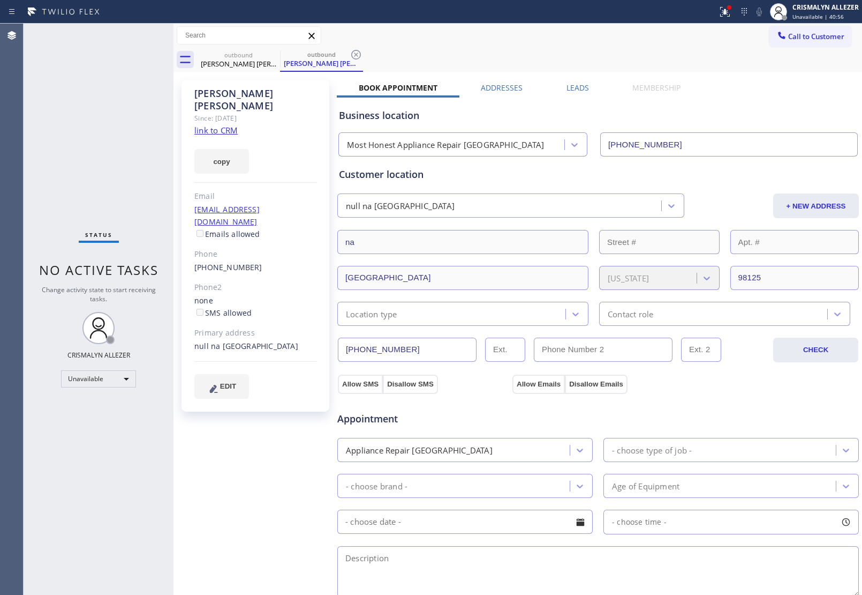
click at [225, 125] on link "link to CRM" at bounding box center [215, 130] width 43 height 11
drag, startPoint x: 357, startPoint y: 55, endPoint x: 285, endPoint y: 67, distance: 72.8
click at [357, 55] on icon at bounding box center [356, 55] width 10 height 10
click at [276, 54] on icon at bounding box center [273, 54] width 13 height 13
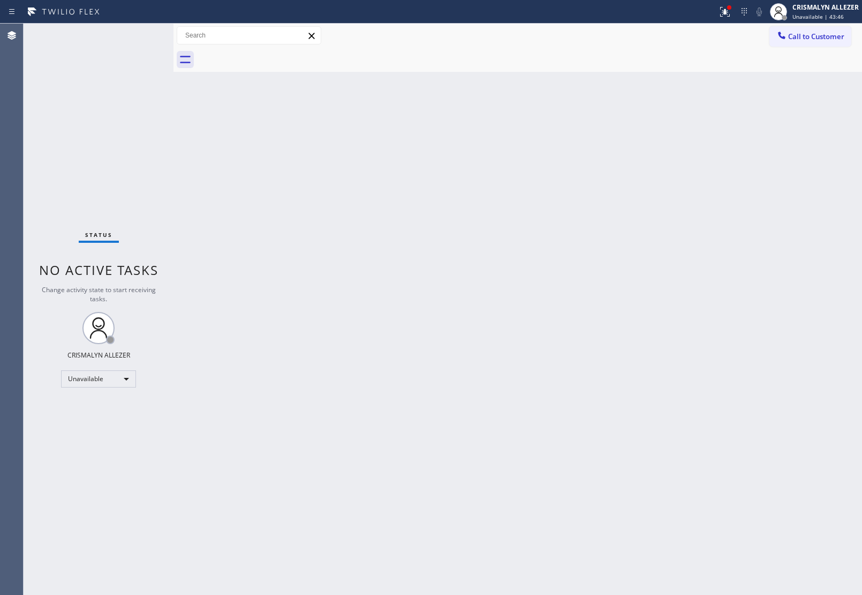
click at [799, 38] on span "Call to Customer" at bounding box center [816, 37] width 56 height 10
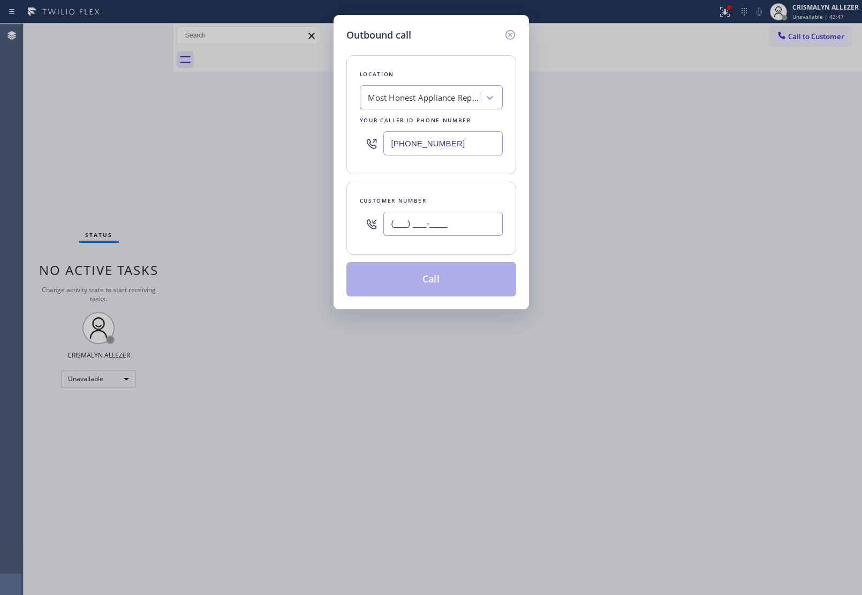
click at [482, 223] on input "(___) ___-____" at bounding box center [442, 224] width 119 height 24
paste input "917) 723-8920"
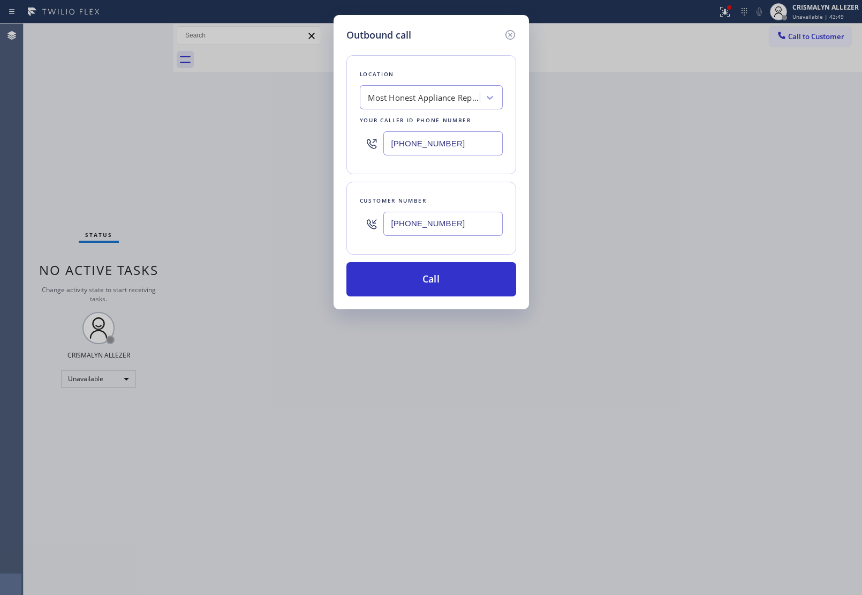
type input "[PHONE_NUMBER]"
click at [397, 106] on div "Most Honest Appliance Repair [GEOGRAPHIC_DATA]" at bounding box center [431, 97] width 143 height 24
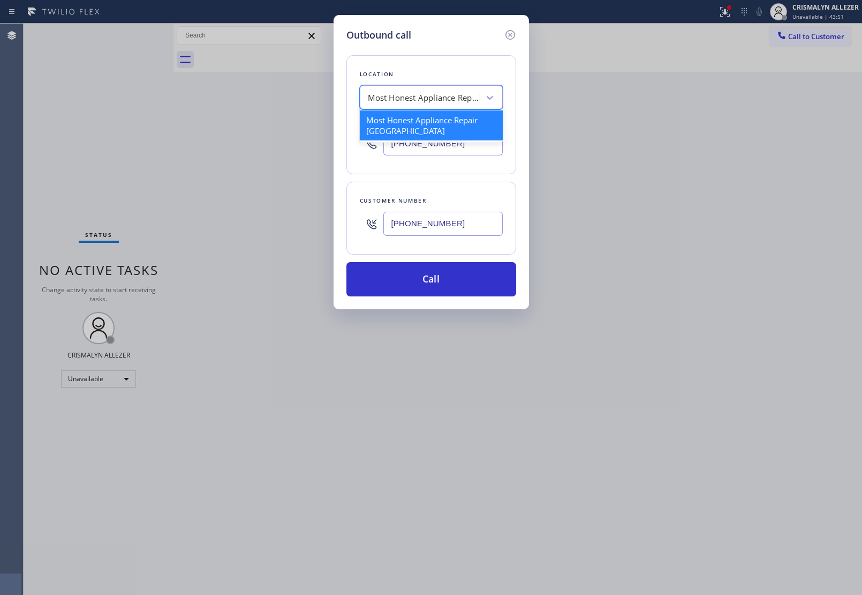
paste input "KitchenAid Refrigerator Repair"
type input "KitchenAid Refrigerator Repair"
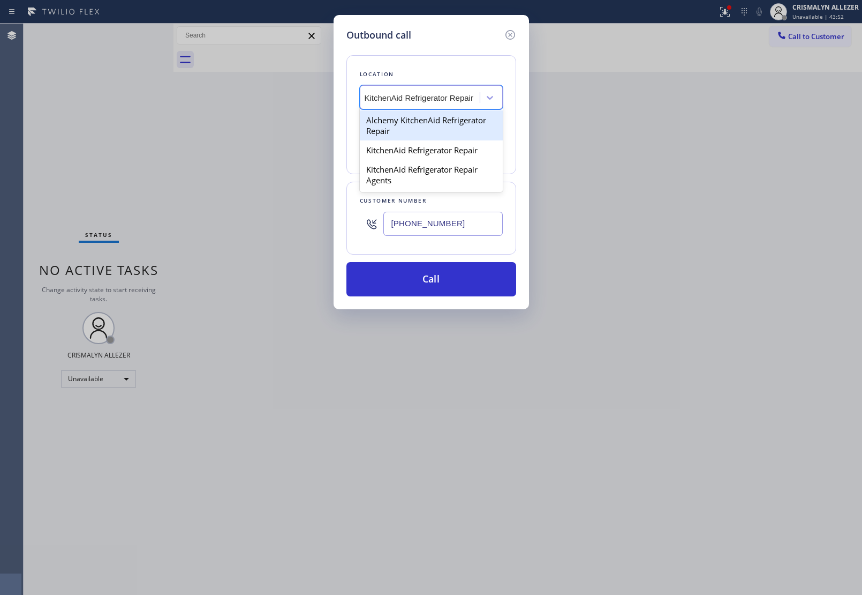
scroll to position [0, 4]
click at [411, 152] on div "KitchenAid Refrigerator Repair" at bounding box center [431, 149] width 143 height 19
type input "[PHONE_NUMBER]"
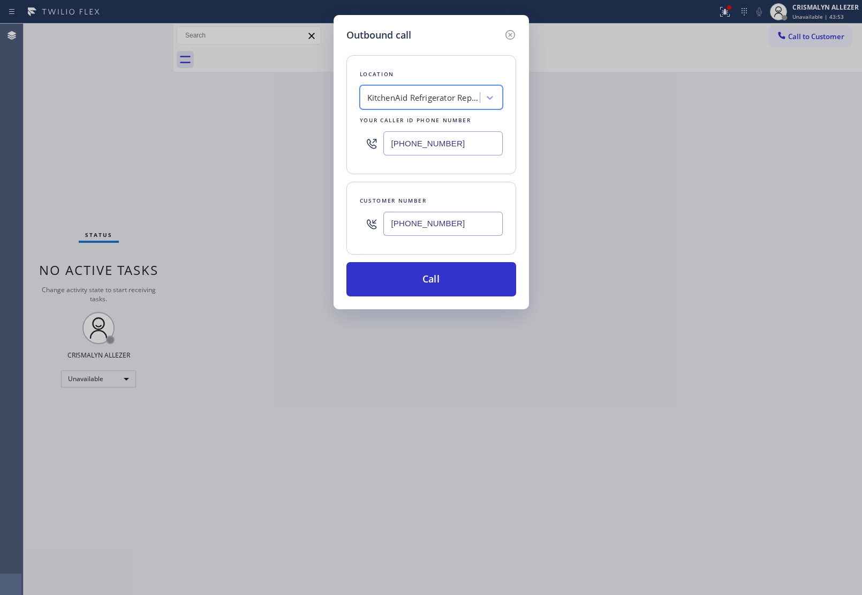
scroll to position [0, 1]
click at [458, 287] on button "Call" at bounding box center [432, 279] width 170 height 34
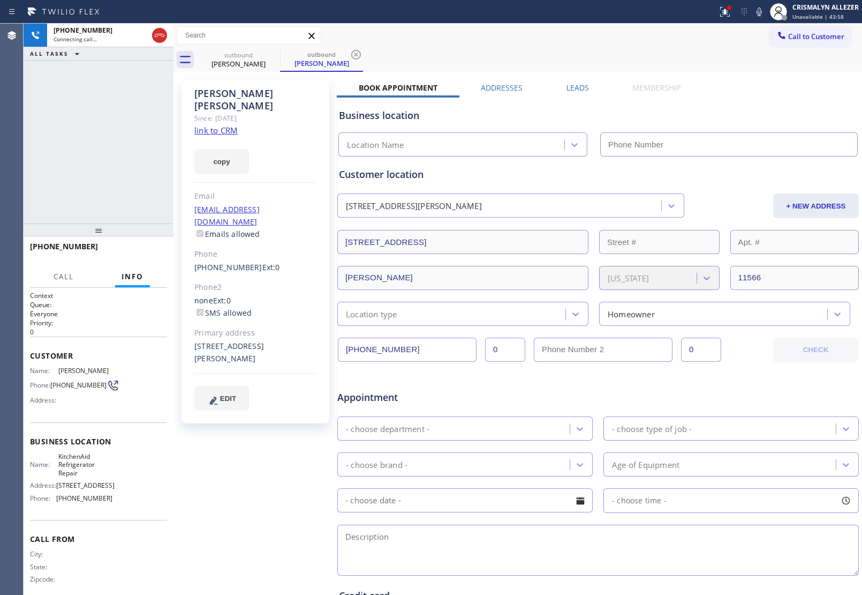
click at [222, 125] on link "link to CRM" at bounding box center [215, 130] width 43 height 11
type input "[PHONE_NUMBER]"
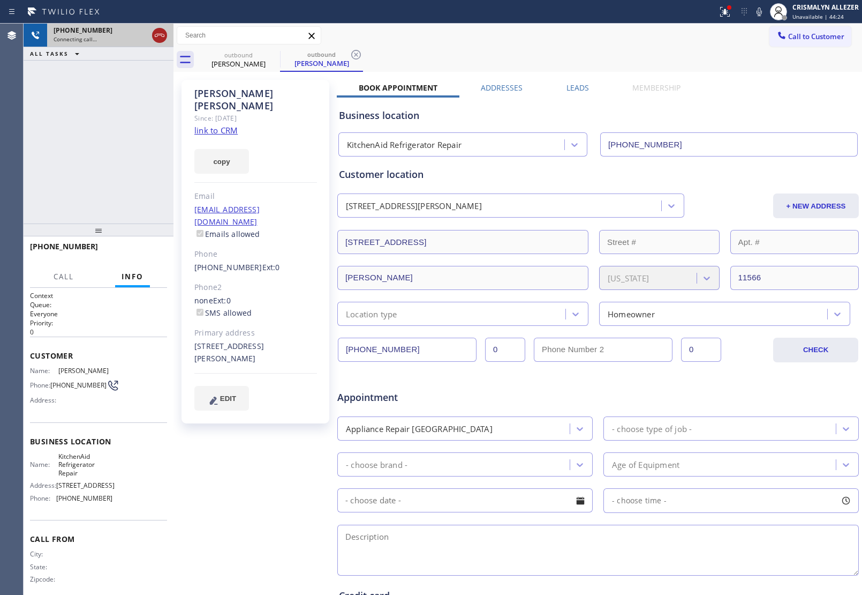
click at [163, 38] on icon at bounding box center [159, 35] width 13 height 13
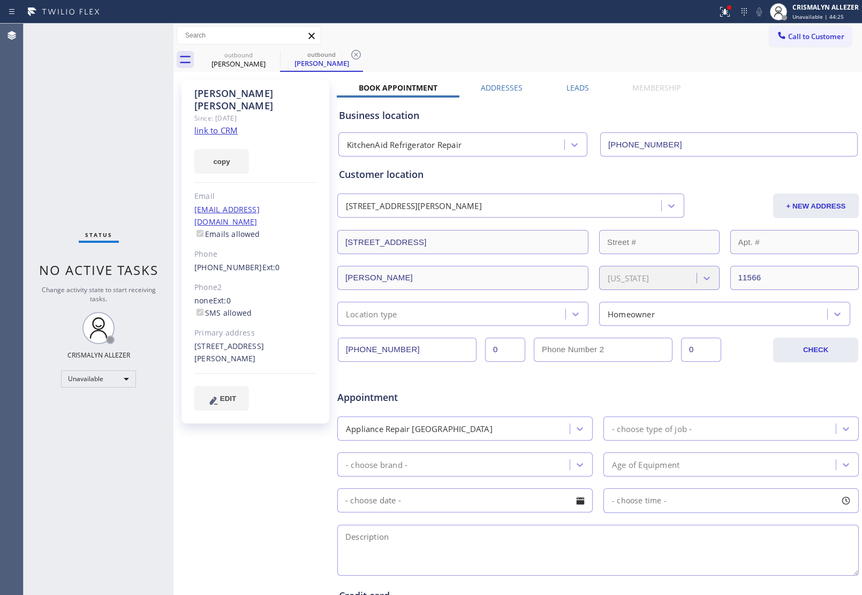
drag, startPoint x: 355, startPoint y: 58, endPoint x: 322, endPoint y: 54, distance: 32.9
click at [355, 58] on icon at bounding box center [356, 54] width 13 height 13
drag, startPoint x: 275, startPoint y: 54, endPoint x: 373, endPoint y: 32, distance: 100.9
click at [274, 54] on icon at bounding box center [273, 54] width 13 height 13
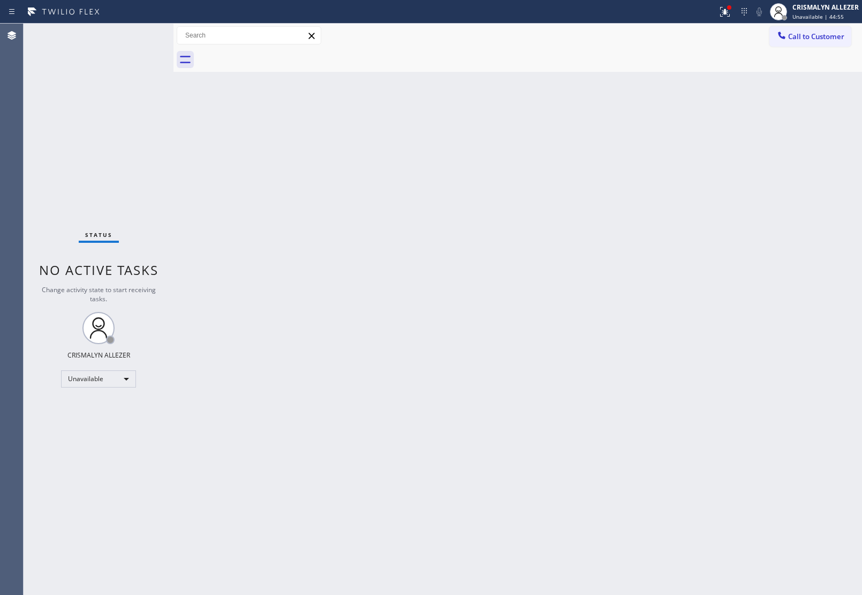
drag, startPoint x: 559, startPoint y: 151, endPoint x: 571, endPoint y: 140, distance: 17.1
click at [559, 151] on div "Back to Dashboard Change Sender ID Customers Technicians Select a contact Outbo…" at bounding box center [518, 309] width 689 height 571
click at [849, 35] on button "Call to Customer" at bounding box center [811, 36] width 82 height 20
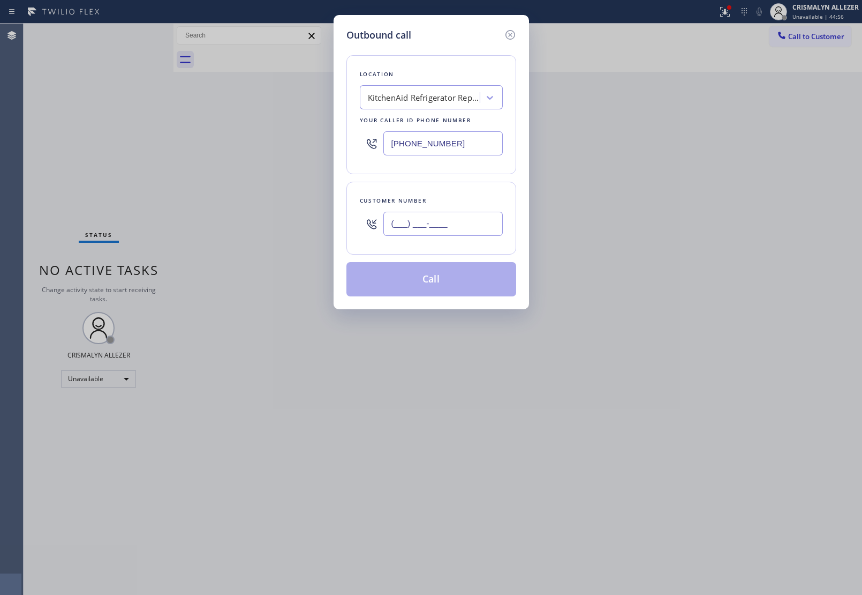
click at [460, 221] on input "(___) ___-____" at bounding box center [442, 224] width 119 height 24
paste input "562) 301-1803"
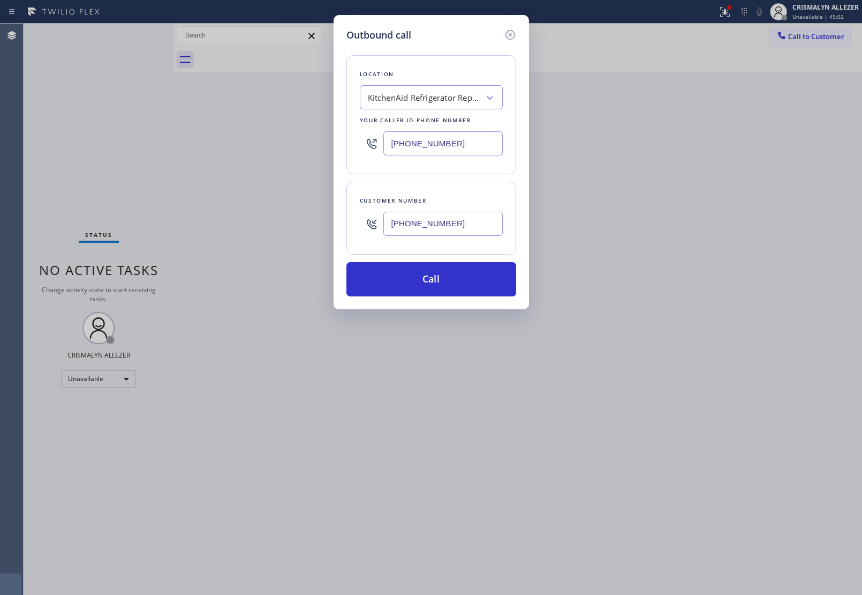
type input "[PHONE_NUMBER]"
click at [434, 96] on div "KitchenAid Refrigerator Repair" at bounding box center [424, 98] width 112 height 12
type input "Thermador Appliance re"
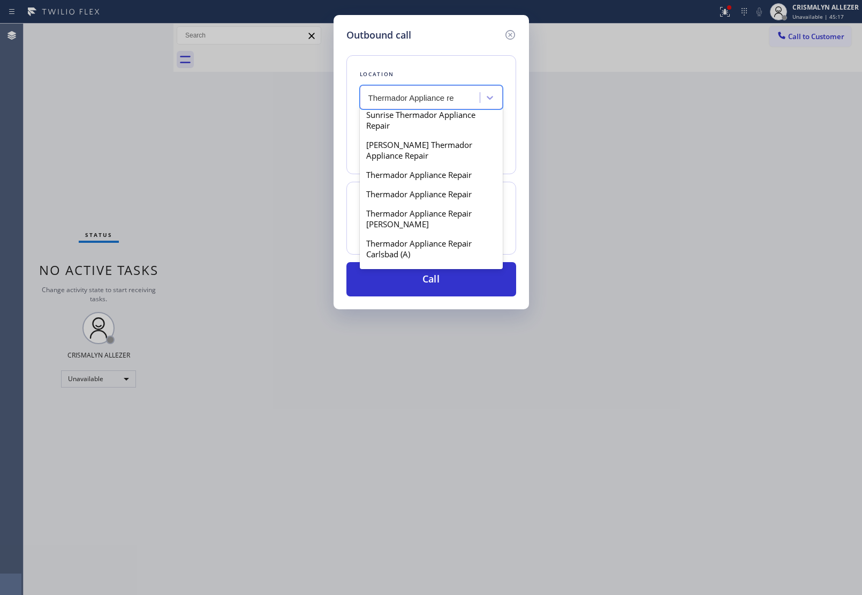
scroll to position [803, 0]
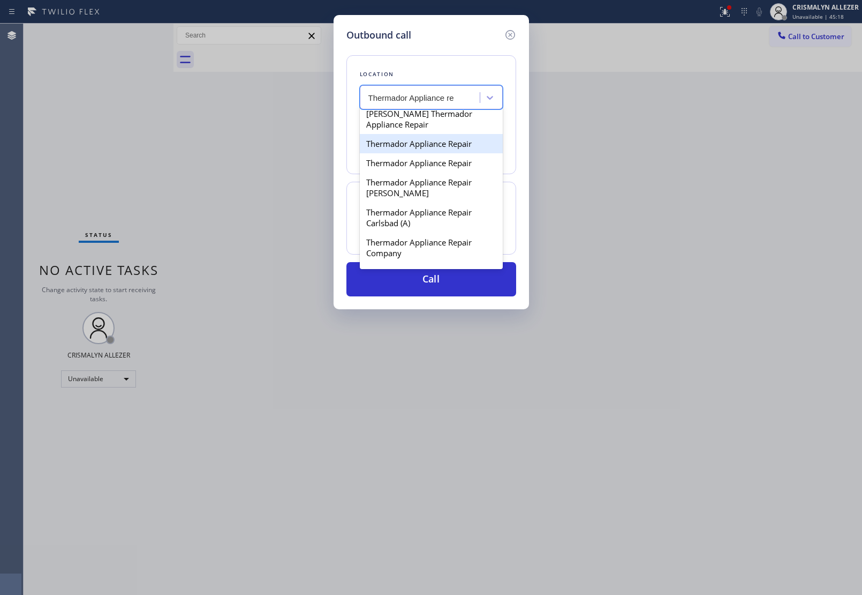
click at [430, 153] on div "Thermador Appliance Repair" at bounding box center [431, 143] width 143 height 19
type input "[PHONE_NUMBER]"
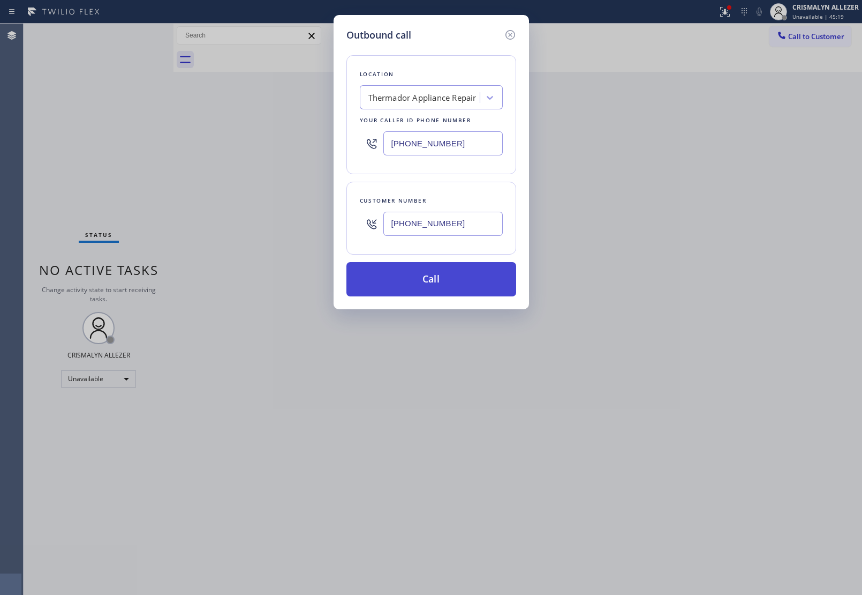
click at [443, 288] on button "Call" at bounding box center [432, 279] width 170 height 34
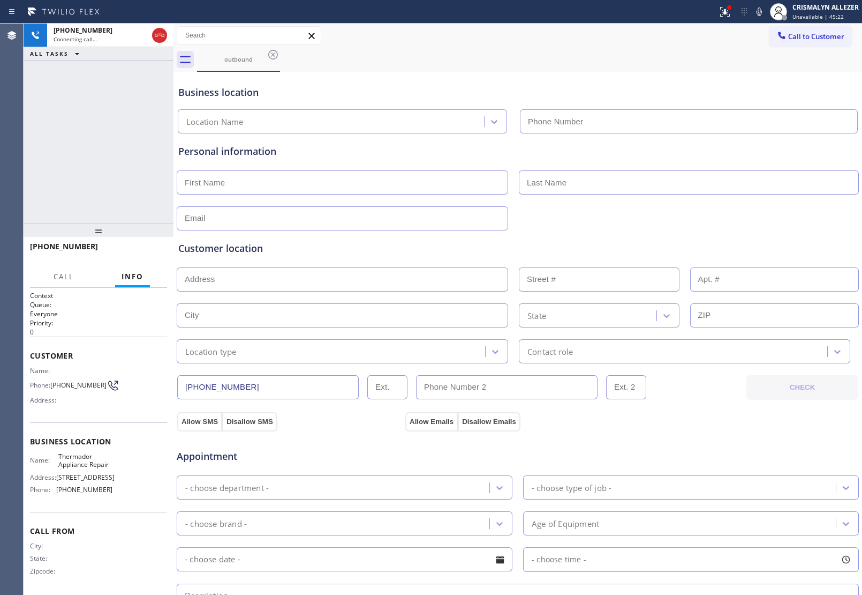
type input "[PHONE_NUMBER]"
click at [703, 236] on div "Customer location >> ADD NEW ADDRESS << + NEW ADDRESS State Location type Conta…" at bounding box center [517, 296] width 683 height 133
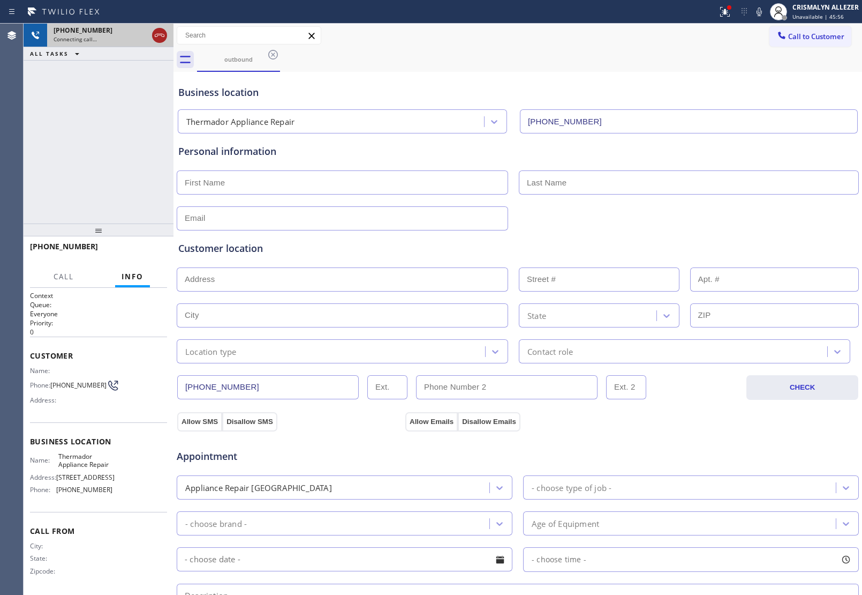
click at [154, 36] on icon at bounding box center [159, 35] width 13 height 13
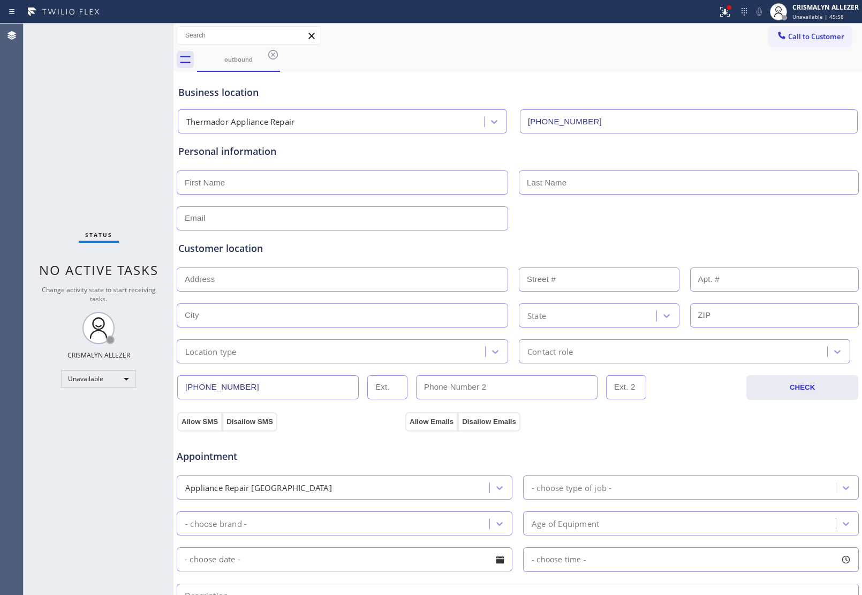
click at [272, 55] on icon at bounding box center [273, 55] width 10 height 10
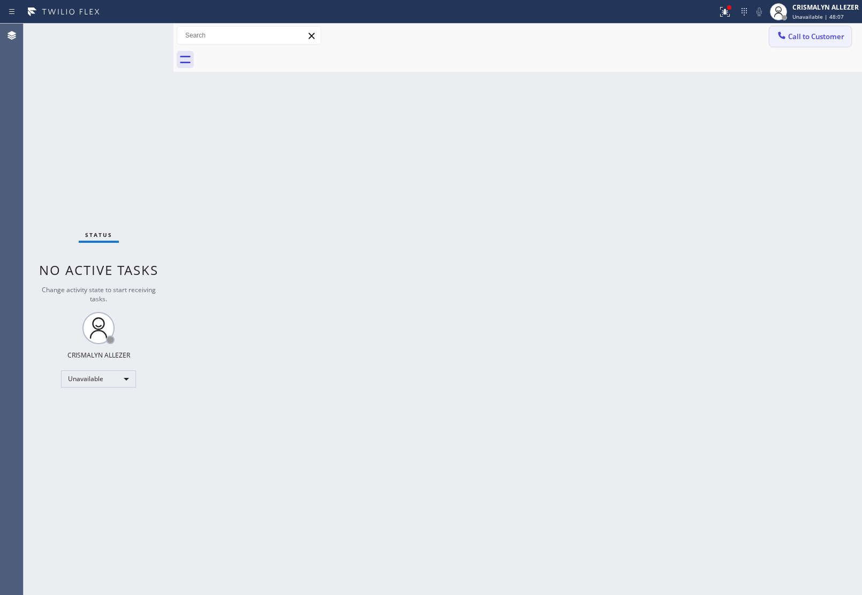
click at [797, 39] on span "Call to Customer" at bounding box center [816, 37] width 56 height 10
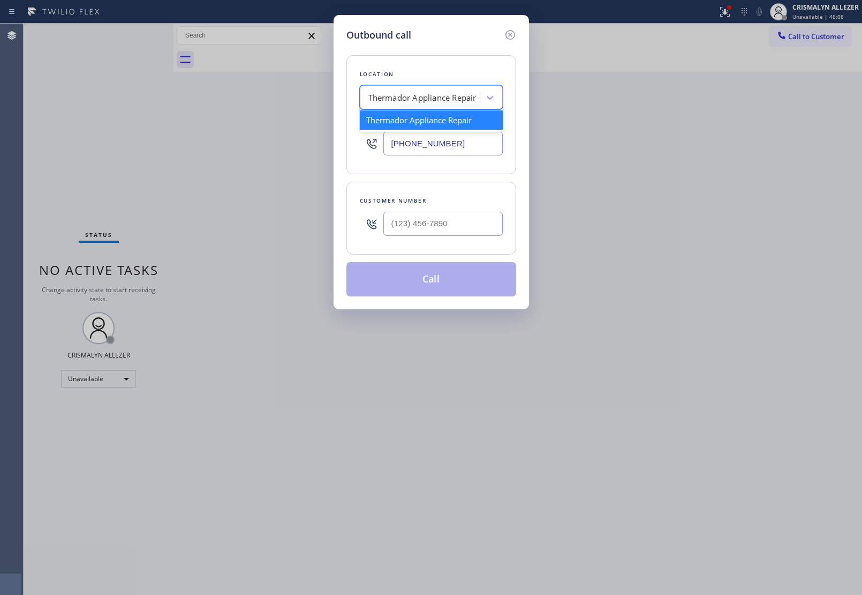
click at [460, 103] on div "Thermador Appliance Repair" at bounding box center [422, 98] width 108 height 12
paste input "Viking Repair Service"
type input "Viking Repair Service"
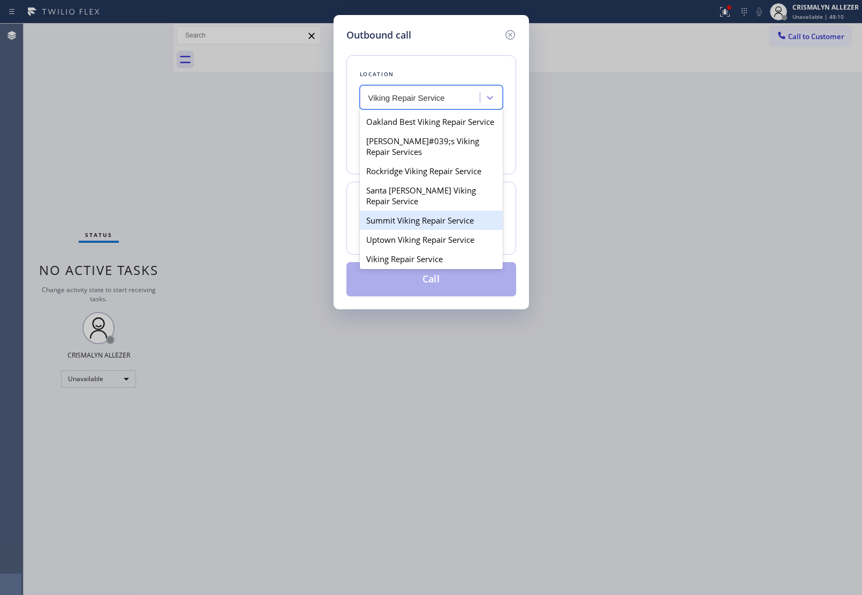
scroll to position [134, 0]
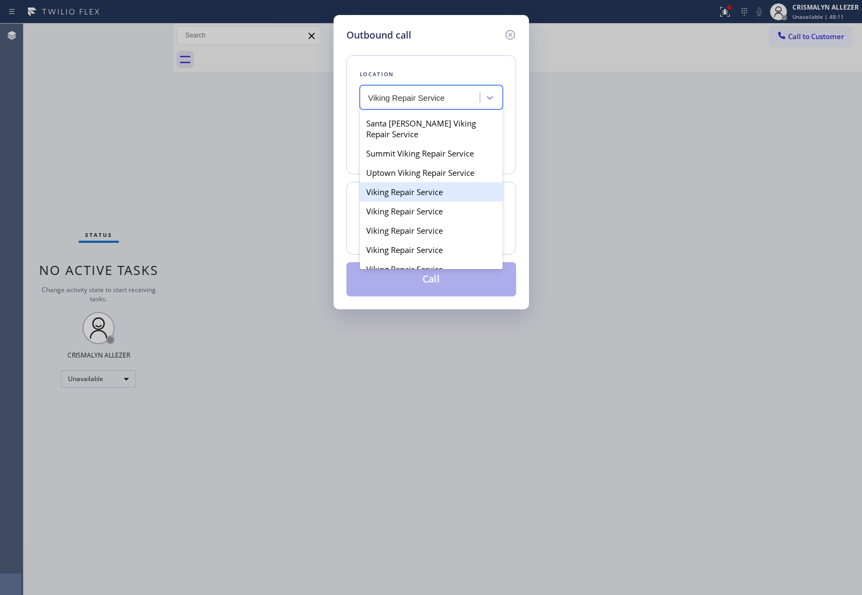
click at [416, 201] on div "Viking Repair Service" at bounding box center [431, 191] width 143 height 19
type input "[PHONE_NUMBER]"
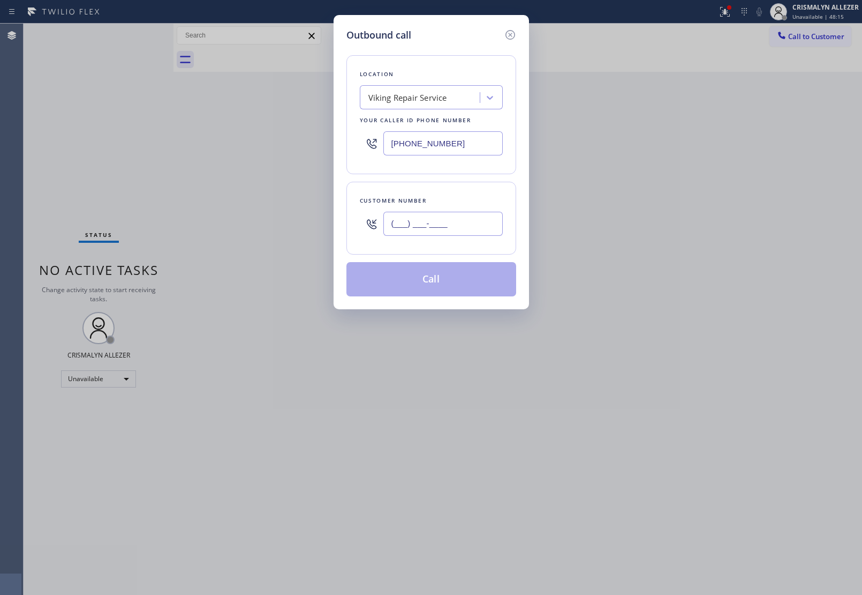
click at [454, 228] on input "(___) ___-____" at bounding box center [442, 224] width 119 height 24
paste input "805) 895-1193"
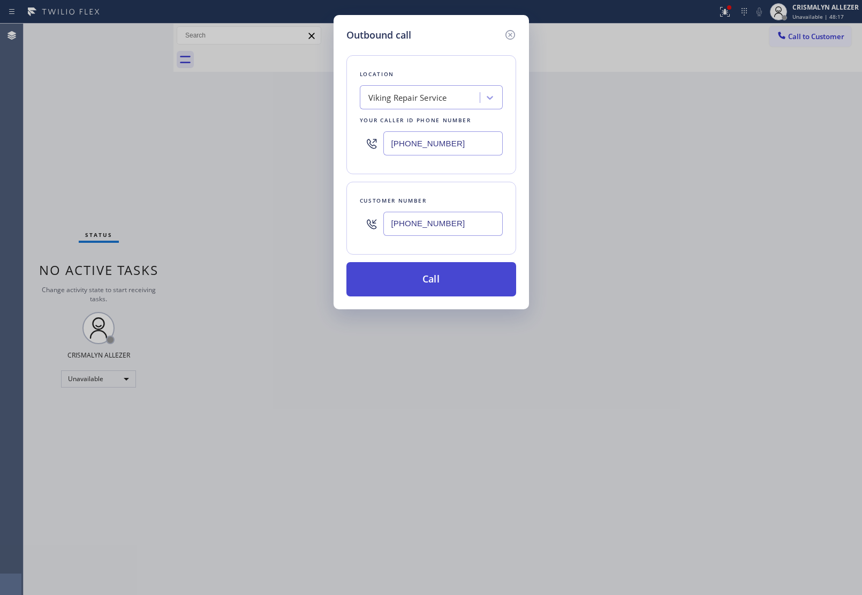
type input "[PHONE_NUMBER]"
click at [430, 284] on button "Call" at bounding box center [432, 279] width 170 height 34
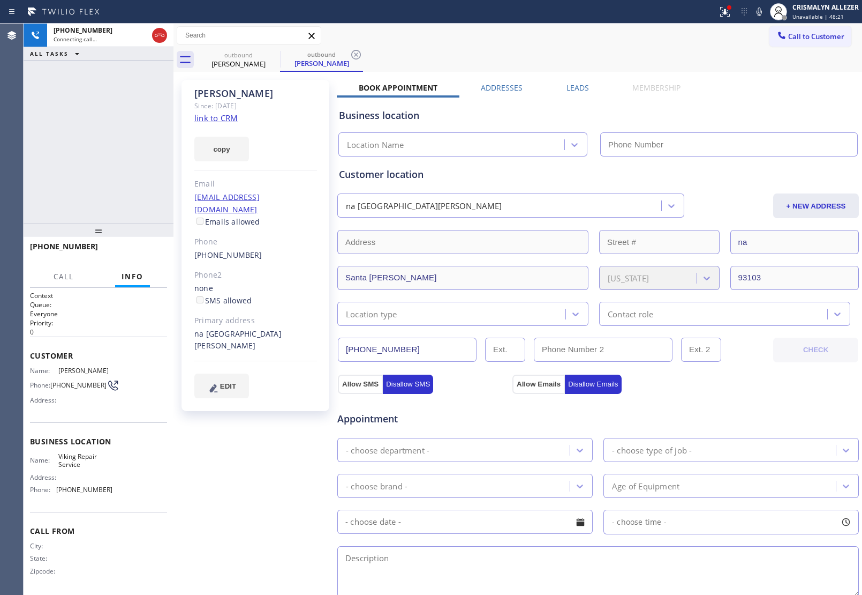
click at [221, 117] on link "link to CRM" at bounding box center [215, 117] width 43 height 11
type input "[PHONE_NUMBER]"
click at [135, 252] on span "HANG UP" at bounding box center [142, 250] width 33 height 7
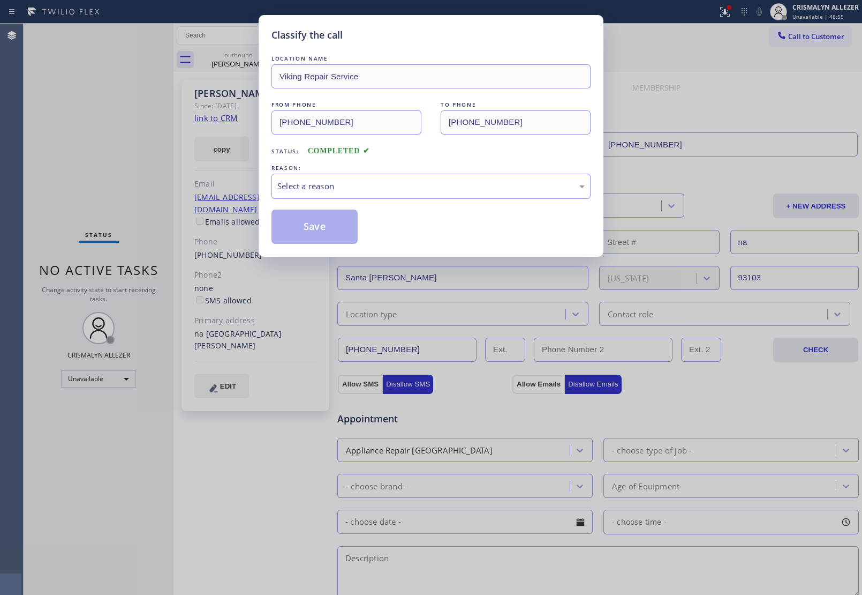
click at [393, 188] on div "Select a reason" at bounding box center [430, 186] width 307 height 12
click at [321, 235] on button "Save" at bounding box center [315, 226] width 86 height 34
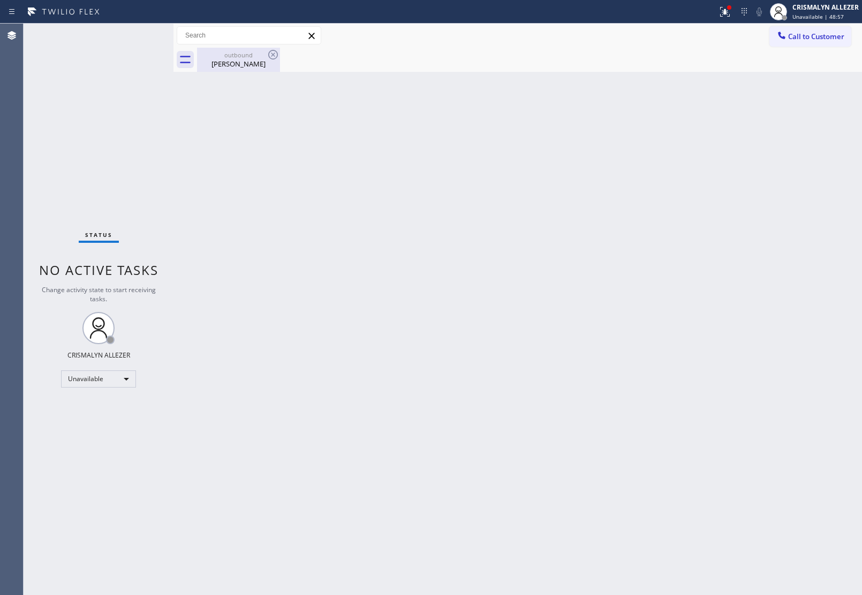
drag, startPoint x: 231, startPoint y: 54, endPoint x: 256, endPoint y: 56, distance: 25.3
click at [244, 56] on div "outbound" at bounding box center [238, 55] width 81 height 8
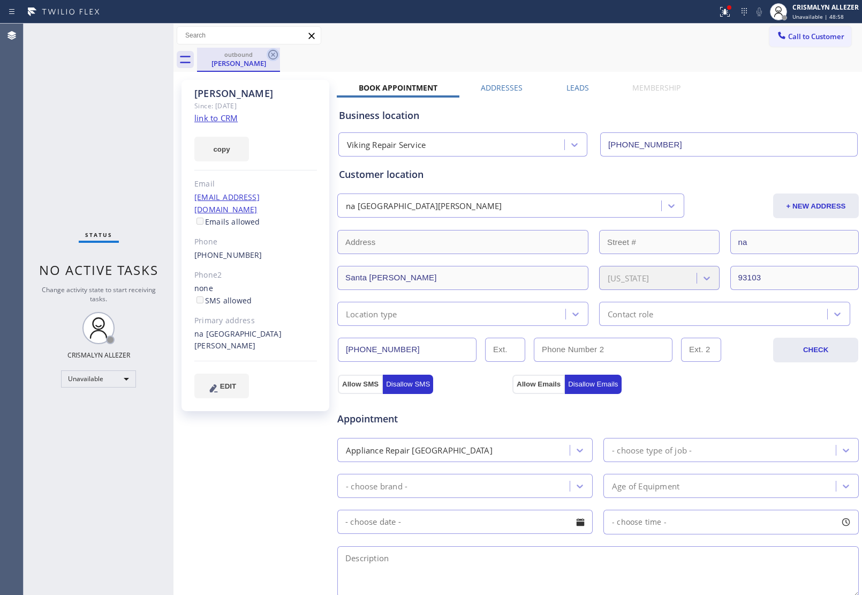
click at [267, 55] on icon at bounding box center [273, 54] width 13 height 13
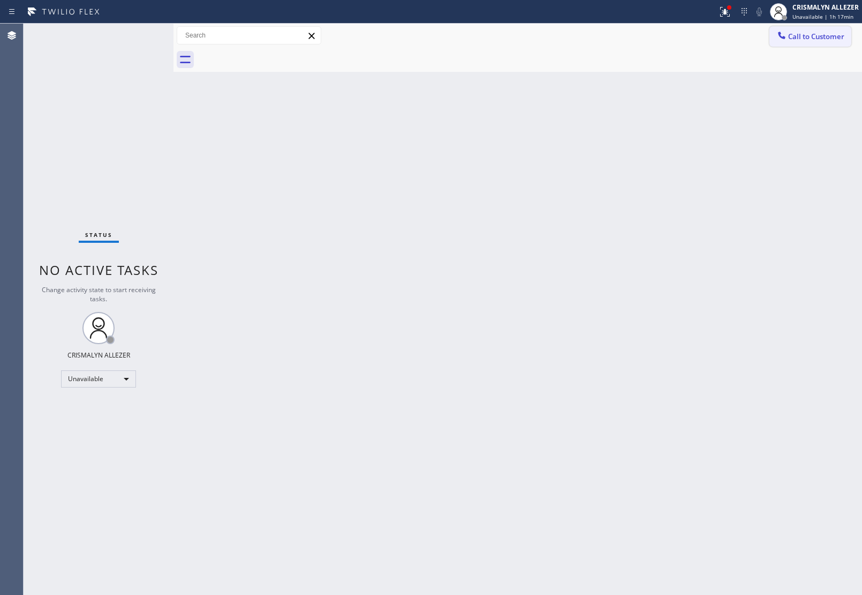
click at [805, 38] on span "Call to Customer" at bounding box center [816, 37] width 56 height 10
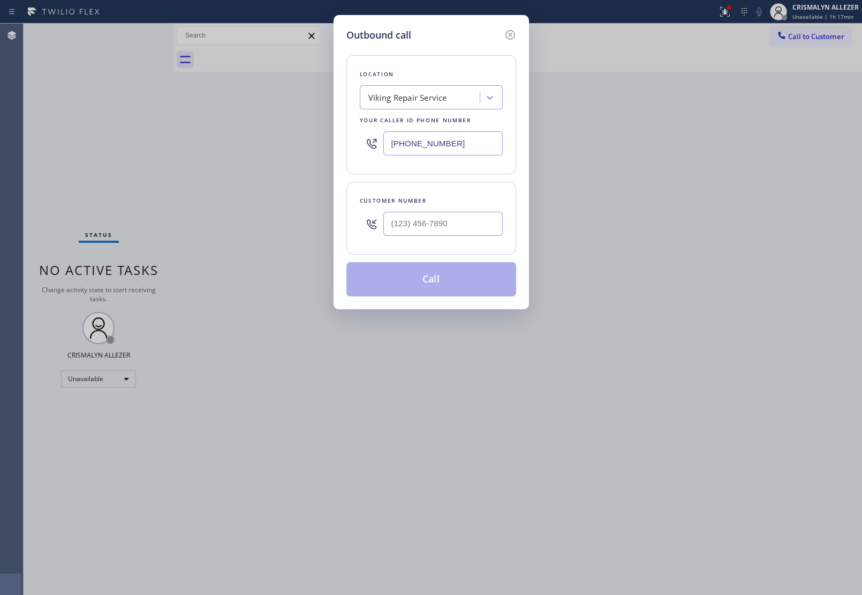
drag, startPoint x: 478, startPoint y: 140, endPoint x: 162, endPoint y: 142, distance: 316.0
click at [170, 142] on div "Outbound call Location Viking Repair Service Your caller id phone number [PHONE…" at bounding box center [431, 297] width 862 height 595
paste input "833) 692-2271"
type input "[PHONE_NUMBER]"
click at [462, 229] on input "(___) ___-____" at bounding box center [442, 224] width 119 height 24
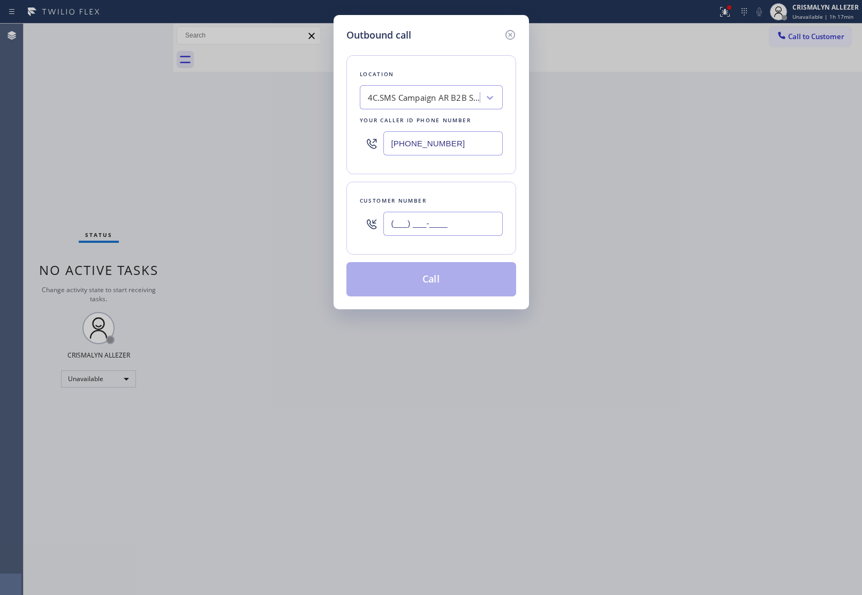
paste input "718) 785-6854"
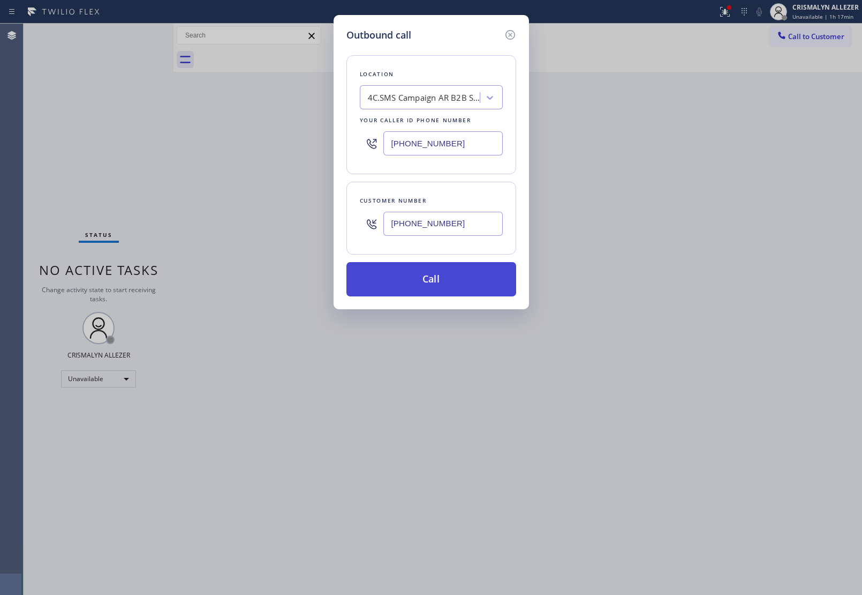
type input "[PHONE_NUMBER]"
click at [424, 292] on button "Call" at bounding box center [432, 279] width 170 height 34
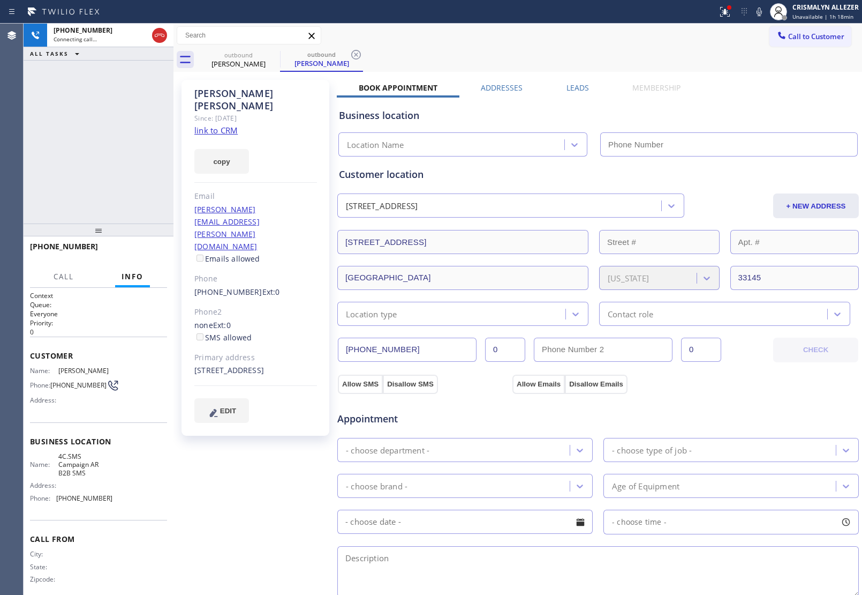
type input "[PHONE_NUMBER]"
click at [149, 253] on span "HANG UP" at bounding box center [142, 250] width 33 height 7
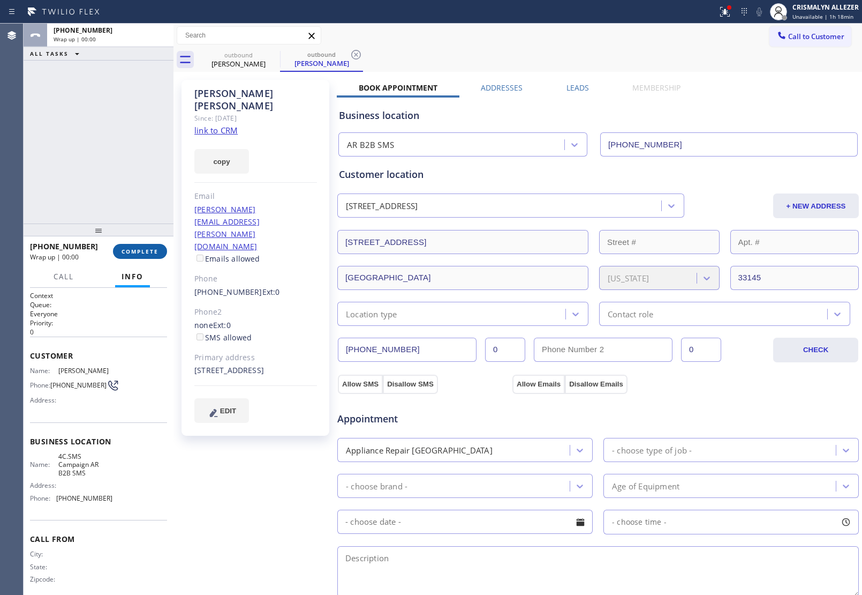
click at [149, 253] on span "COMPLETE" at bounding box center [140, 250] width 37 height 7
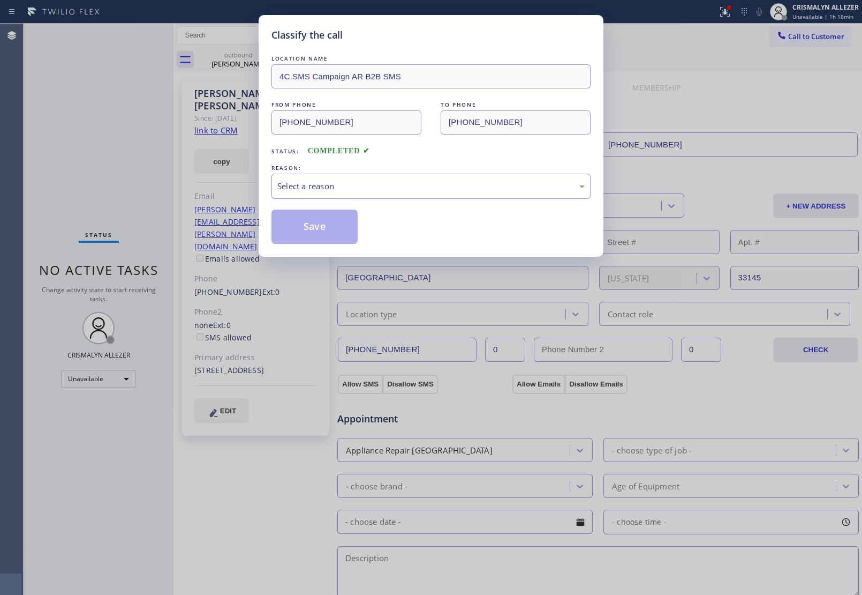
click at [471, 186] on div "Select a reason" at bounding box center [430, 186] width 307 height 12
click at [325, 233] on button "Save" at bounding box center [315, 226] width 86 height 34
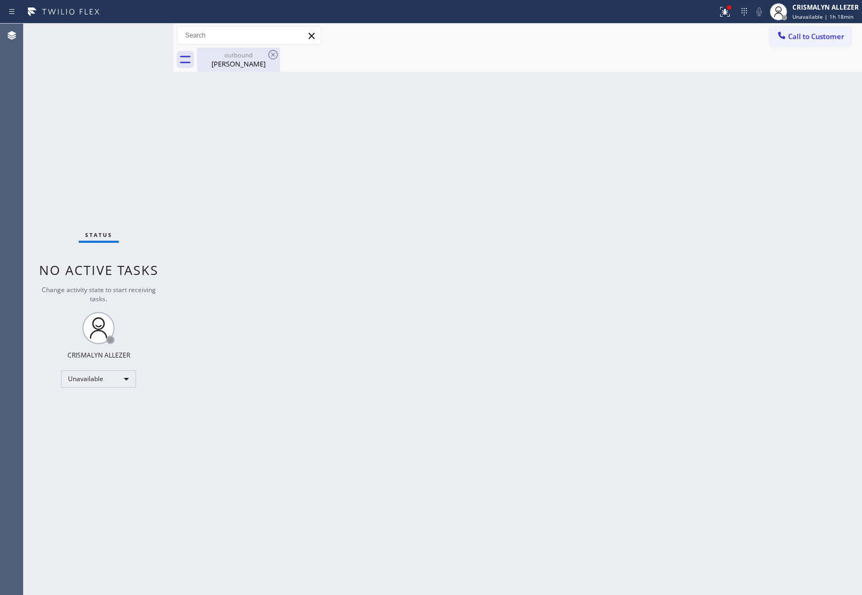
drag, startPoint x: 239, startPoint y: 59, endPoint x: 258, endPoint y: 57, distance: 18.9
click at [240, 57] on div "outbound [PERSON_NAME]" at bounding box center [238, 60] width 81 height 24
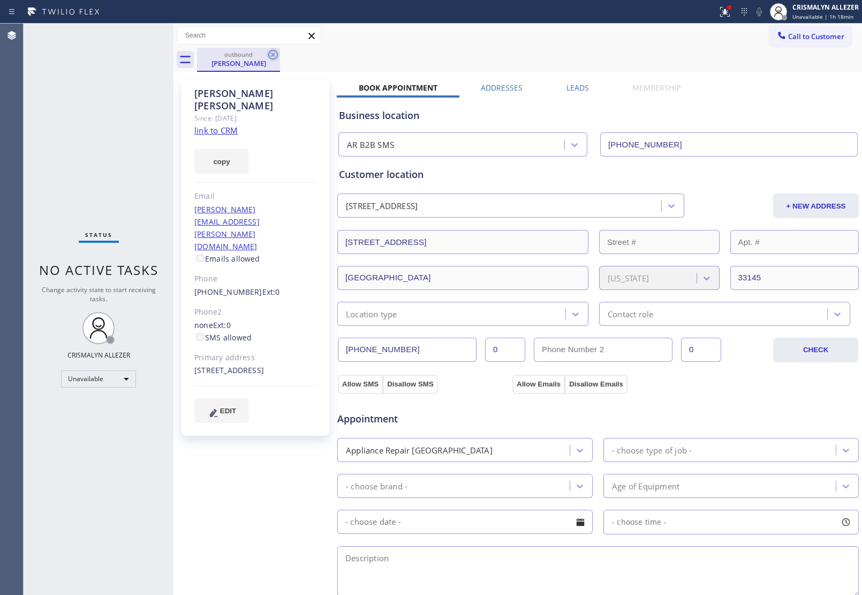
click at [274, 52] on icon at bounding box center [273, 54] width 13 height 13
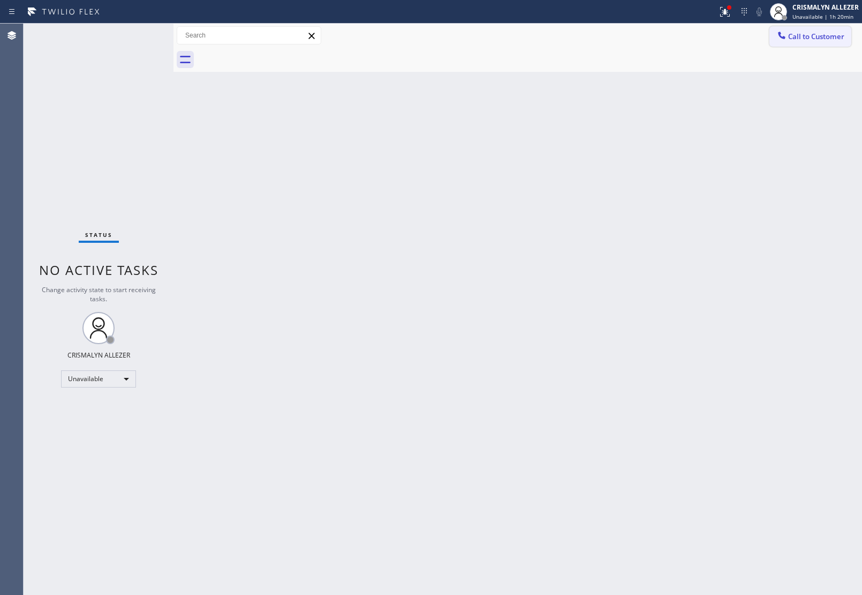
click at [795, 33] on span "Call to Customer" at bounding box center [816, 37] width 56 height 10
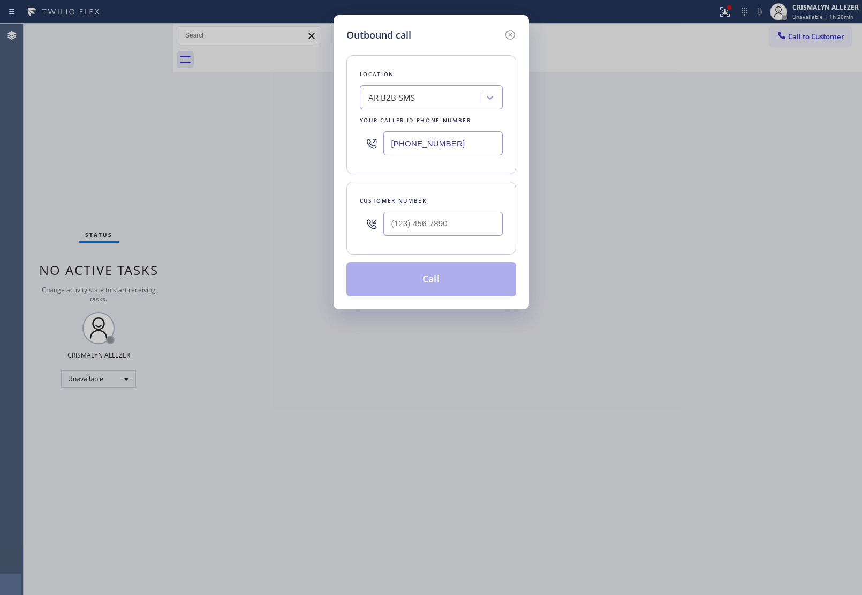
drag, startPoint x: 455, startPoint y: 140, endPoint x: 252, endPoint y: 151, distance: 203.2
click at [280, 151] on div "Outbound call Location AR B2B SMS Your caller id phone number [PHONE_NUMBER] Cu…" at bounding box center [431, 297] width 862 height 595
paste input "213) 444-7988"
type input "[PHONE_NUMBER]"
click at [453, 231] on input "(___) ___-____" at bounding box center [442, 224] width 119 height 24
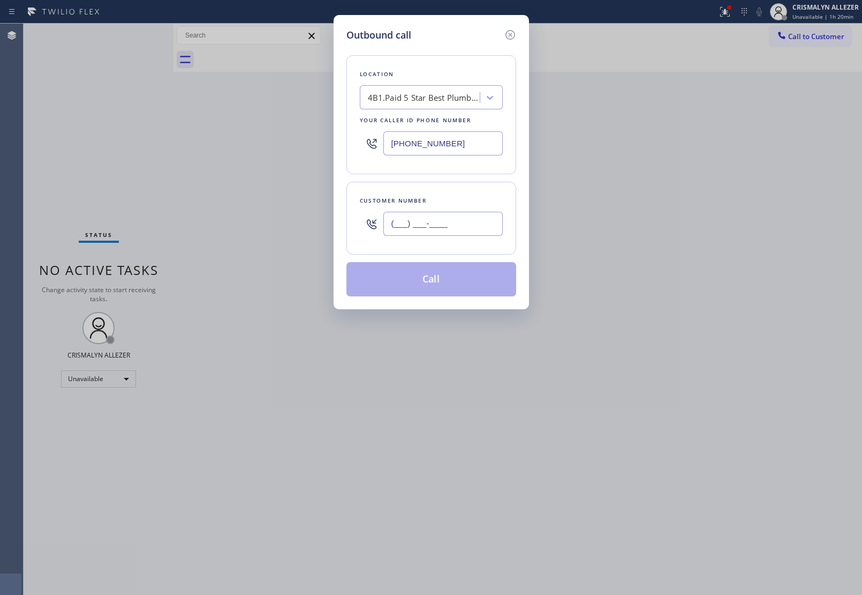
paste input "949) 293-3222"
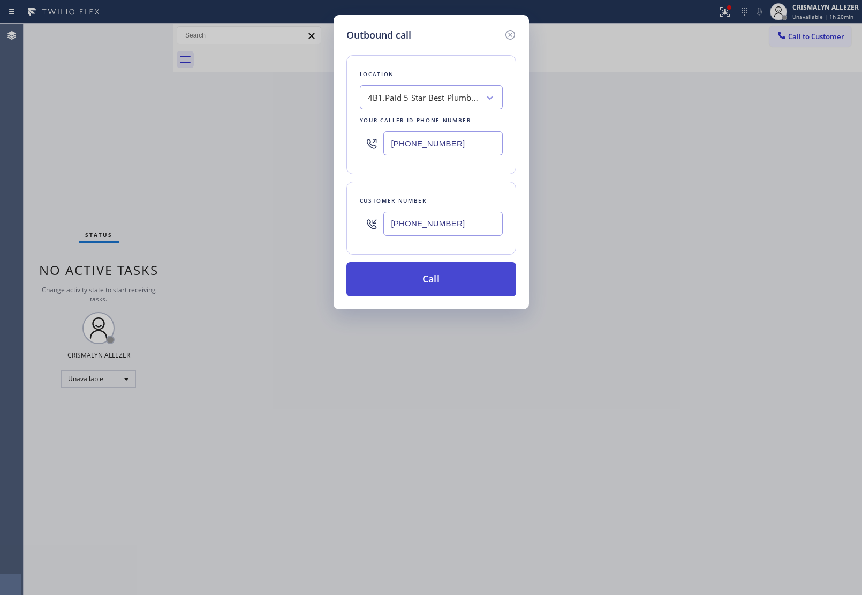
type input "[PHONE_NUMBER]"
click at [432, 290] on button "Call" at bounding box center [432, 279] width 170 height 34
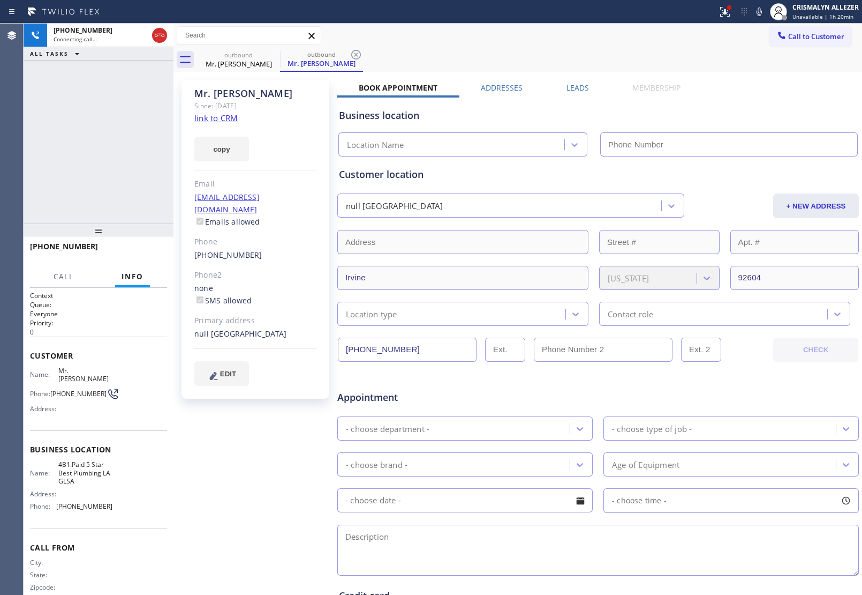
type input "[PHONE_NUMBER]"
click at [134, 250] on span "HANG UP" at bounding box center [142, 250] width 33 height 7
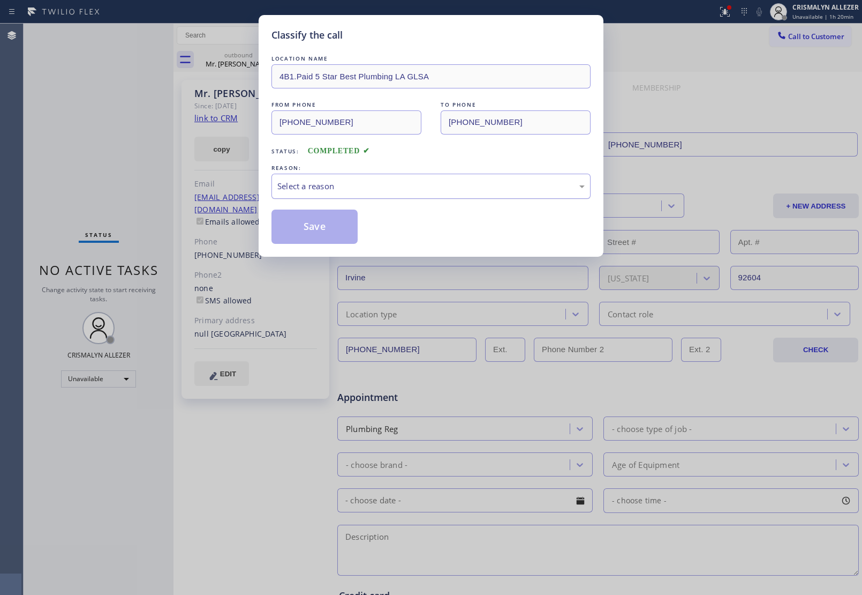
click at [441, 191] on div "Select a reason" at bounding box center [430, 186] width 307 height 12
click at [338, 228] on button "Save" at bounding box center [315, 226] width 86 height 34
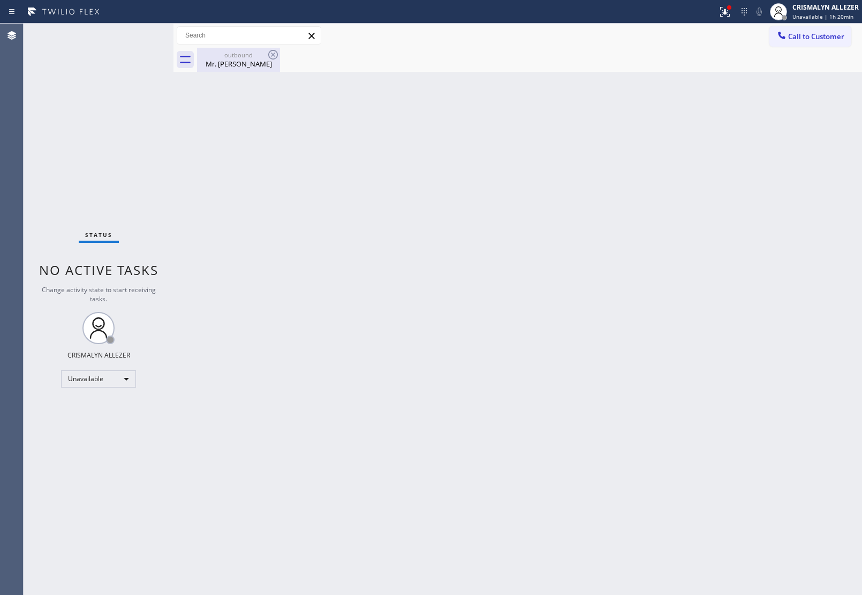
click at [237, 61] on div "Mr. [PERSON_NAME]" at bounding box center [238, 64] width 81 height 10
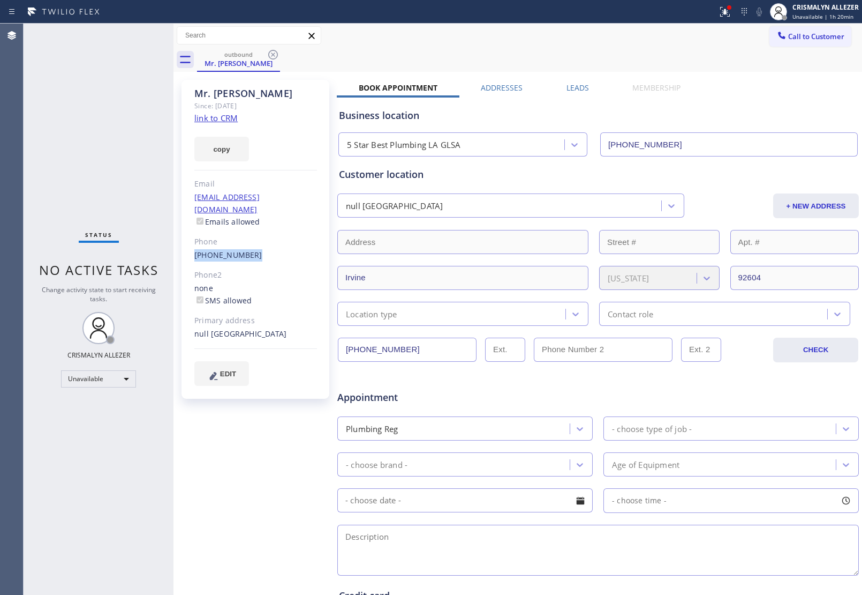
drag, startPoint x: 189, startPoint y: 239, endPoint x: 260, endPoint y: 239, distance: 71.2
click at [260, 239] on div "Mr. [PERSON_NAME] Since: [DATE] link to CRM copy Email [EMAIL_ADDRESS][DOMAIN_N…" at bounding box center [256, 239] width 148 height 319
copy link "[PHONE_NUMBER]"
click at [276, 52] on icon at bounding box center [273, 55] width 10 height 10
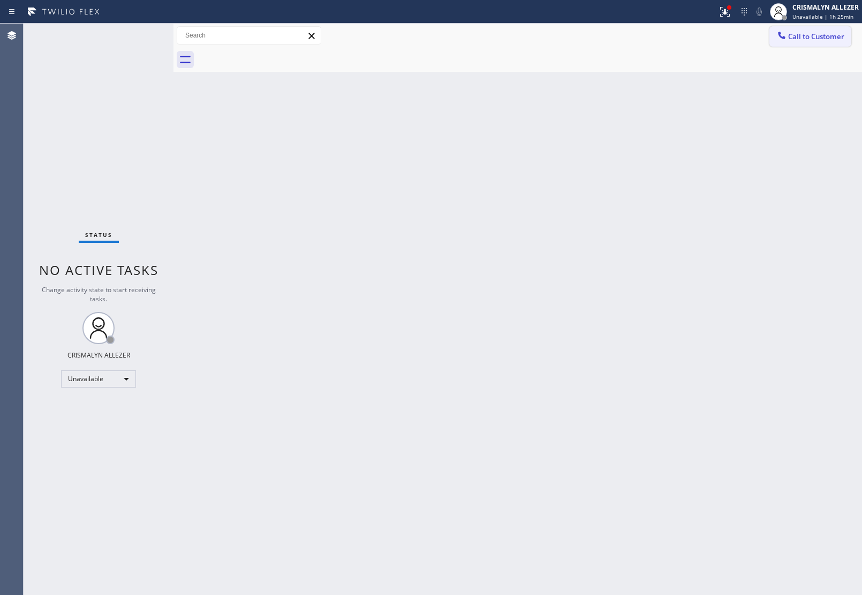
click at [800, 33] on span "Call to Customer" at bounding box center [816, 37] width 56 height 10
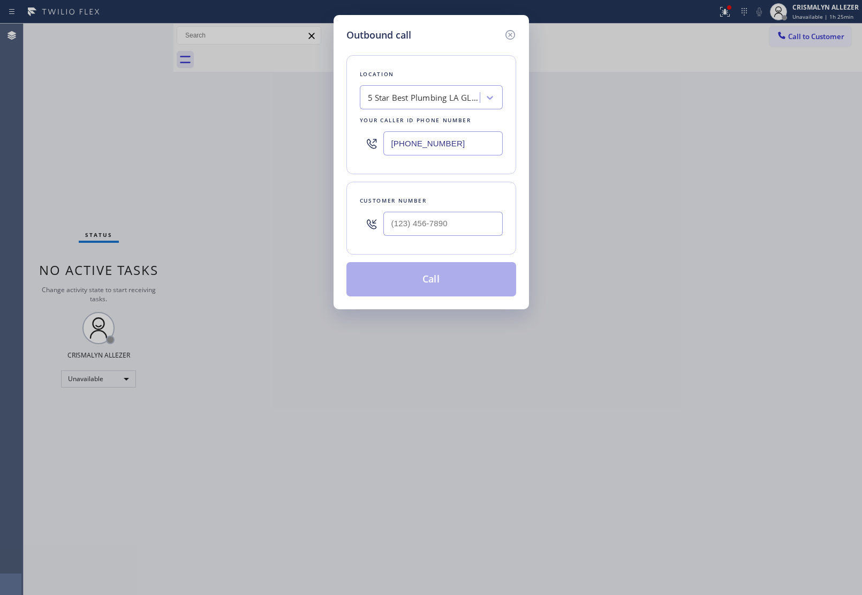
drag, startPoint x: 477, startPoint y: 149, endPoint x: 221, endPoint y: 151, distance: 255.5
click at [221, 151] on div "Outbound call Location 5 Star Best Plumbing LA GLSA Your caller id phone number…" at bounding box center [431, 297] width 862 height 595
paste input "___) ___-____"
type input "(___) ___-____"
click at [394, 99] on div "Search location" at bounding box center [397, 98] width 58 height 12
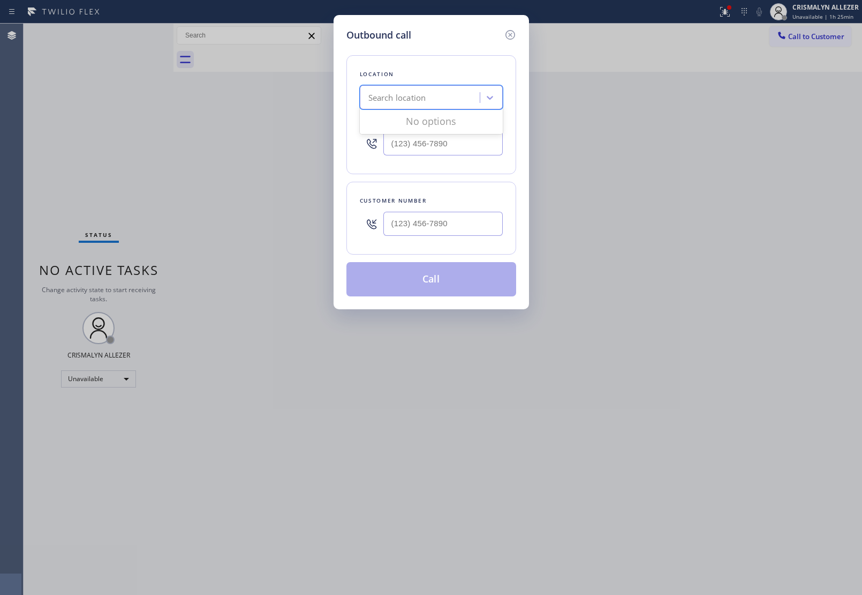
paste input "Ring Partner PL SF"
type input "Ring Partner PL SF"
click at [402, 126] on div "4B1.Ring Partners Ring Partner PL SF" at bounding box center [431, 125] width 143 height 30
type input "[PHONE_NUMBER]"
click at [456, 234] on input "(___) ___-____" at bounding box center [442, 224] width 119 height 24
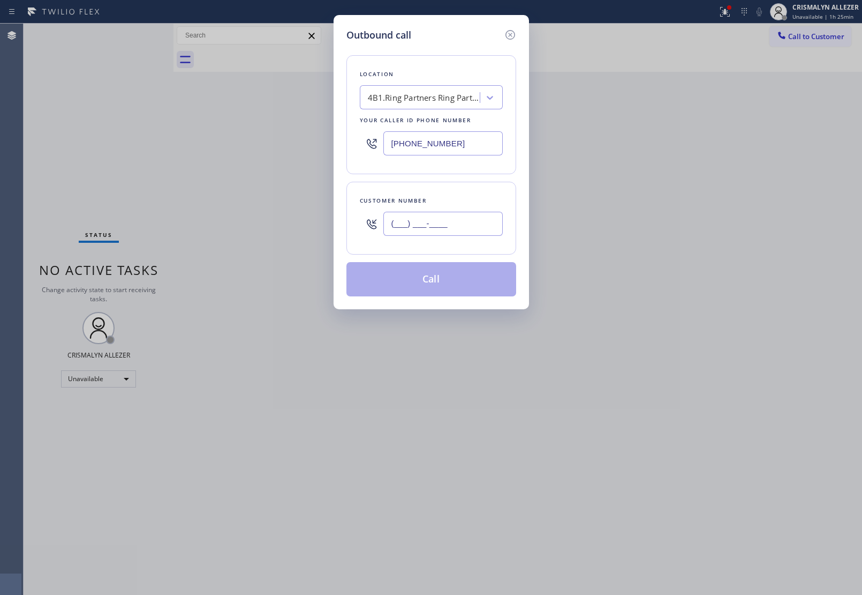
paste input "510) 908-2248"
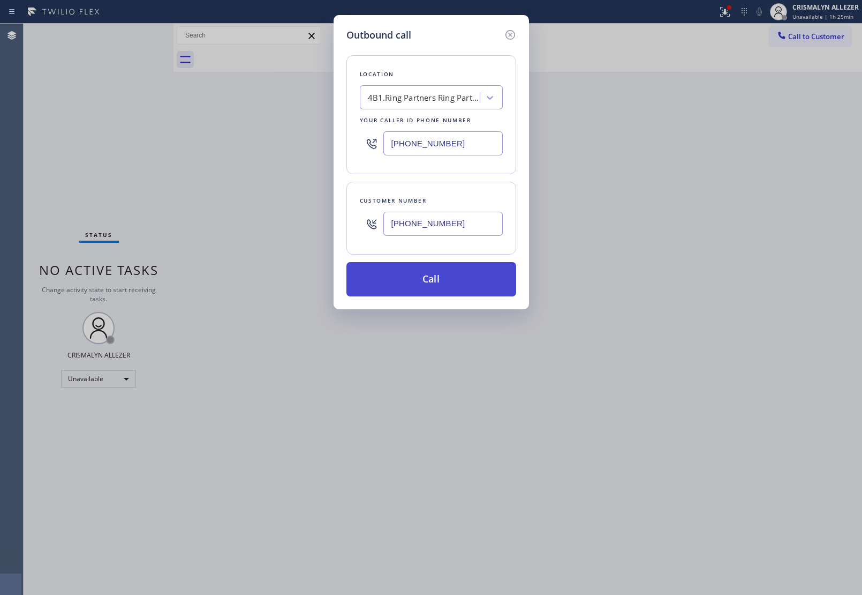
type input "[PHONE_NUMBER]"
click at [430, 288] on button "Call" at bounding box center [432, 279] width 170 height 34
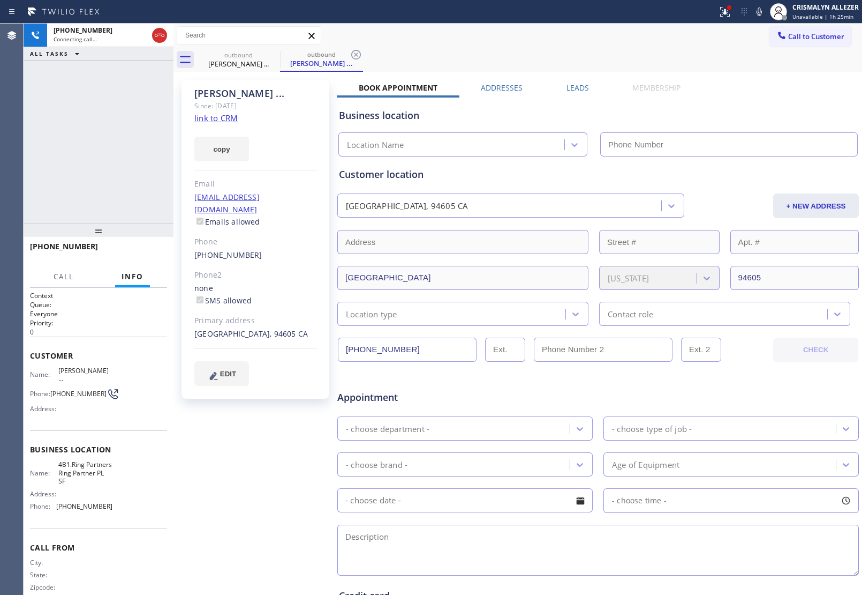
type input "[PHONE_NUMBER]"
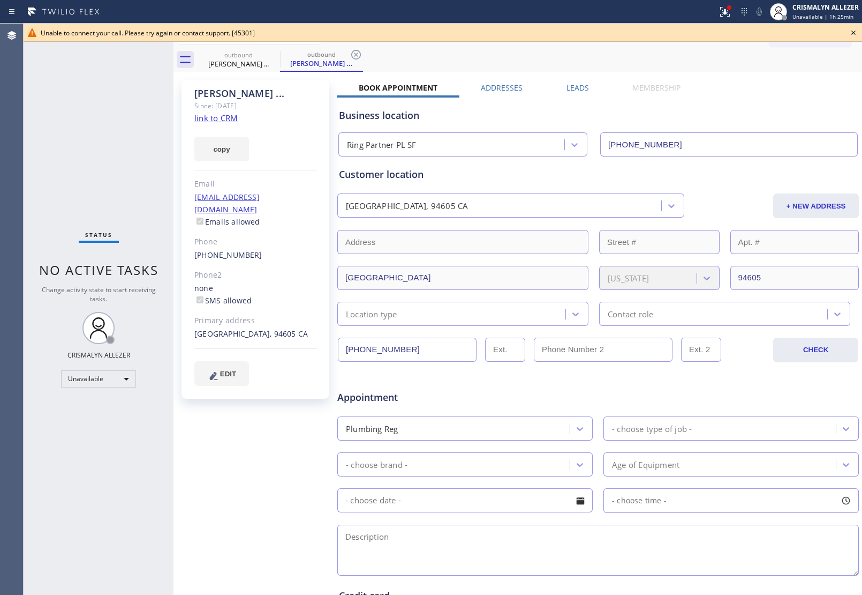
click at [853, 32] on icon at bounding box center [853, 32] width 13 height 13
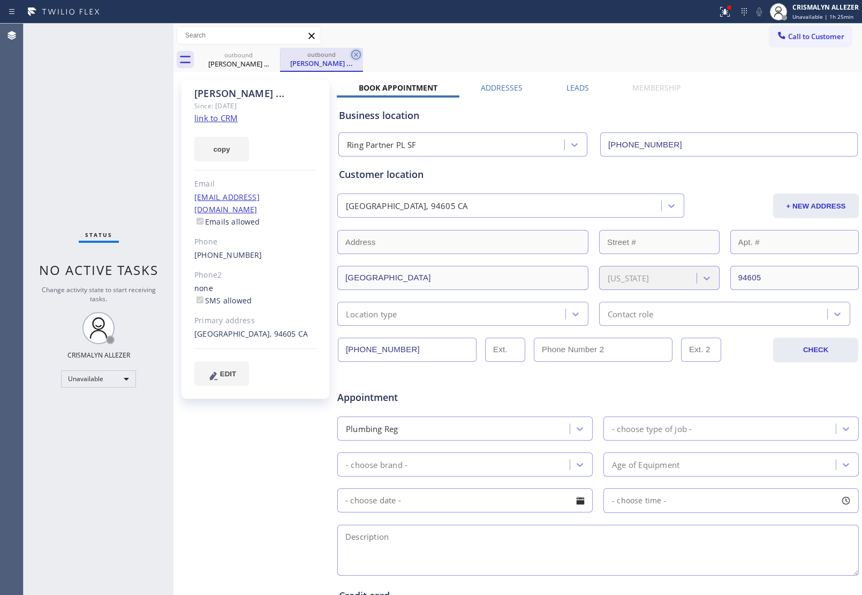
click at [354, 54] on icon at bounding box center [356, 54] width 13 height 13
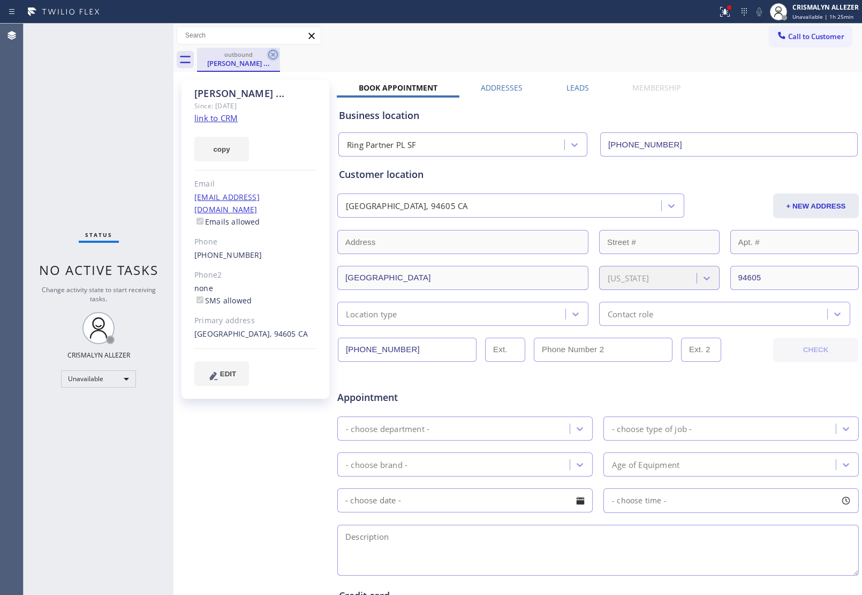
click at [269, 55] on icon at bounding box center [273, 54] width 13 height 13
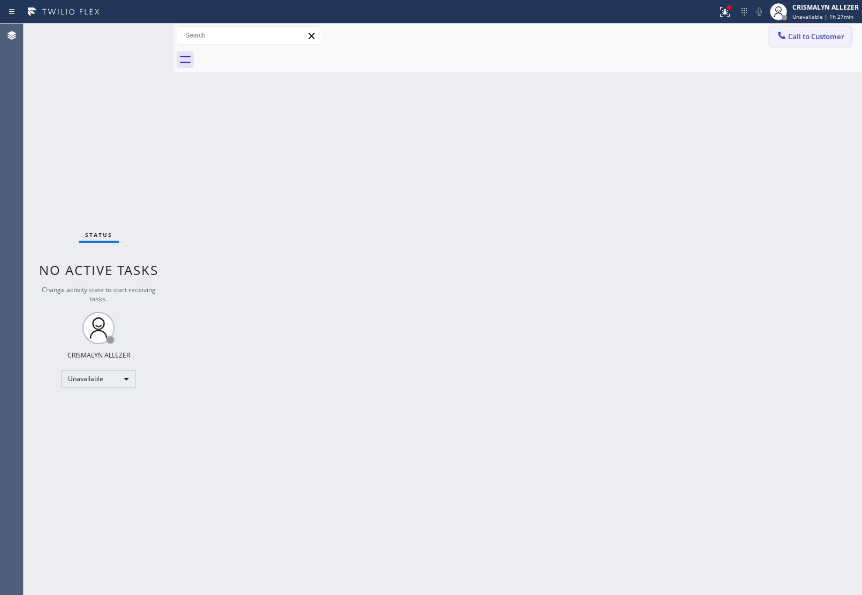
click at [809, 39] on span "Call to Customer" at bounding box center [816, 37] width 56 height 10
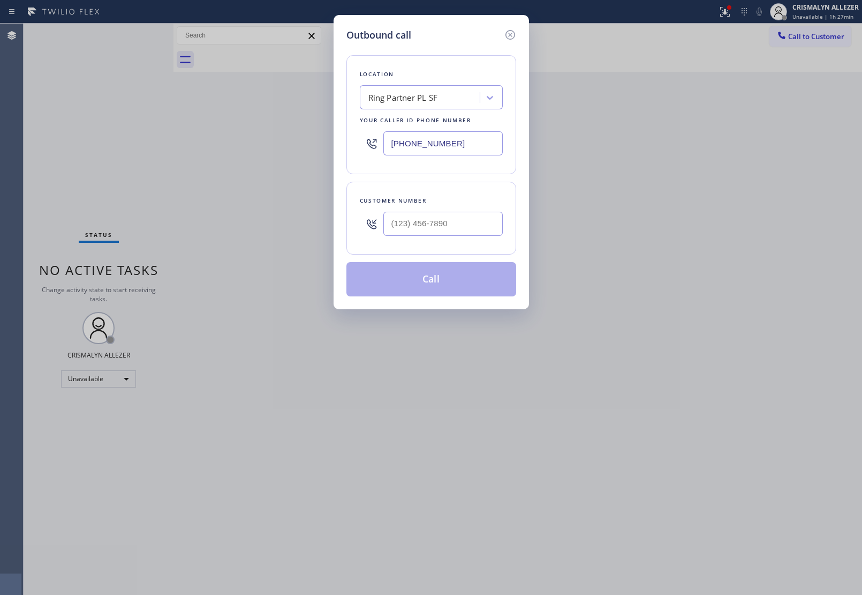
click at [431, 101] on div "Ring Partner PL SF" at bounding box center [403, 98] width 70 height 12
paste input "Dacor Appliance Repair Specialist"
type input "Dacor Appliance Repair Specialist"
click at [426, 119] on div "Dacor Appliance Repair Specialist" at bounding box center [431, 119] width 143 height 19
type input "[PHONE_NUMBER]"
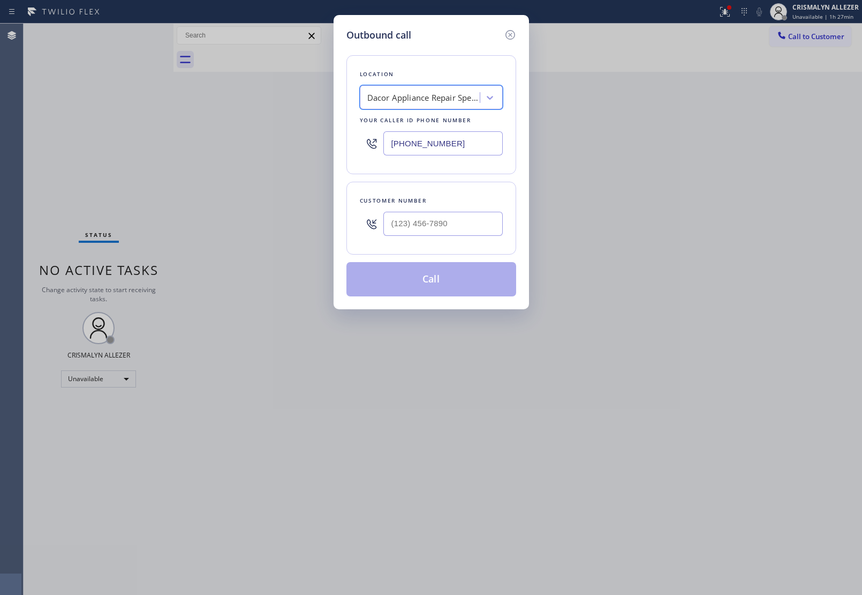
scroll to position [0, 1]
click at [485, 226] on input "(___) ___-____" at bounding box center [442, 224] width 119 height 24
paste input "425) 208-6821"
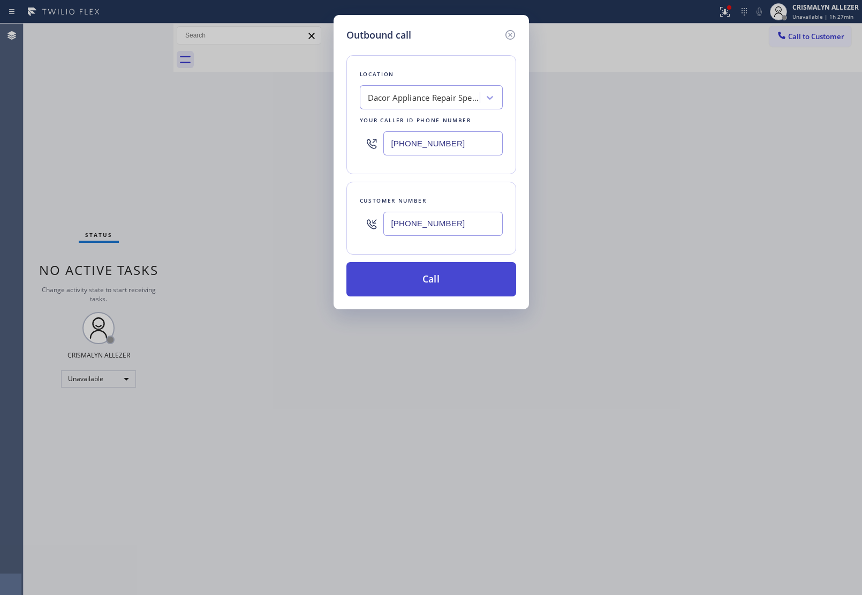
type input "[PHONE_NUMBER]"
click at [438, 280] on button "Call" at bounding box center [432, 279] width 170 height 34
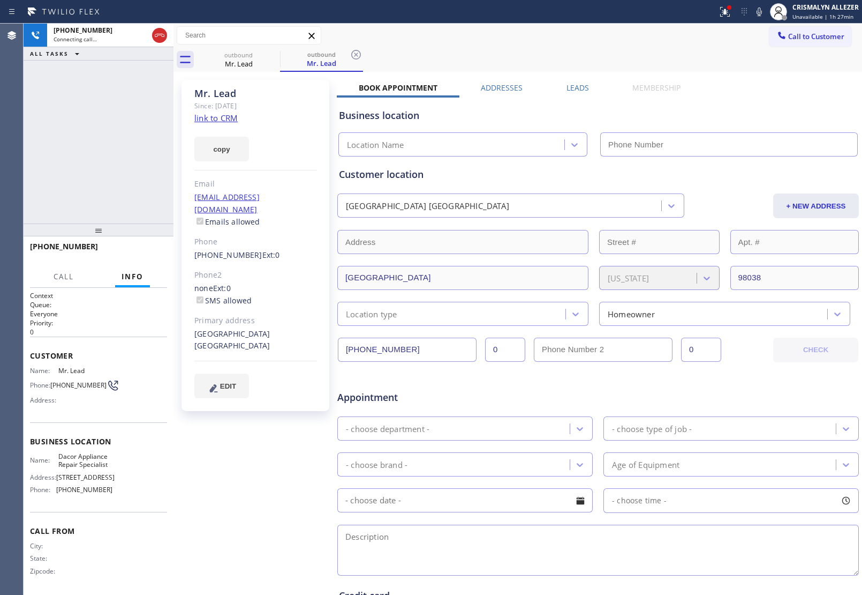
type input "[PHONE_NUMBER]"
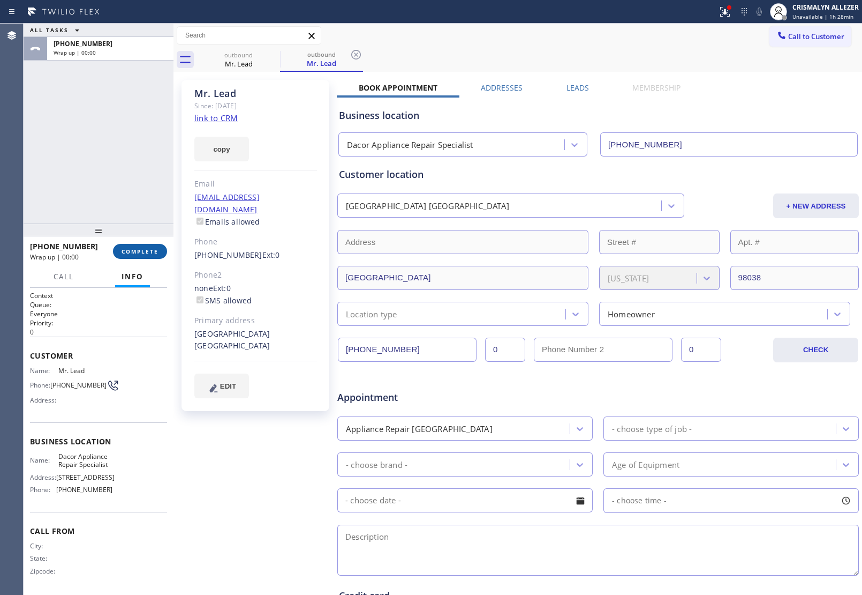
click at [134, 255] on button "COMPLETE" at bounding box center [140, 251] width 54 height 15
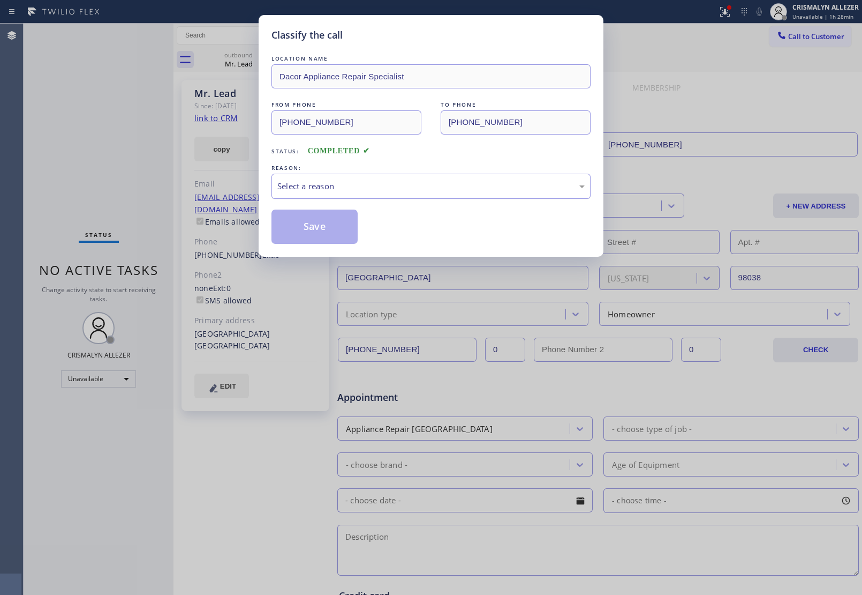
click at [440, 189] on div "Select a reason" at bounding box center [430, 186] width 307 height 12
click at [334, 235] on button "Save" at bounding box center [315, 226] width 86 height 34
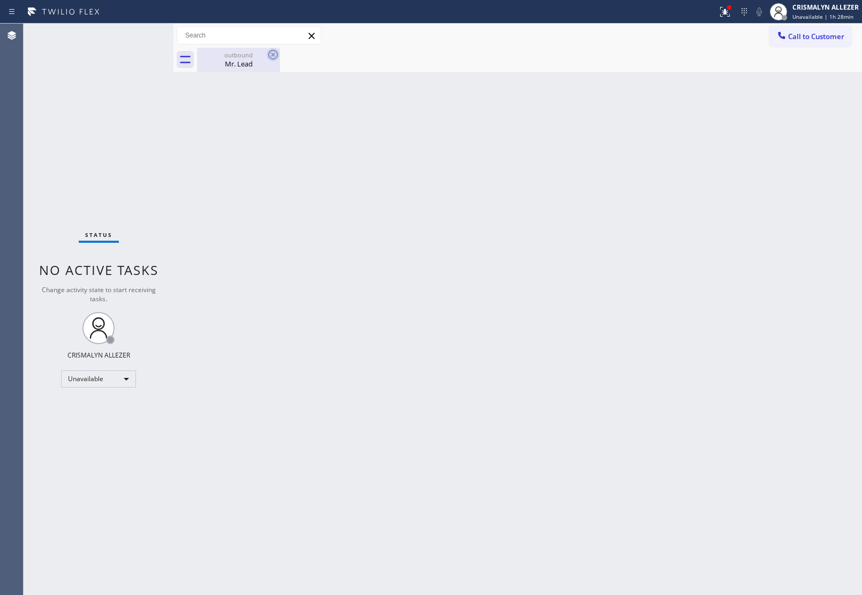
drag, startPoint x: 222, startPoint y: 57, endPoint x: 276, endPoint y: 58, distance: 53.6
click at [223, 58] on div "outbound" at bounding box center [238, 55] width 81 height 8
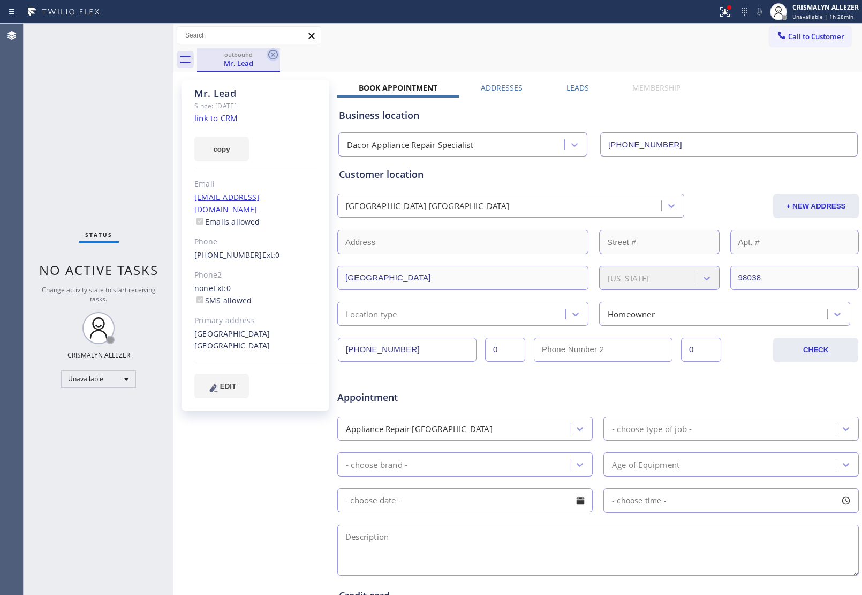
click at [276, 58] on icon at bounding box center [273, 54] width 13 height 13
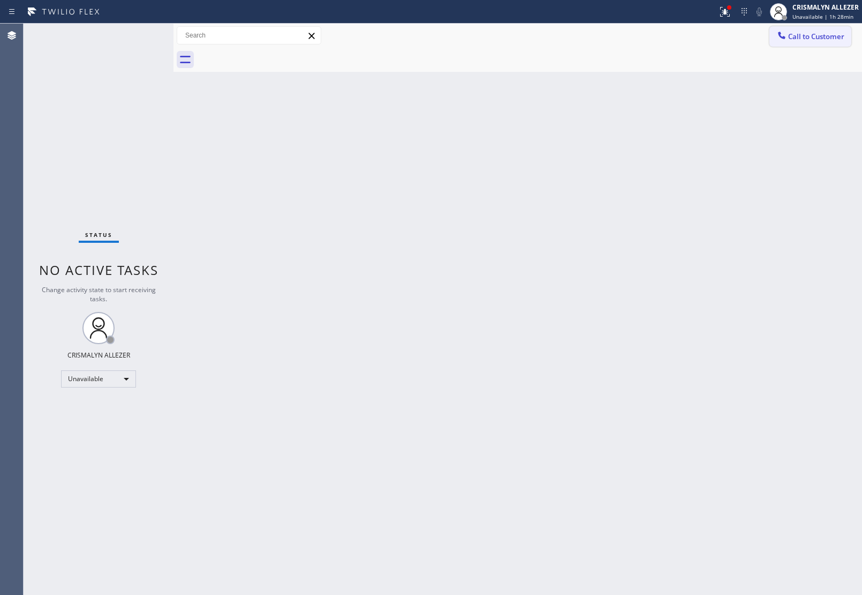
click at [820, 31] on button "Call to Customer" at bounding box center [811, 36] width 82 height 20
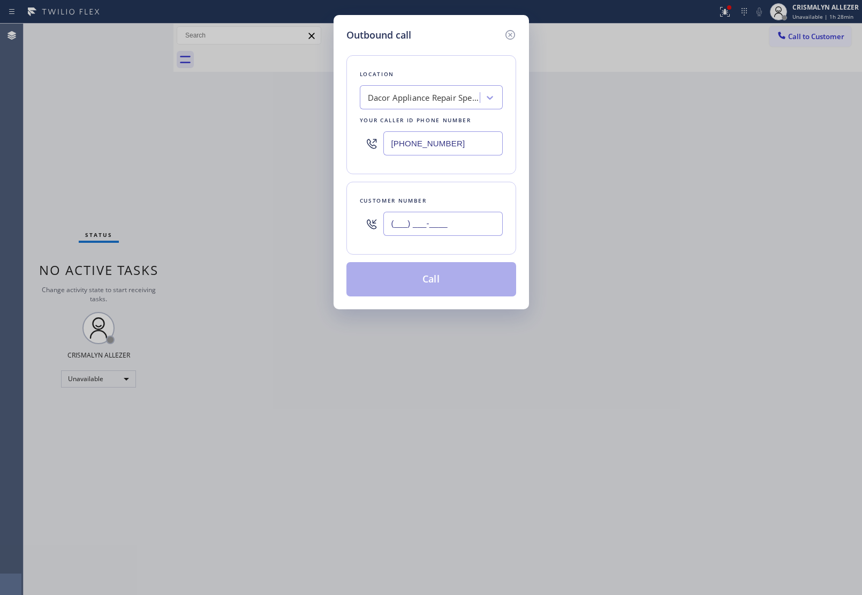
click at [470, 221] on input "(___) ___-____" at bounding box center [442, 224] width 119 height 24
paste input "425) 208-6821"
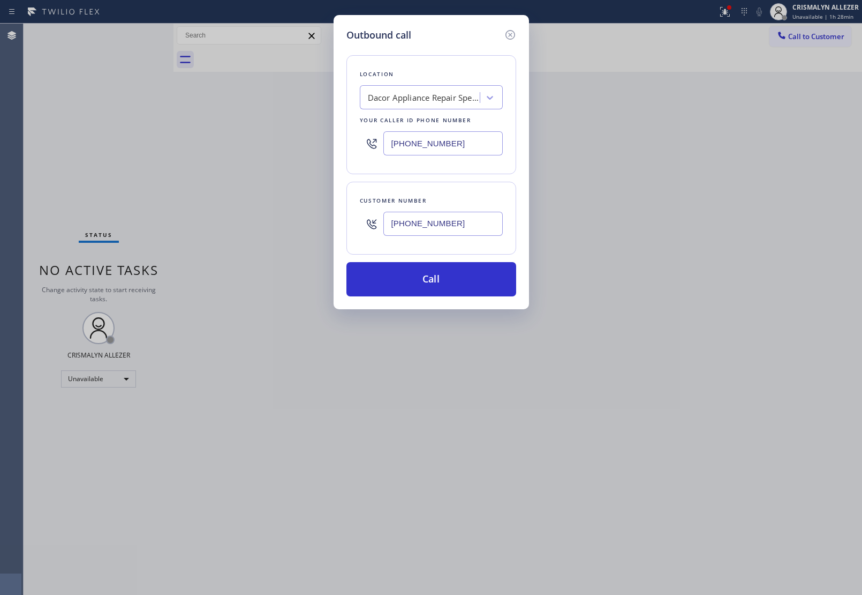
type input "[PHONE_NUMBER]"
click at [440, 282] on button "Call" at bounding box center [432, 279] width 170 height 34
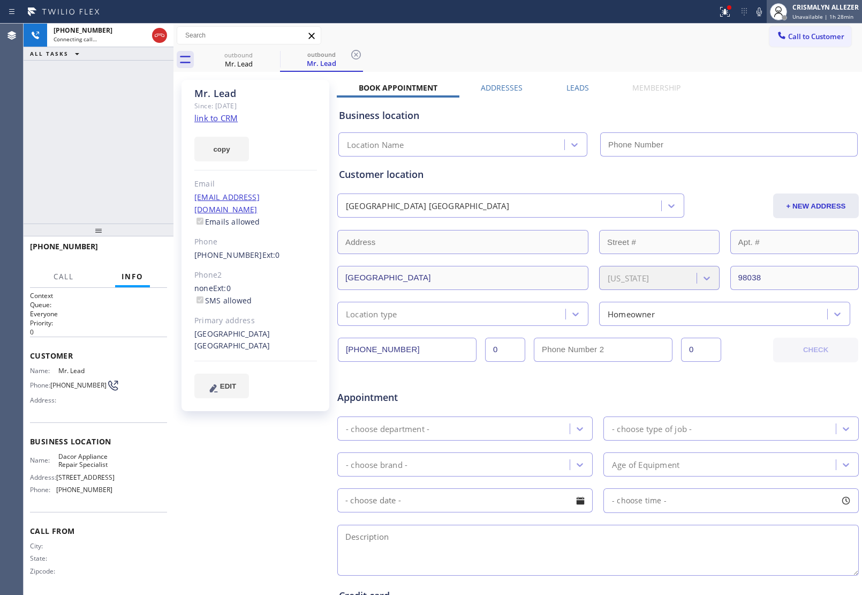
type input "[PHONE_NUMBER]"
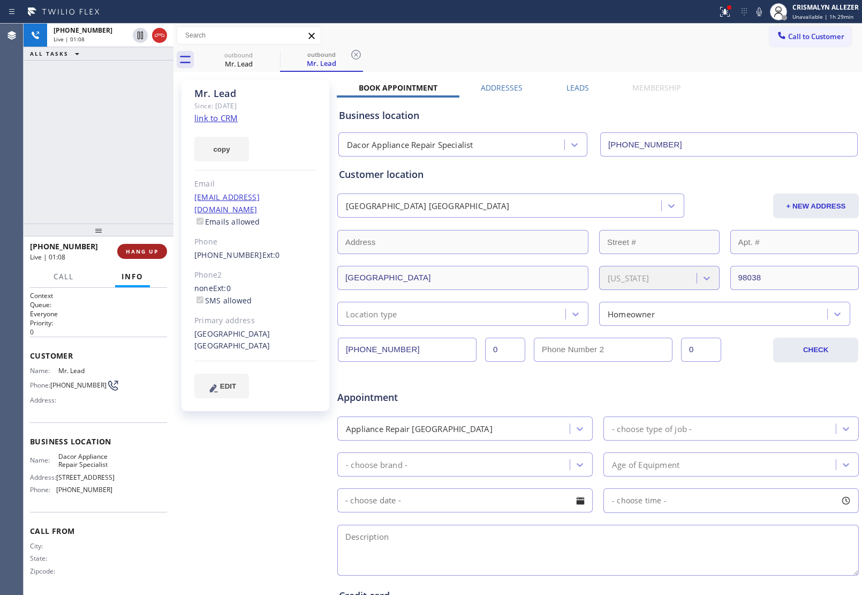
click at [141, 253] on span "HANG UP" at bounding box center [142, 250] width 33 height 7
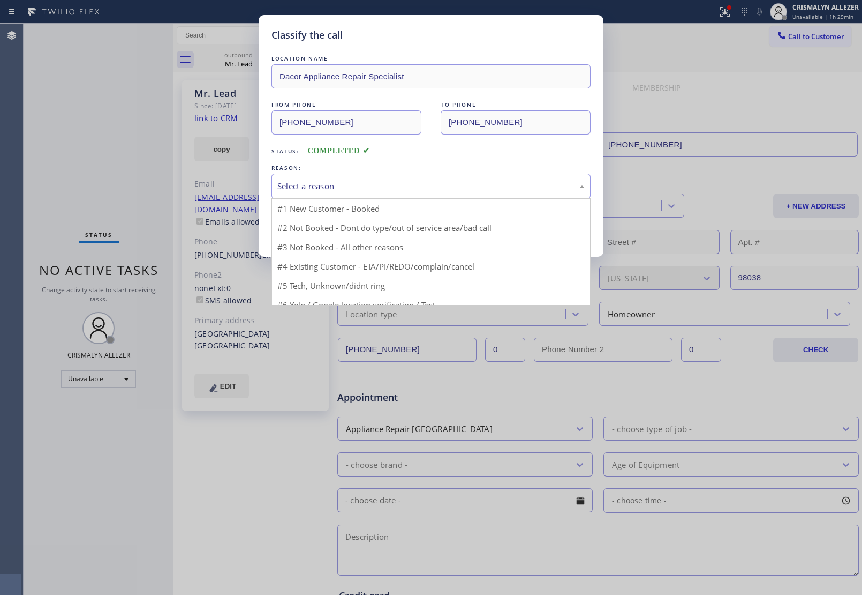
click at [410, 187] on div "Select a reason" at bounding box center [430, 186] width 307 height 12
click at [435, 186] on div "Select a reason" at bounding box center [430, 186] width 307 height 12
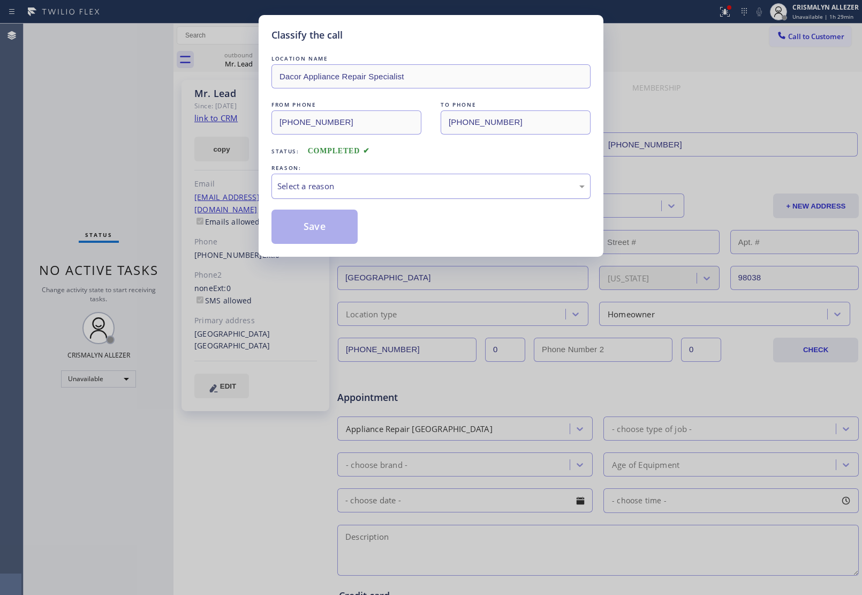
click at [435, 186] on div "Select a reason" at bounding box center [430, 186] width 307 height 12
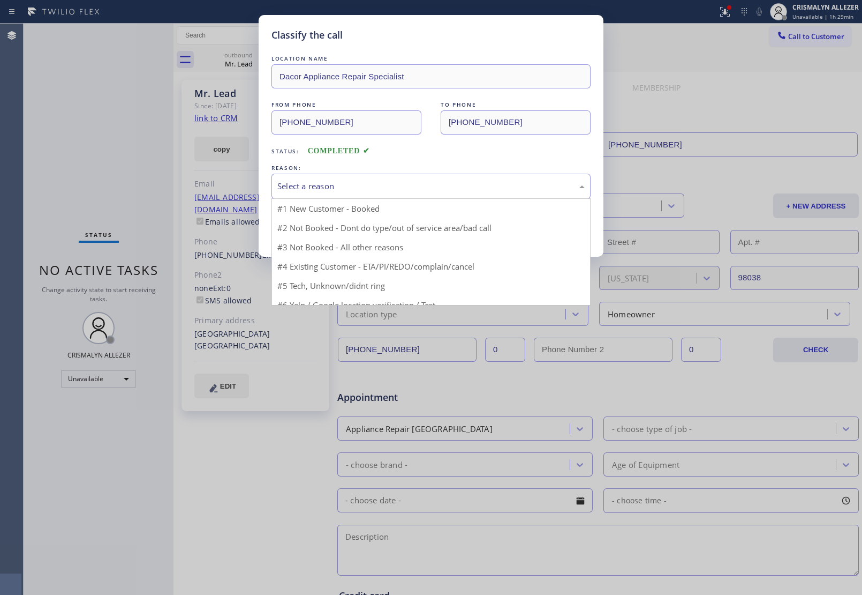
click at [435, 186] on div "Select a reason" at bounding box center [430, 186] width 307 height 12
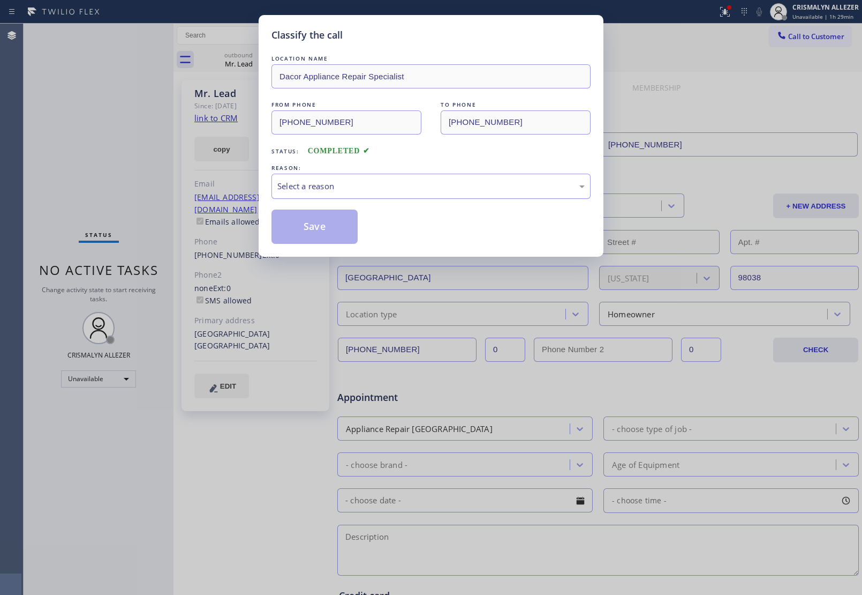
click at [435, 186] on div "Select a reason" at bounding box center [430, 186] width 307 height 12
click at [309, 221] on button "Save" at bounding box center [315, 226] width 86 height 34
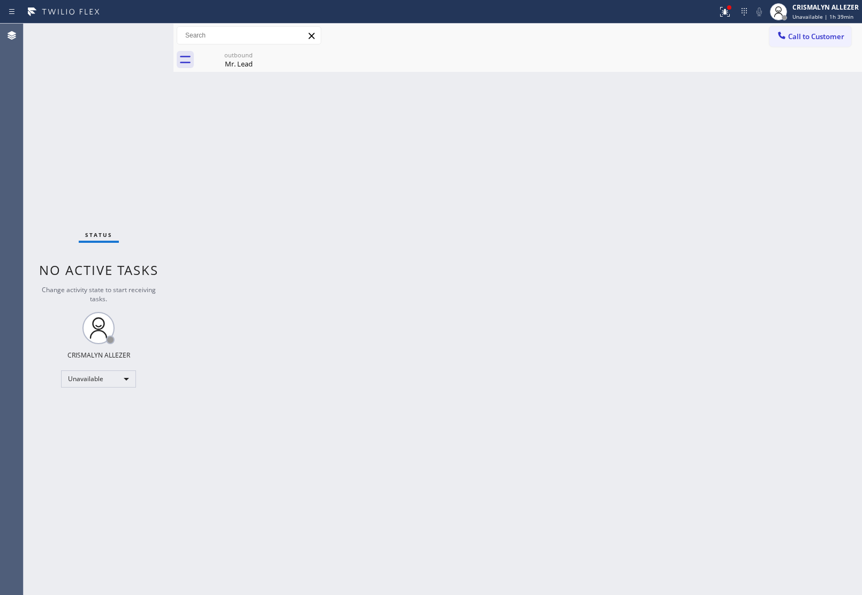
click at [246, 72] on div "Back to Dashboard Change Sender ID Customers Technicians Select a contact Outbo…" at bounding box center [518, 309] width 689 height 571
click at [258, 62] on div "Mr. Lead" at bounding box center [238, 64] width 81 height 10
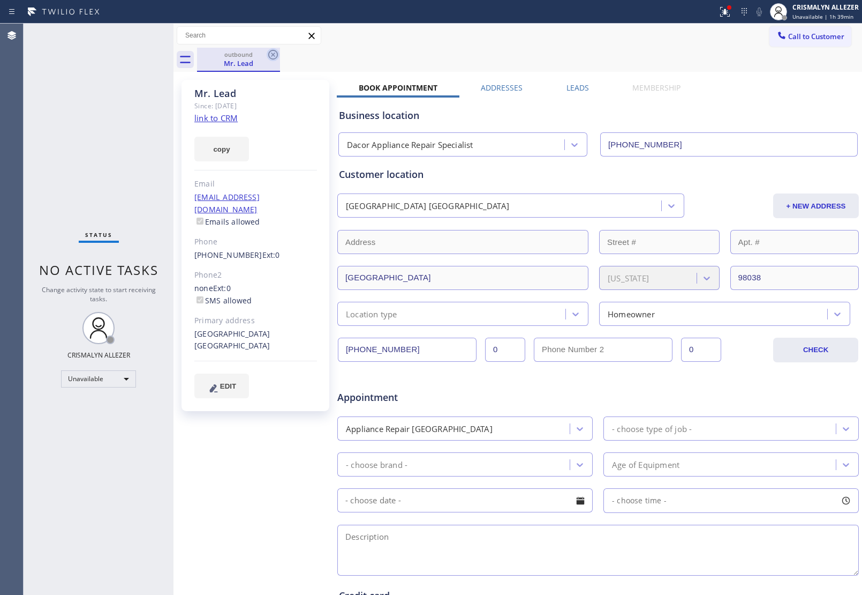
click at [276, 55] on icon at bounding box center [273, 54] width 13 height 13
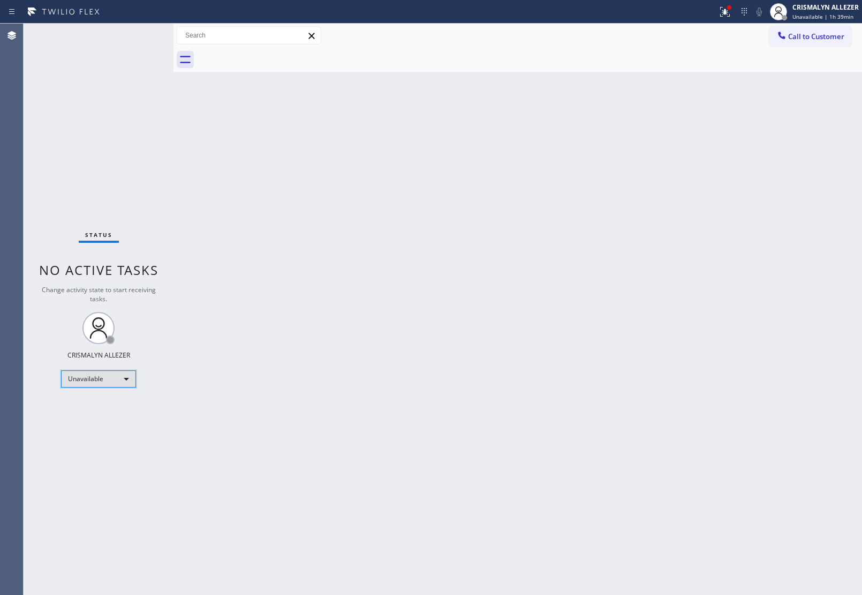
click at [130, 379] on div "Unavailable" at bounding box center [98, 378] width 75 height 17
click at [97, 389] on li "Offline" at bounding box center [98, 393] width 73 height 13
click at [843, 16] on div "Offline | 0s" at bounding box center [826, 16] width 66 height 7
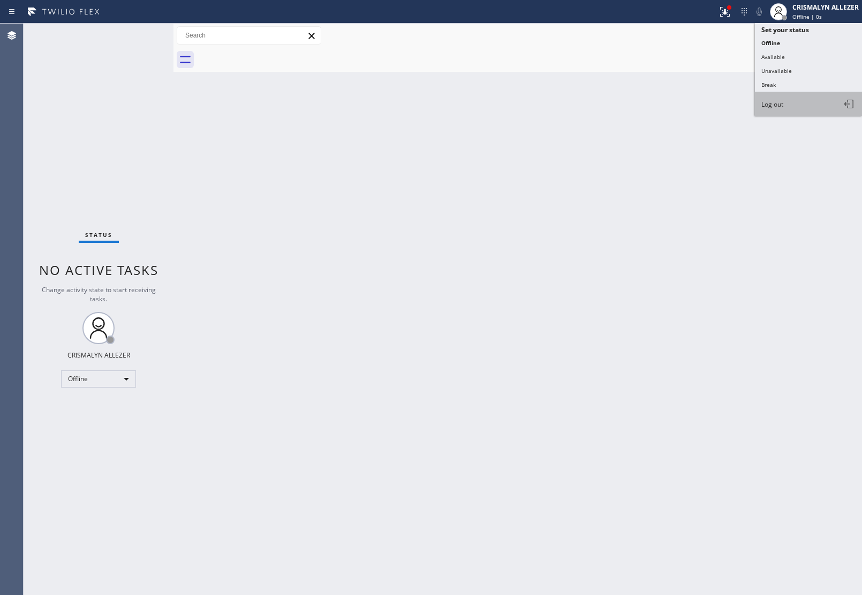
click at [792, 106] on button "Log out" at bounding box center [808, 104] width 107 height 24
